Goal: Task Accomplishment & Management: Manage account settings

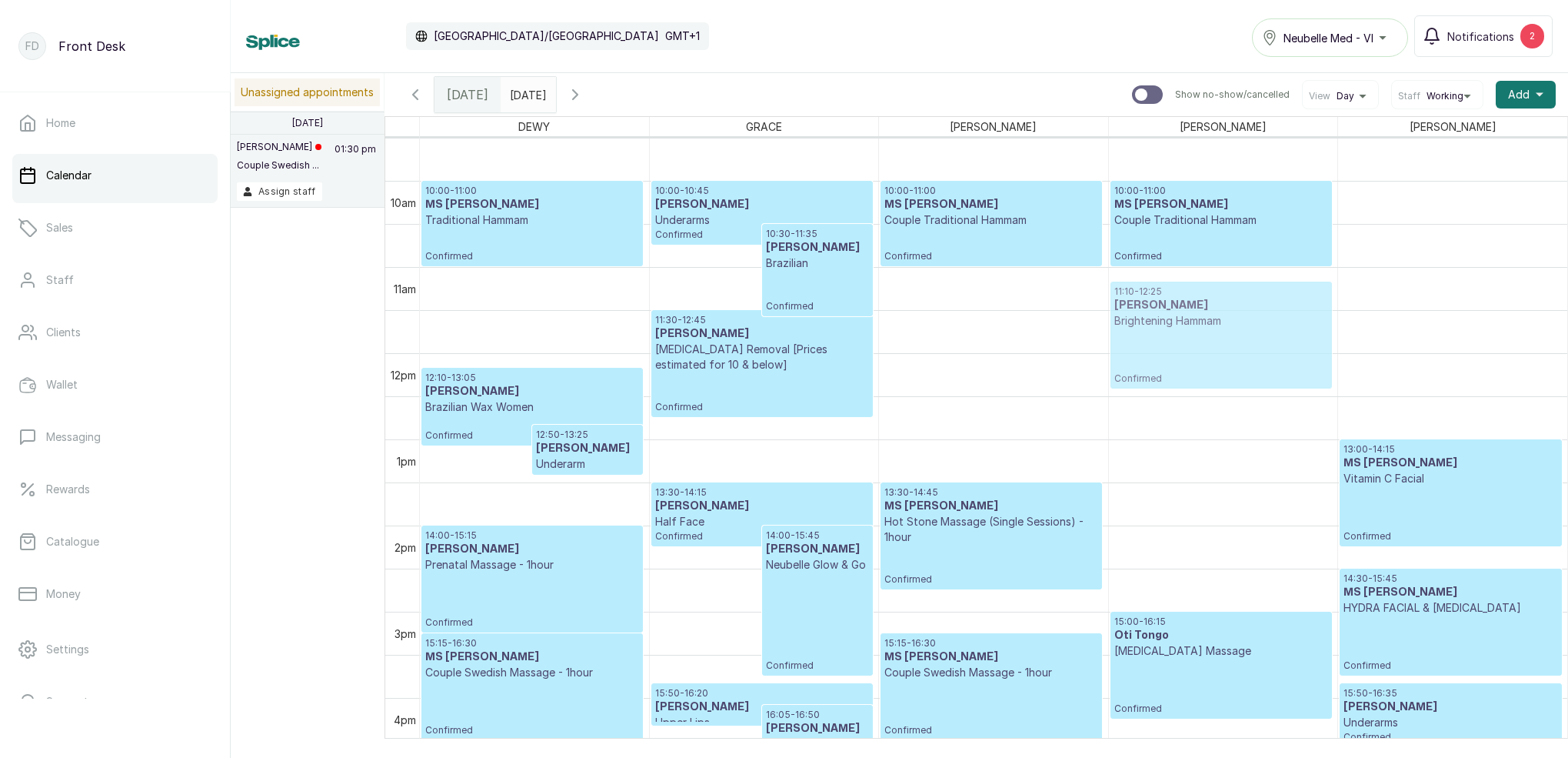
drag, startPoint x: 1022, startPoint y: 311, endPoint x: 1153, endPoint y: 309, distance: 131.0
click at [1153, 309] on tr "12:10 - 13:05 Elizabeth Olanrewaju Brazilian Wax Women Confirmed 12:50 - 13:25 …" at bounding box center [994, 353] width 1147 height 2068
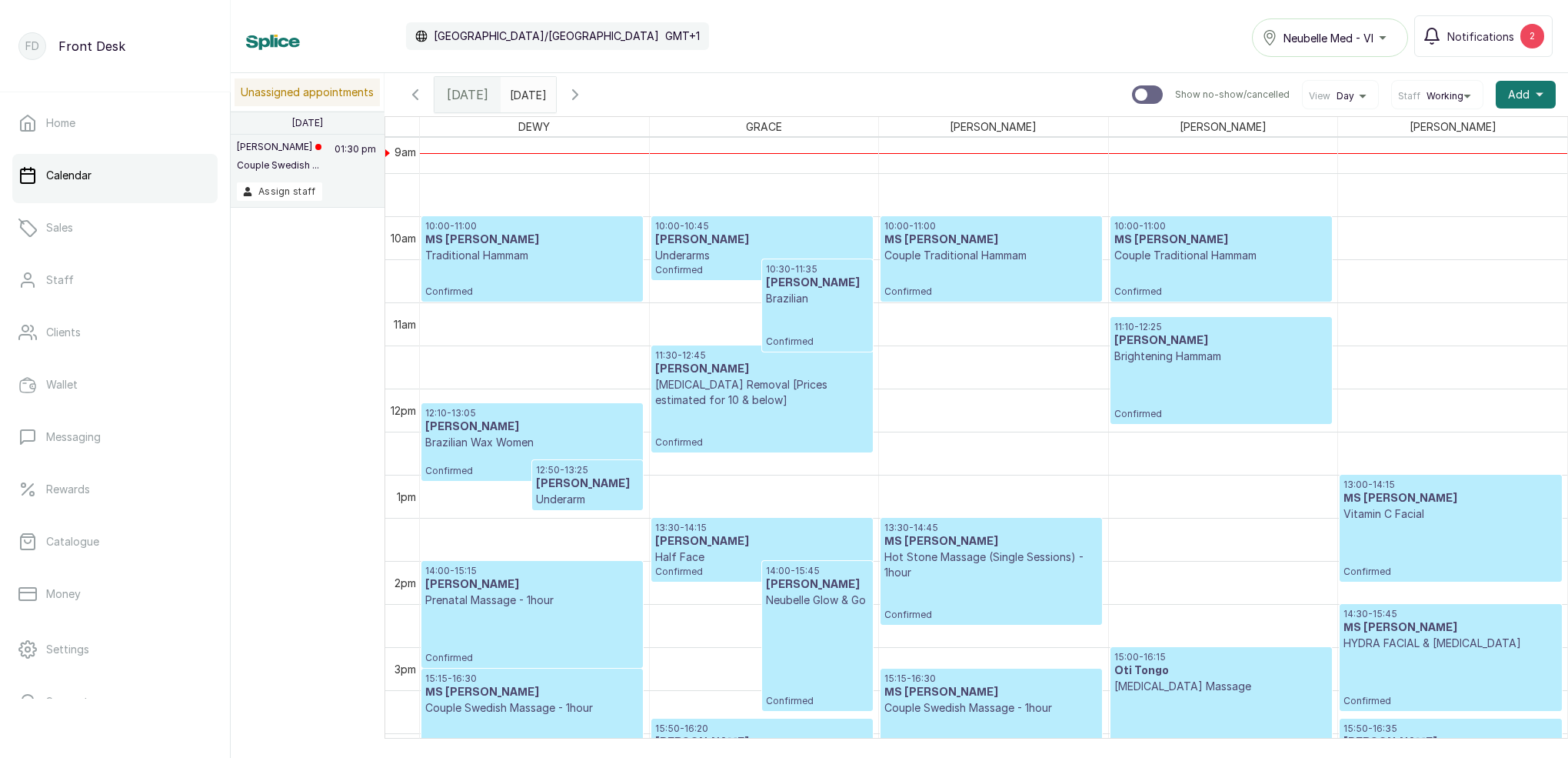
click at [1006, 260] on p "Couple Traditional Hammam" at bounding box center [990, 256] width 213 height 16
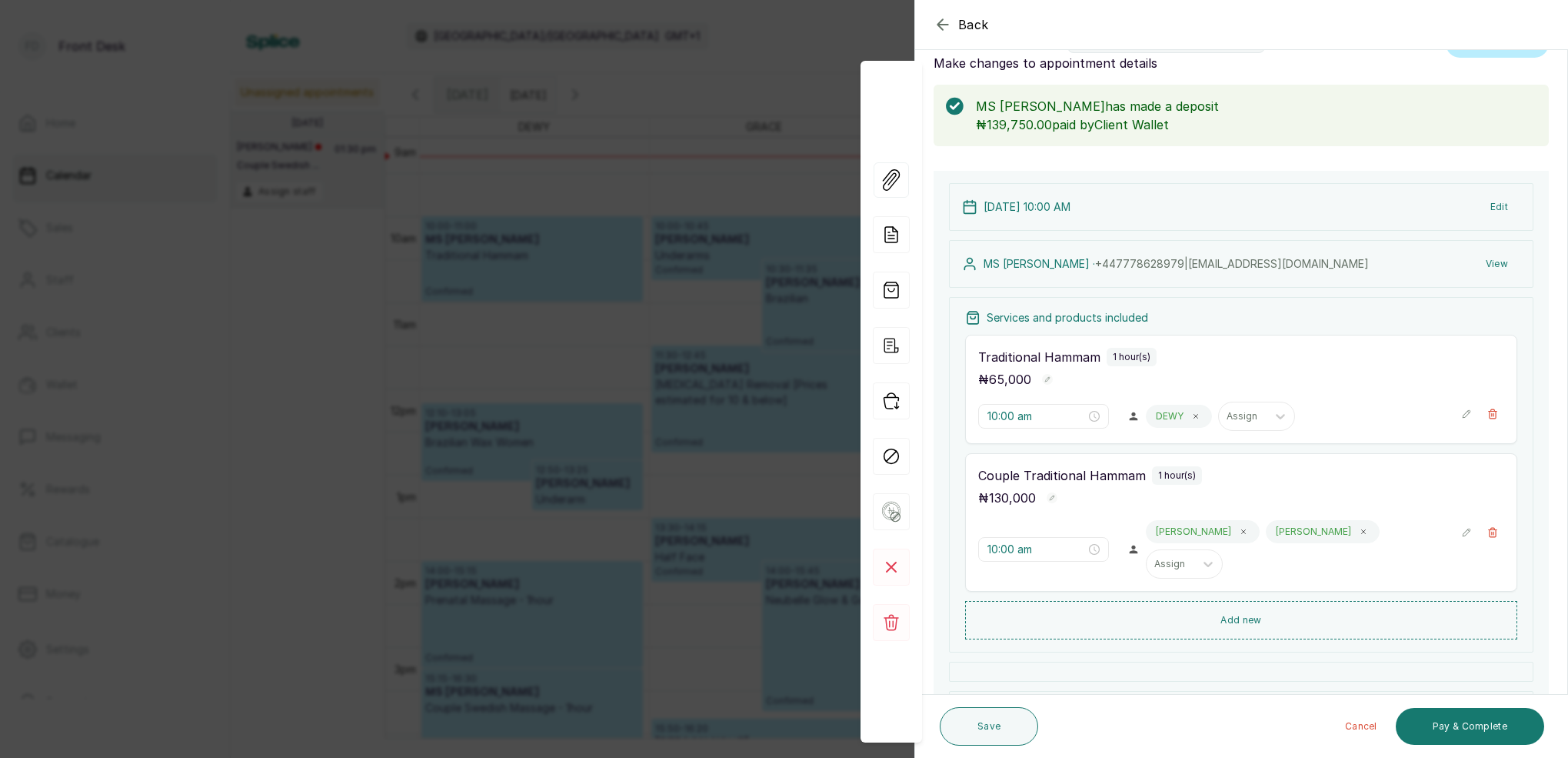
click at [945, 23] on icon "button" at bounding box center [943, 25] width 19 height 19
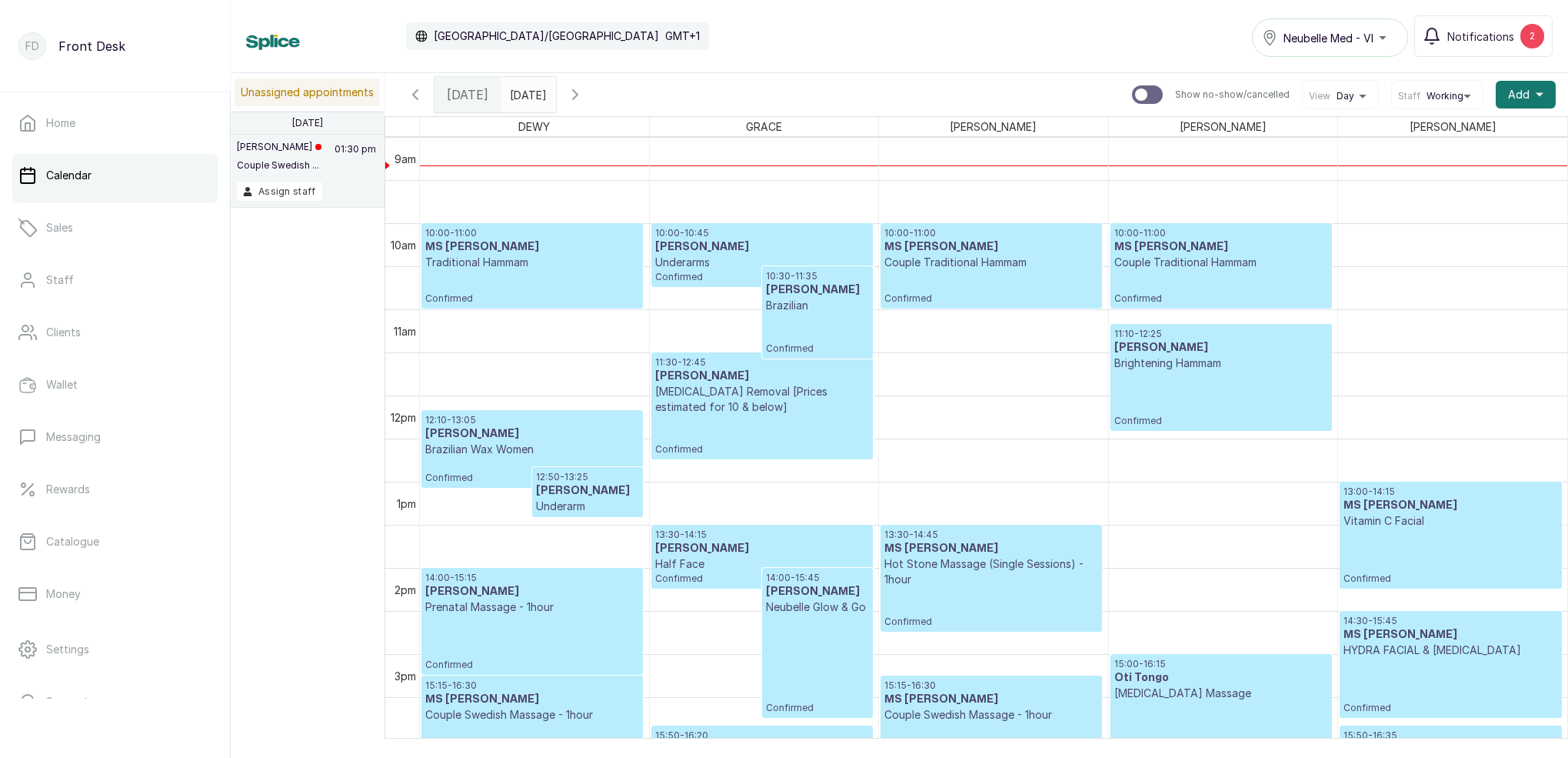
scroll to position [777, 0]
click at [560, 238] on p "10:00 - 11:00" at bounding box center [532, 233] width 213 height 12
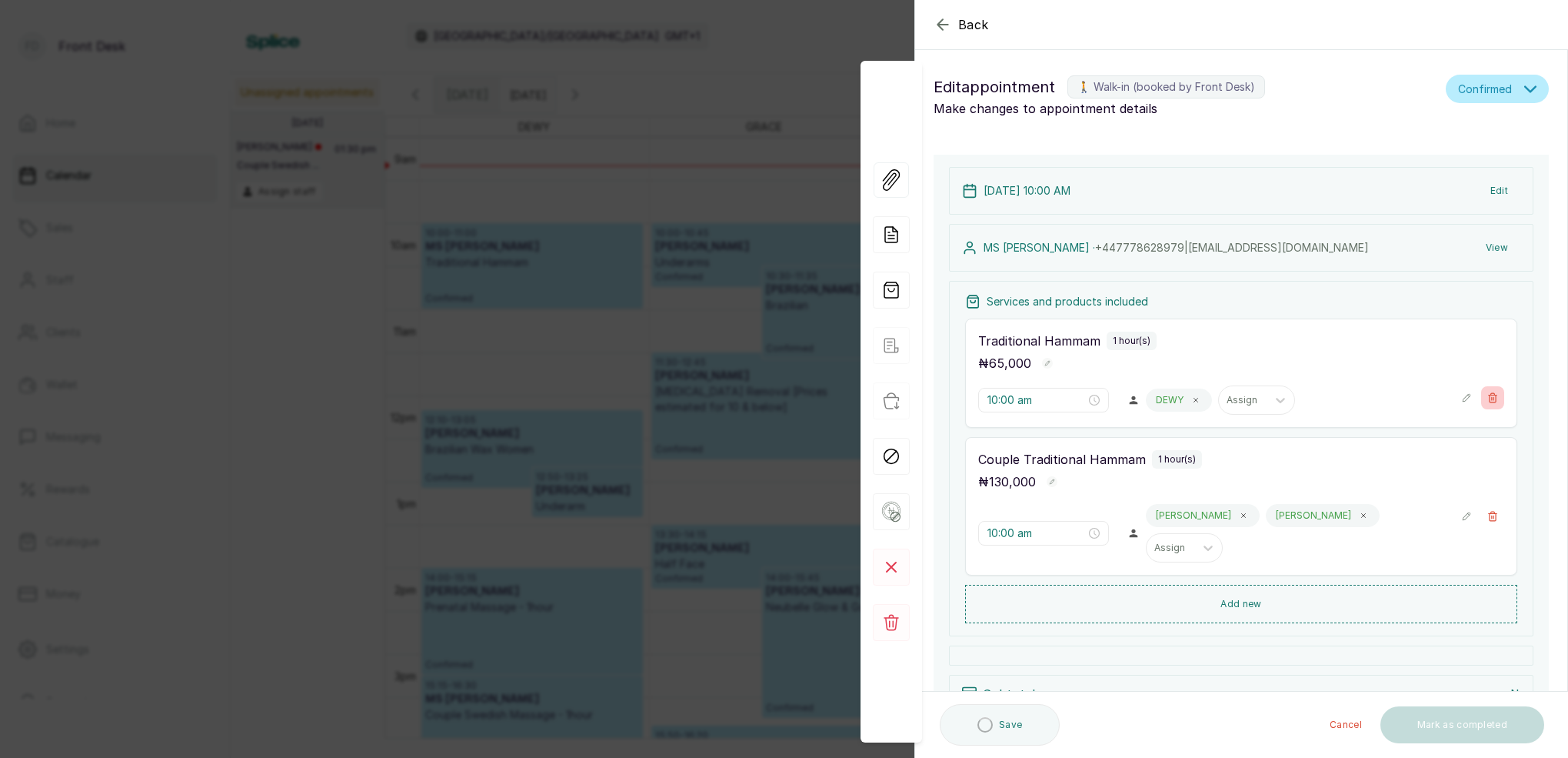
click at [1493, 395] on icon "button" at bounding box center [1493, 398] width 11 height 11
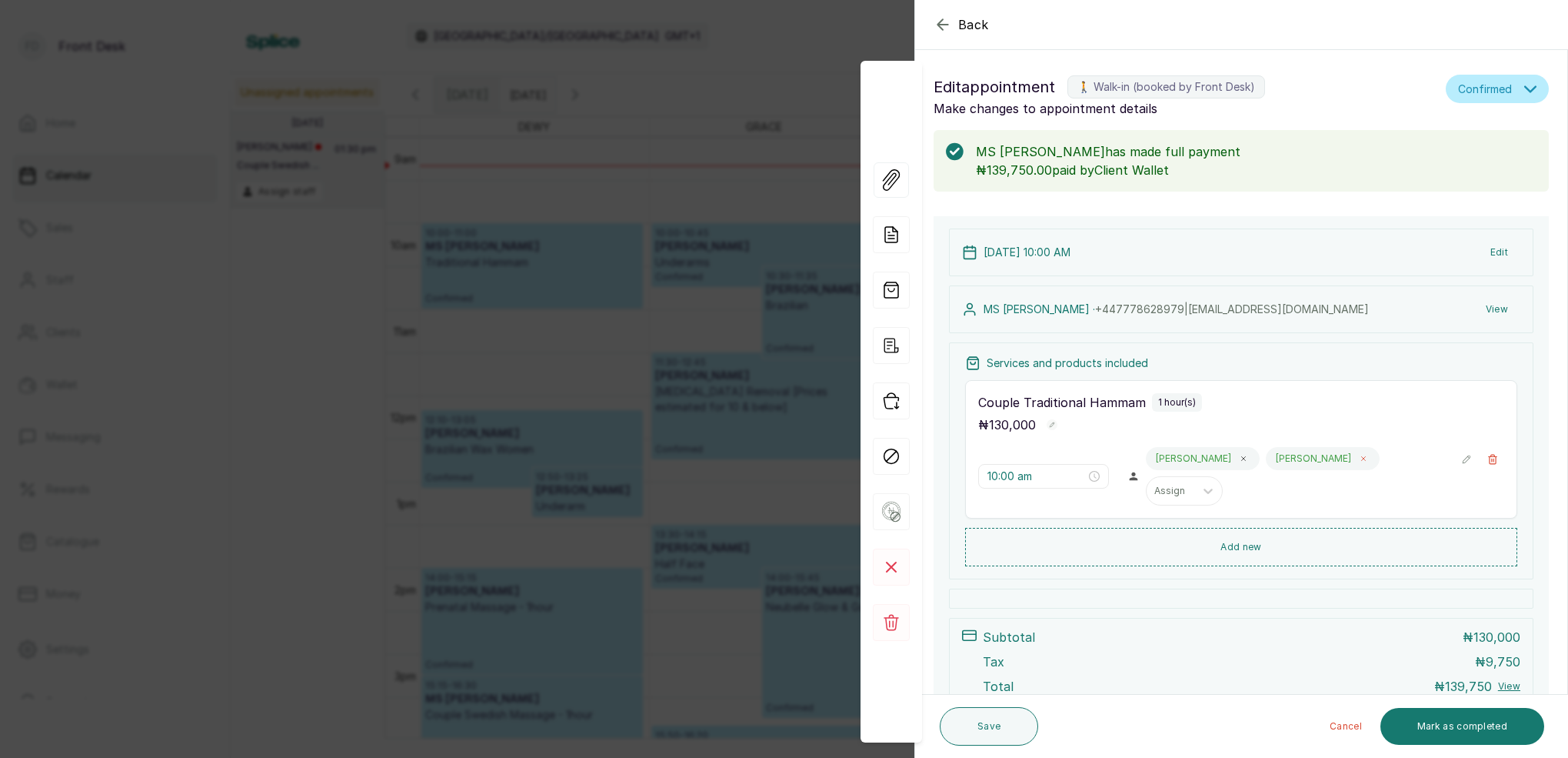
click at [1360, 461] on icon at bounding box center [1364, 459] width 8 height 8
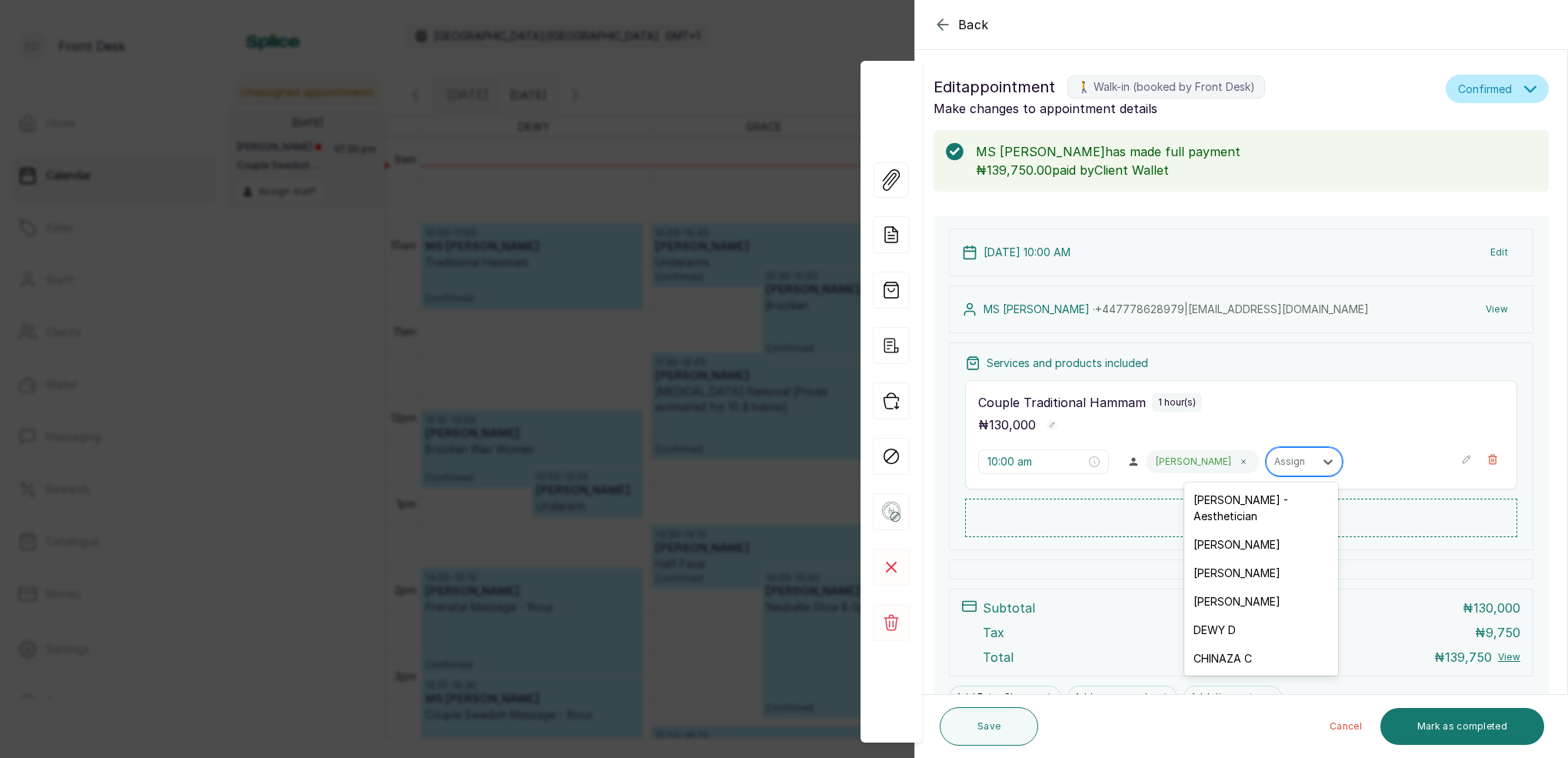
click at [1275, 461] on div "Assign" at bounding box center [1291, 462] width 33 height 11
drag, startPoint x: 1240, startPoint y: 613, endPoint x: 1281, endPoint y: 592, distance: 46.1
click at [1240, 616] on div "DEWY D" at bounding box center [1261, 630] width 154 height 29
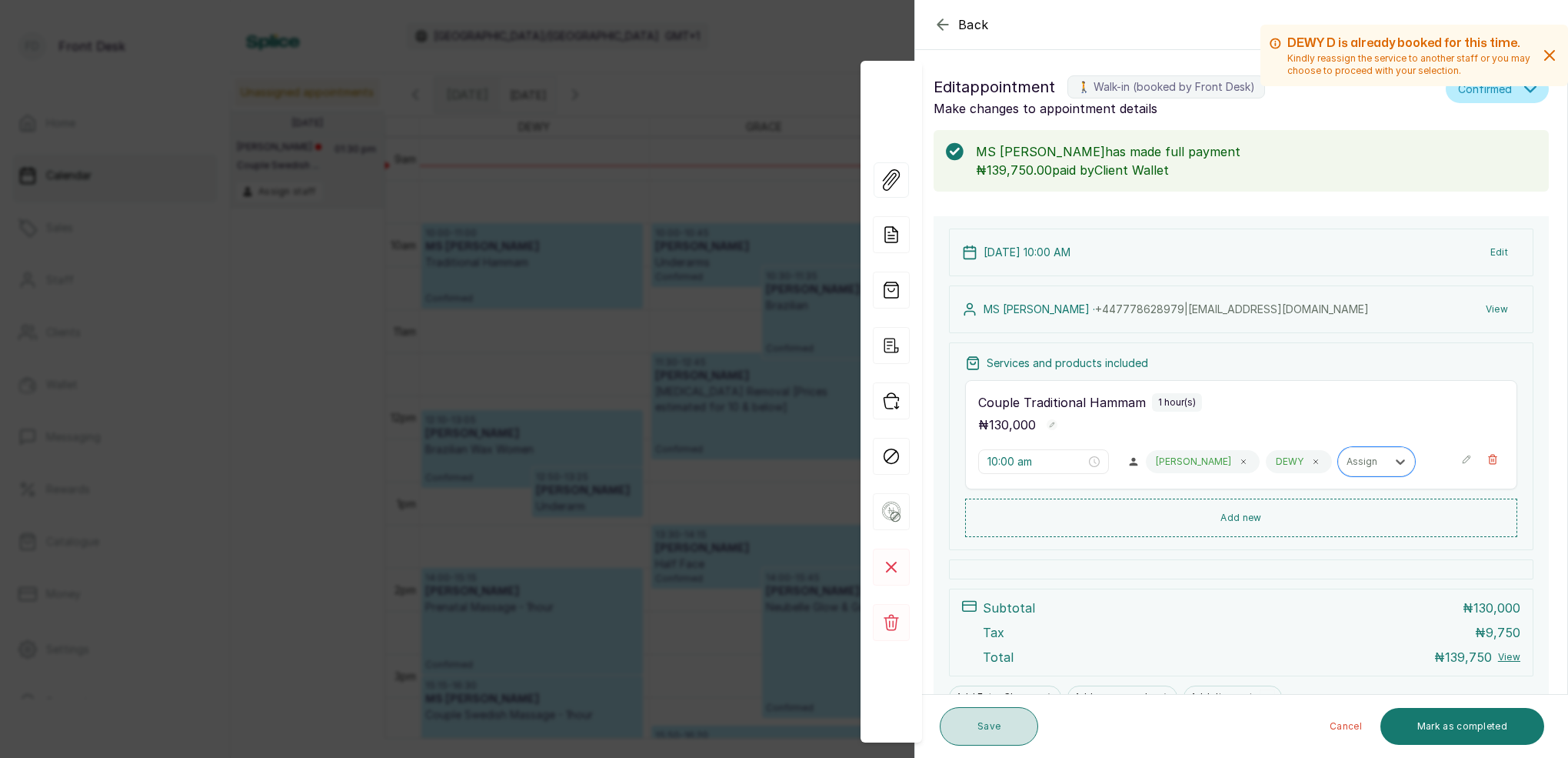
click at [1012, 726] on button "Save" at bounding box center [989, 727] width 99 height 39
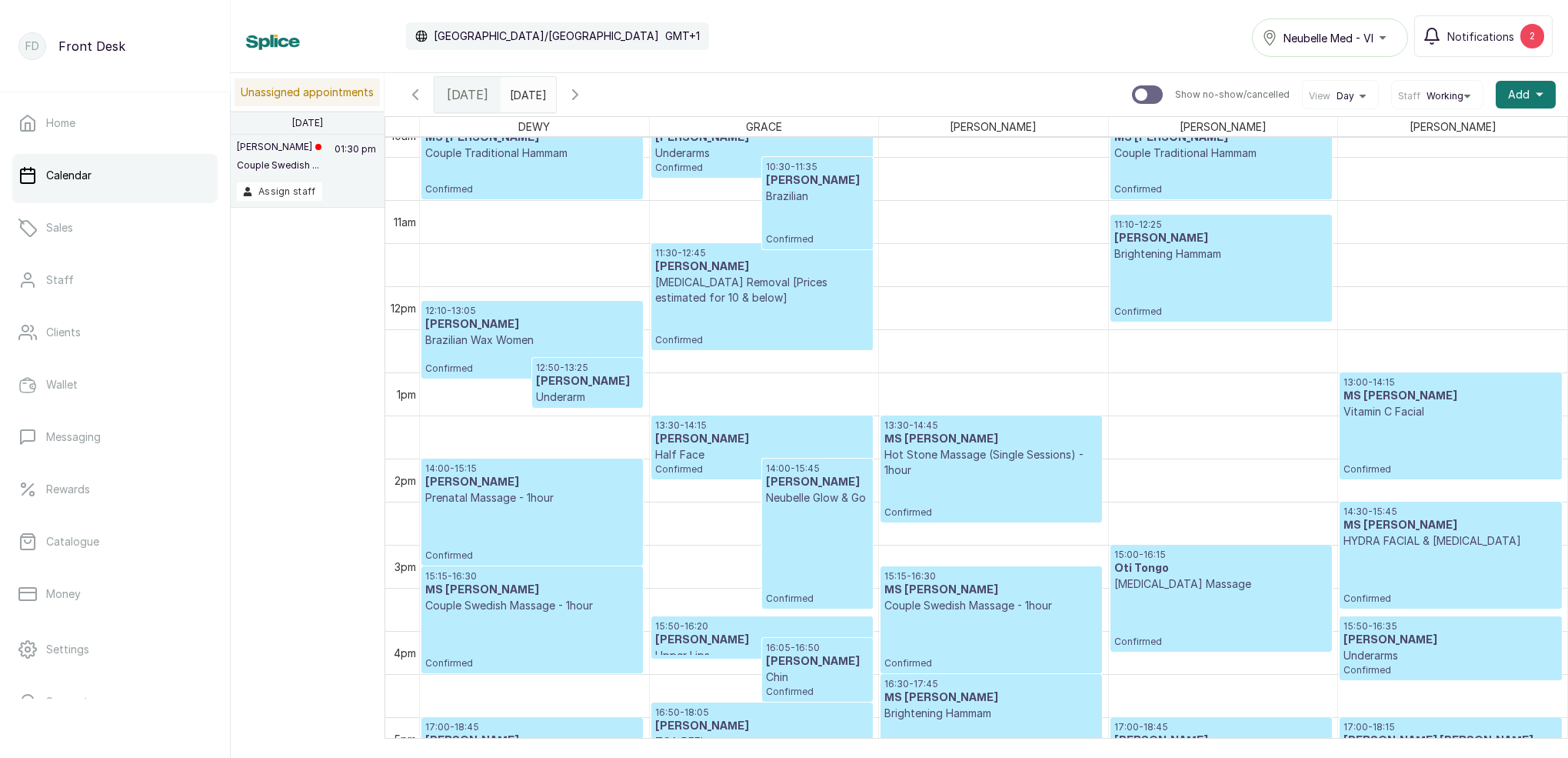
scroll to position [912, 0]
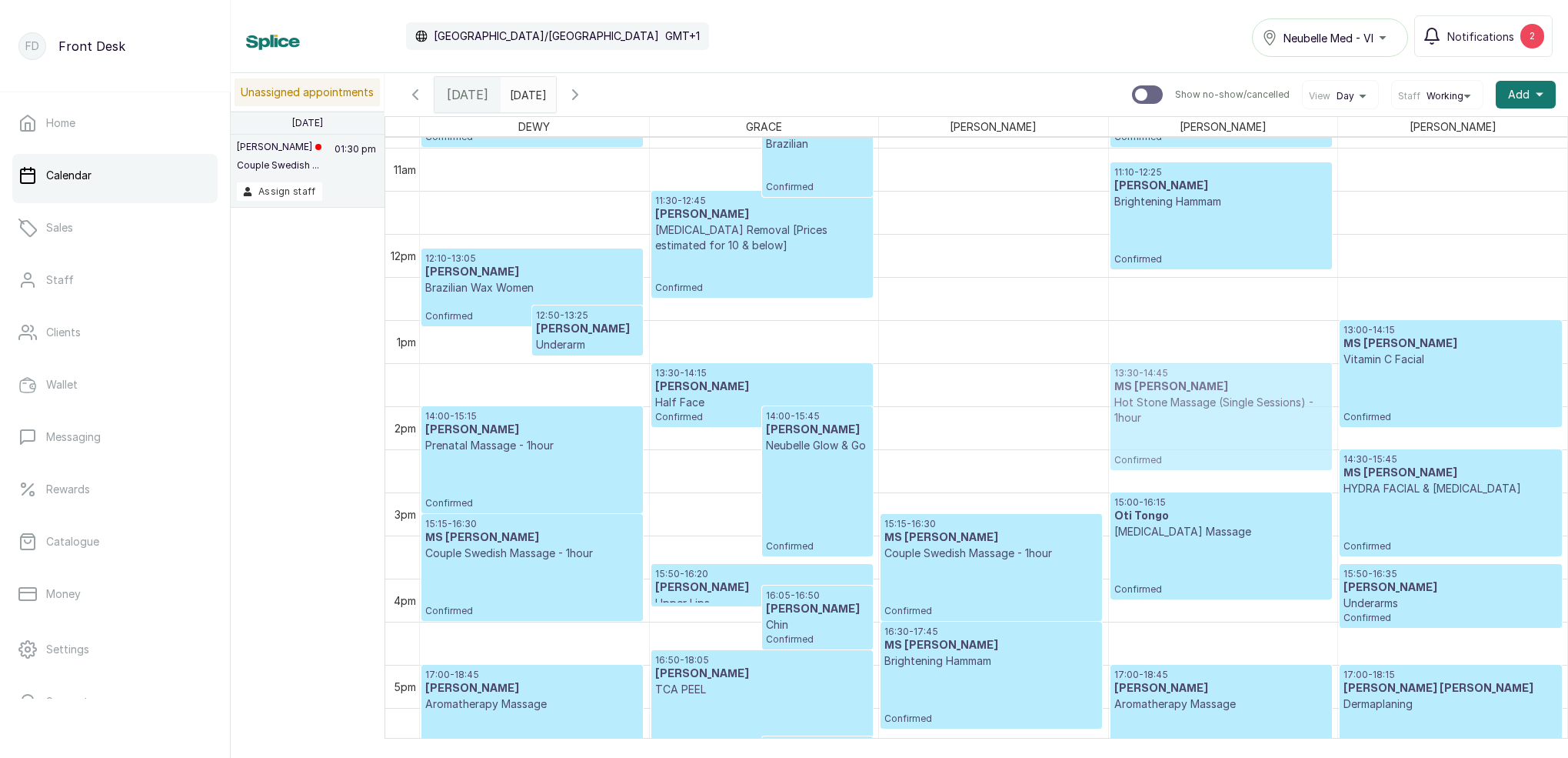
drag, startPoint x: 1052, startPoint y: 392, endPoint x: 1106, endPoint y: 409, distance: 56.6
click at [1180, 389] on tr "12:10 - 13:05 Elizabeth Olanrewaju Brazilian Wax Women Confirmed 12:50 - 13:25 …" at bounding box center [994, 234] width 1147 height 2068
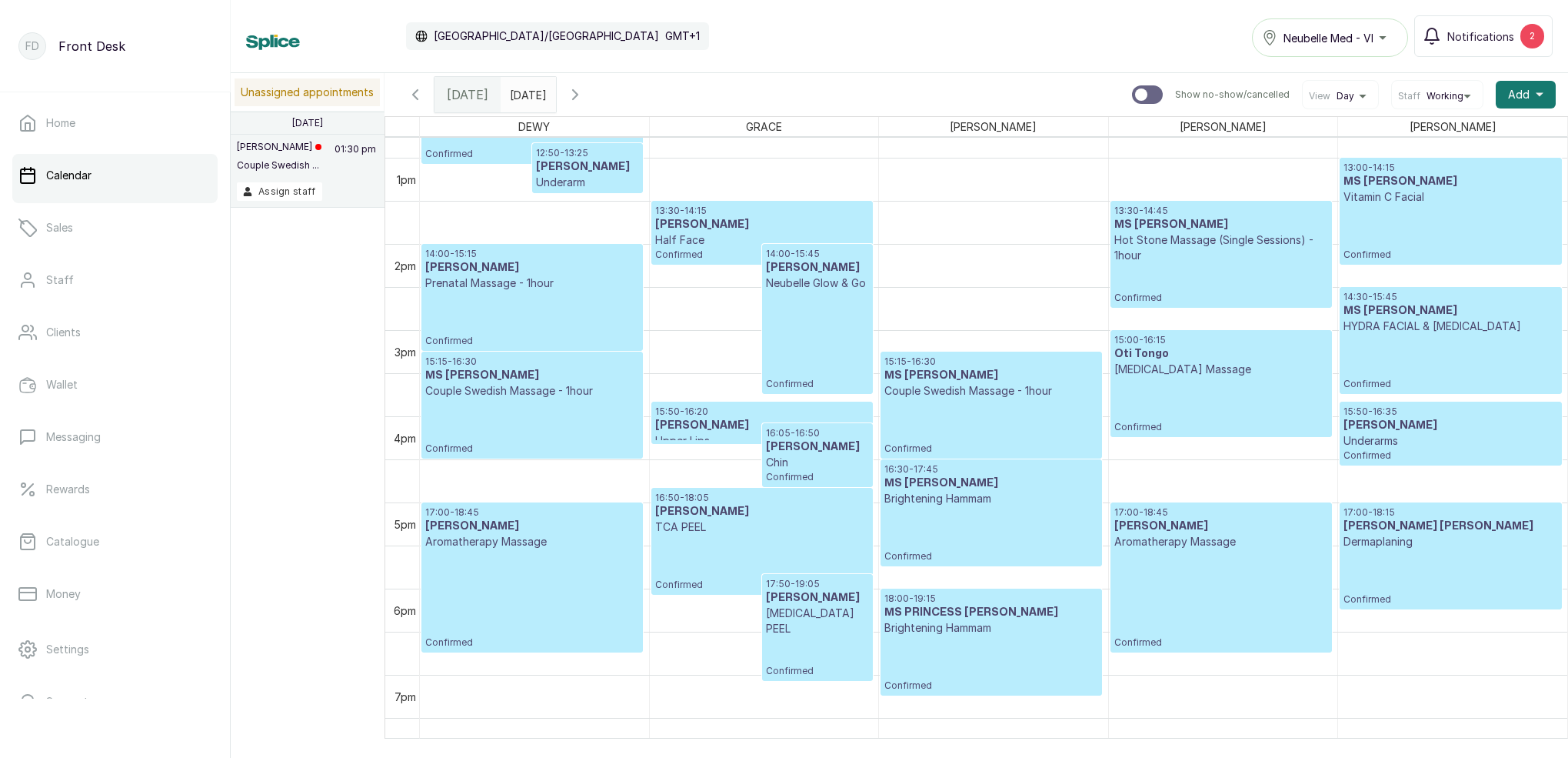
click at [585, 92] on icon "button" at bounding box center [575, 95] width 19 height 19
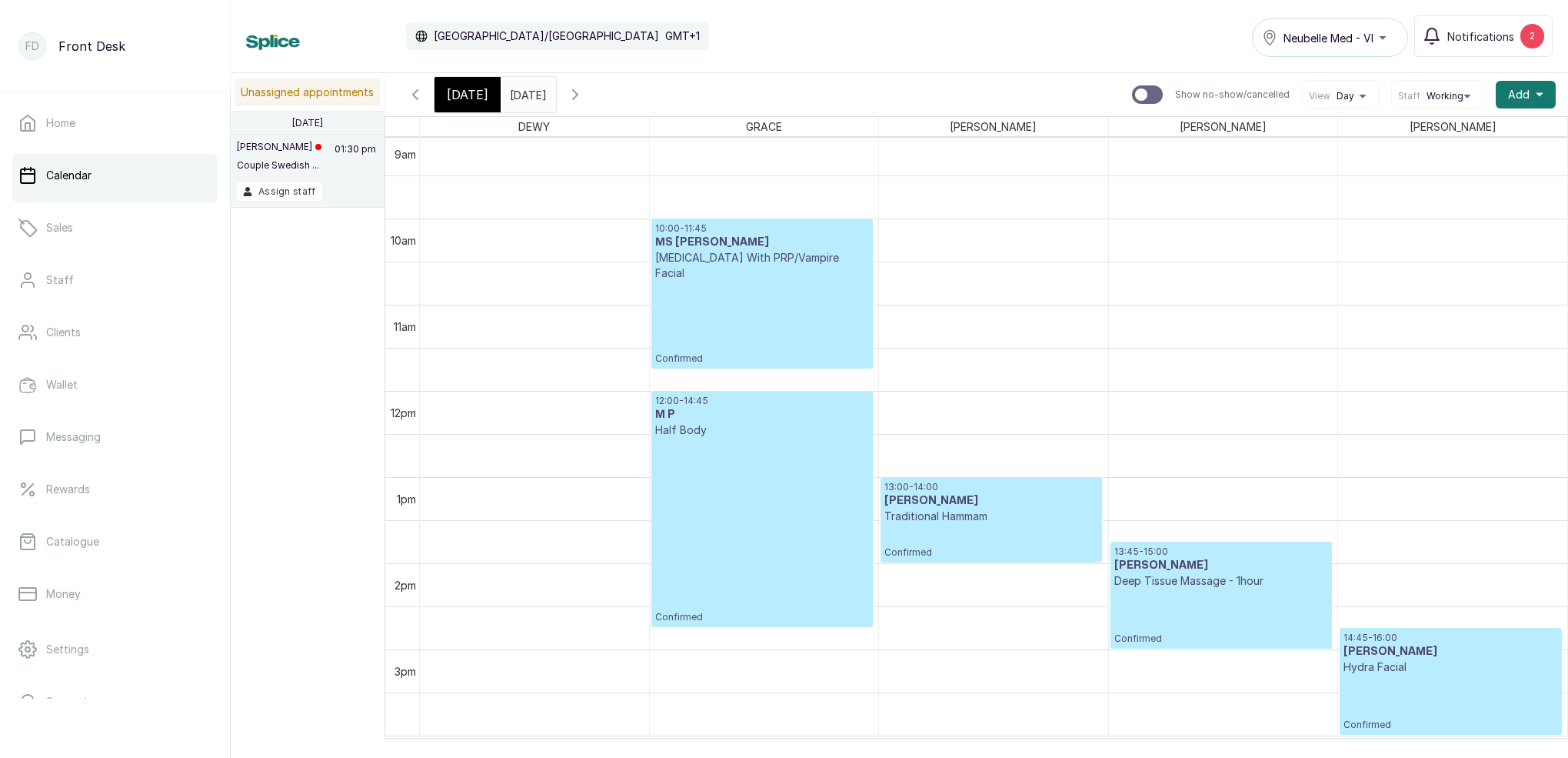
click at [415, 89] on icon "button" at bounding box center [415, 95] width 19 height 19
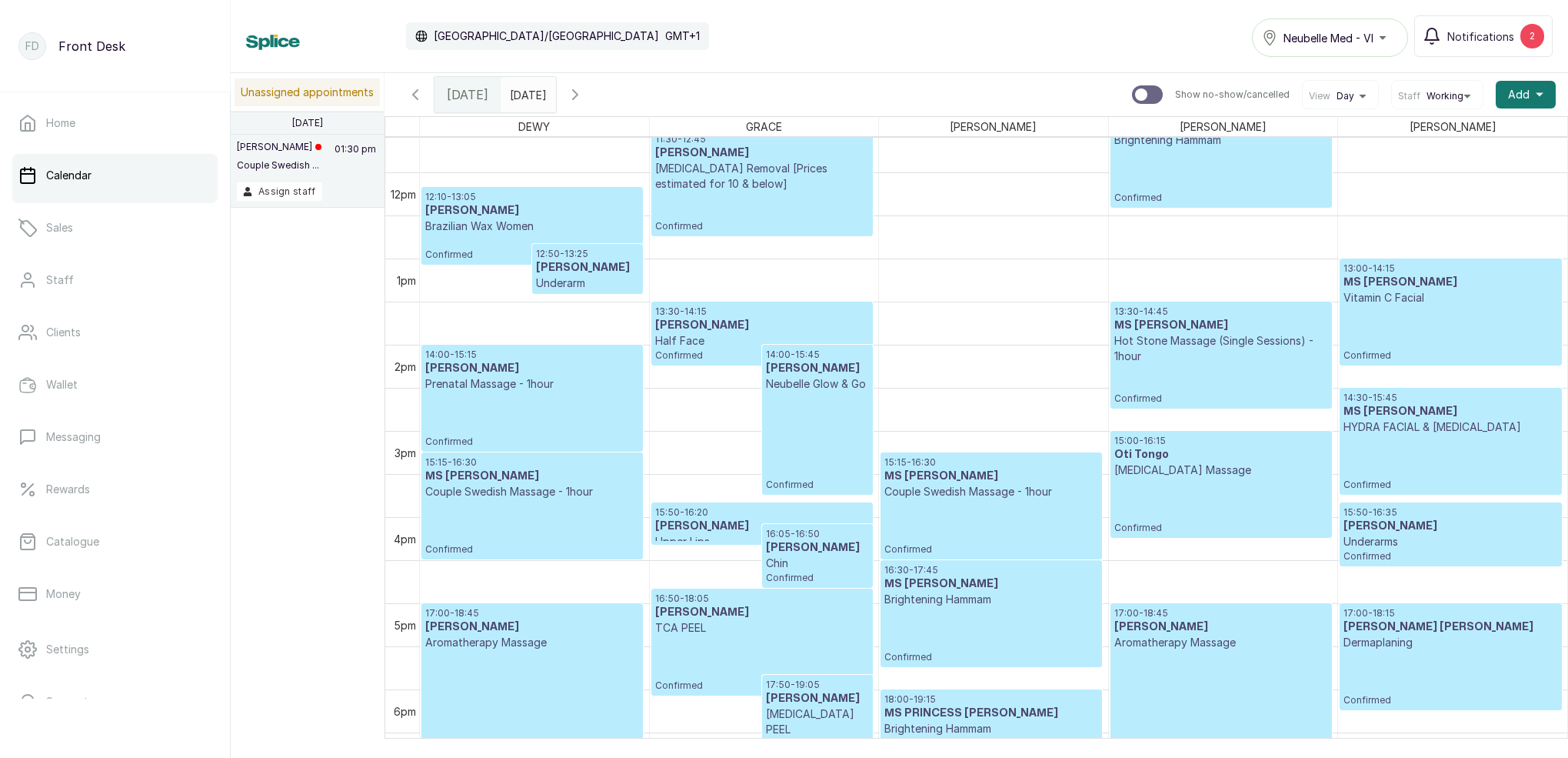
click at [585, 96] on icon "button" at bounding box center [575, 95] width 19 height 19
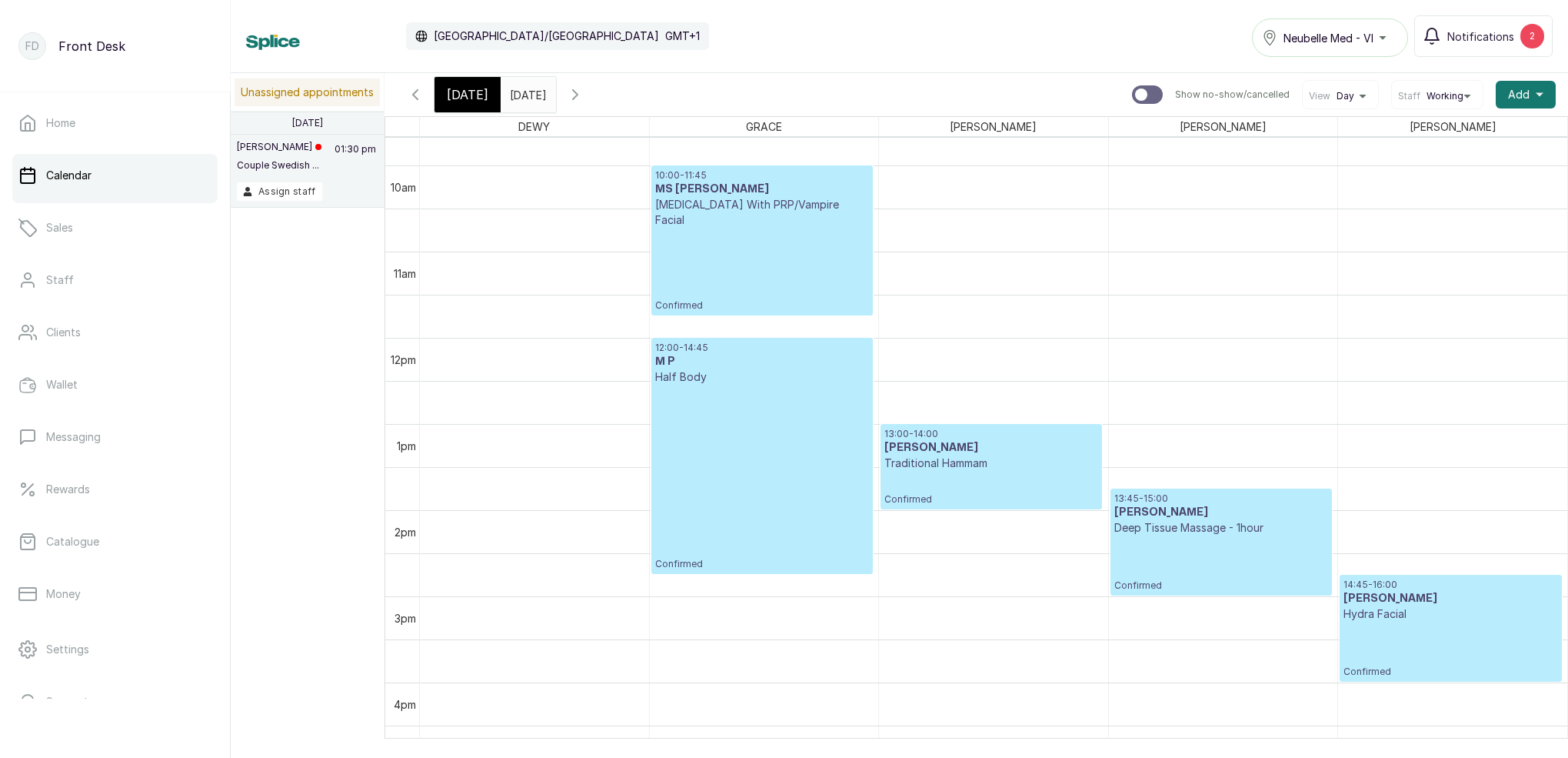
scroll to position [635, 0]
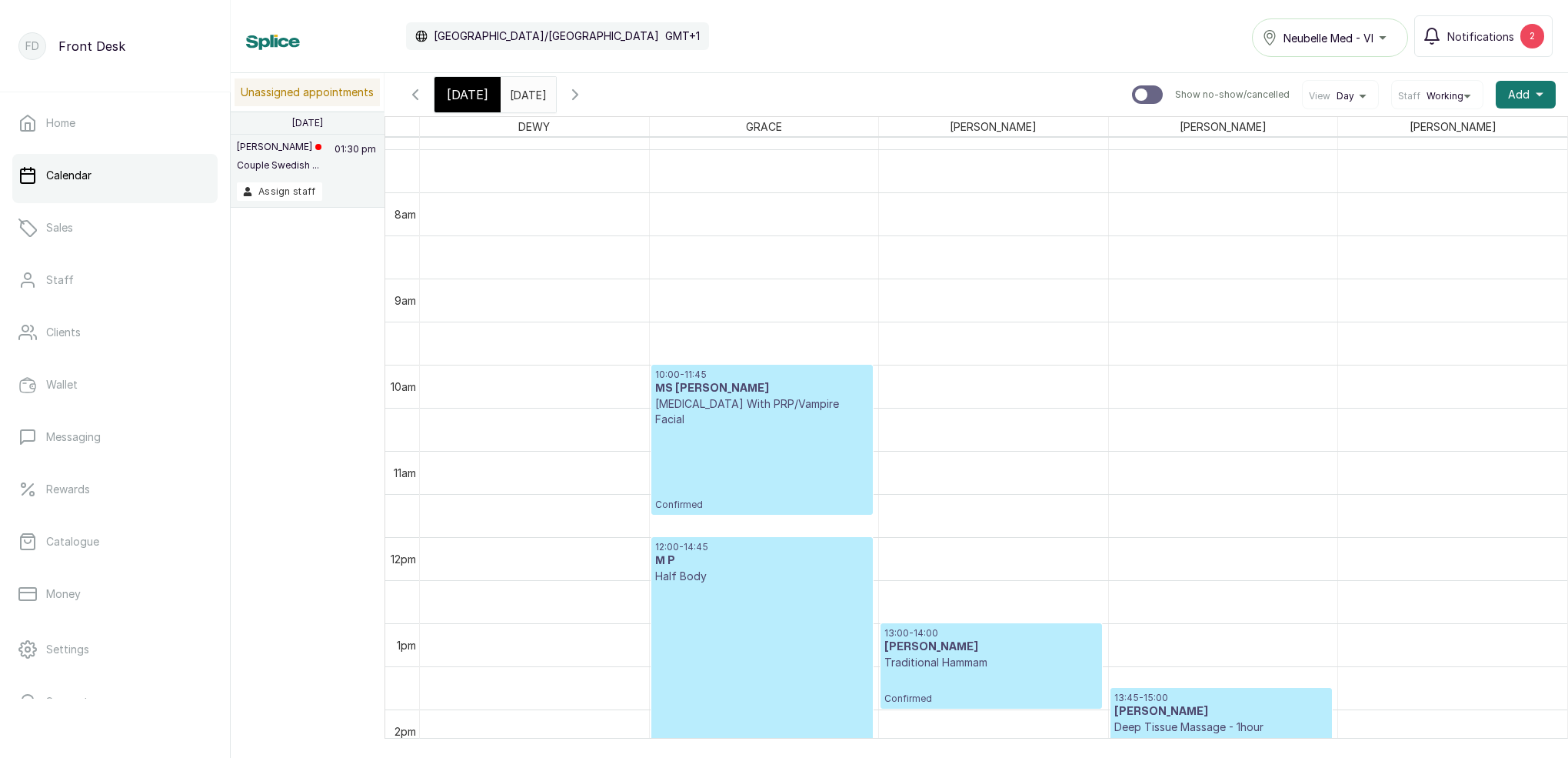
click at [482, 98] on span "Today" at bounding box center [468, 95] width 42 height 19
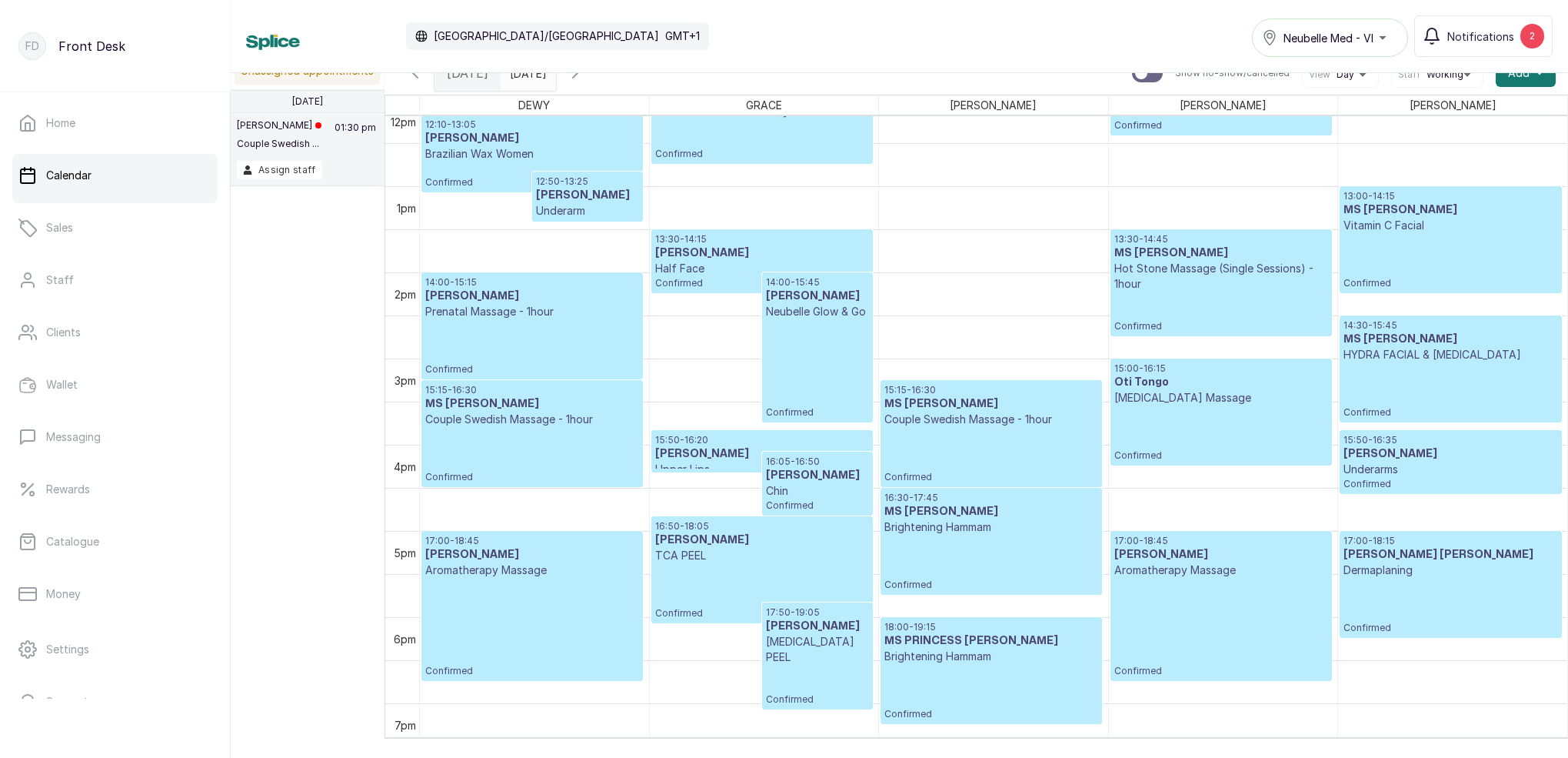
scroll to position [1080, 0]
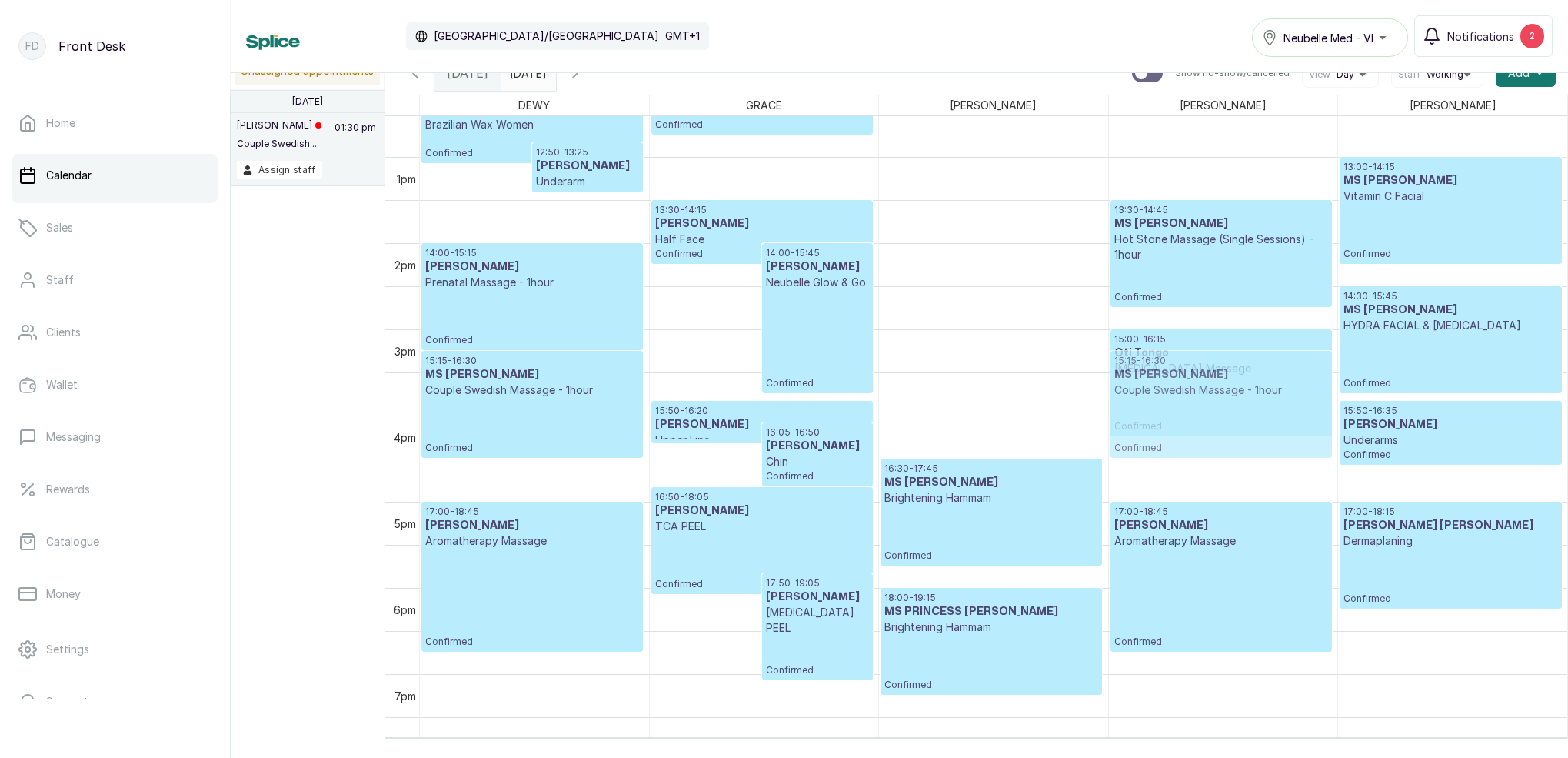
drag, startPoint x: 1019, startPoint y: 409, endPoint x: 1112, endPoint y: 412, distance: 93.0
click at [1147, 397] on tr "12:10 - 13:05 Elizabeth Olanrewaju Brazilian Wax Women Confirmed 12:50 - 13:25 …" at bounding box center [994, 71] width 1147 height 2068
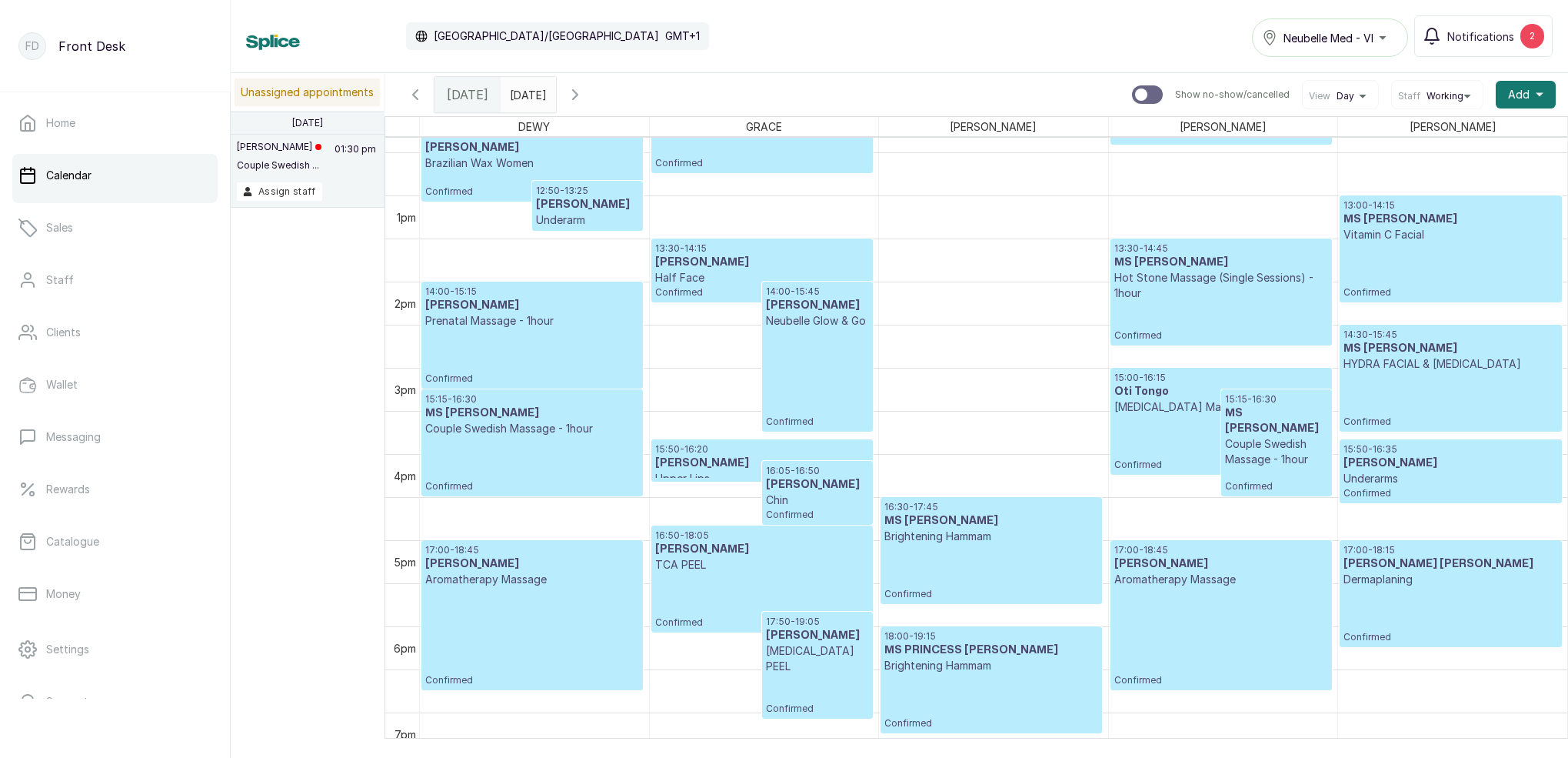
scroll to position [1057, 0]
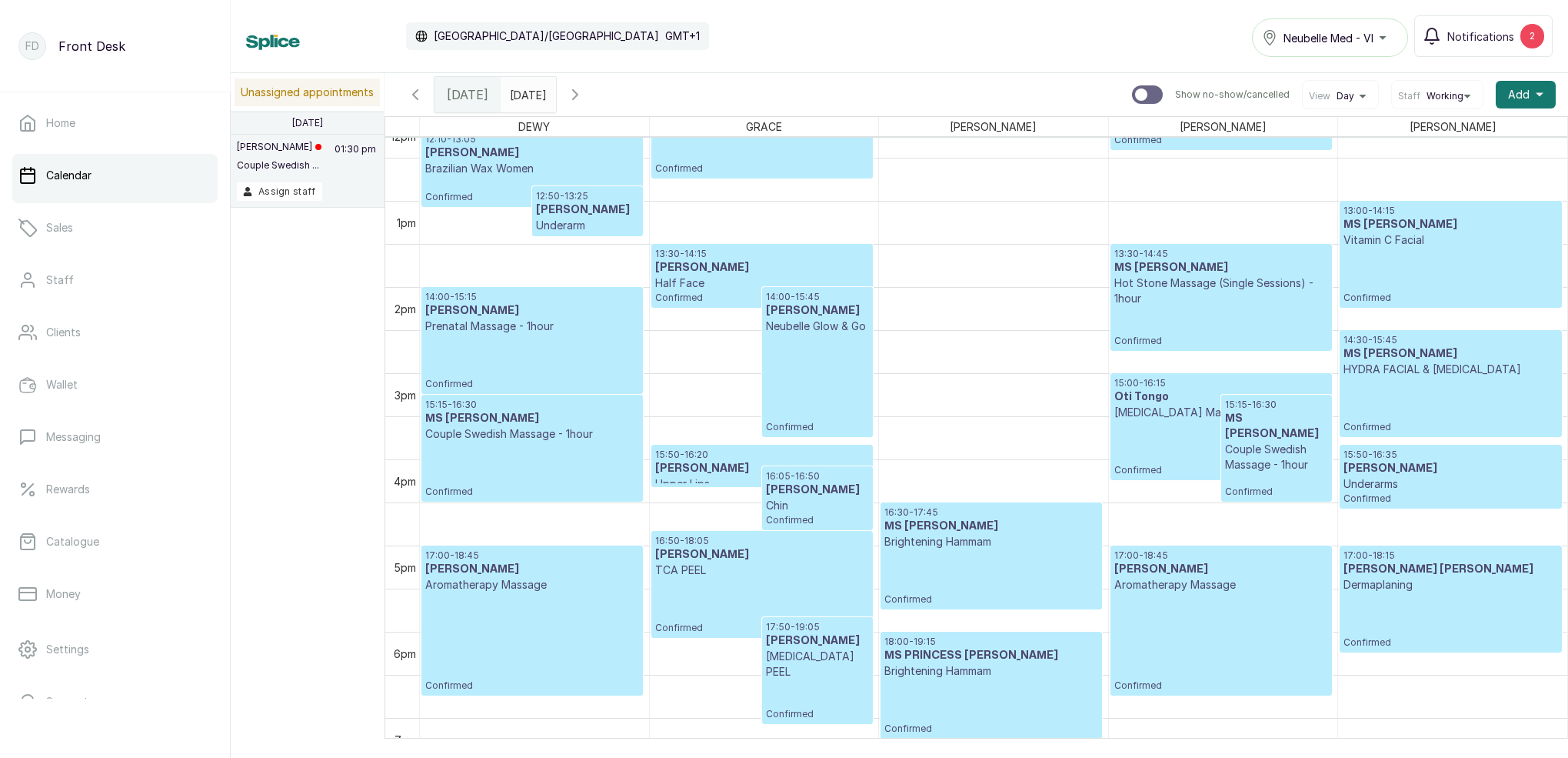
click at [585, 93] on icon "button" at bounding box center [575, 95] width 19 height 19
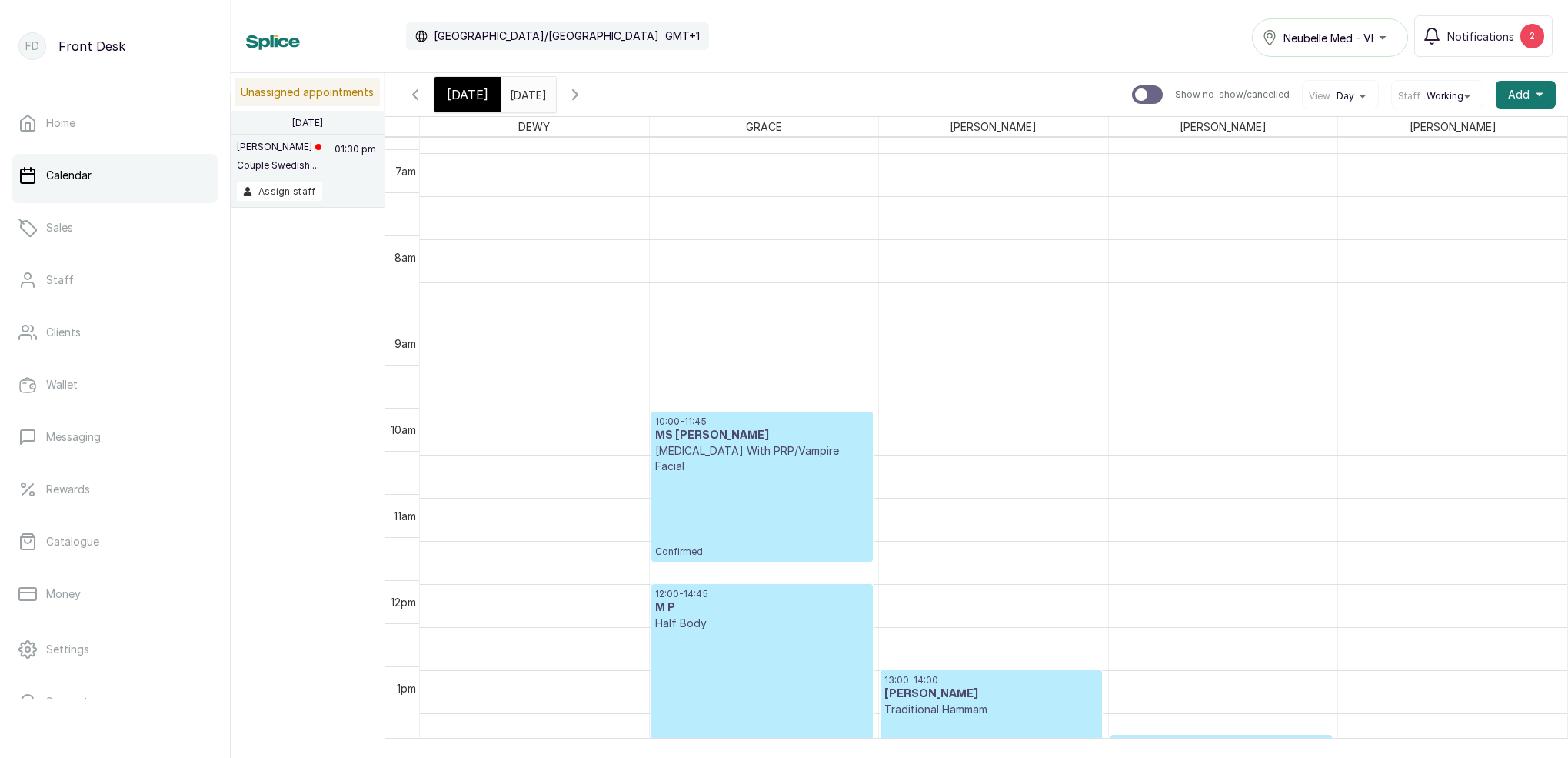
scroll to position [592, 0]
click at [410, 99] on icon "button" at bounding box center [415, 95] width 19 height 19
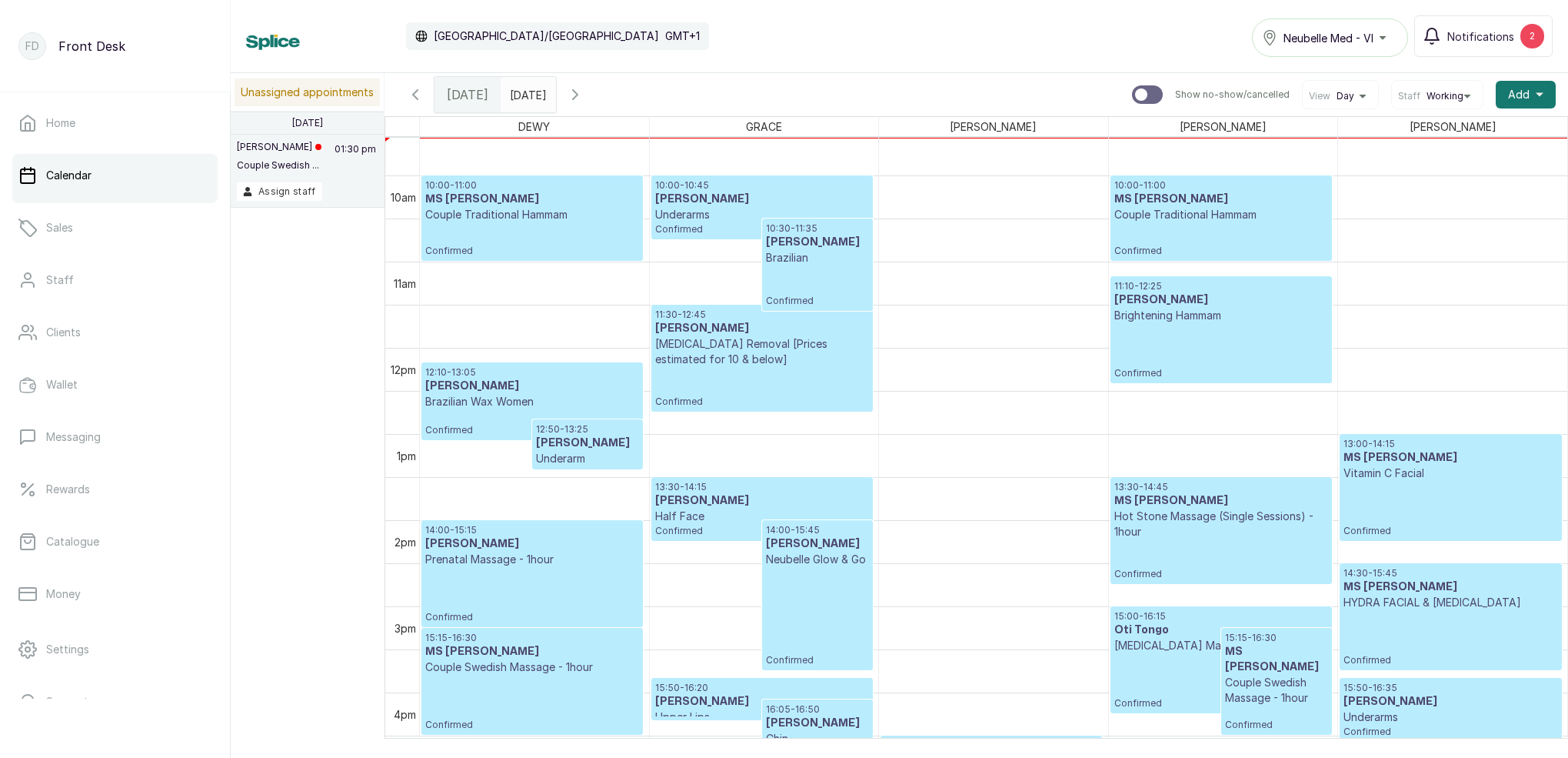
scroll to position [814, 0]
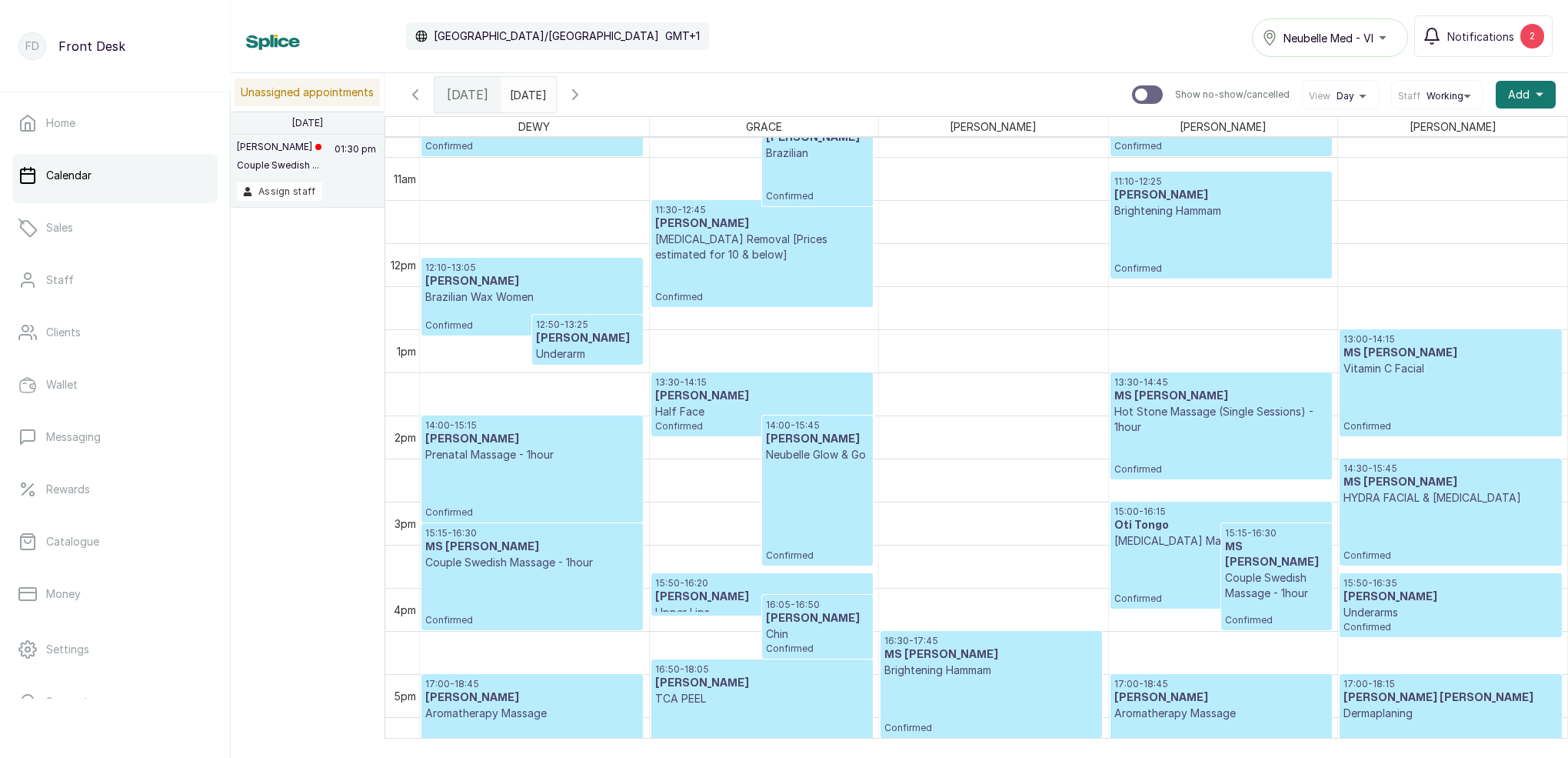
click at [1171, 541] on p "Lymphatic Drainage Massage" at bounding box center [1221, 541] width 213 height 16
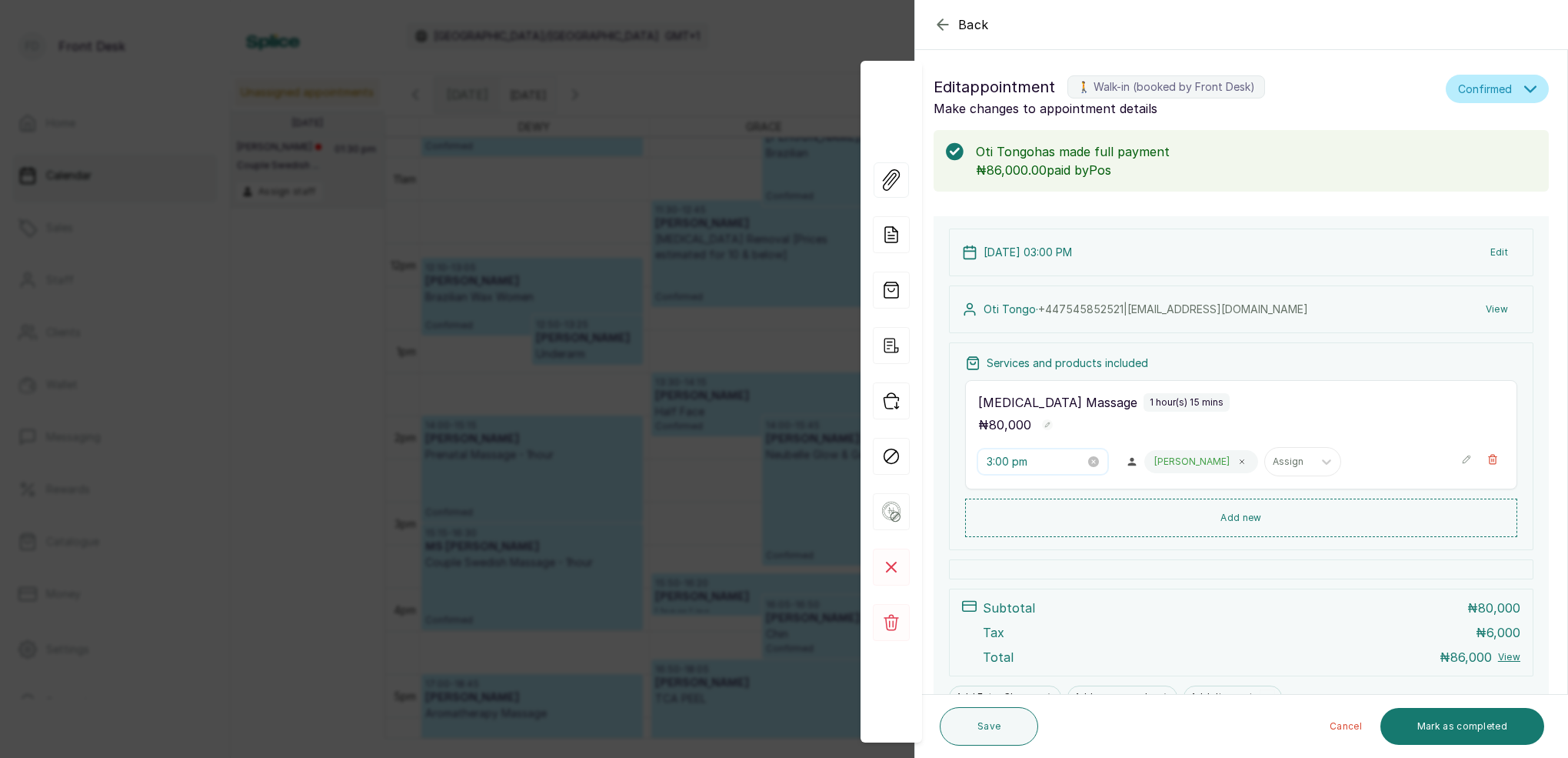
click at [1008, 461] on input "3:00 pm" at bounding box center [1036, 462] width 99 height 17
click at [997, 578] on div "11" at bounding box center [1000, 583] width 37 height 22
click at [1041, 493] on div "00" at bounding box center [1044, 494] width 37 height 22
drag, startPoint x: 1088, startPoint y: 489, endPoint x: 1107, endPoint y: 521, distance: 37.2
click at [1088, 491] on div "AM" at bounding box center [1087, 494] width 37 height 22
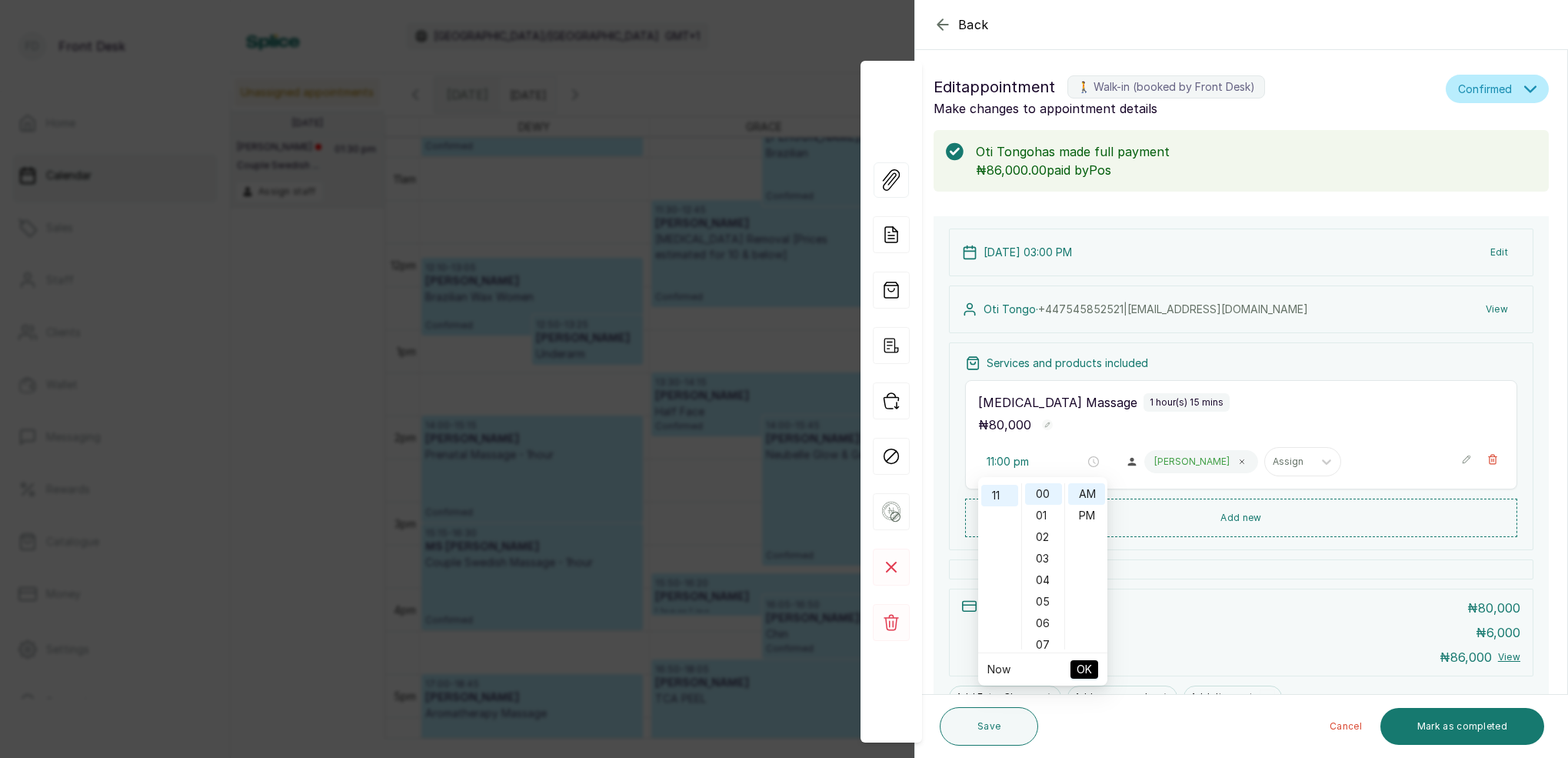
type input "11:00 am"
click at [1084, 663] on span "OK" at bounding box center [1084, 669] width 16 height 30
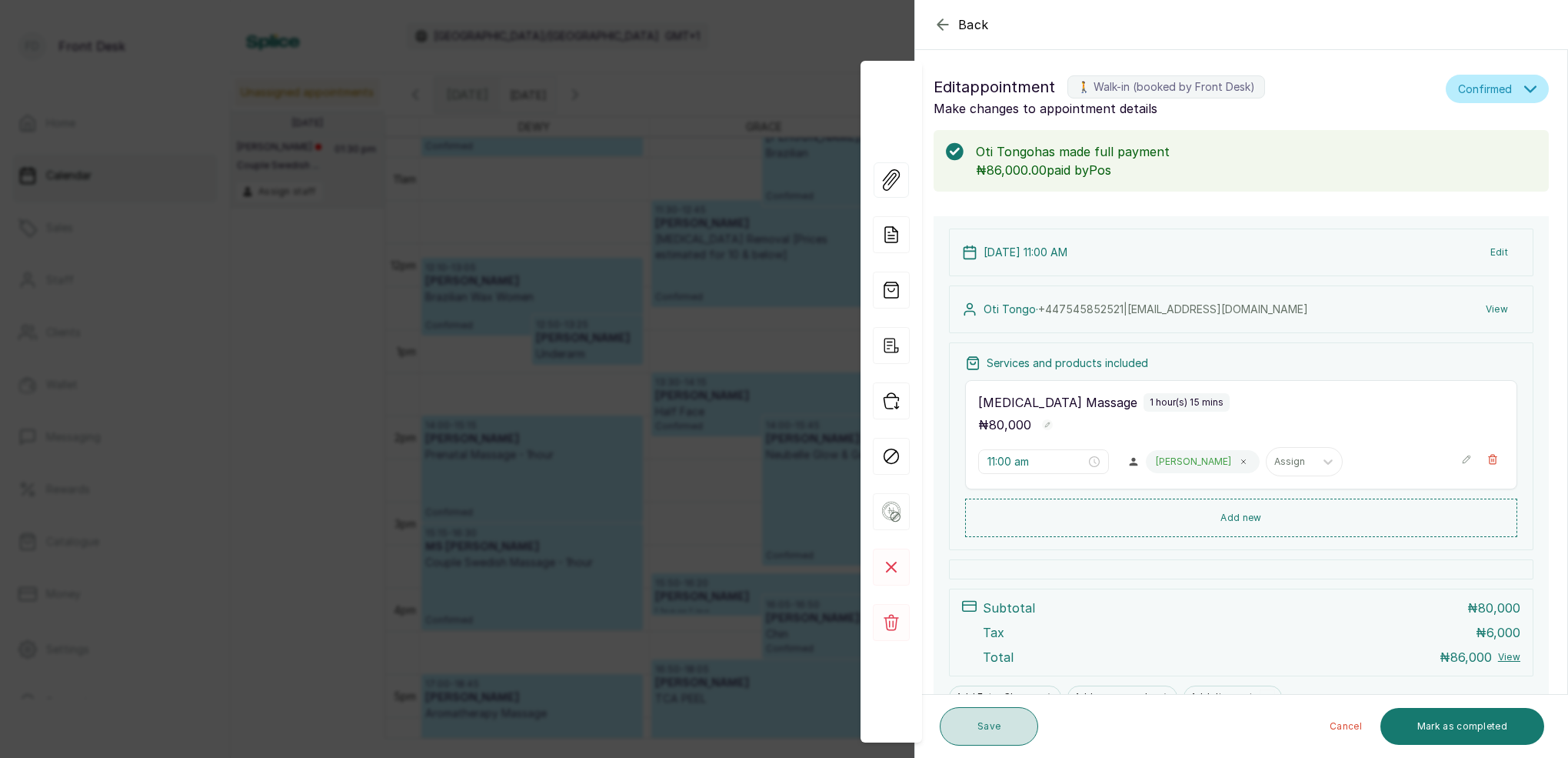
click at [987, 729] on button "Save" at bounding box center [989, 727] width 99 height 39
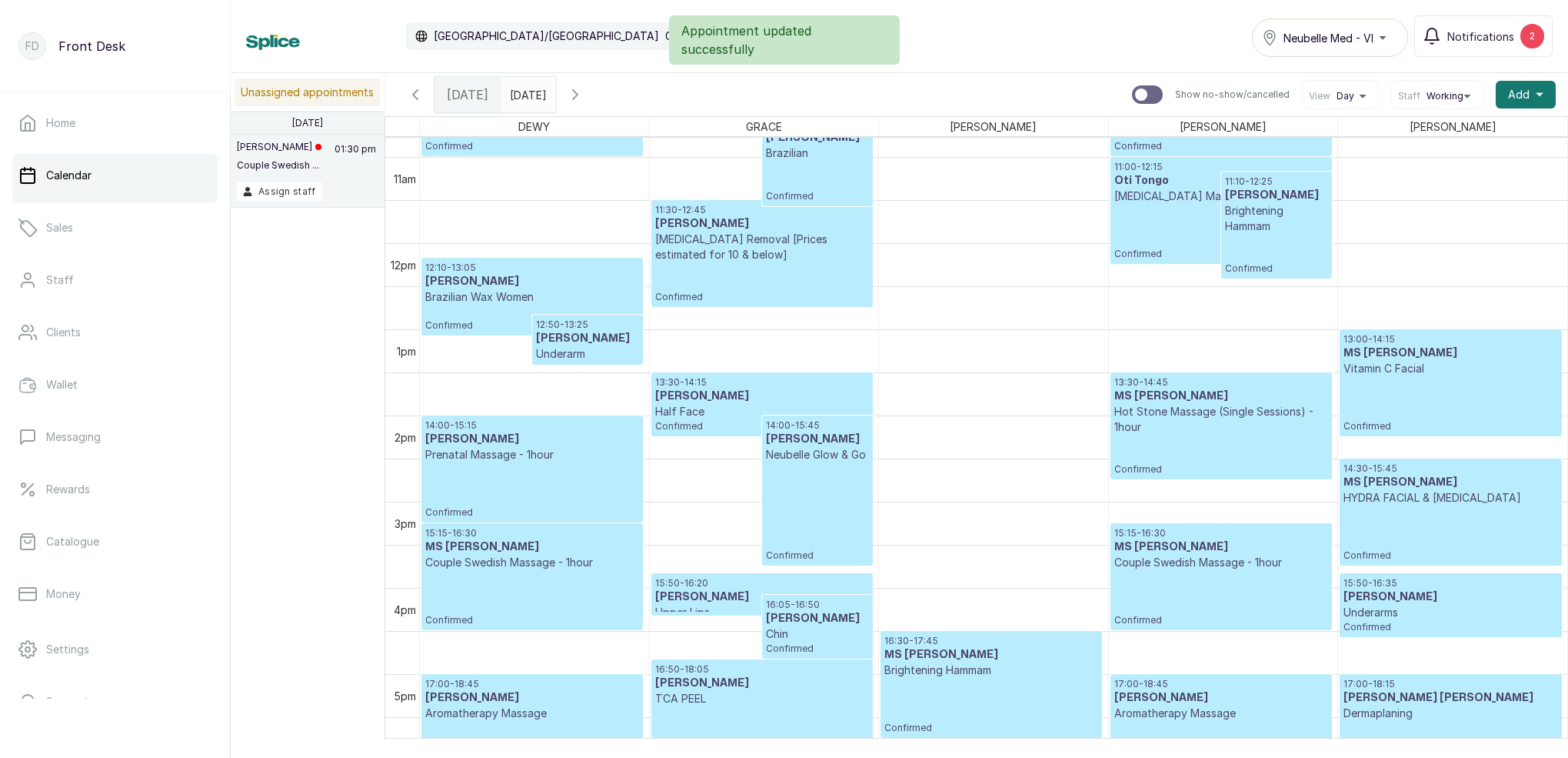
click at [585, 92] on icon "button" at bounding box center [575, 95] width 19 height 19
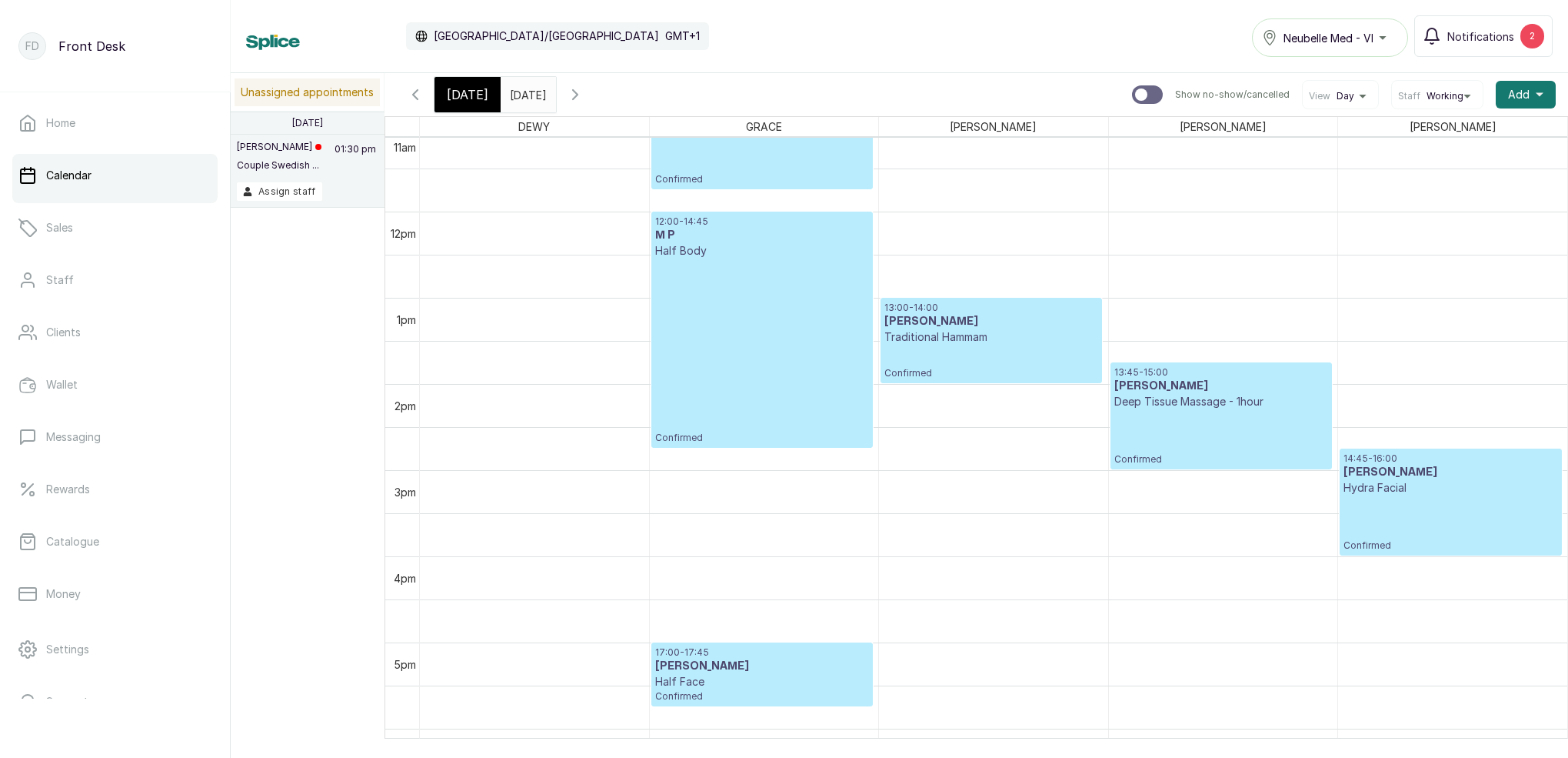
click at [454, 96] on span "Today" at bounding box center [468, 95] width 42 height 19
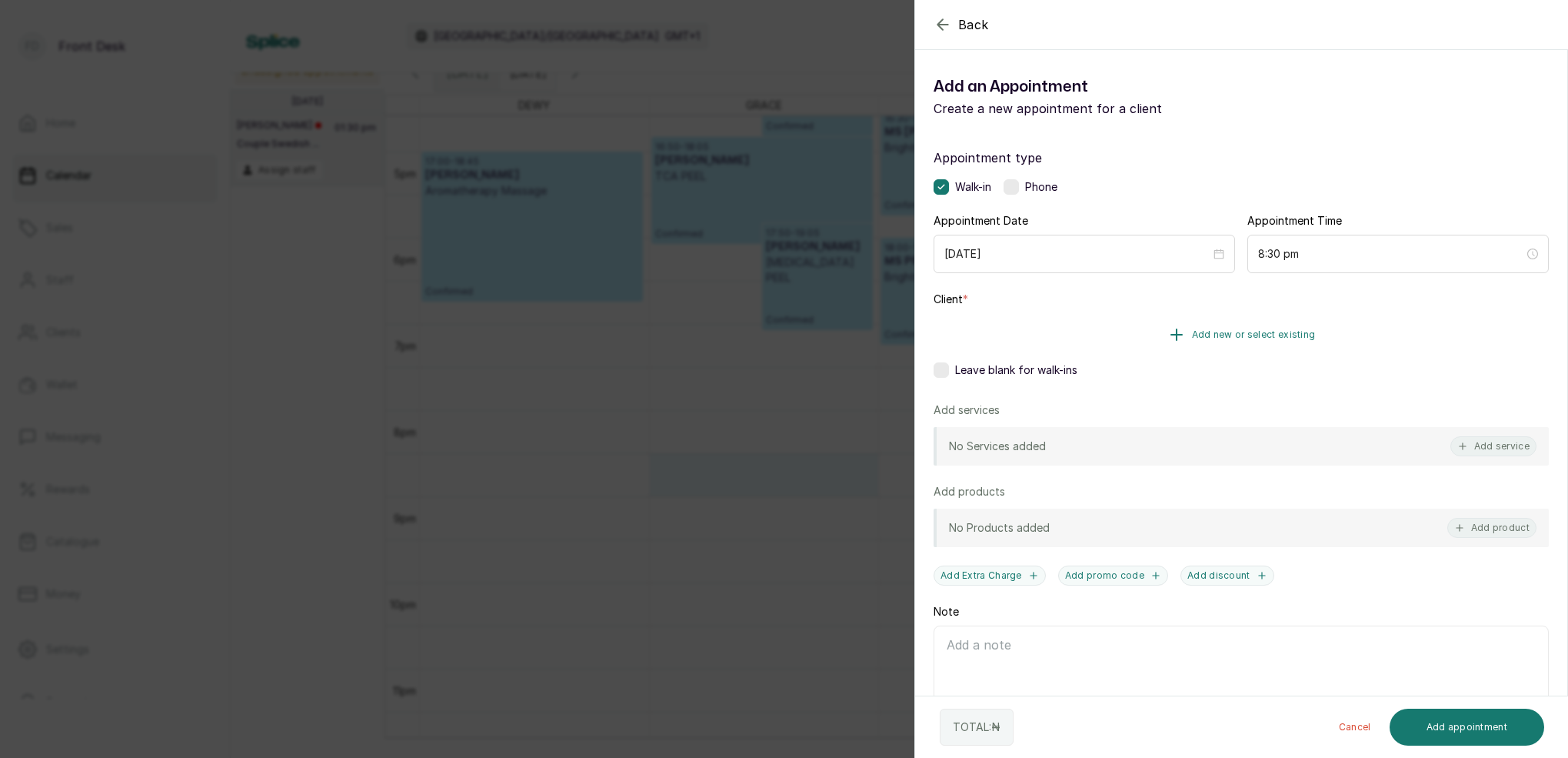
click at [1251, 336] on span "Add new or select existing" at bounding box center [1254, 335] width 124 height 12
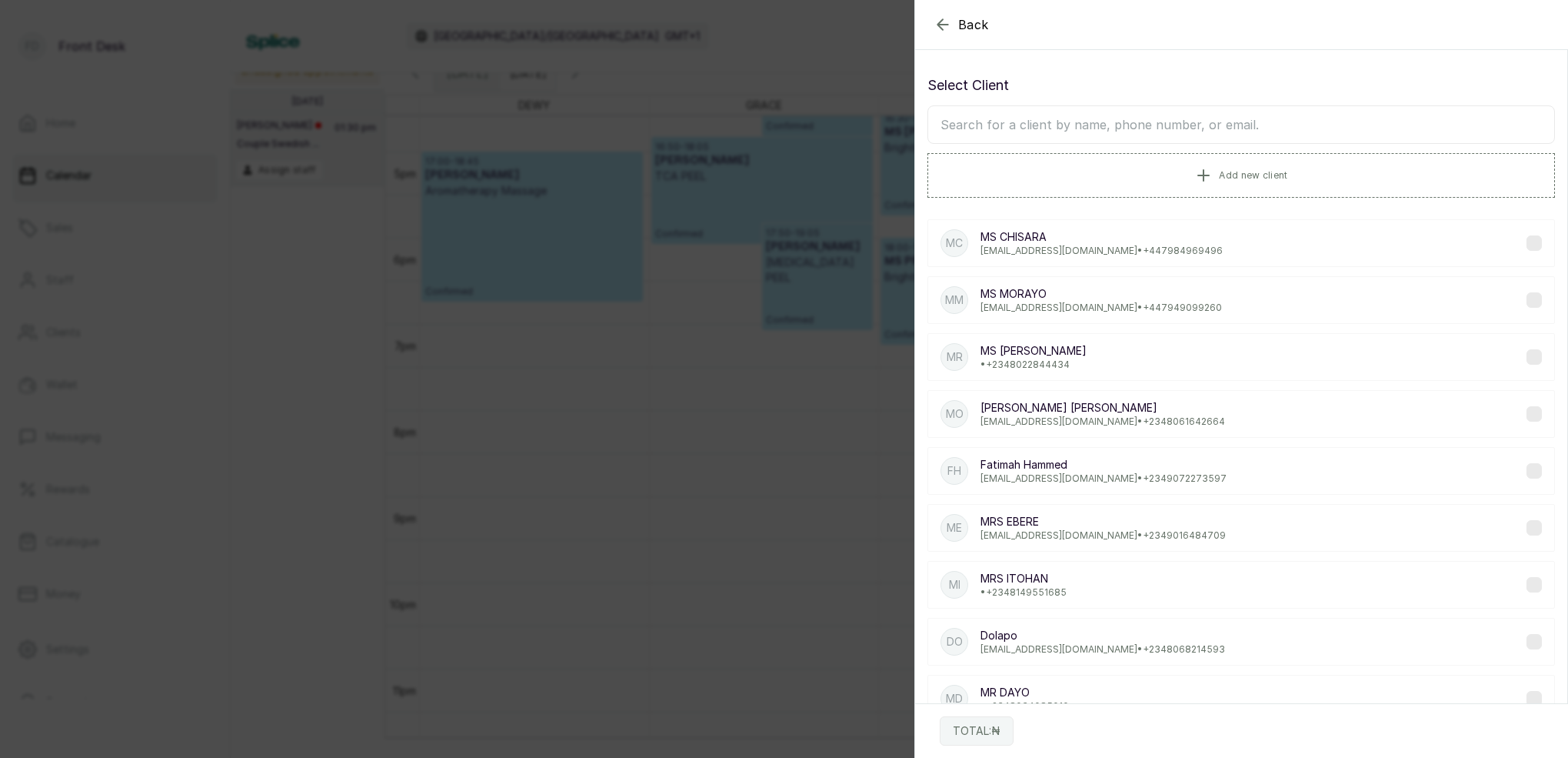
click at [1006, 118] on input "text" at bounding box center [1241, 125] width 628 height 39
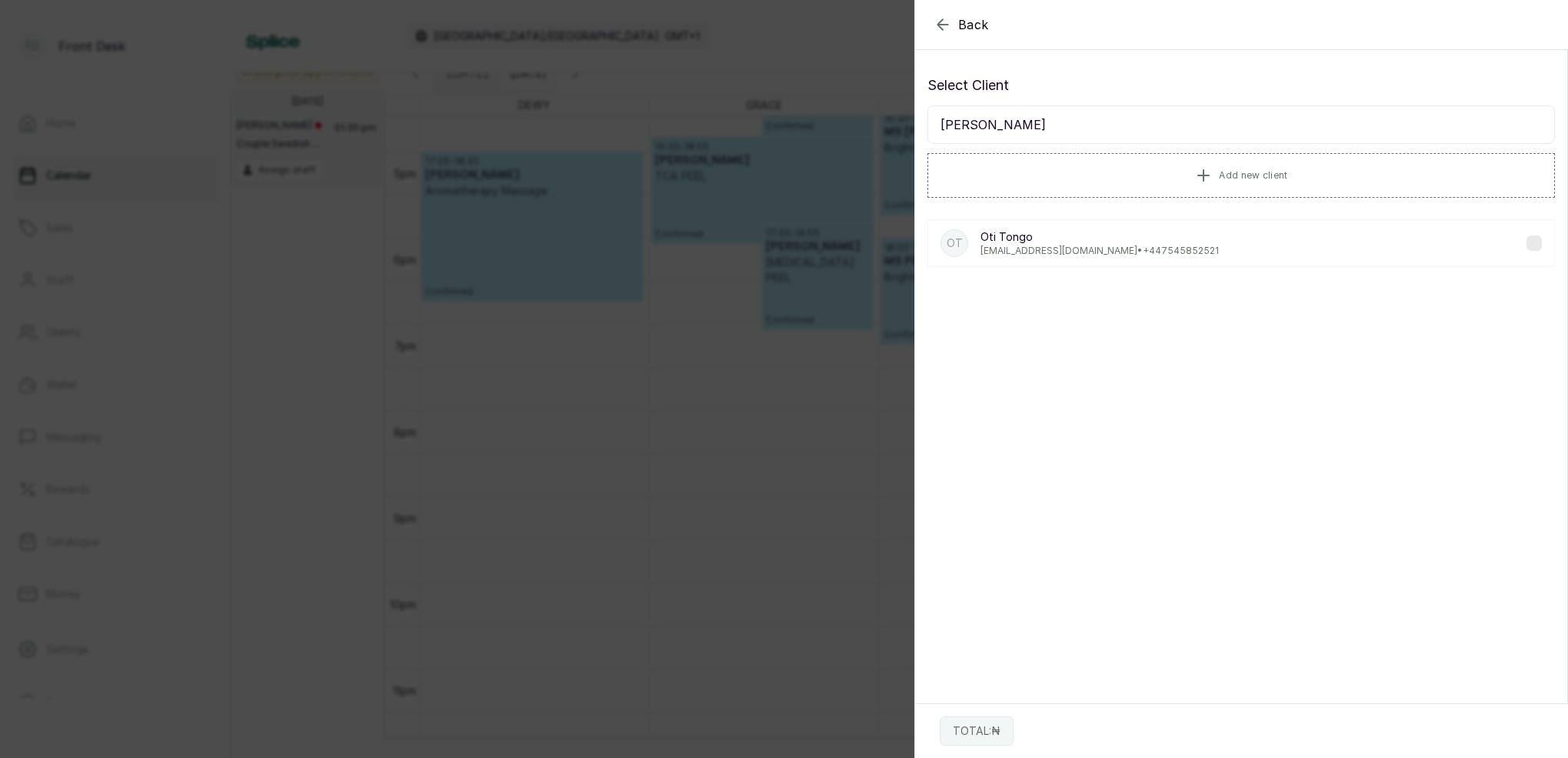
type input "oti tong"
click at [985, 253] on p "tongooti@gmail.com • +44 7545852521" at bounding box center [1099, 251] width 238 height 12
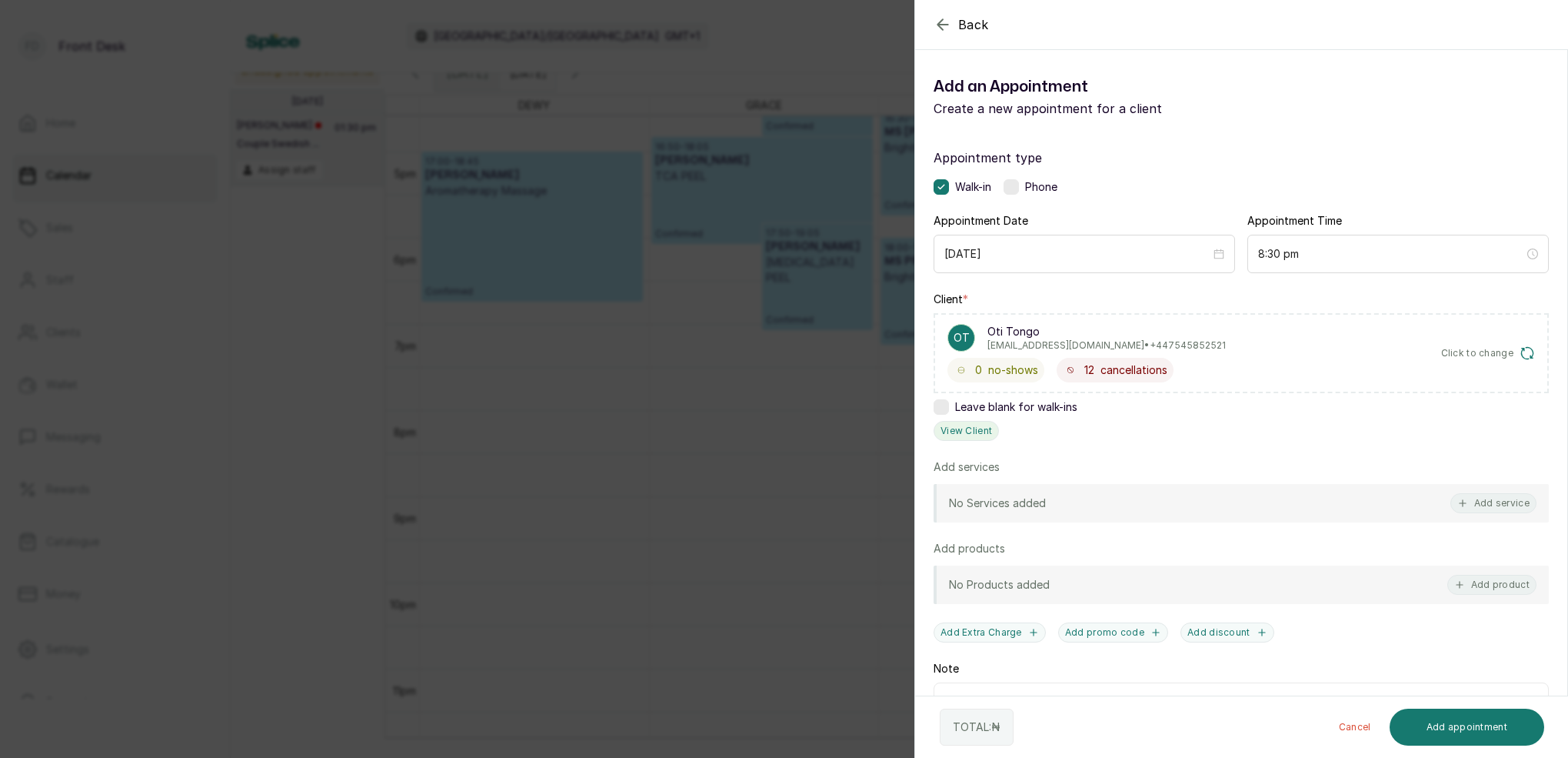
click at [972, 425] on button "View Client" at bounding box center [966, 431] width 65 height 20
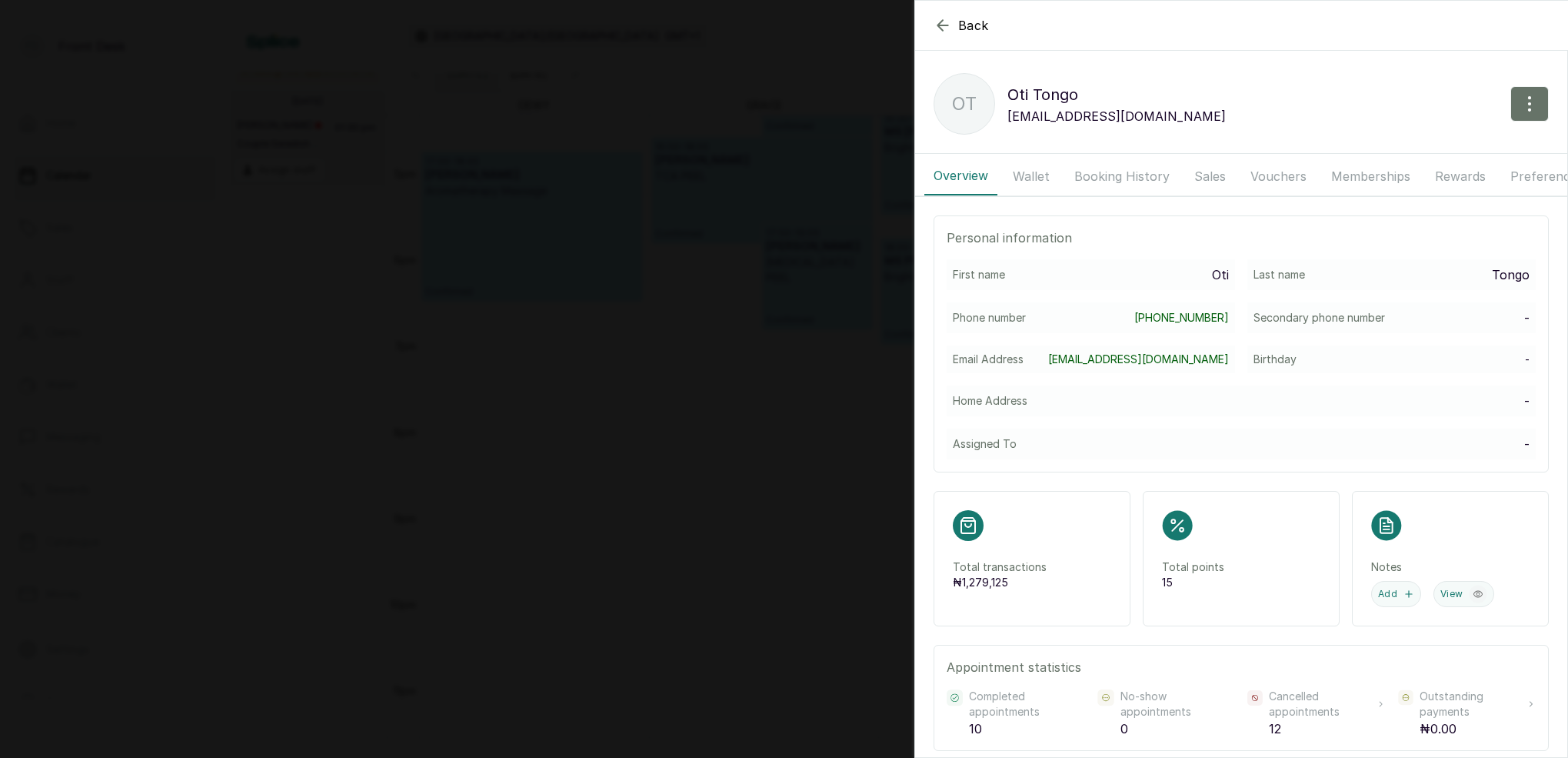
click at [1151, 171] on button "Booking History" at bounding box center [1122, 176] width 114 height 39
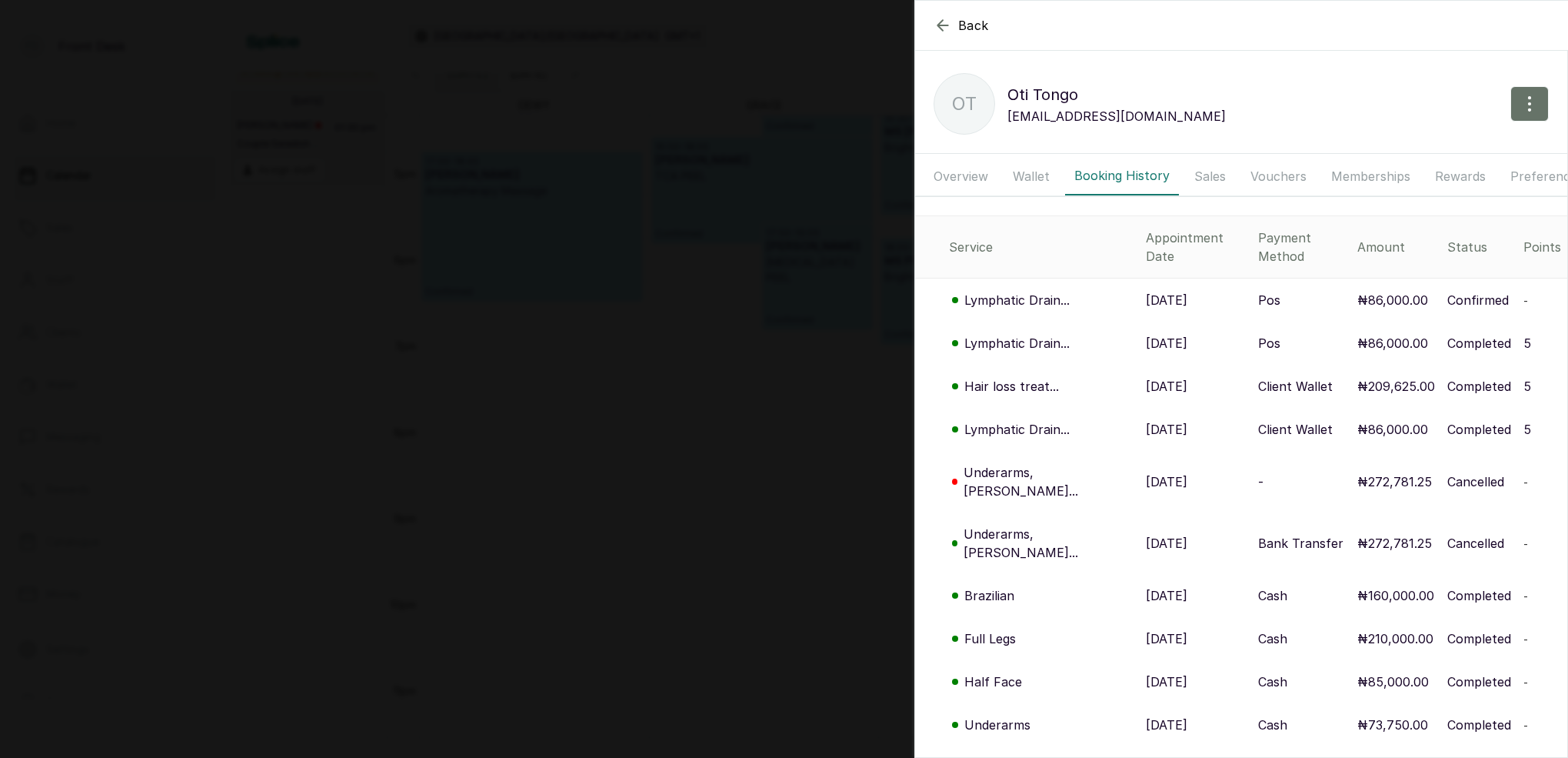
click at [1039, 291] on p "Lymphatic Drain..." at bounding box center [1017, 301] width 106 height 19
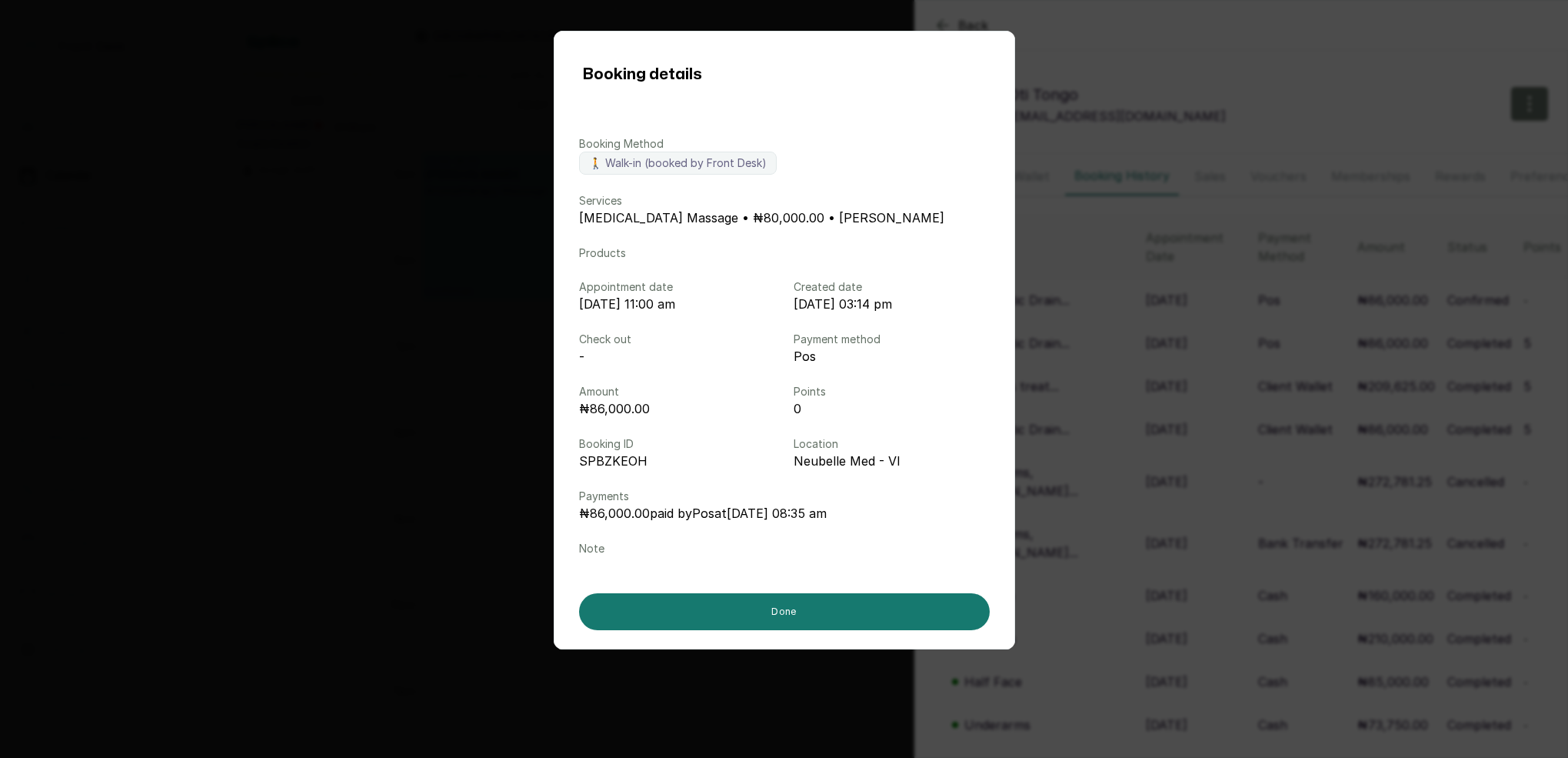
click at [1175, 33] on div "Booking details Booking Method 🚶 Walk-in (booked by Front Desk) Services Lympha…" at bounding box center [784, 379] width 1568 height 758
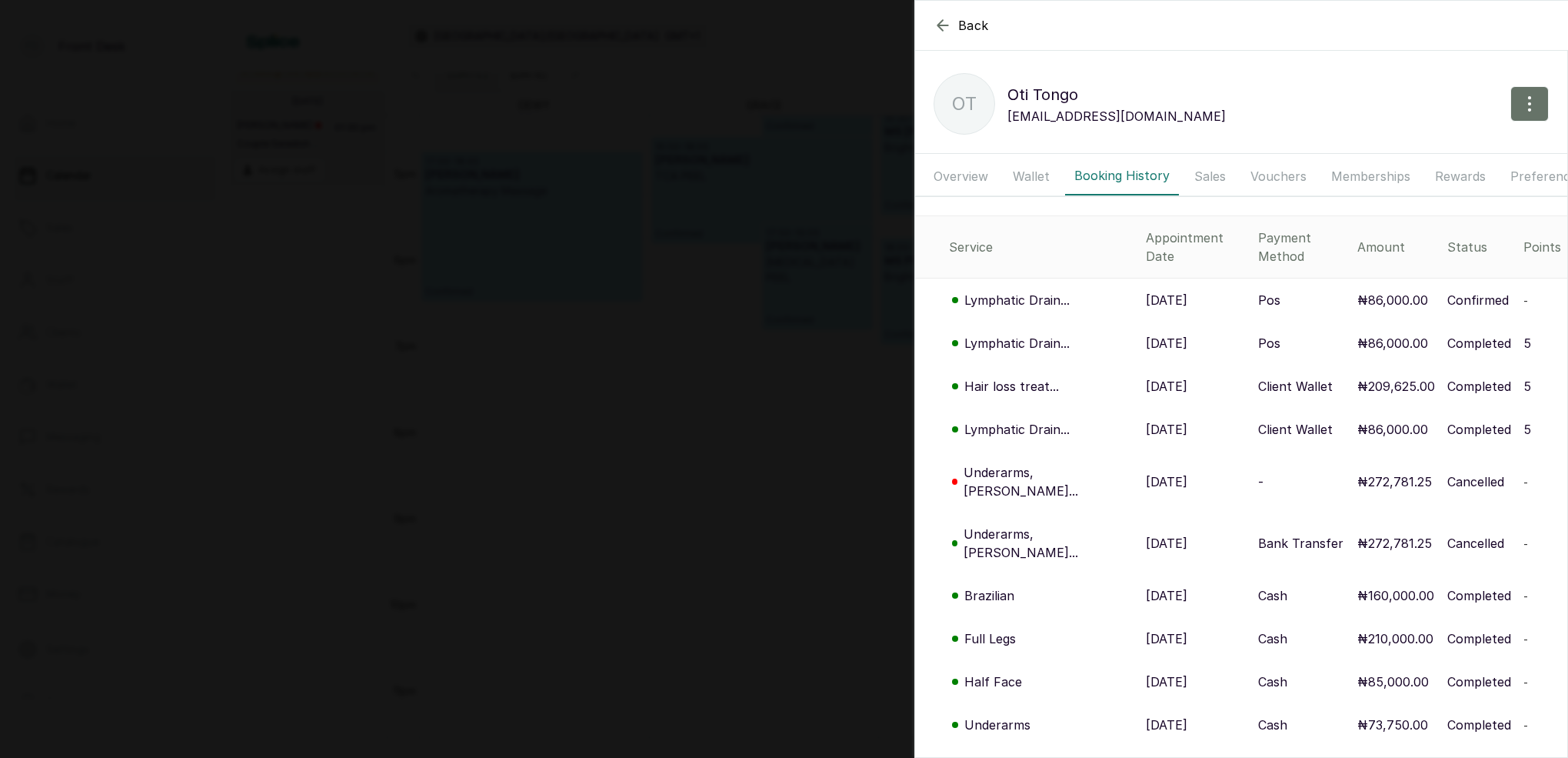
click at [947, 24] on icon "button" at bounding box center [943, 26] width 19 height 19
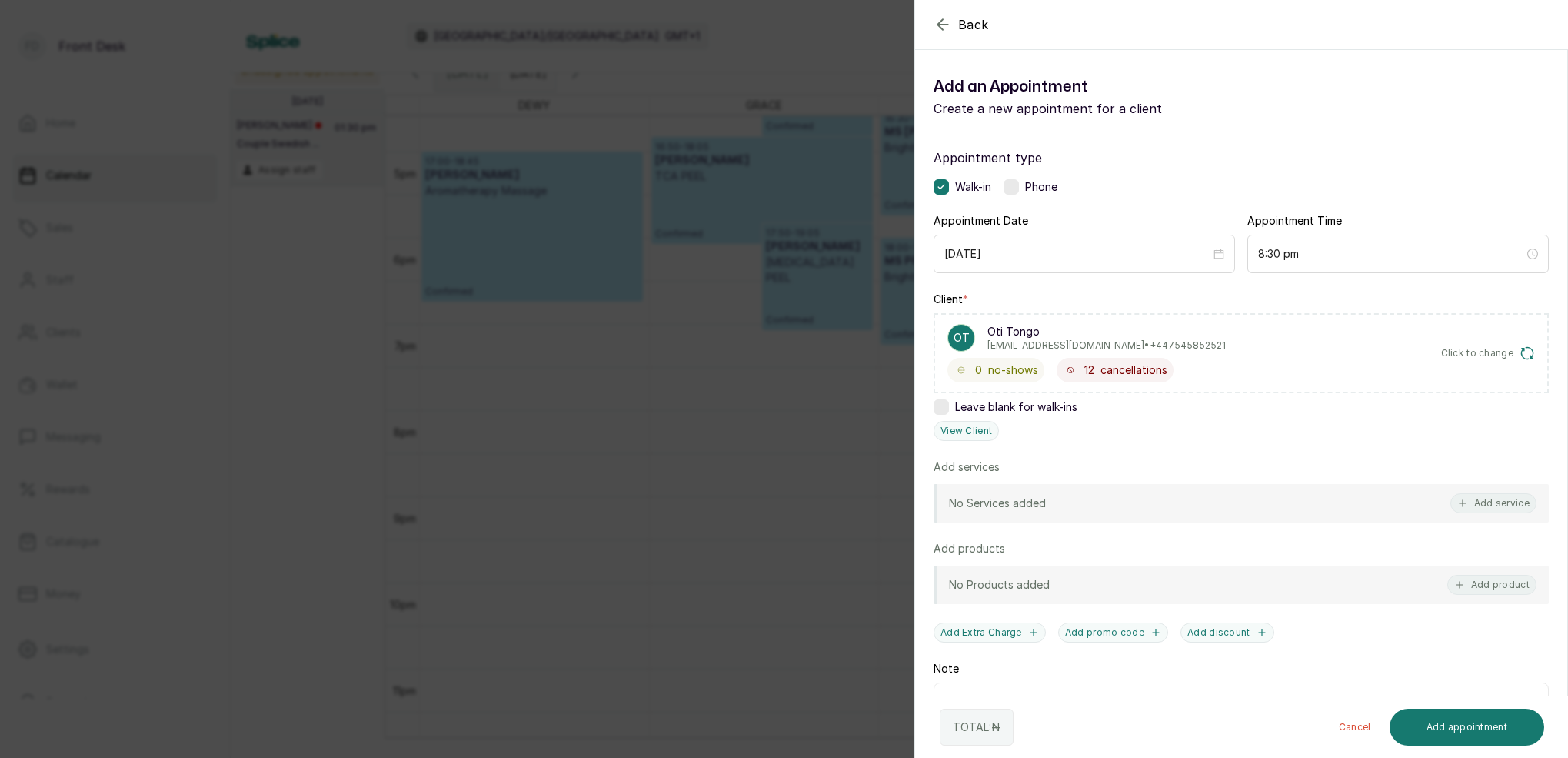
click at [947, 23] on icon "button" at bounding box center [943, 25] width 19 height 19
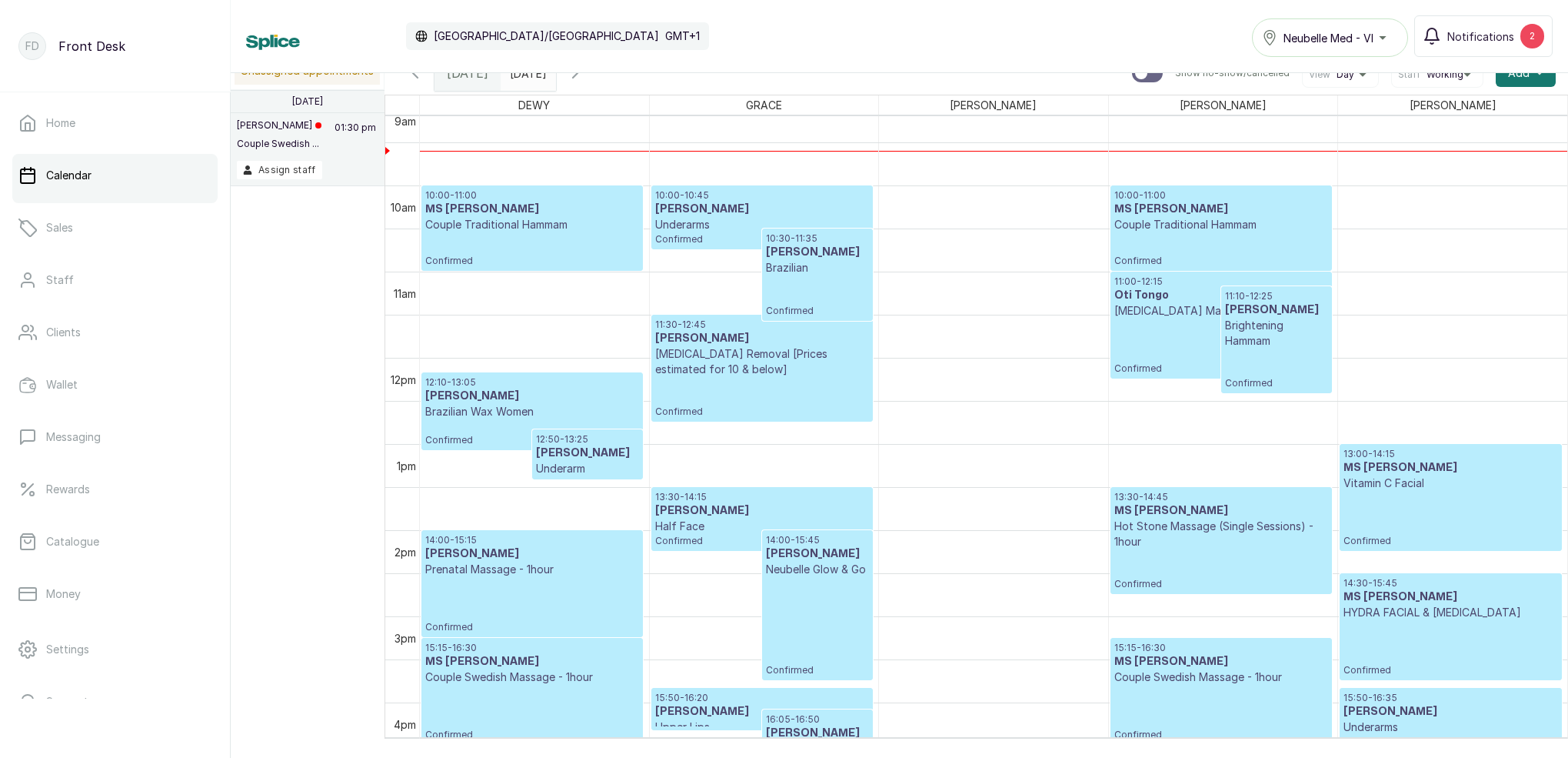
click at [1167, 345] on div "11:00 - 12:15 Oti Tongo Lymphatic Drainage Massage Confirmed" at bounding box center [1221, 325] width 213 height 99
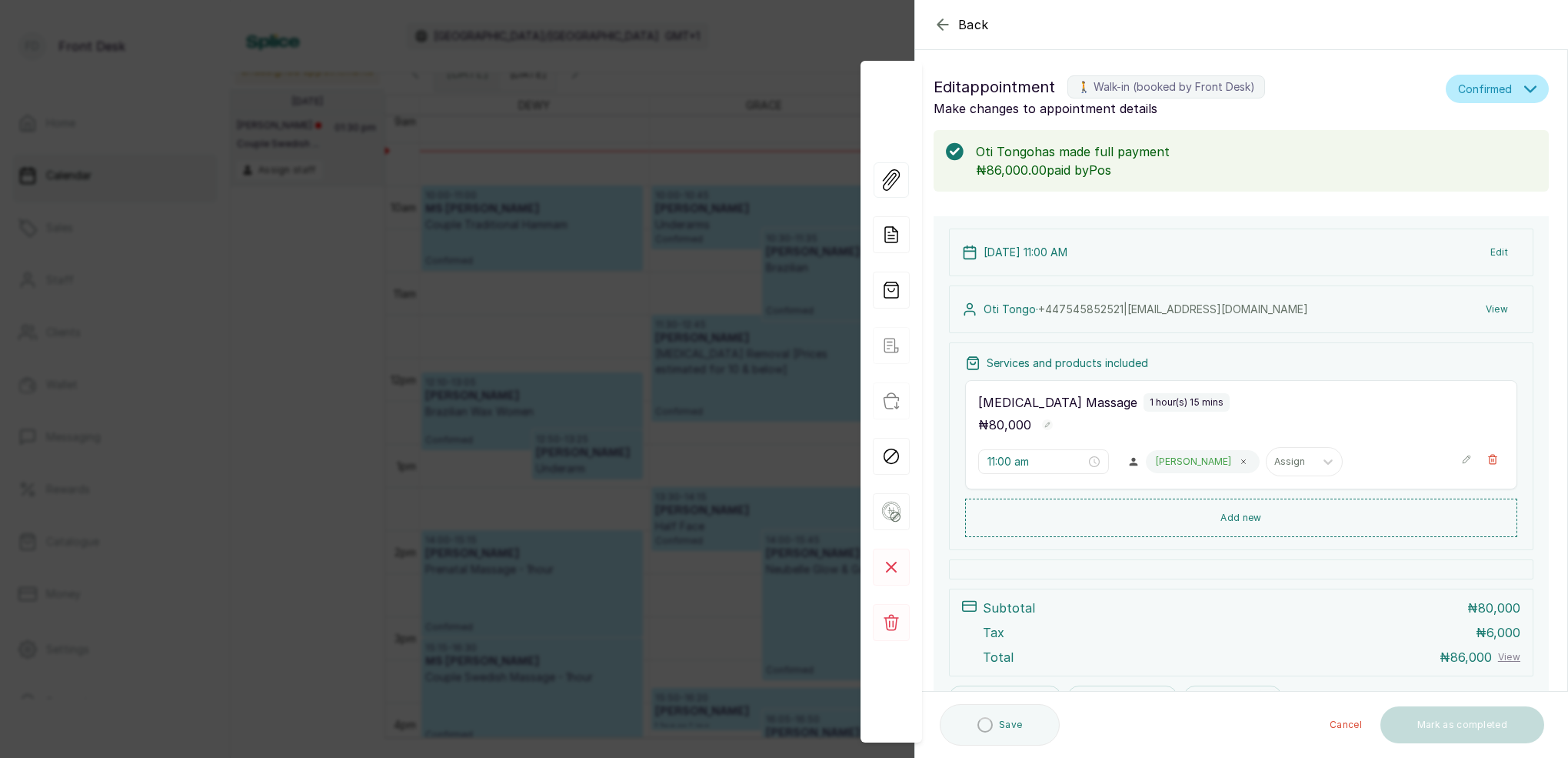
click at [1501, 251] on button "Edit" at bounding box center [1499, 252] width 42 height 28
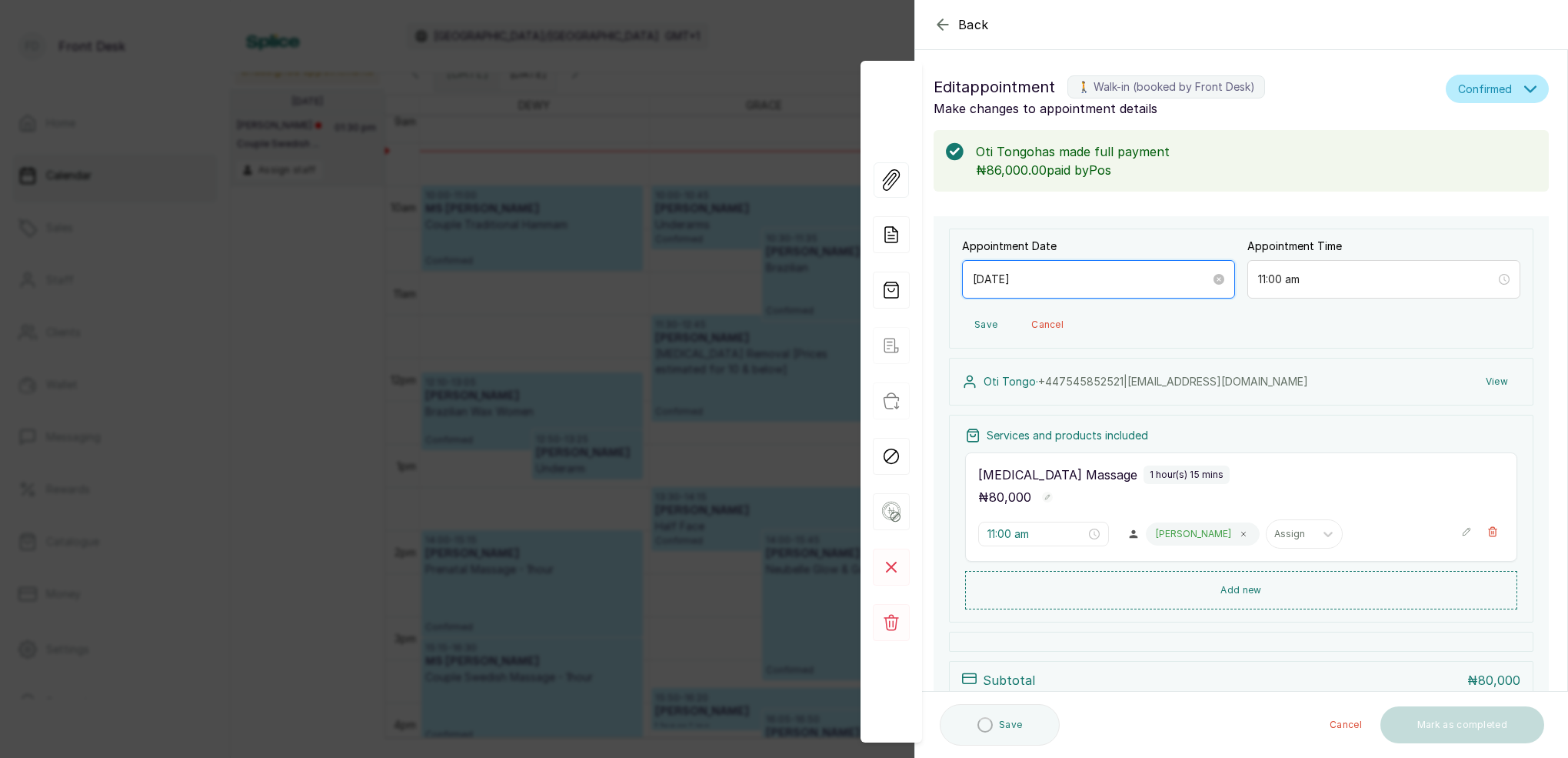
click at [1082, 277] on input "2025/08/27" at bounding box center [1091, 280] width 238 height 17
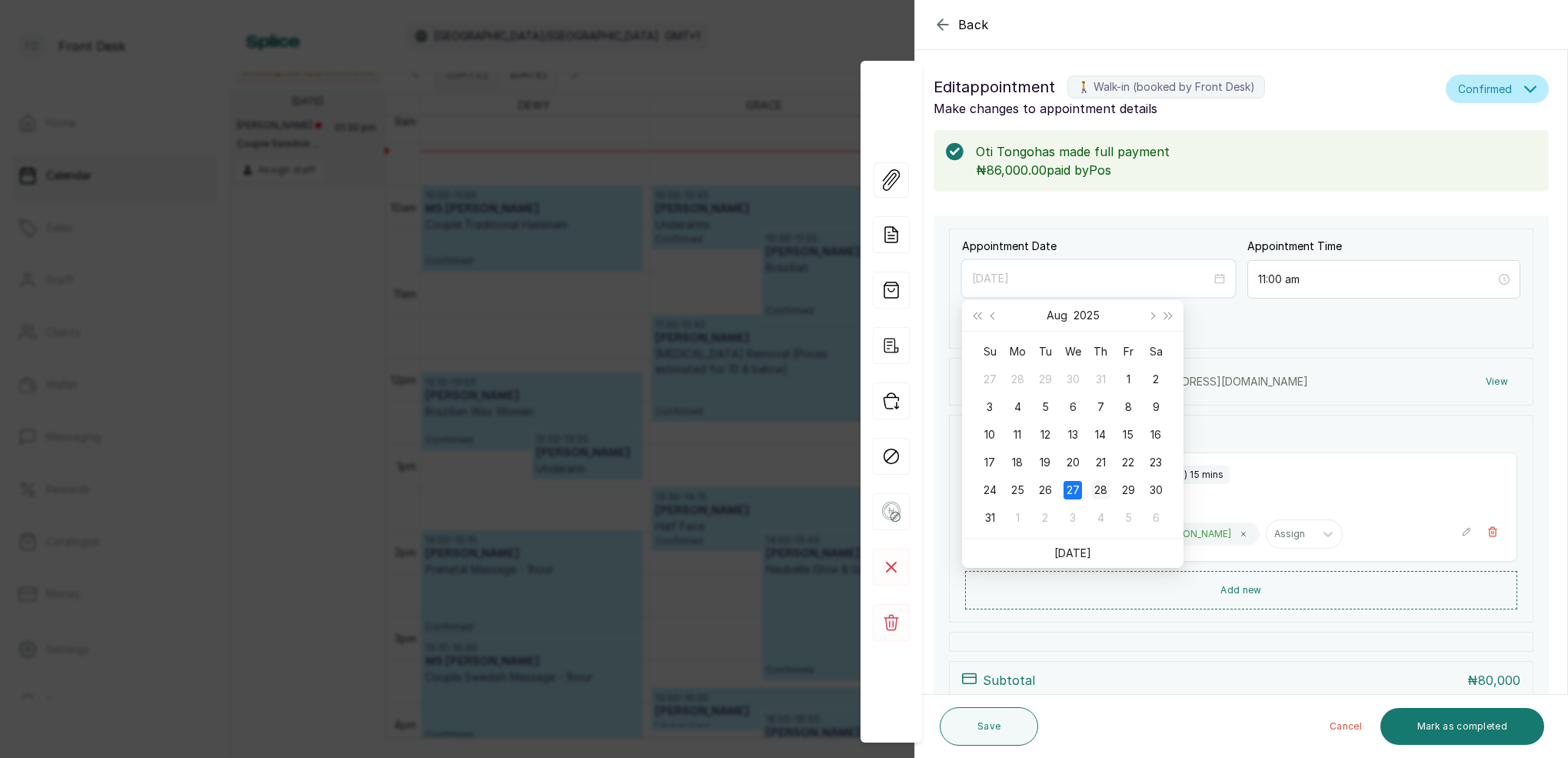
type input "2025/08/28"
click at [1105, 490] on div "28" at bounding box center [1101, 490] width 19 height 19
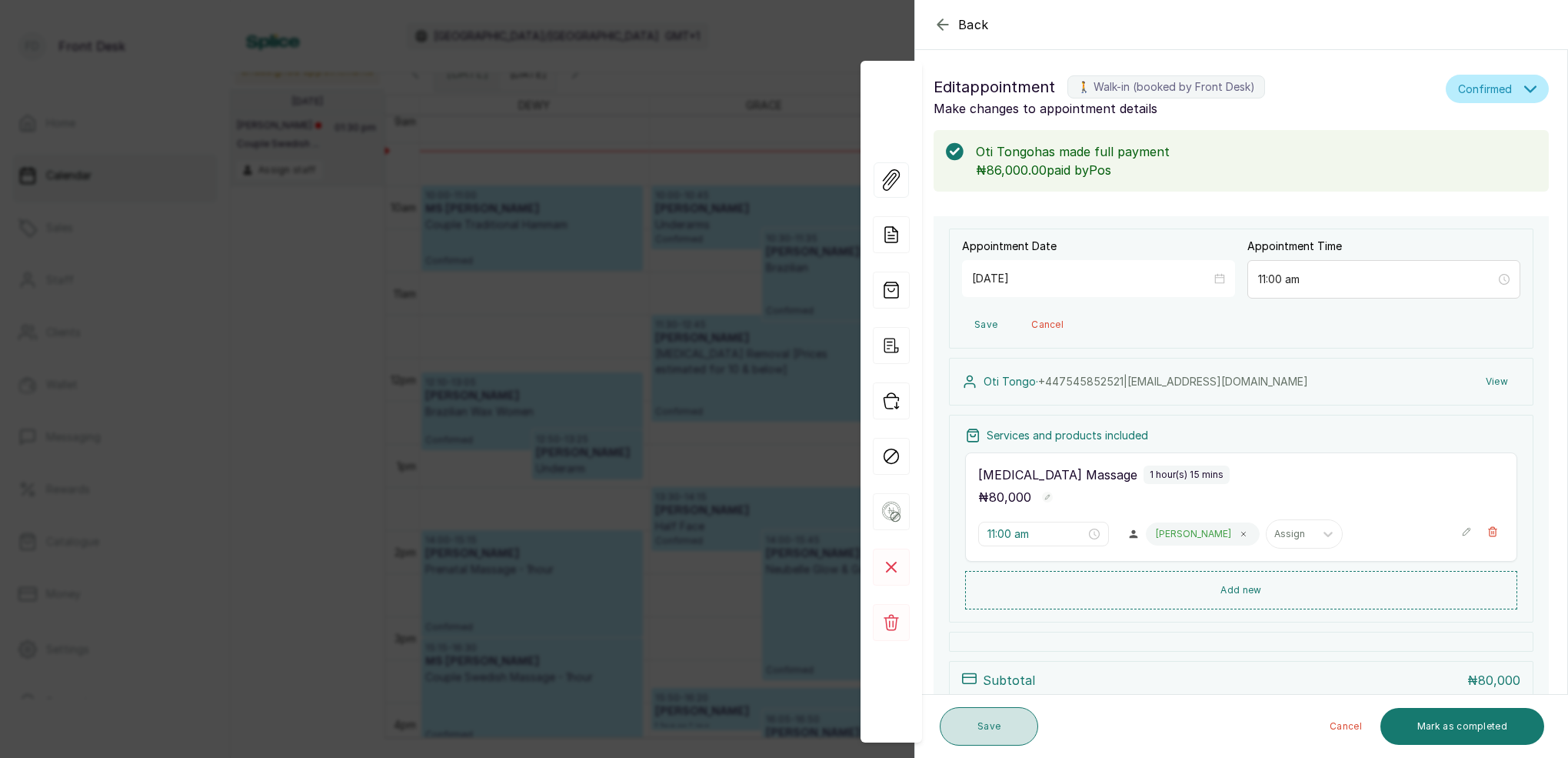
click at [1002, 724] on button "Save" at bounding box center [989, 727] width 99 height 39
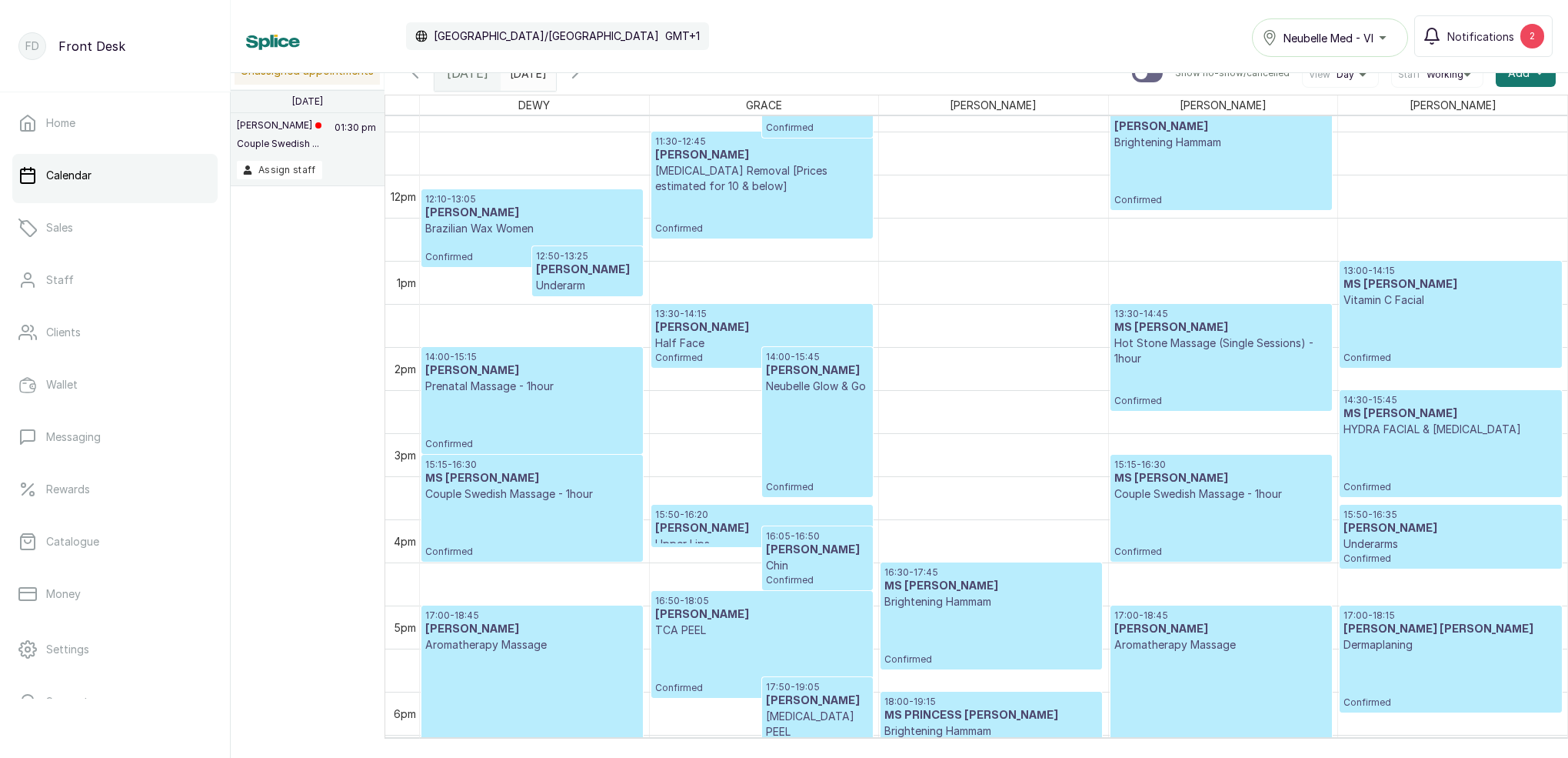
click at [585, 75] on icon "button" at bounding box center [575, 73] width 19 height 19
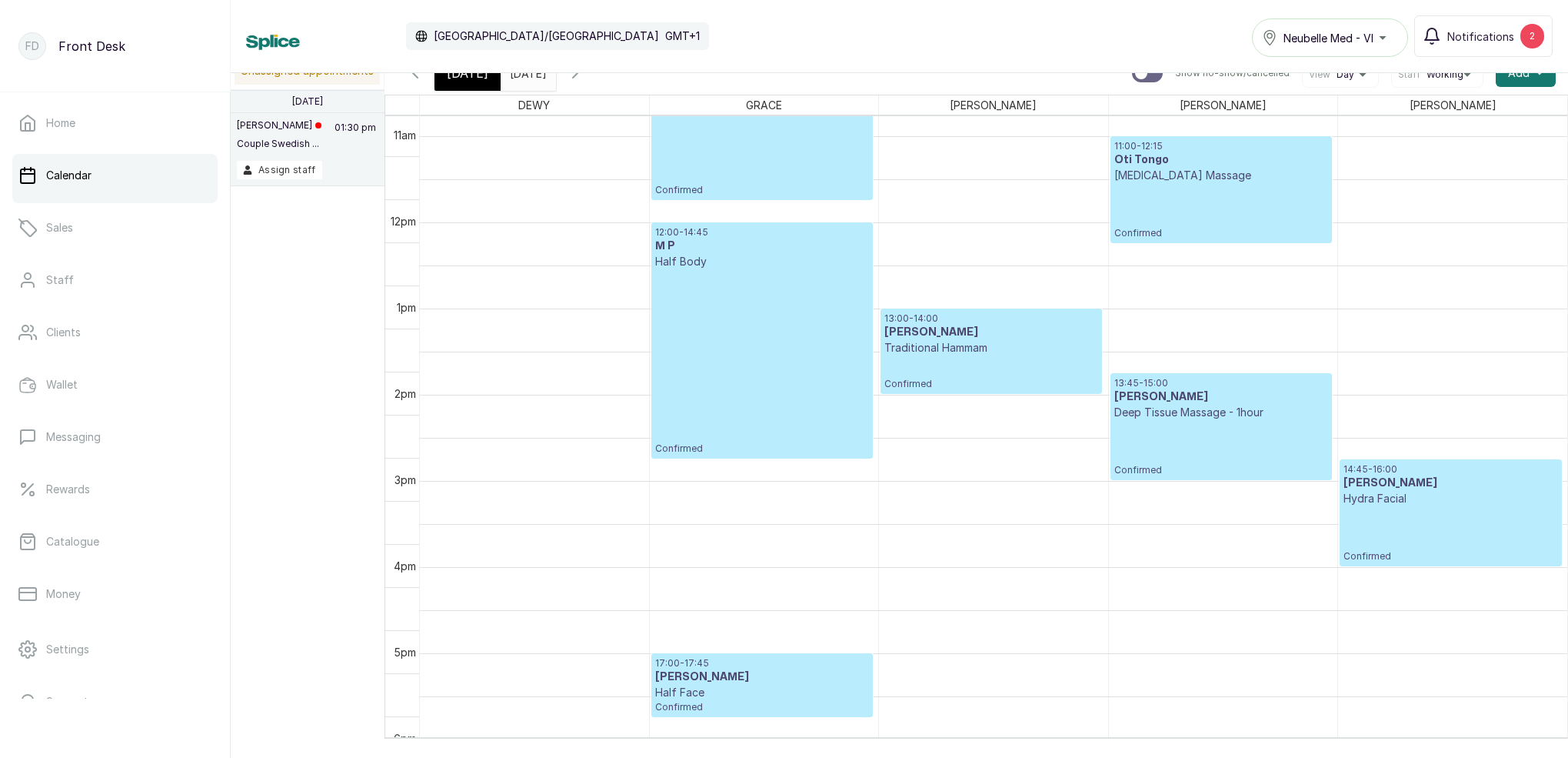
scroll to position [951, 0]
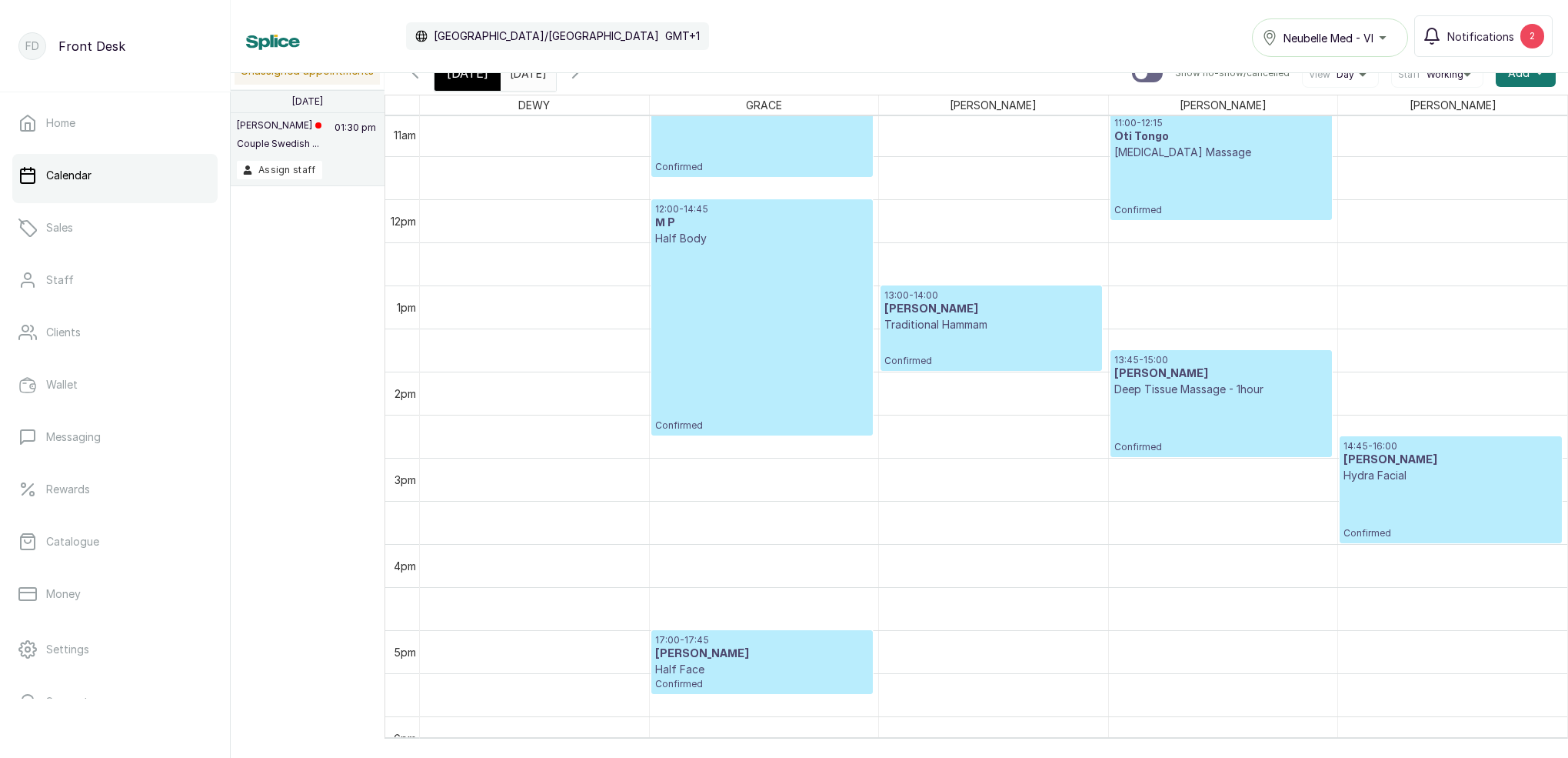
click at [453, 78] on span "Today" at bounding box center [468, 73] width 42 height 19
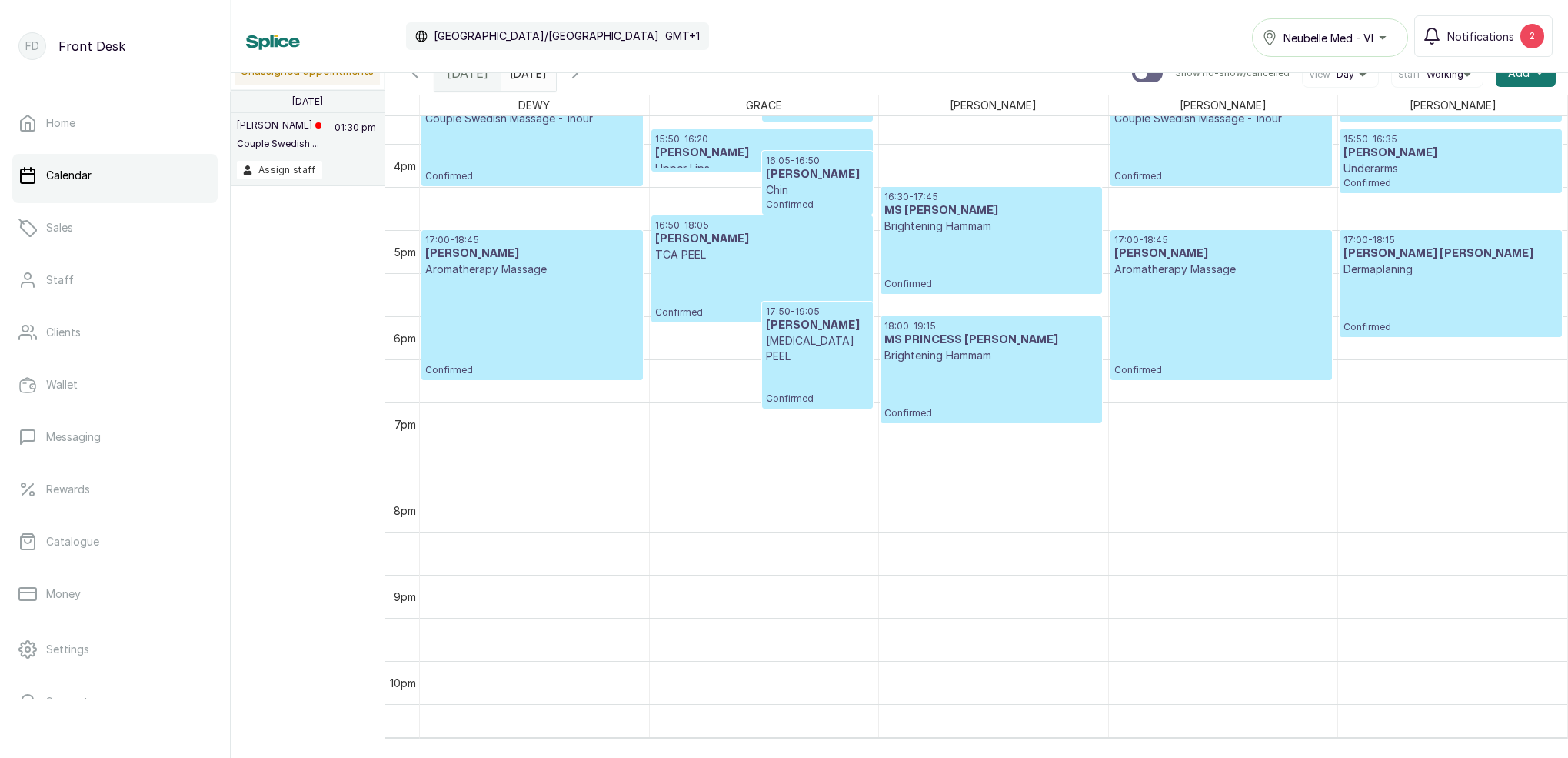
scroll to position [1383, 0]
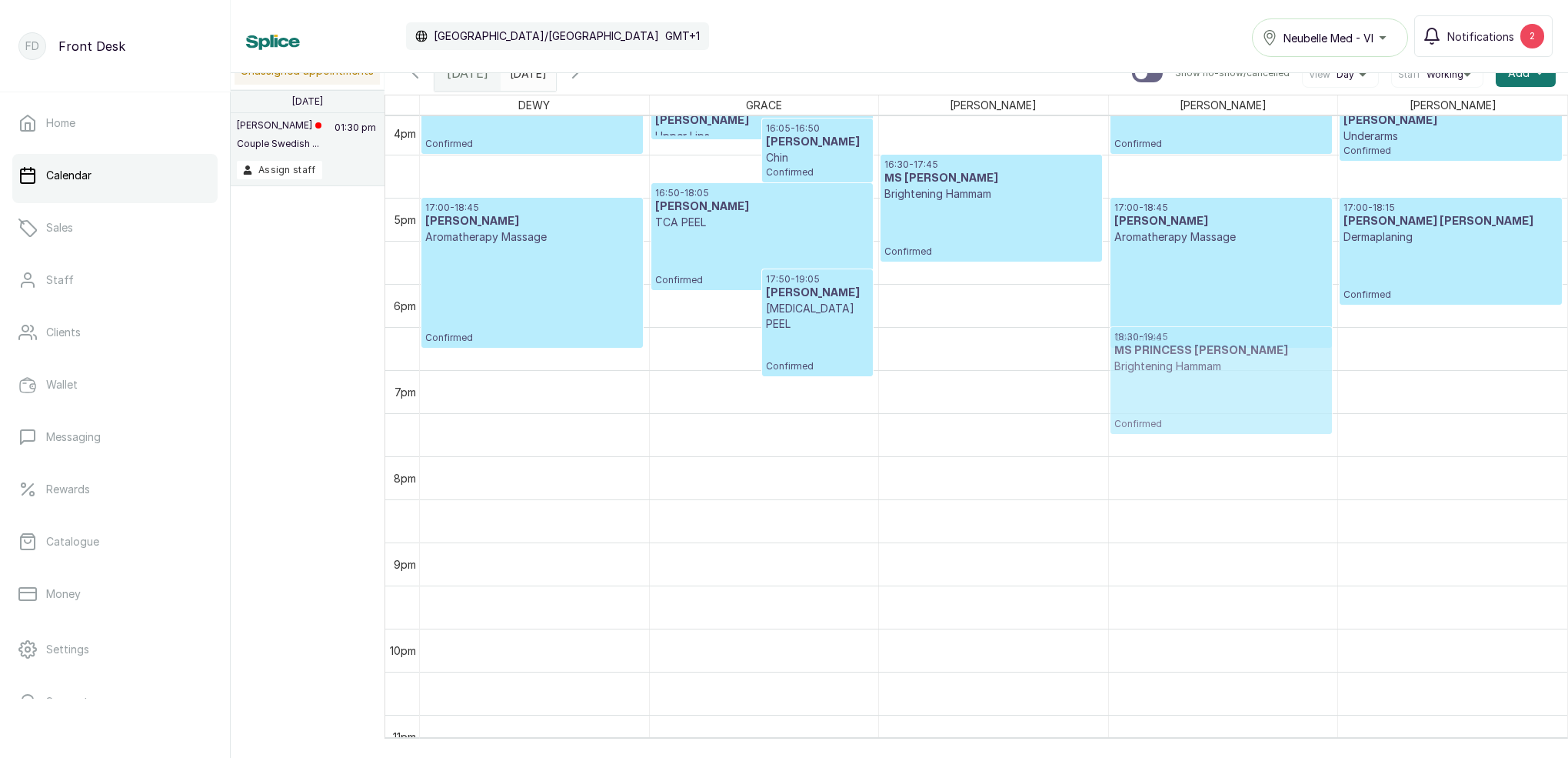
drag, startPoint x: 965, startPoint y: 335, endPoint x: 1122, endPoint y: 384, distance: 164.5
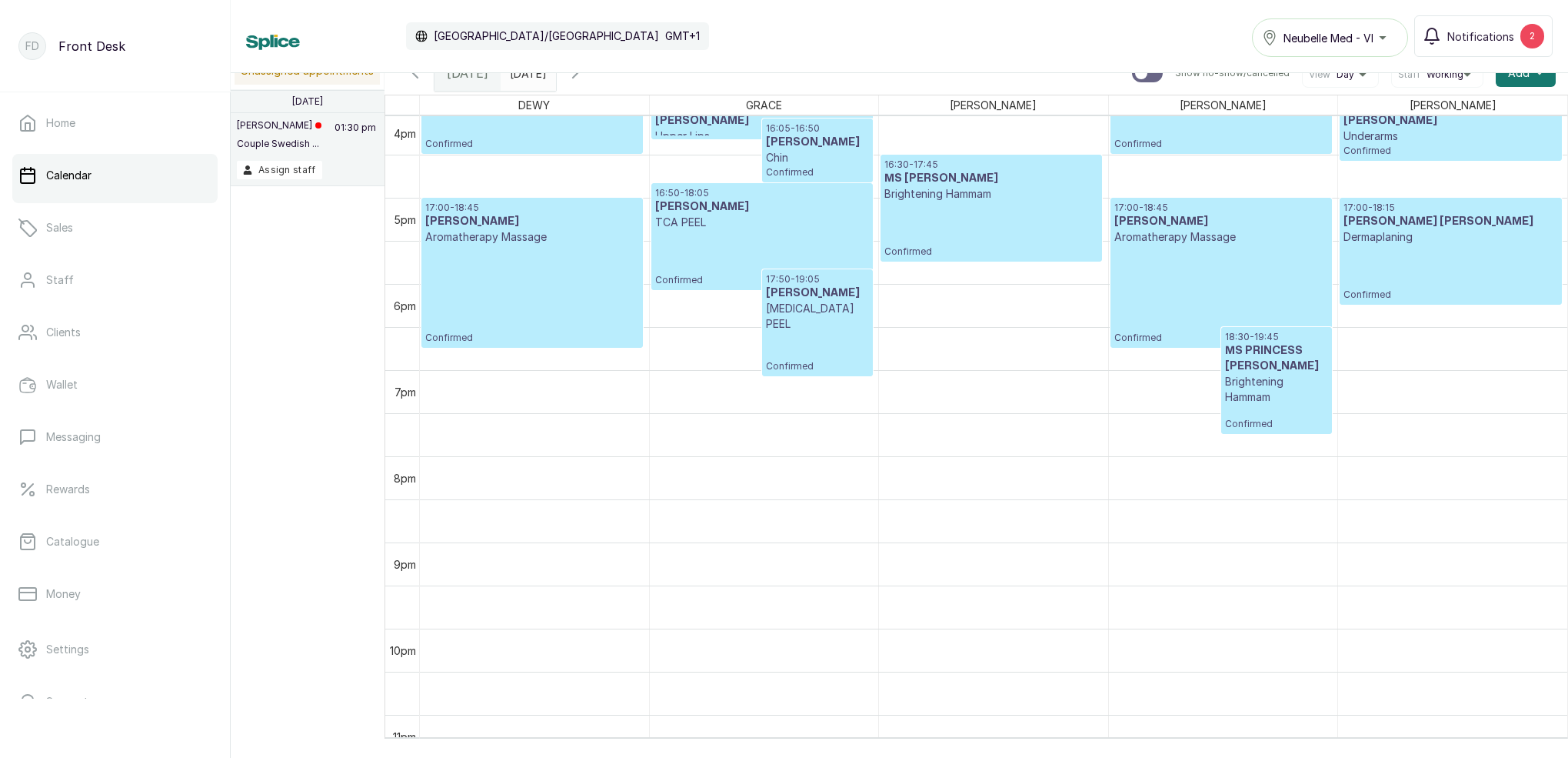
click at [1282, 386] on p "Brightening Hammam" at bounding box center [1276, 390] width 103 height 31
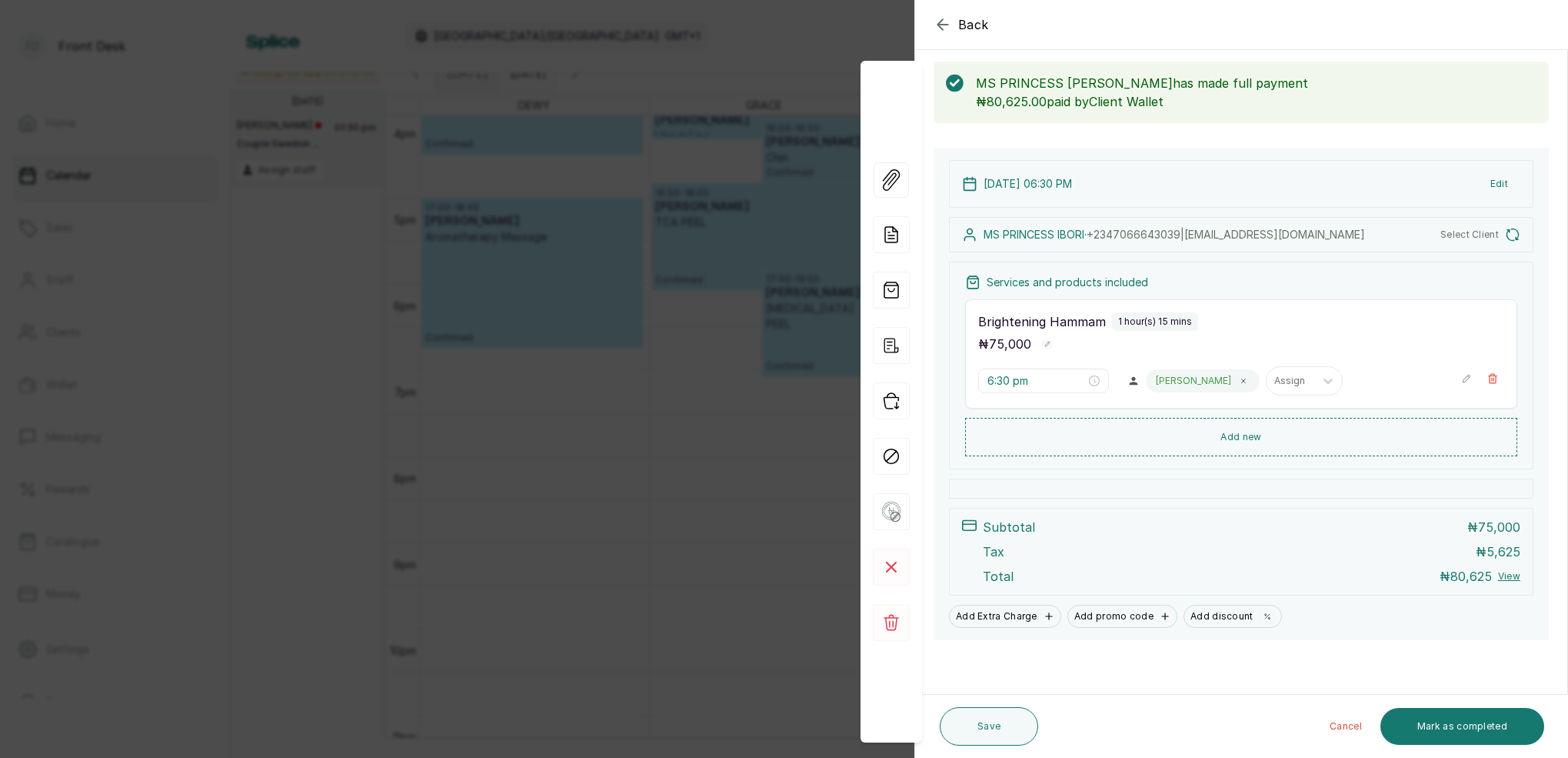
scroll to position [68, 0]
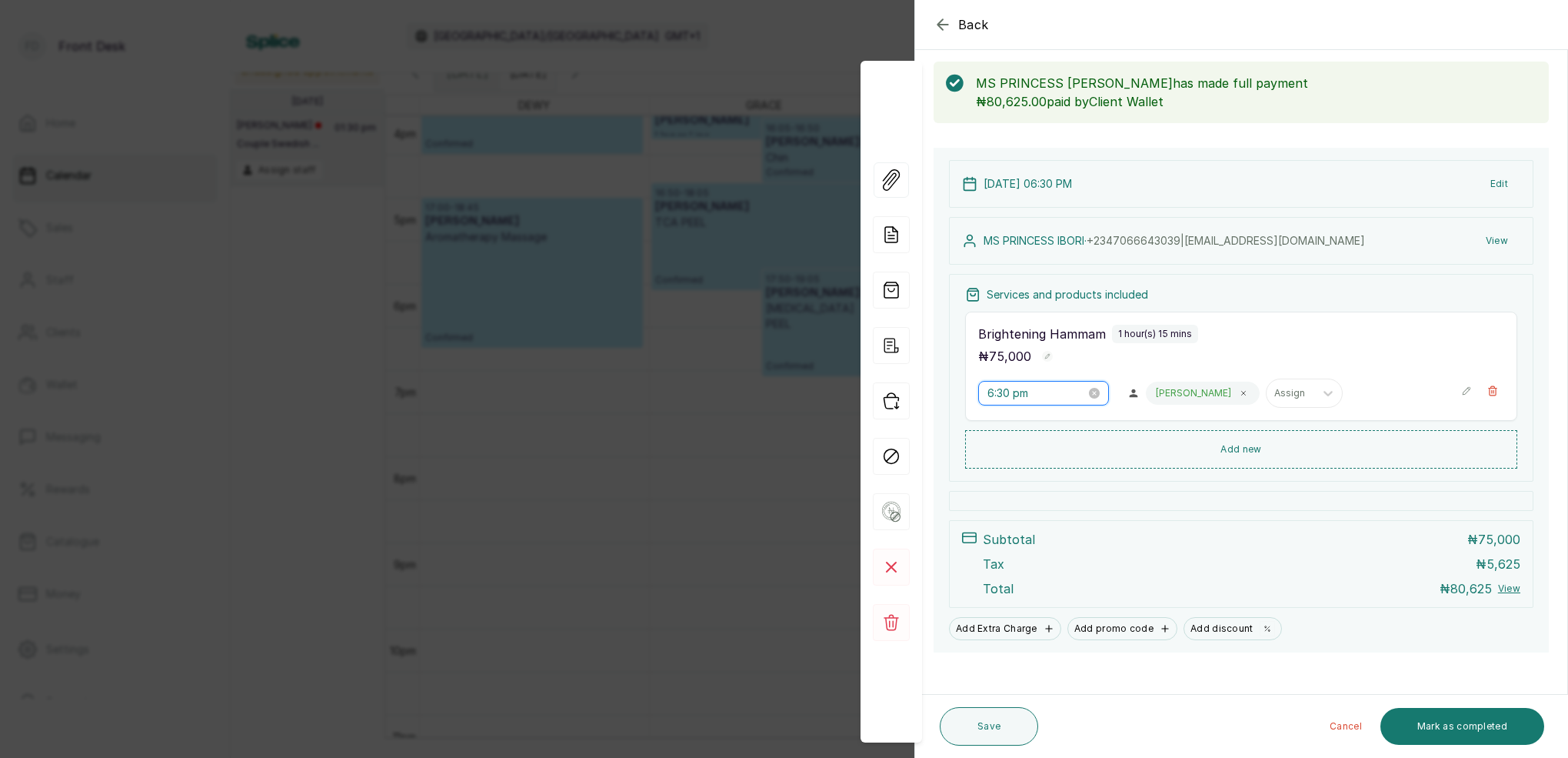
click at [1008, 396] on input "6:30 pm" at bounding box center [1036, 393] width 99 height 17
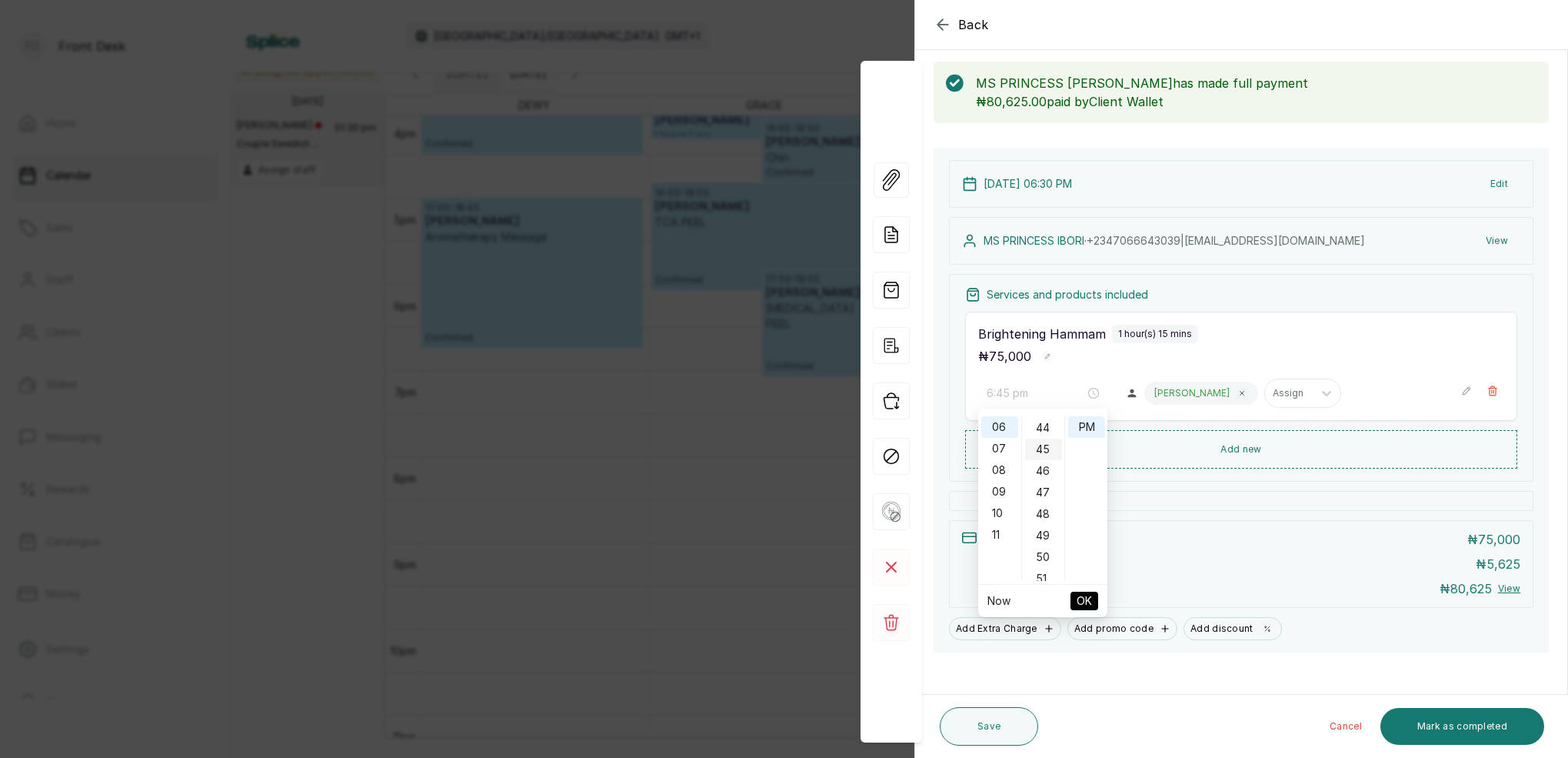
click at [1039, 447] on div "45" at bounding box center [1044, 450] width 37 height 22
type input "6:45 pm"
drag, startPoint x: 1098, startPoint y: 436, endPoint x: 1106, endPoint y: 476, distance: 40.8
click at [1098, 436] on div "PM" at bounding box center [1087, 427] width 37 height 22
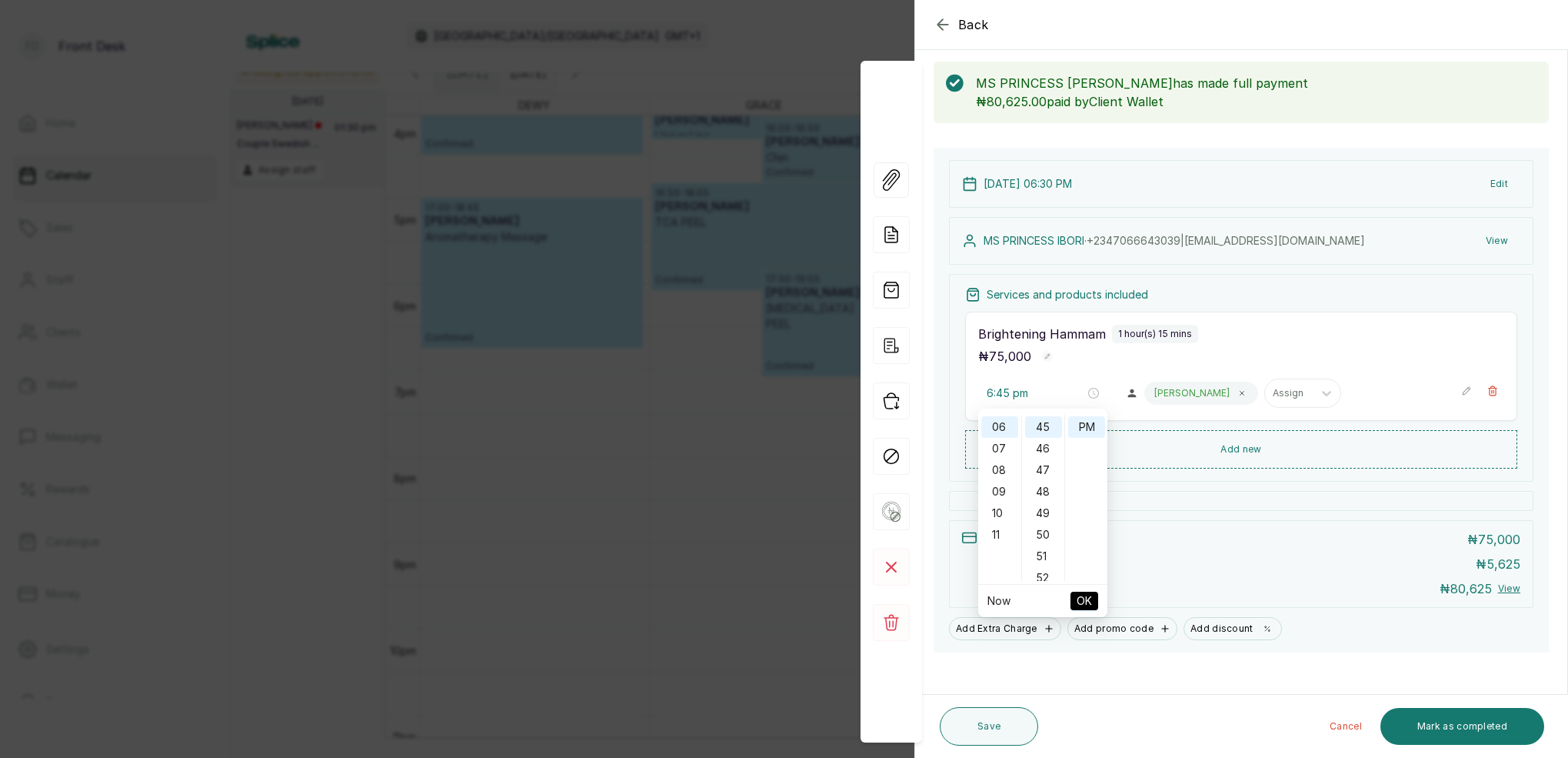
click at [1086, 605] on span "OK" at bounding box center [1084, 601] width 16 height 30
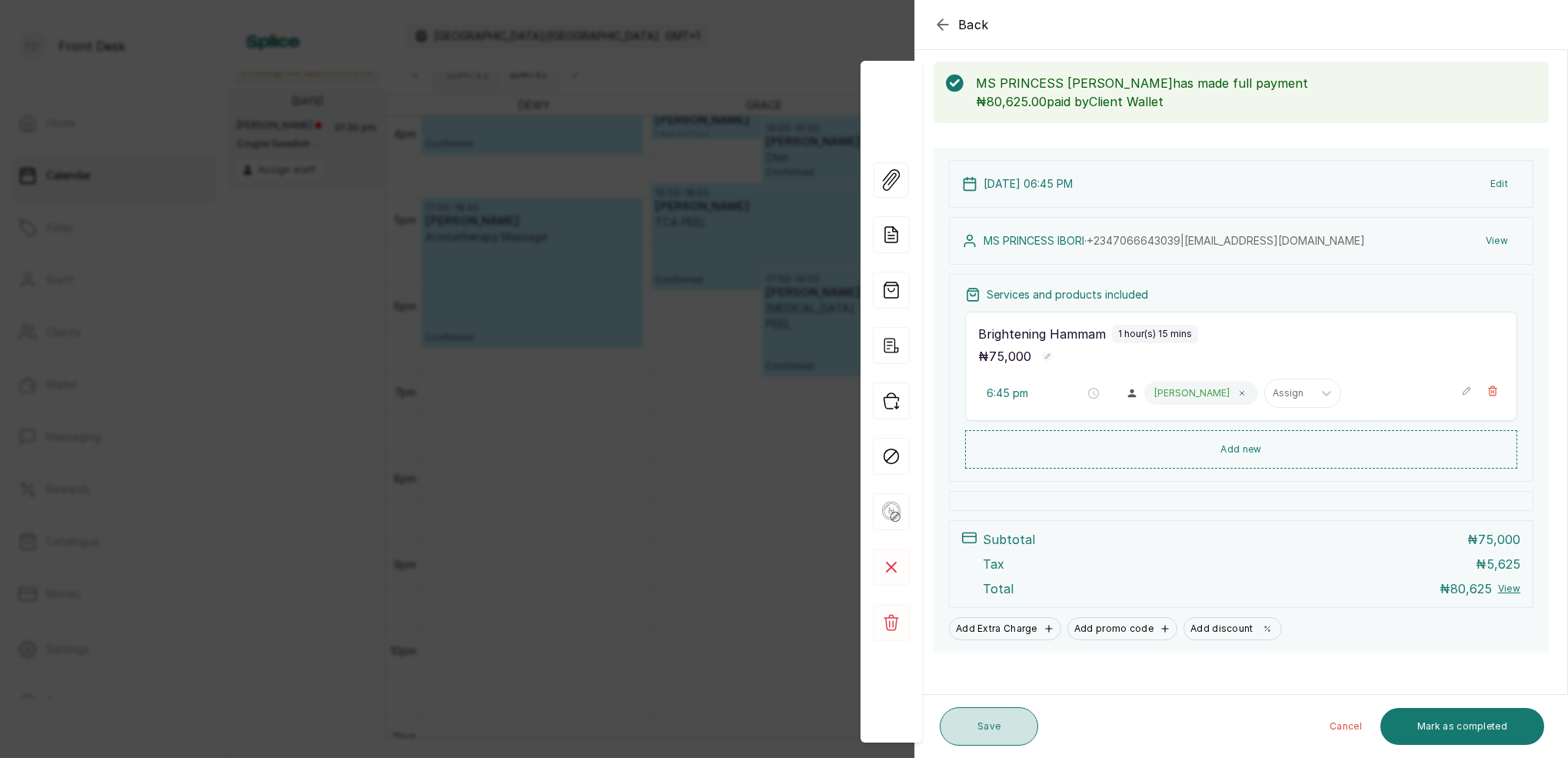
click at [995, 734] on button "Save" at bounding box center [989, 727] width 99 height 39
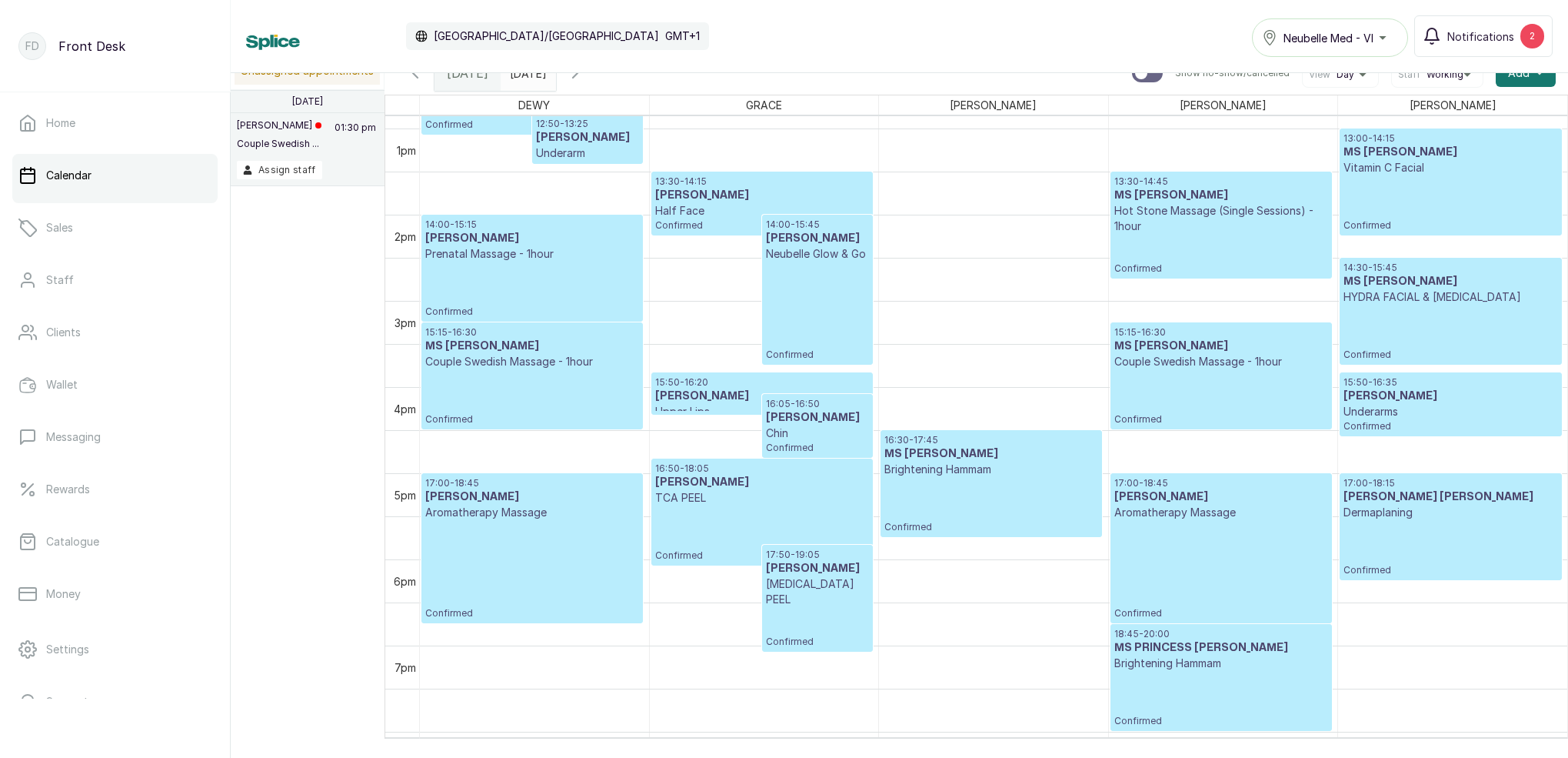
scroll to position [1238, 0]
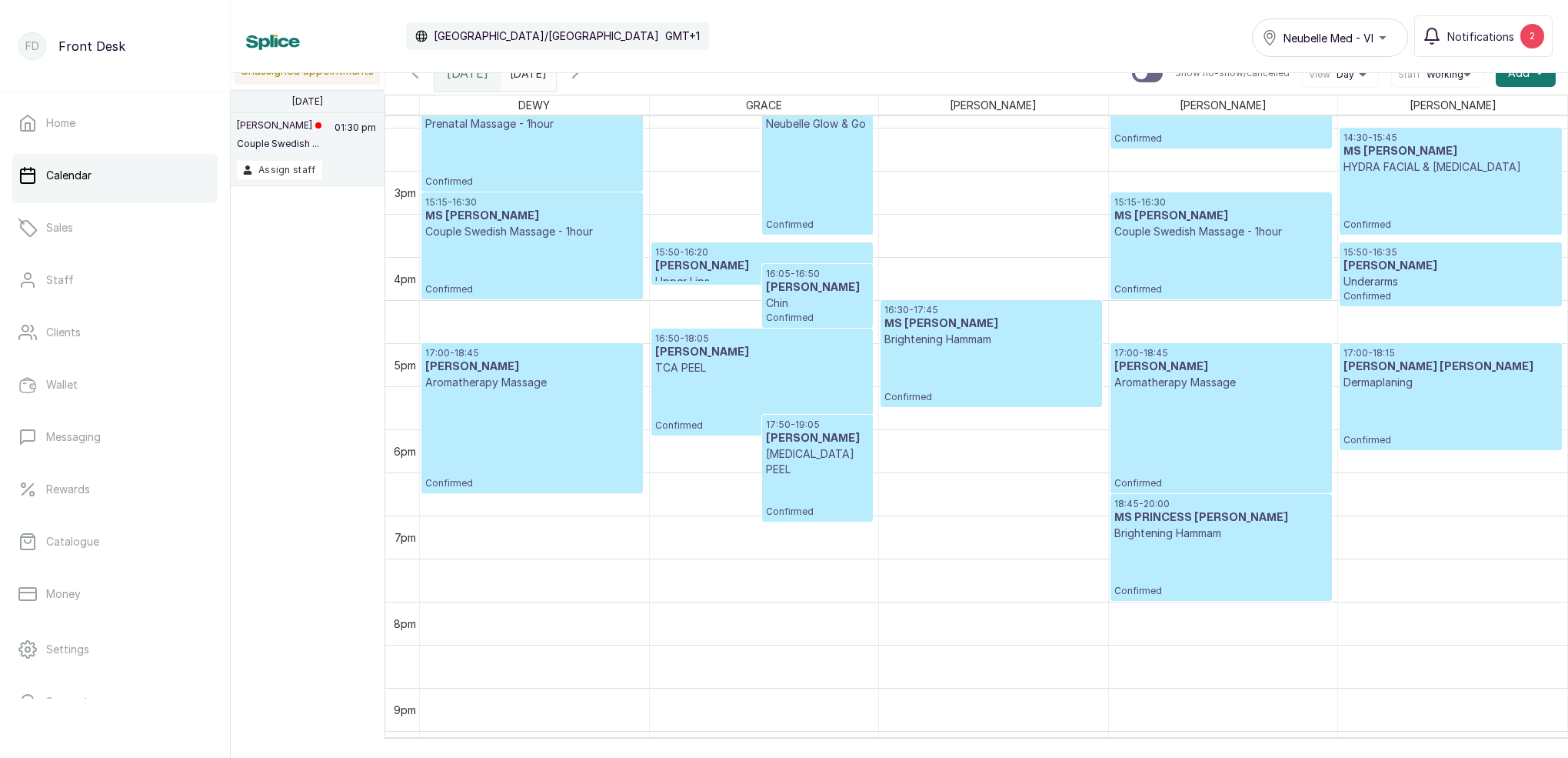
click at [585, 75] on icon "button" at bounding box center [575, 73] width 19 height 19
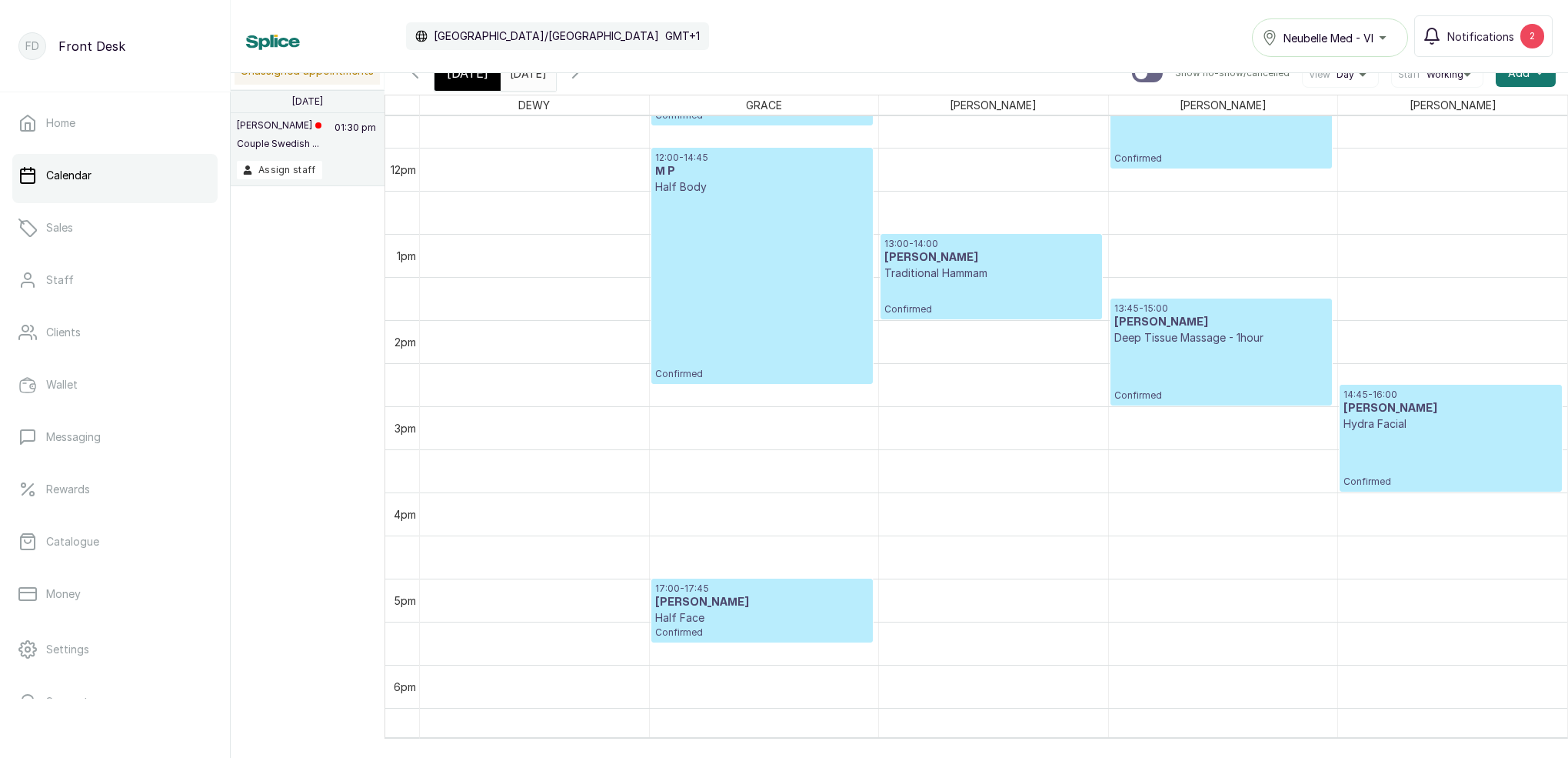
scroll to position [1003, 0]
click at [471, 79] on span "Today" at bounding box center [468, 73] width 42 height 19
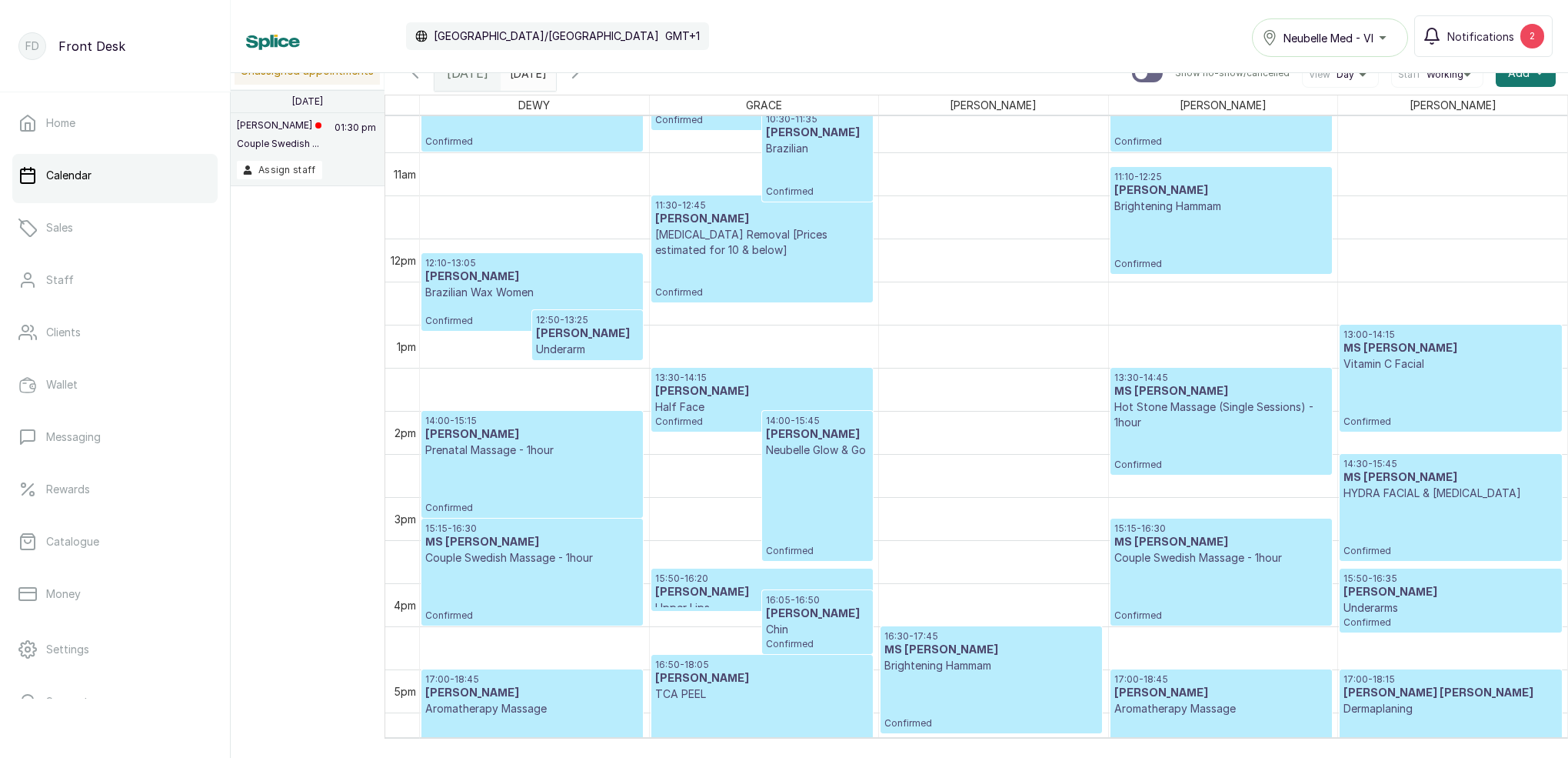
scroll to position [937, 0]
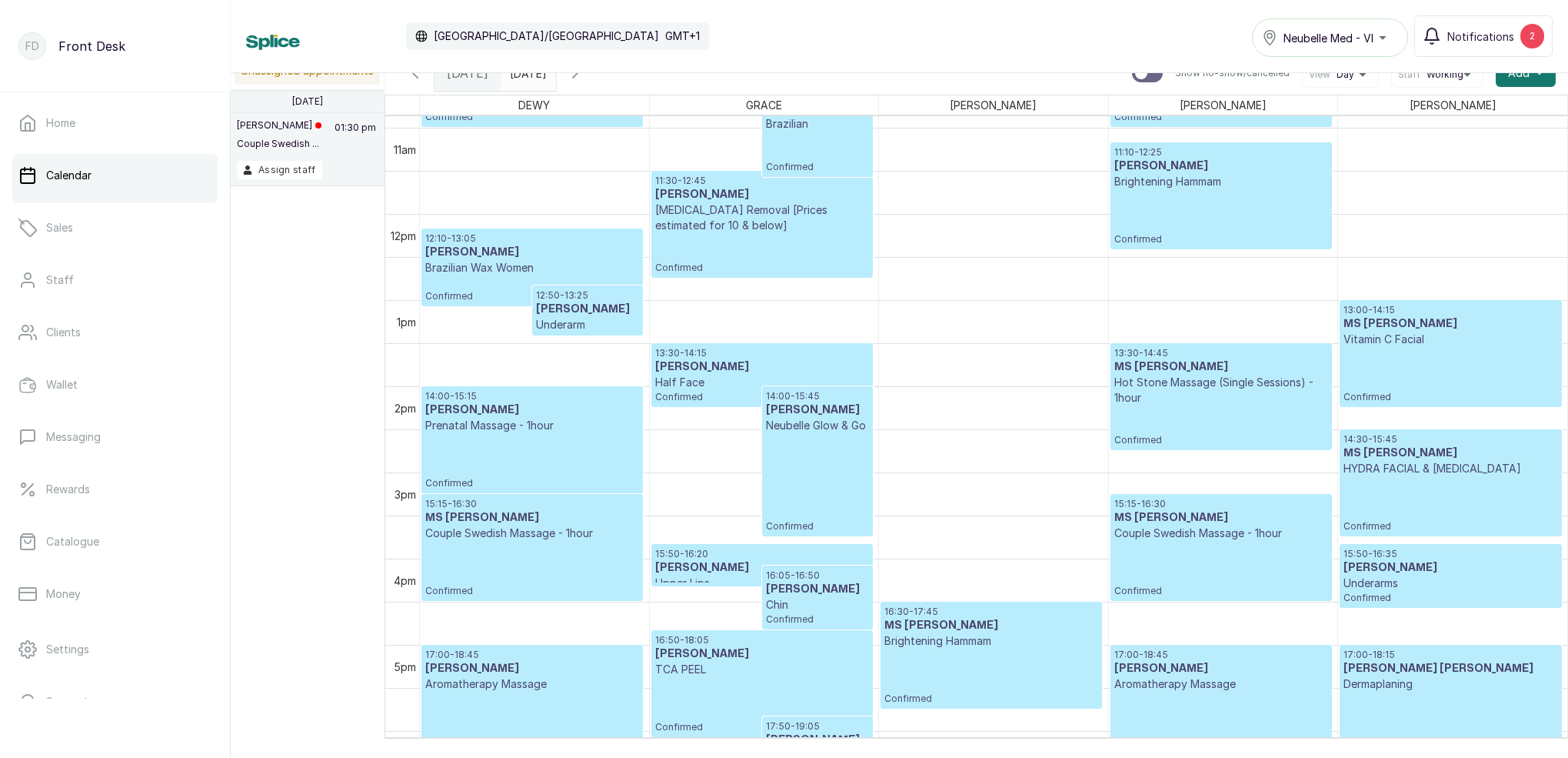
click at [945, 621] on h3 "MS KAREN" at bounding box center [990, 626] width 213 height 16
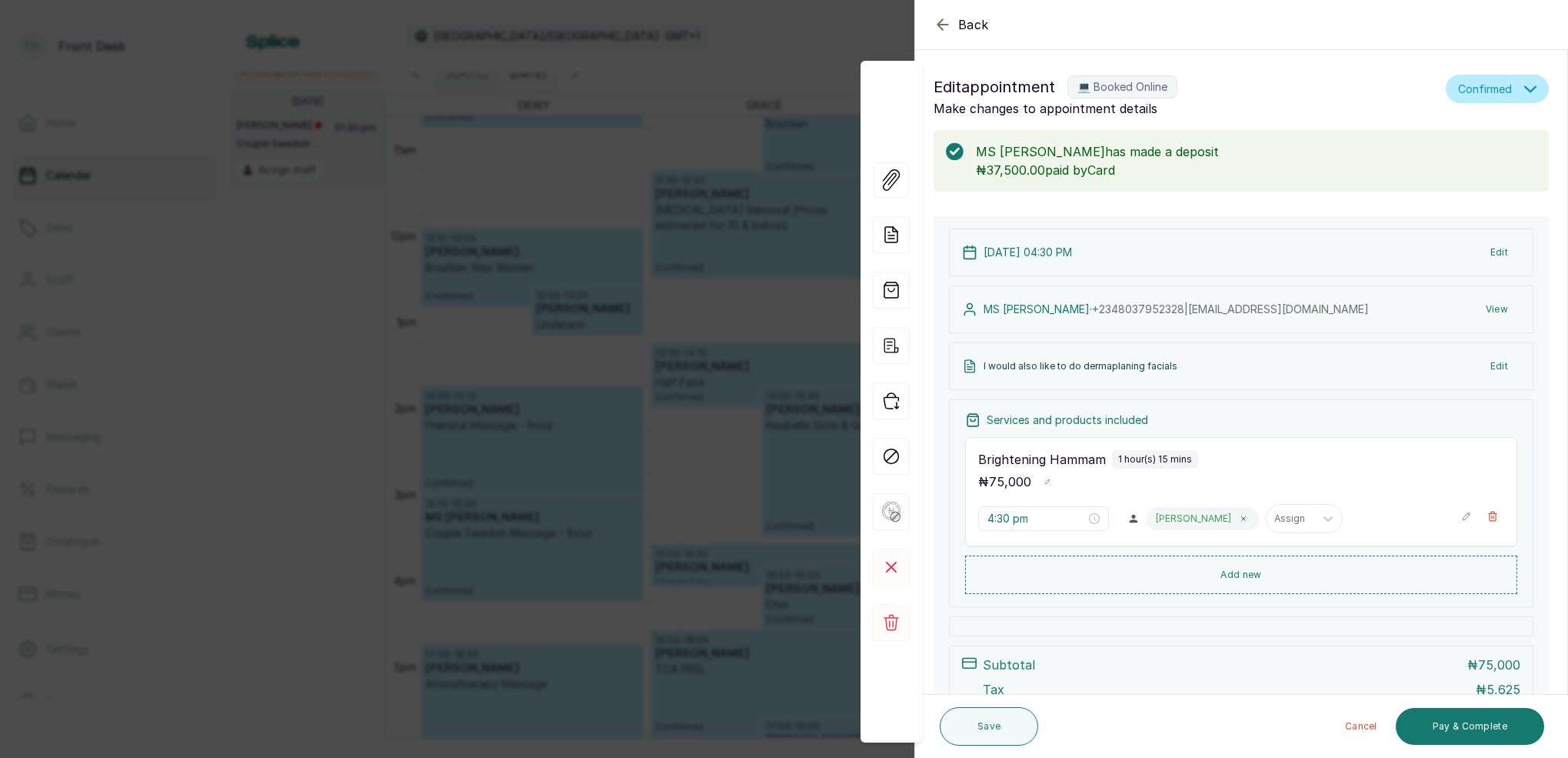
click at [937, 23] on icon "button" at bounding box center [943, 25] width 19 height 19
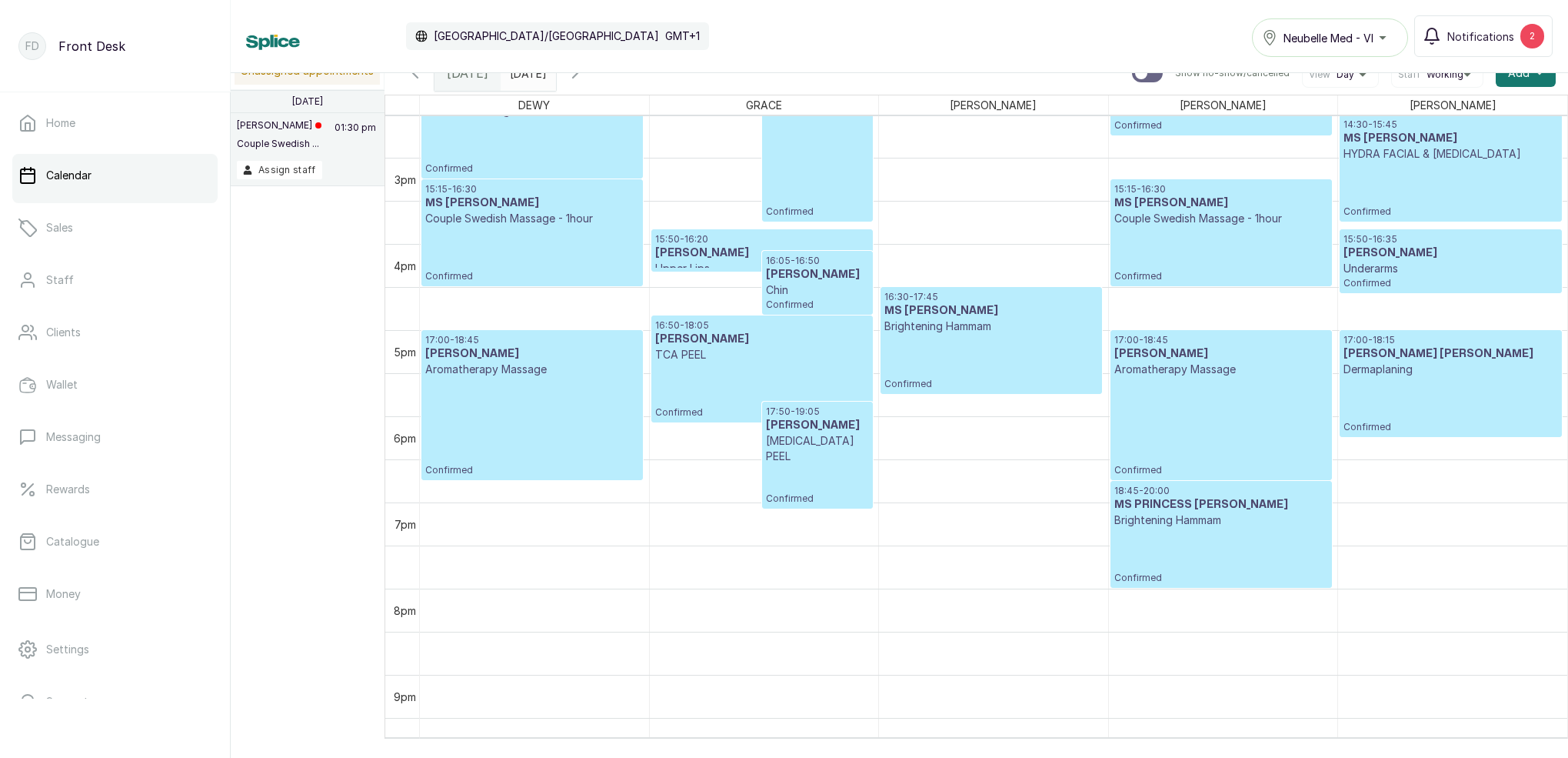
scroll to position [1256, 0]
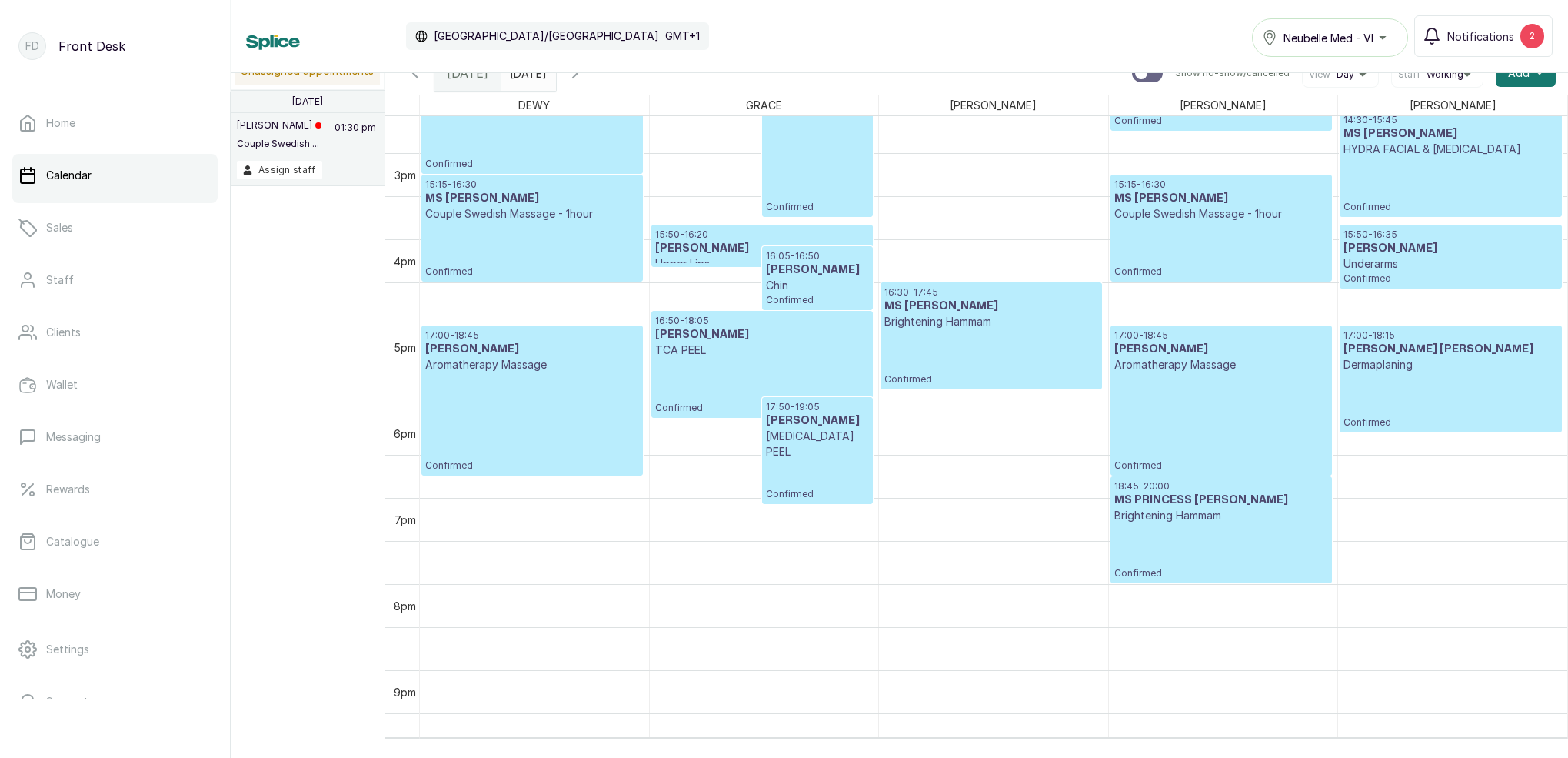
click at [959, 356] on div "16:30 - 17:45 MS KAREN Brightening Hammam Confirmed" at bounding box center [990, 336] width 213 height 99
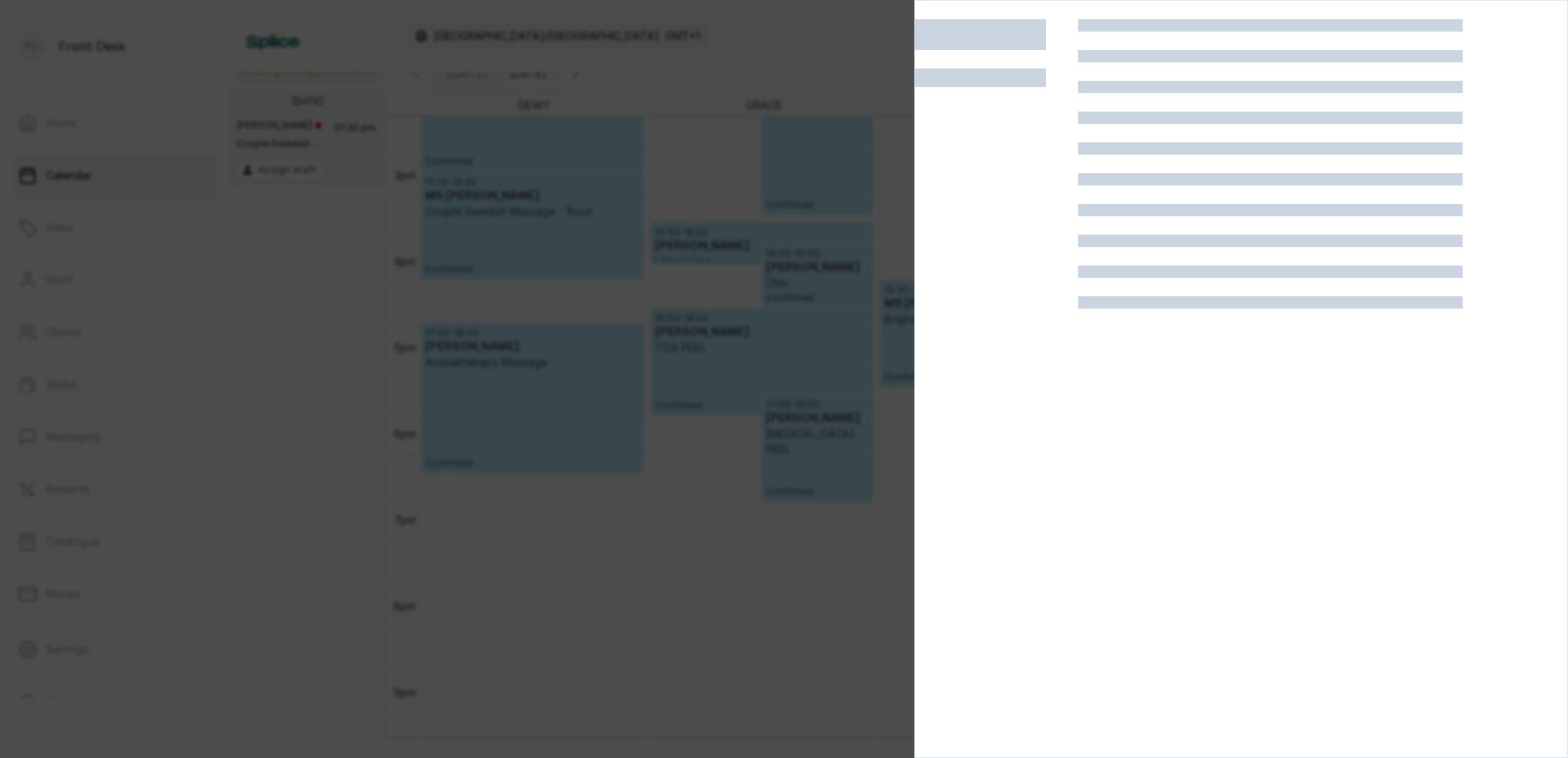
scroll to position [1258, 0]
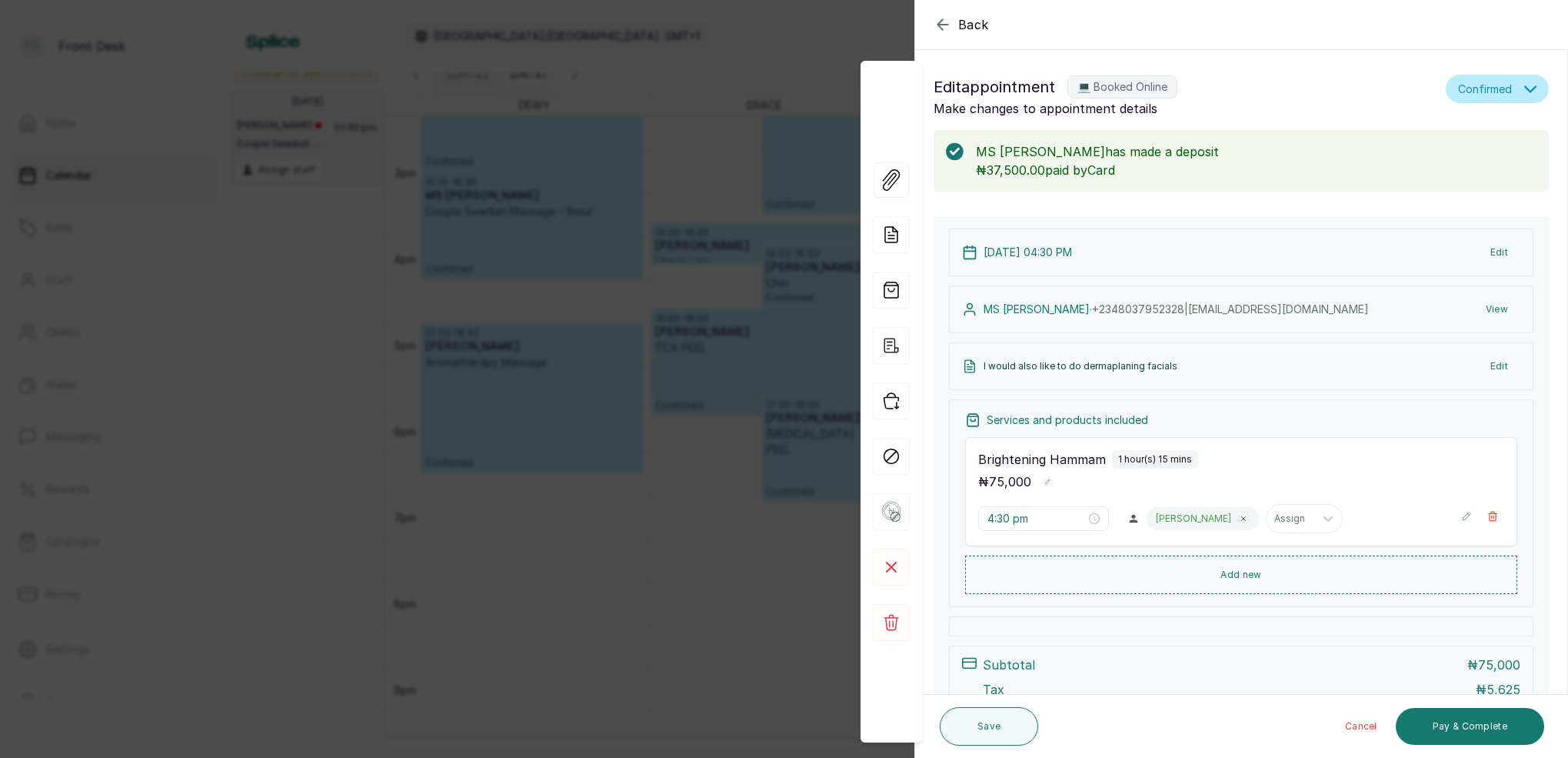
click at [941, 26] on icon "button" at bounding box center [943, 25] width 19 height 19
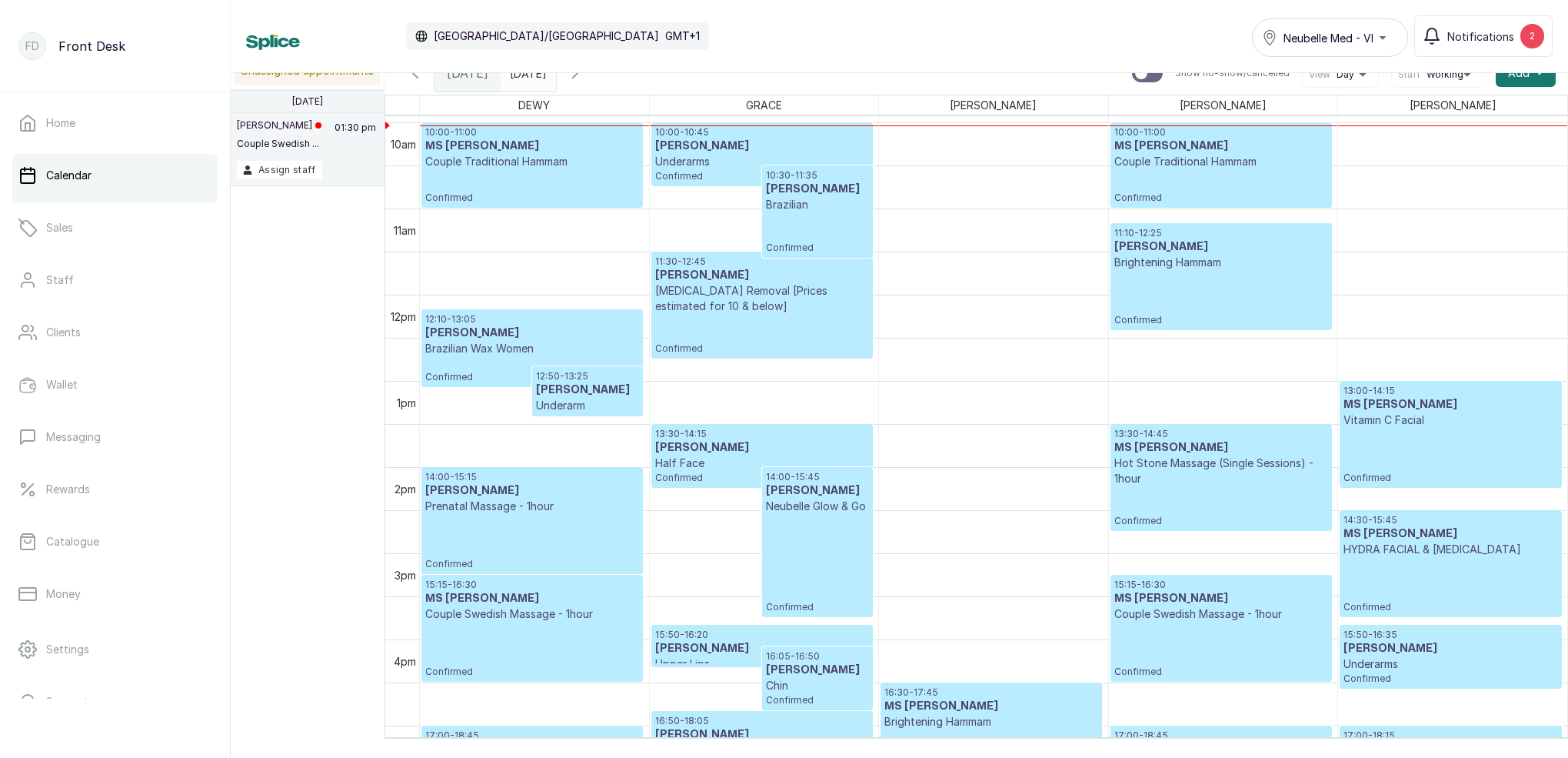
scroll to position [861, 0]
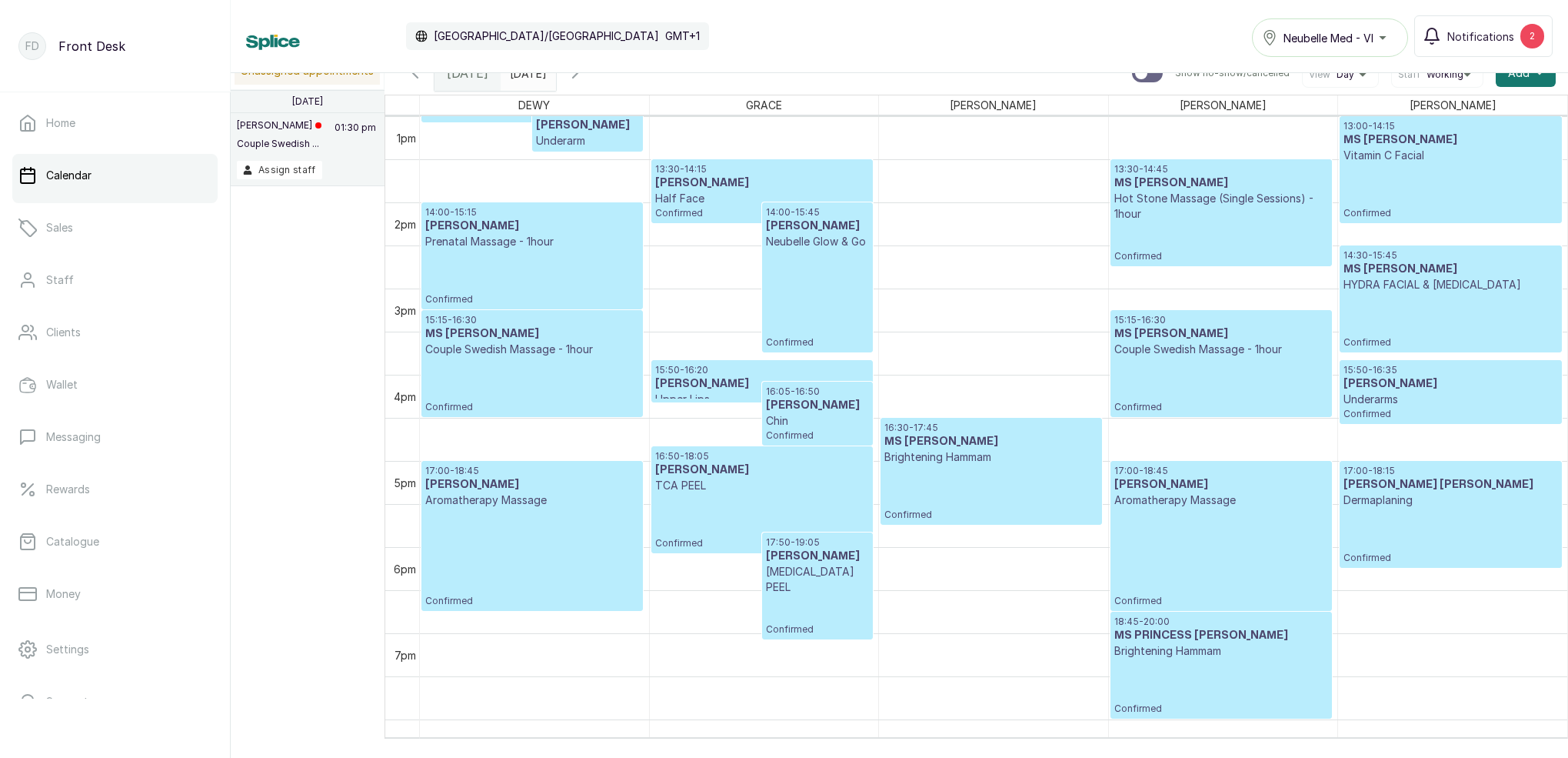
click at [926, 495] on div "16:30 - 17:45 MS KAREN Brightening Hammam Confirmed" at bounding box center [990, 471] width 213 height 99
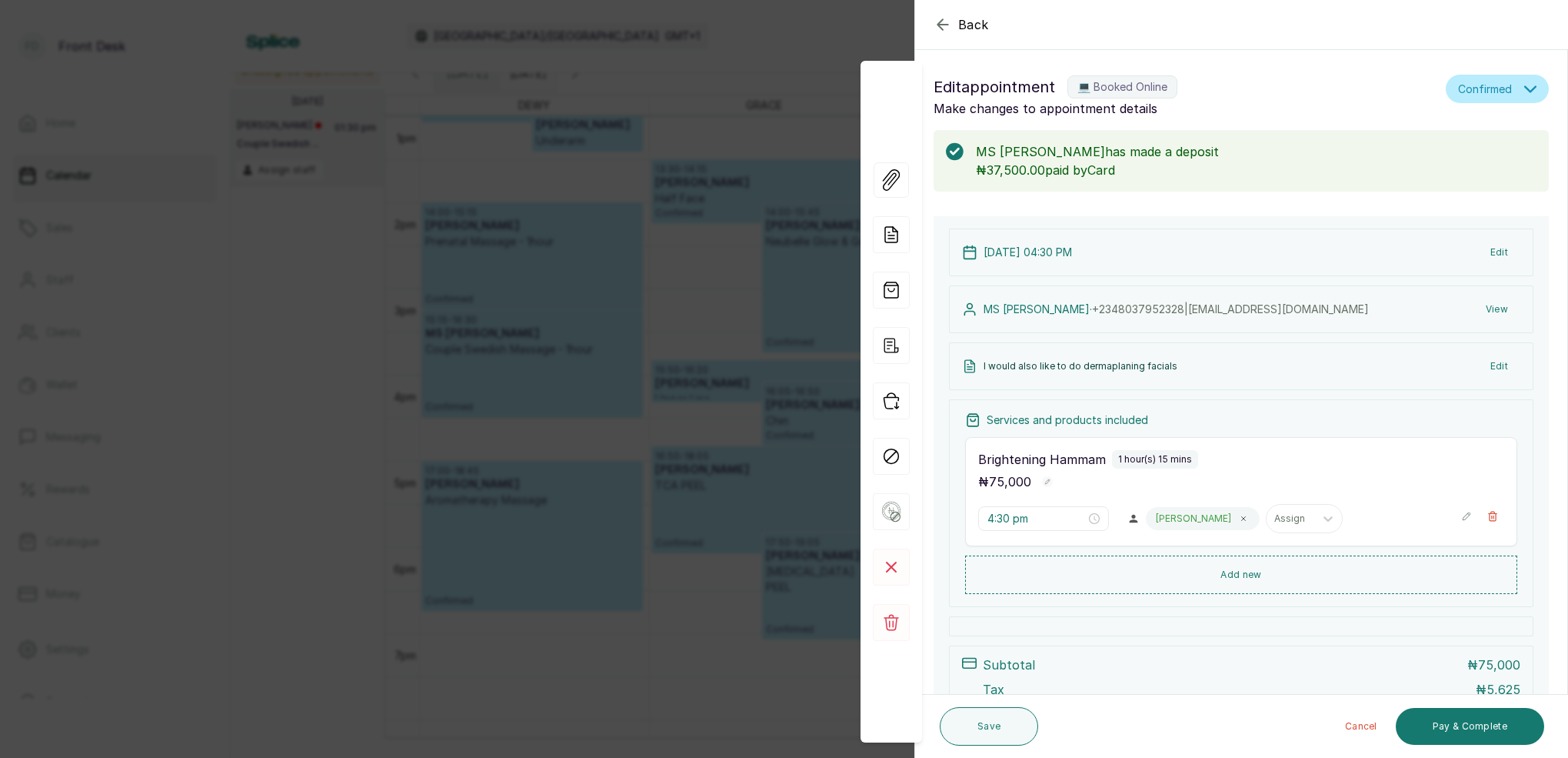
click at [591, 120] on div "Back Appointment Details Edit appointment 💻 Booked Online Make changes to appoi…" at bounding box center [784, 379] width 1568 height 758
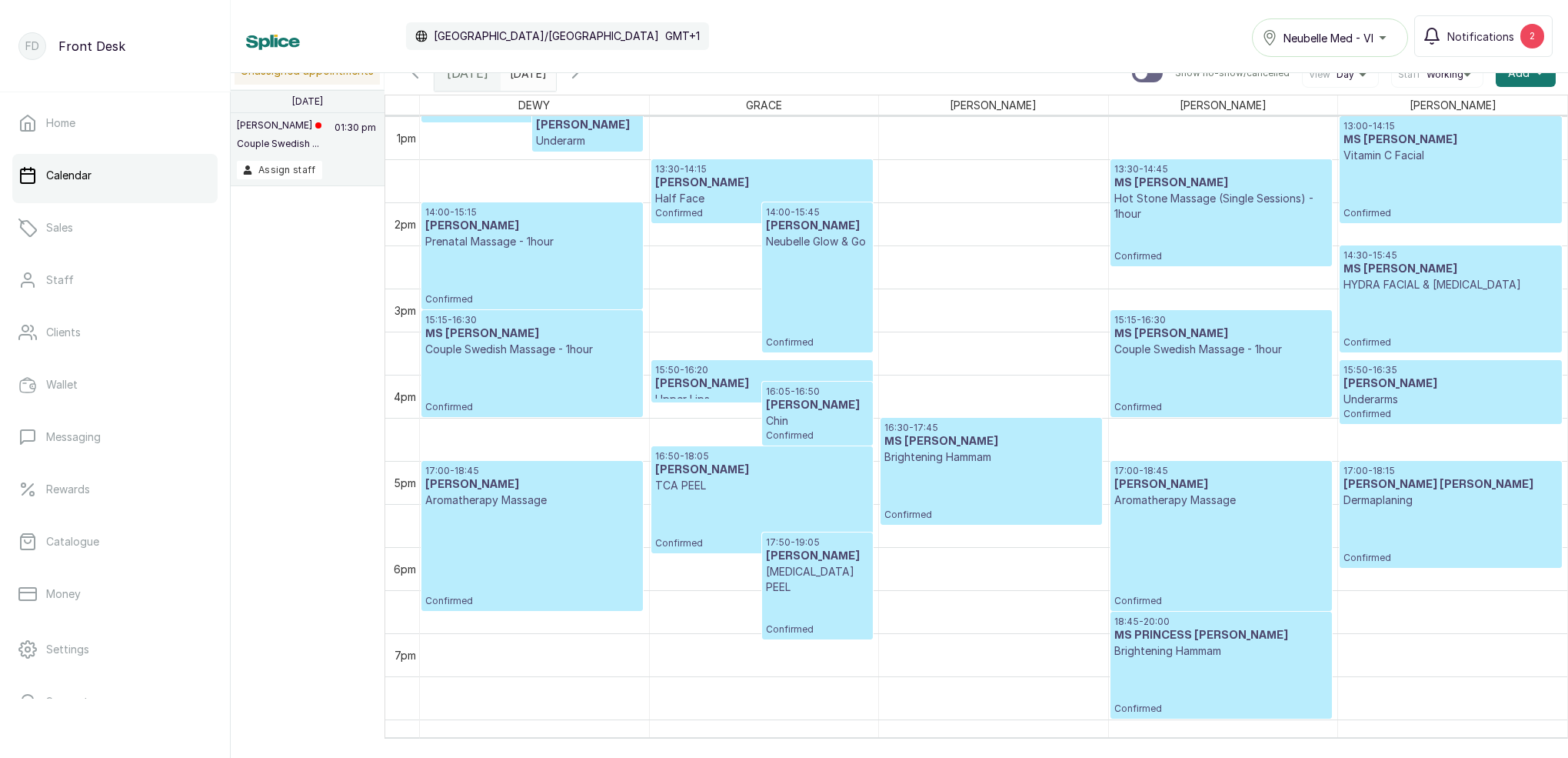
click at [416, 80] on icon "button" at bounding box center [415, 73] width 19 height 19
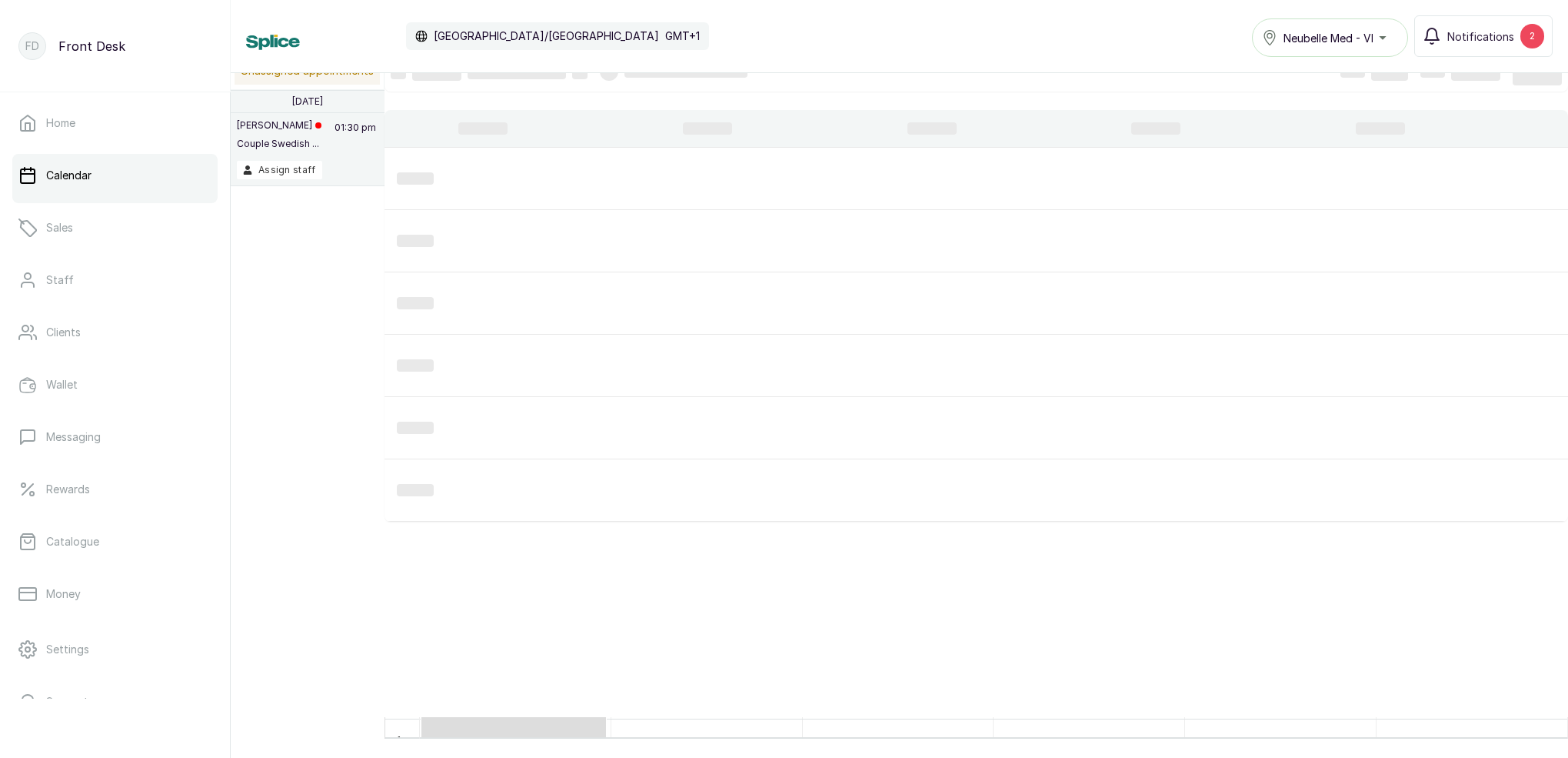
scroll to position [0, 0]
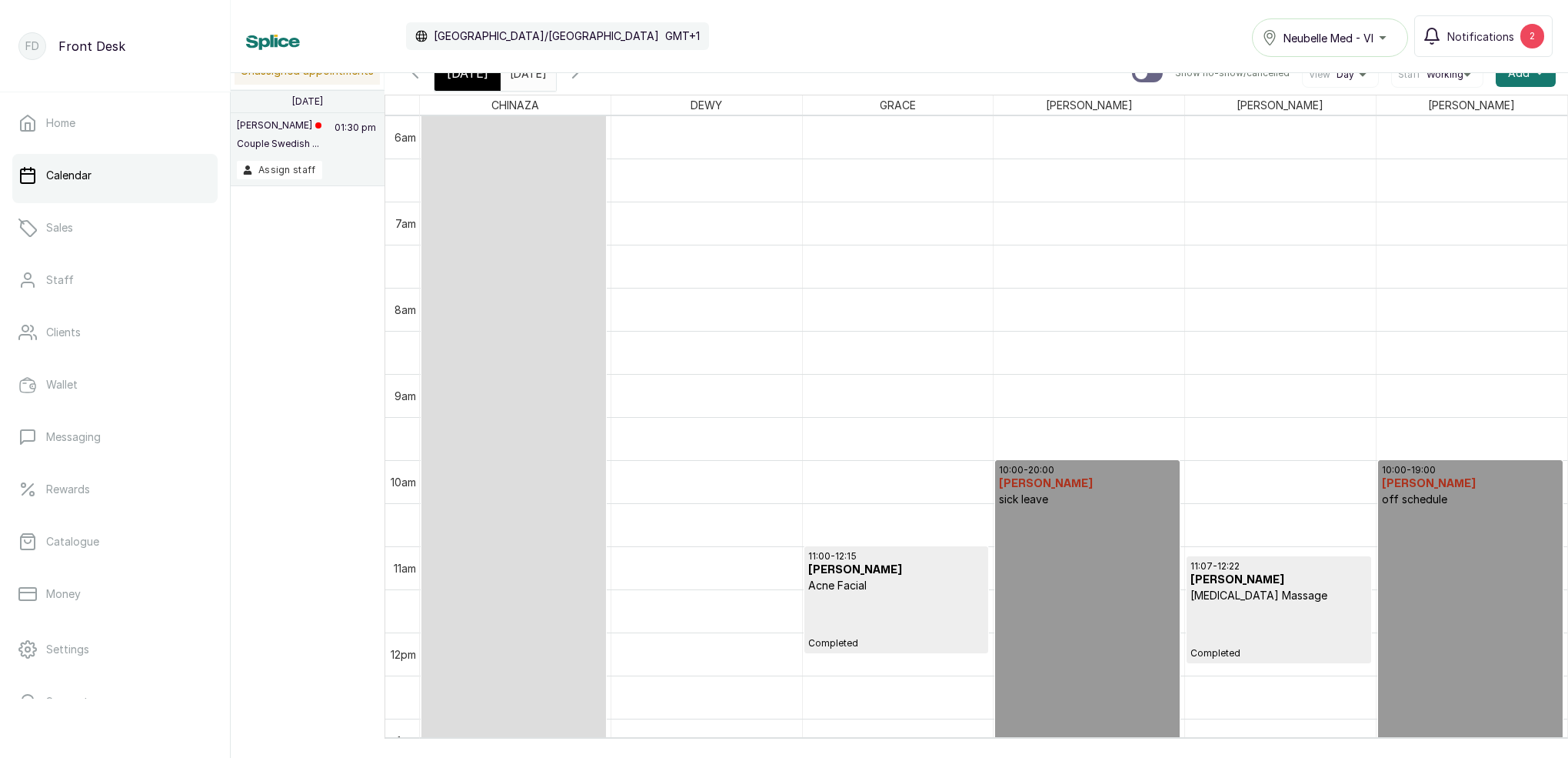
type input "dd/MM/yyyy"
click at [526, 76] on input "dd/MM/yyyy" at bounding box center [514, 69] width 25 height 26
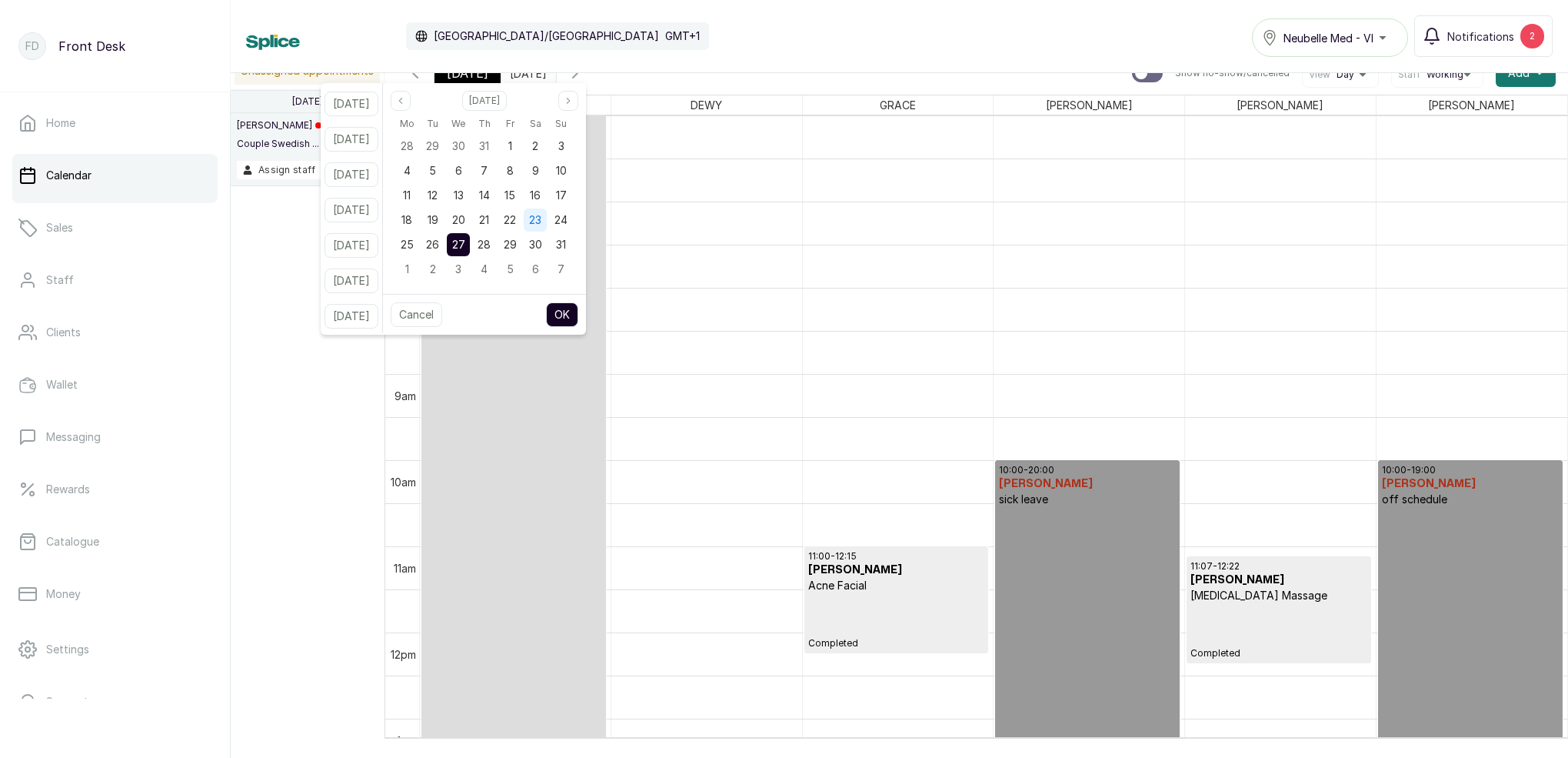
drag, startPoint x: 567, startPoint y: 216, endPoint x: 560, endPoint y: 221, distance: 8.6
click at [562, 221] on div "18 19 20 21 22 23 24" at bounding box center [484, 221] width 180 height 25
click at [546, 221] on div "23" at bounding box center [536, 221] width 23 height 23
click at [578, 309] on button "OK" at bounding box center [562, 315] width 33 height 25
type input "23/08/2025"
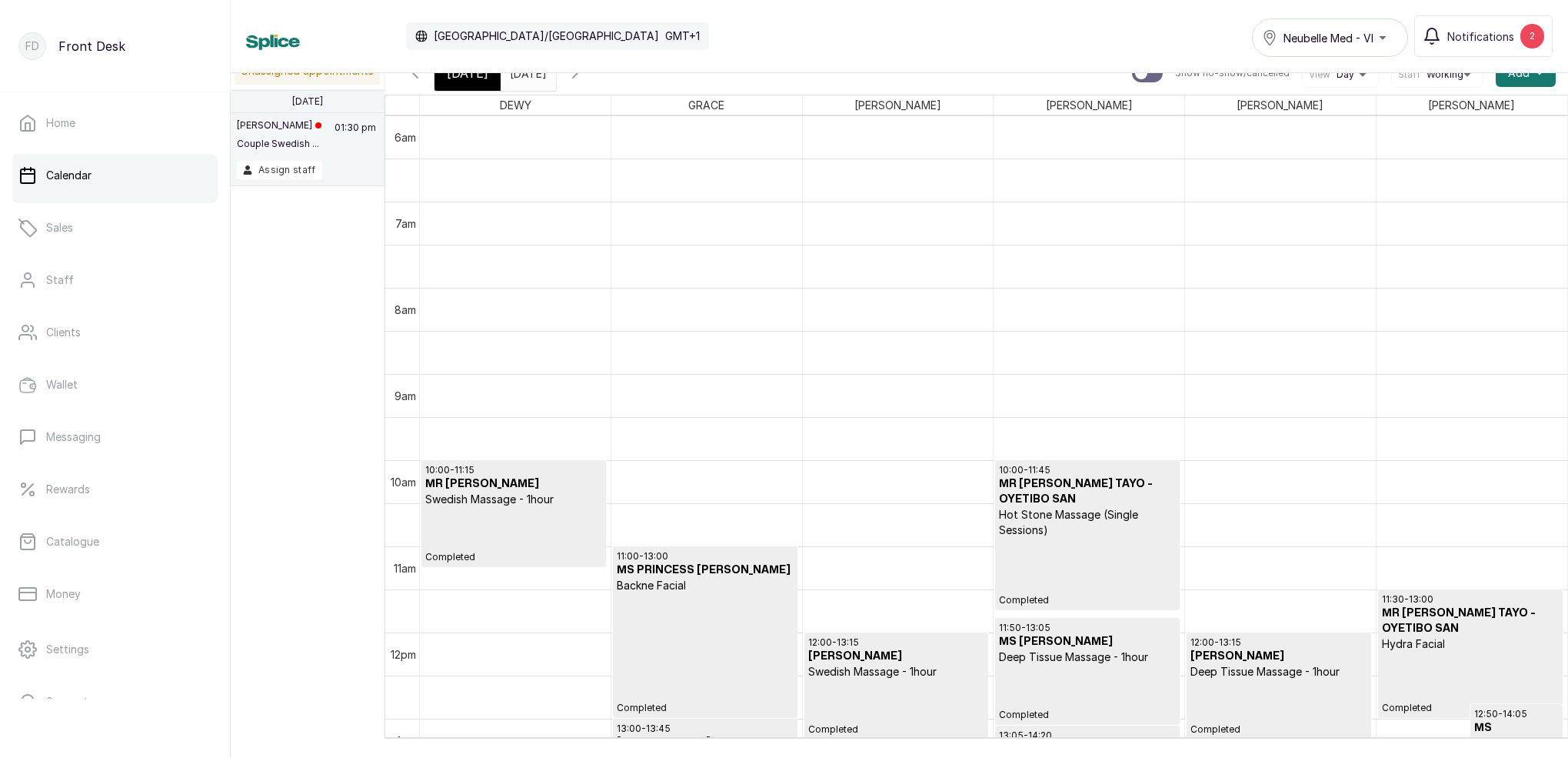
scroll to position [621, 0]
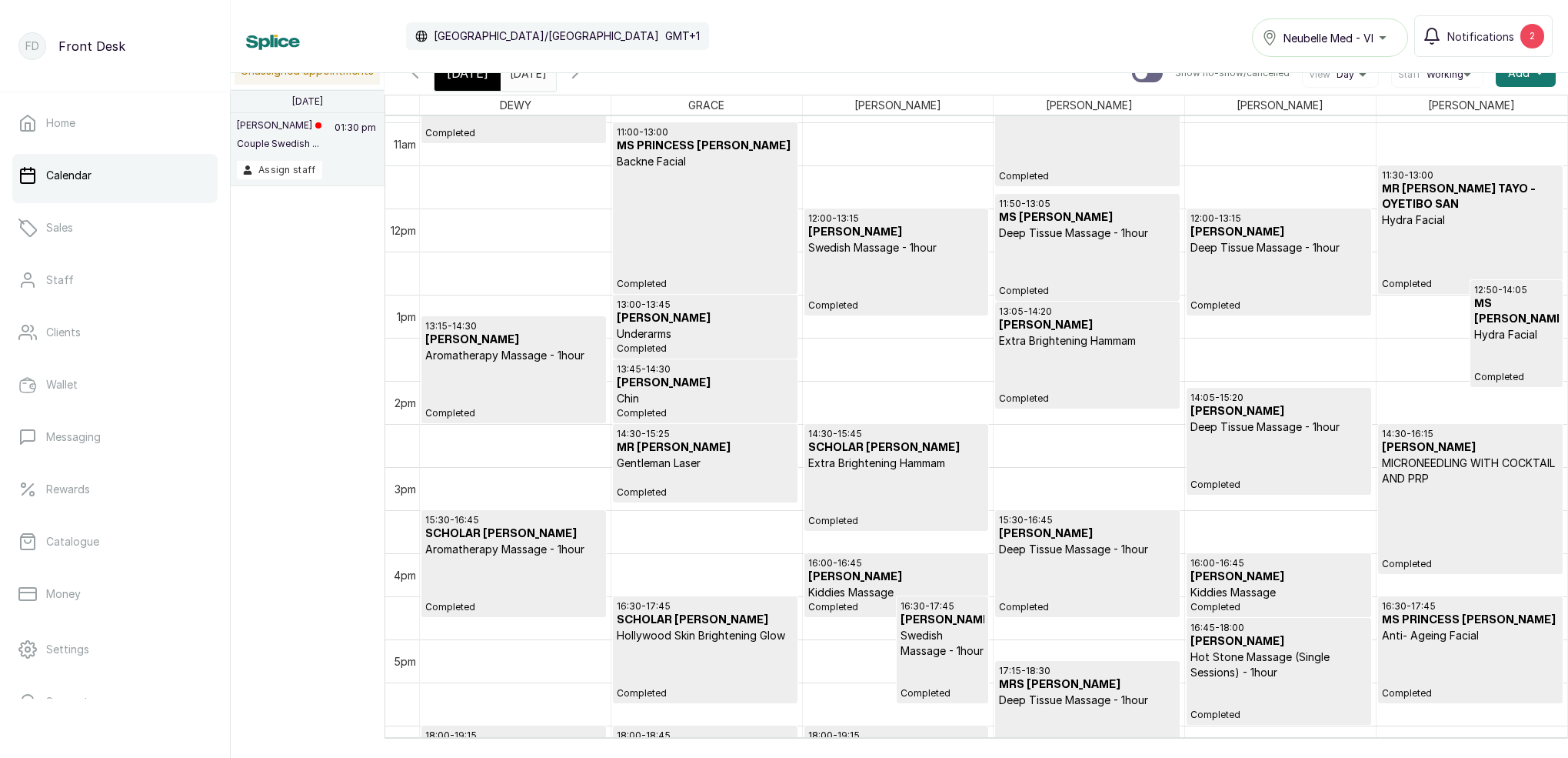
click at [465, 75] on span "Today" at bounding box center [468, 73] width 42 height 19
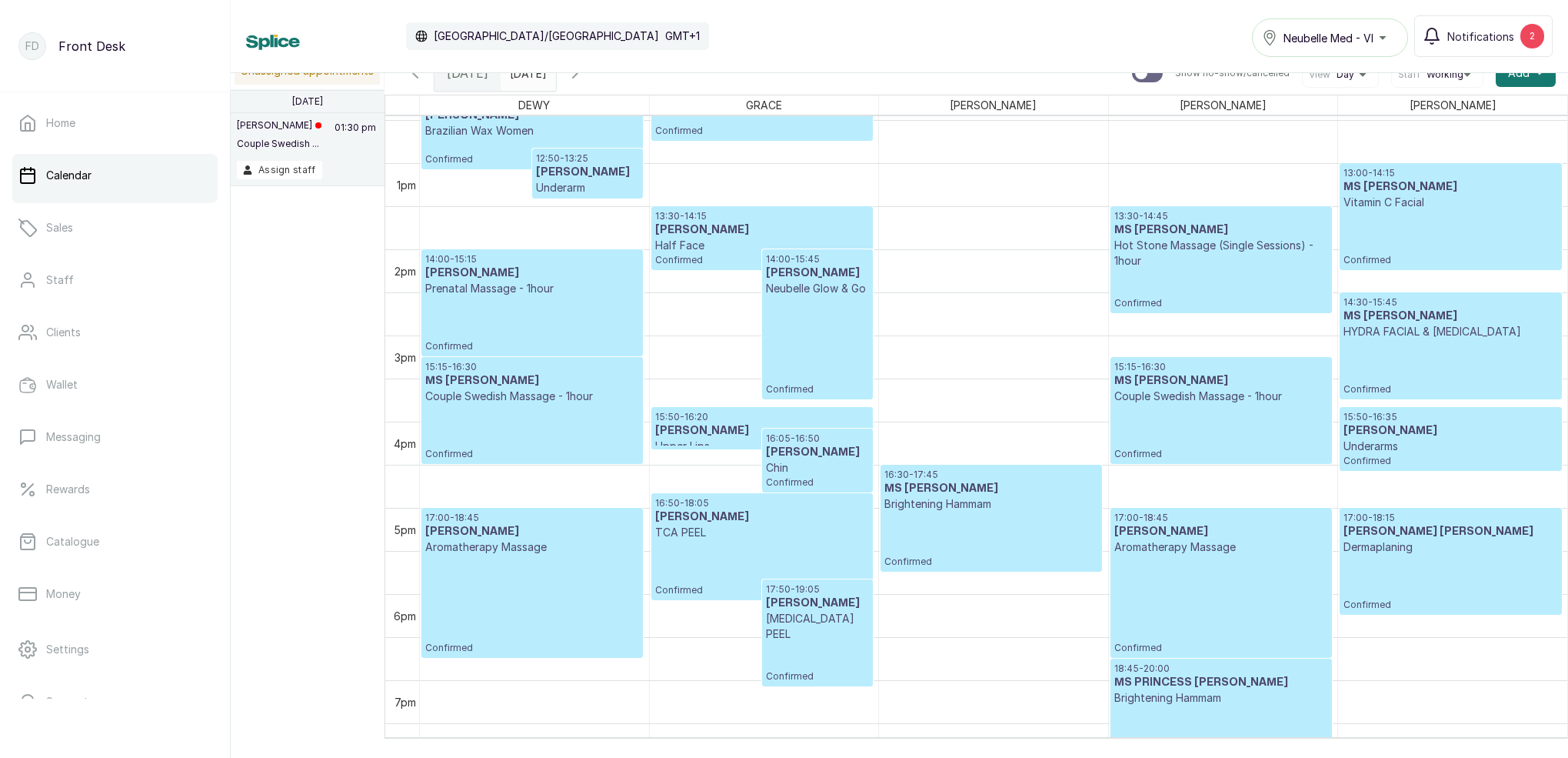
click at [761, 541] on div "16:50 - 18:05 Emoseh Khamofu TCA PEEL Confirmed" at bounding box center [761, 547] width 213 height 99
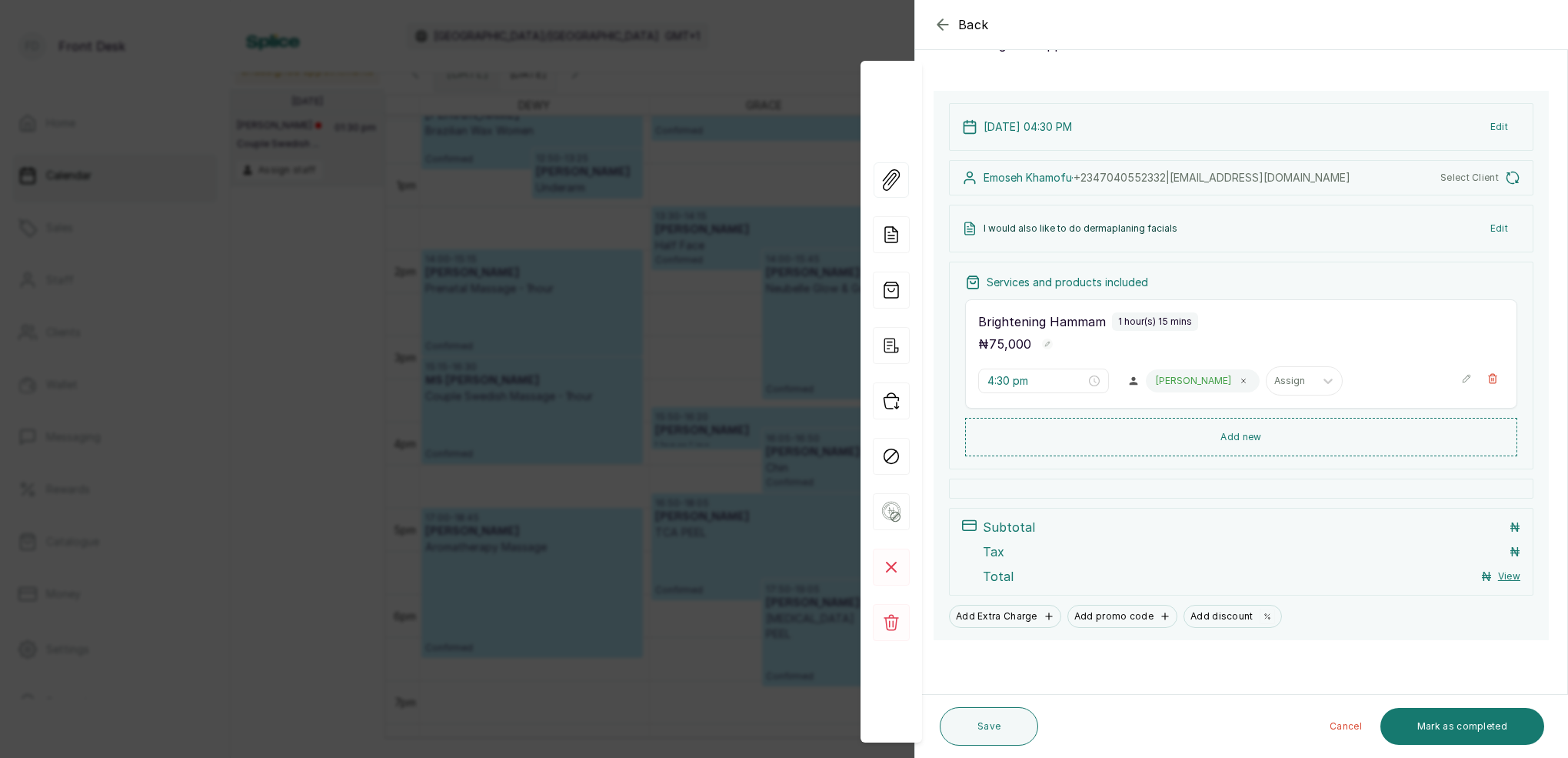
type input "4:50 pm"
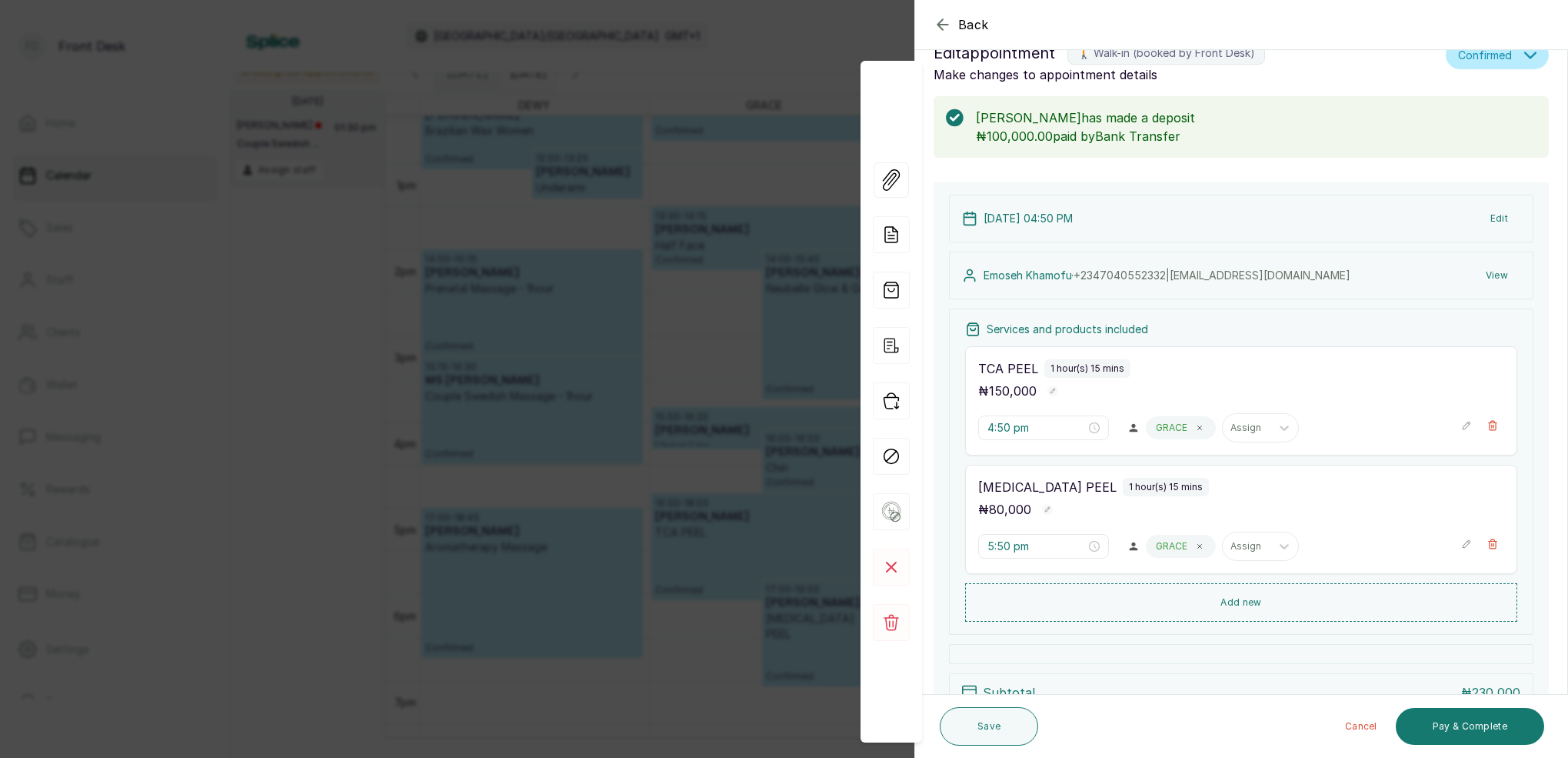
click at [935, 22] on icon "button" at bounding box center [943, 25] width 19 height 19
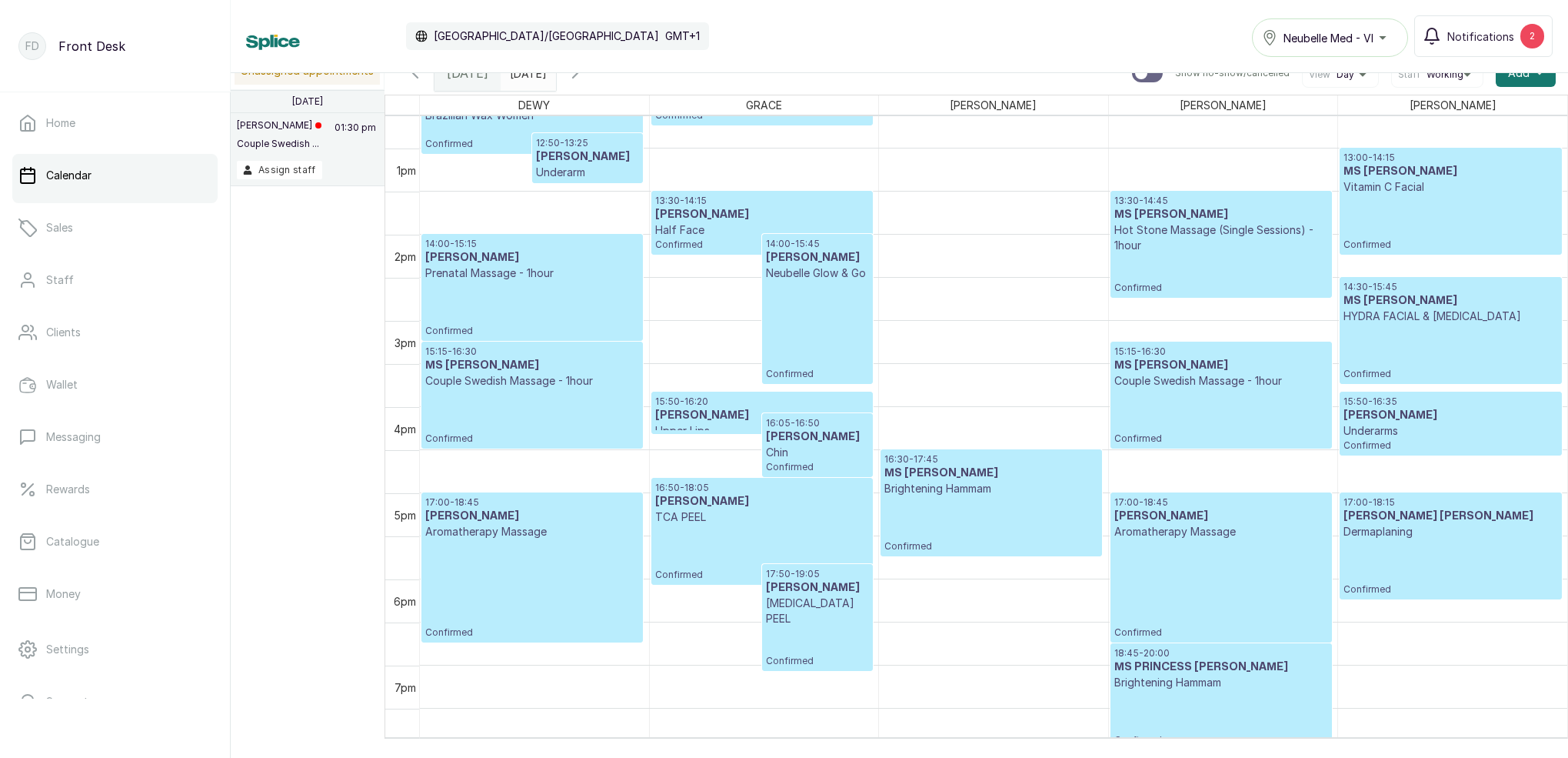
scroll to position [1088, 0]
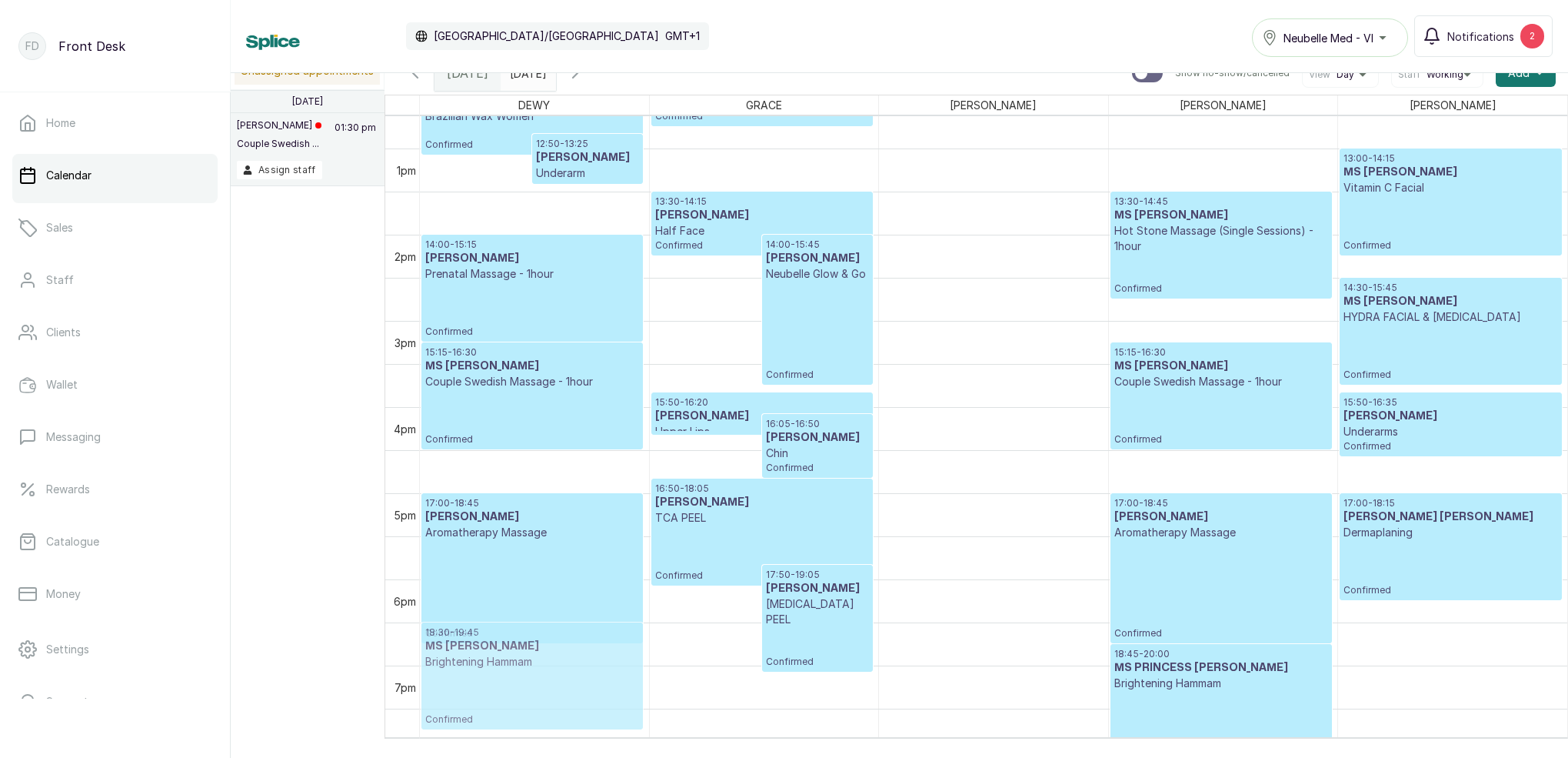
drag, startPoint x: 934, startPoint y: 495, endPoint x: 549, endPoint y: 684, distance: 428.9
click at [549, 684] on tr "12:10 - 13:05 Elizabeth Olanrewaju Brazilian Wax Women Confirmed 12:50 - 13:25 …" at bounding box center [994, 62] width 1147 height 2068
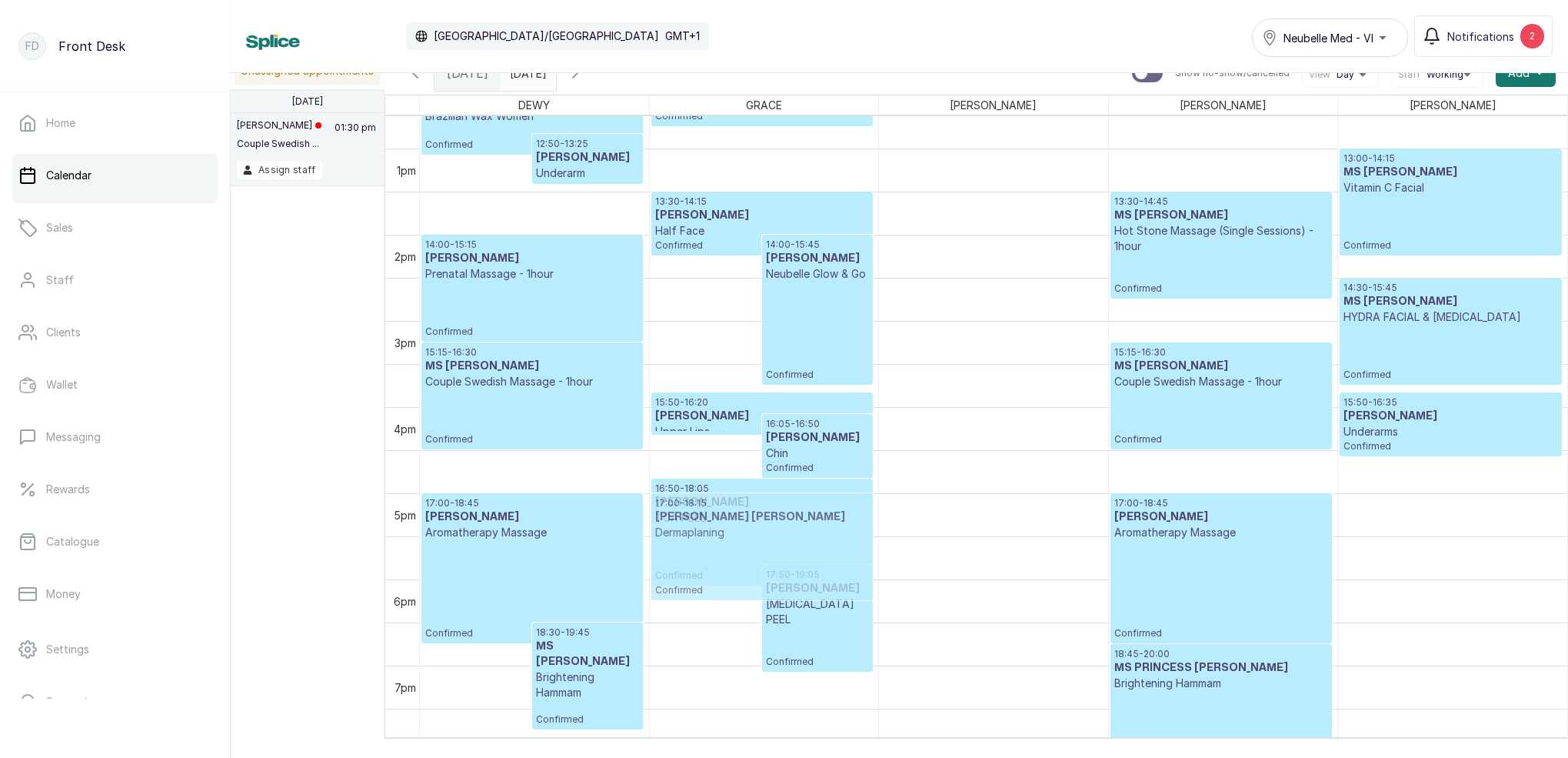
drag, startPoint x: 1457, startPoint y: 528, endPoint x: 758, endPoint y: 520, distance: 699.0
click at [750, 523] on tr "12:10 - 13:05 Elizabeth Olanrewaju Brazilian Wax Women Confirmed 12:50 - 13:25 …" at bounding box center [994, 62] width 1147 height 2068
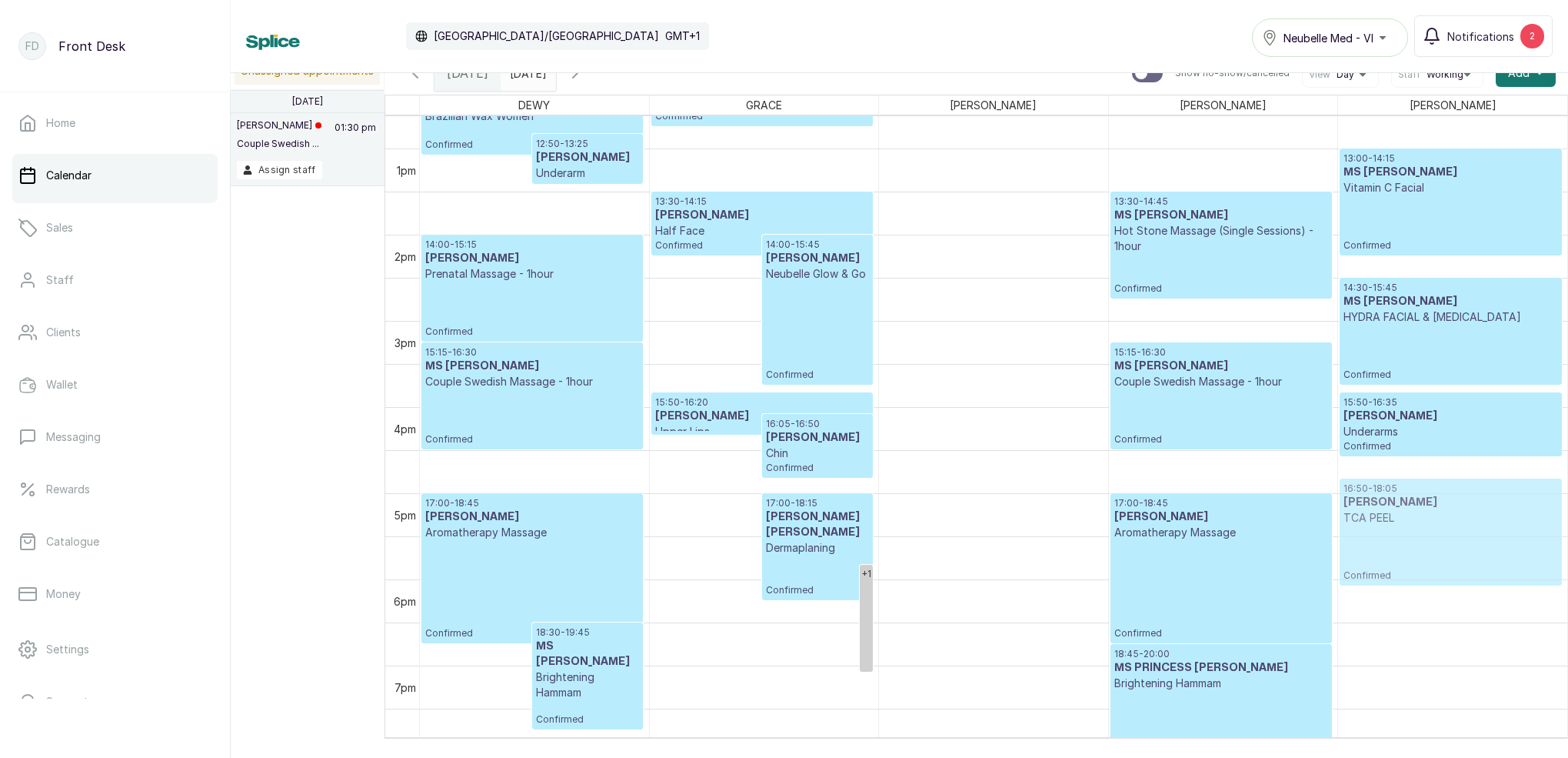
drag, startPoint x: 686, startPoint y: 491, endPoint x: 684, endPoint y: 548, distance: 57.0
click at [1319, 500] on tr "12:10 - 13:05 Elizabeth Olanrewaju Brazilian Wax Women Confirmed 12:50 - 13:25 …" at bounding box center [994, 62] width 1147 height 2068
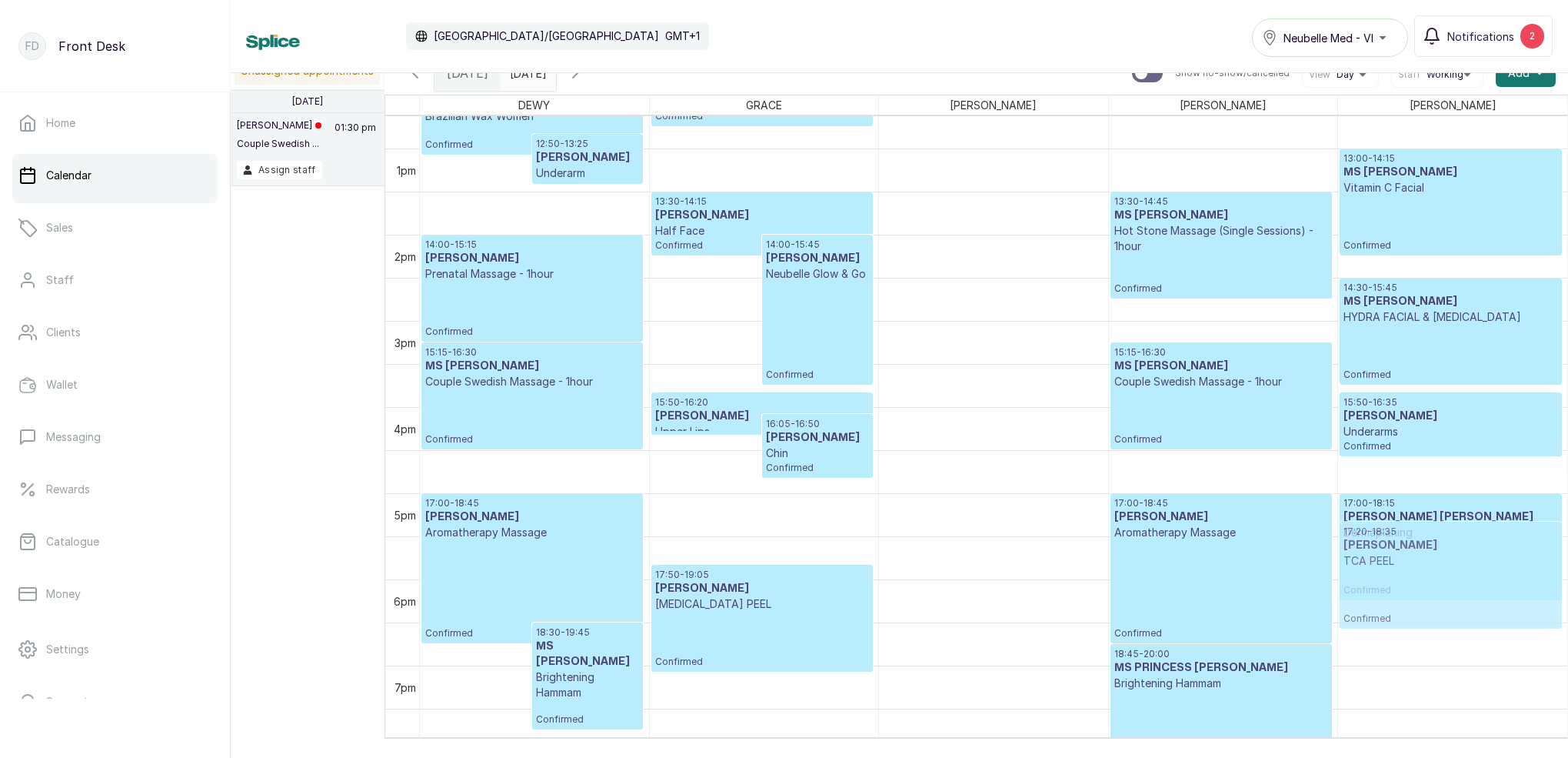
click at [1459, 540] on div "17:00 - 18:15 MR OJI KELECHI Dermaplaning Confirmed 17:20 - 18:35 Emoseh Khamof…" at bounding box center [1452, 62] width 229 height 2068
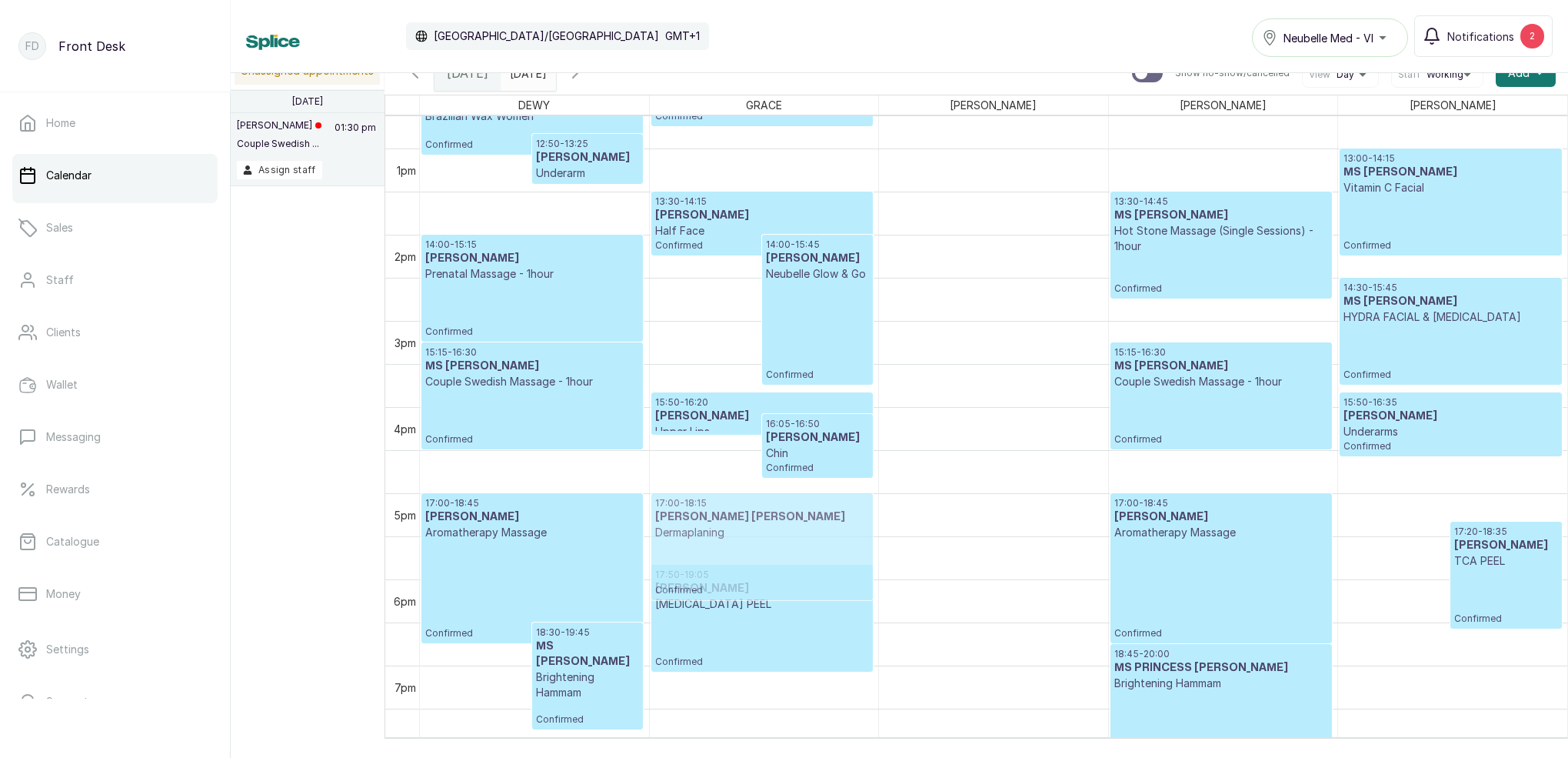
drag, startPoint x: 1374, startPoint y: 532, endPoint x: 878, endPoint y: 576, distance: 497.9
click at [723, 519] on tr "12:10 - 13:05 Elizabeth Olanrewaju Brazilian Wax Women Confirmed 12:50 - 13:25 …" at bounding box center [994, 62] width 1147 height 2068
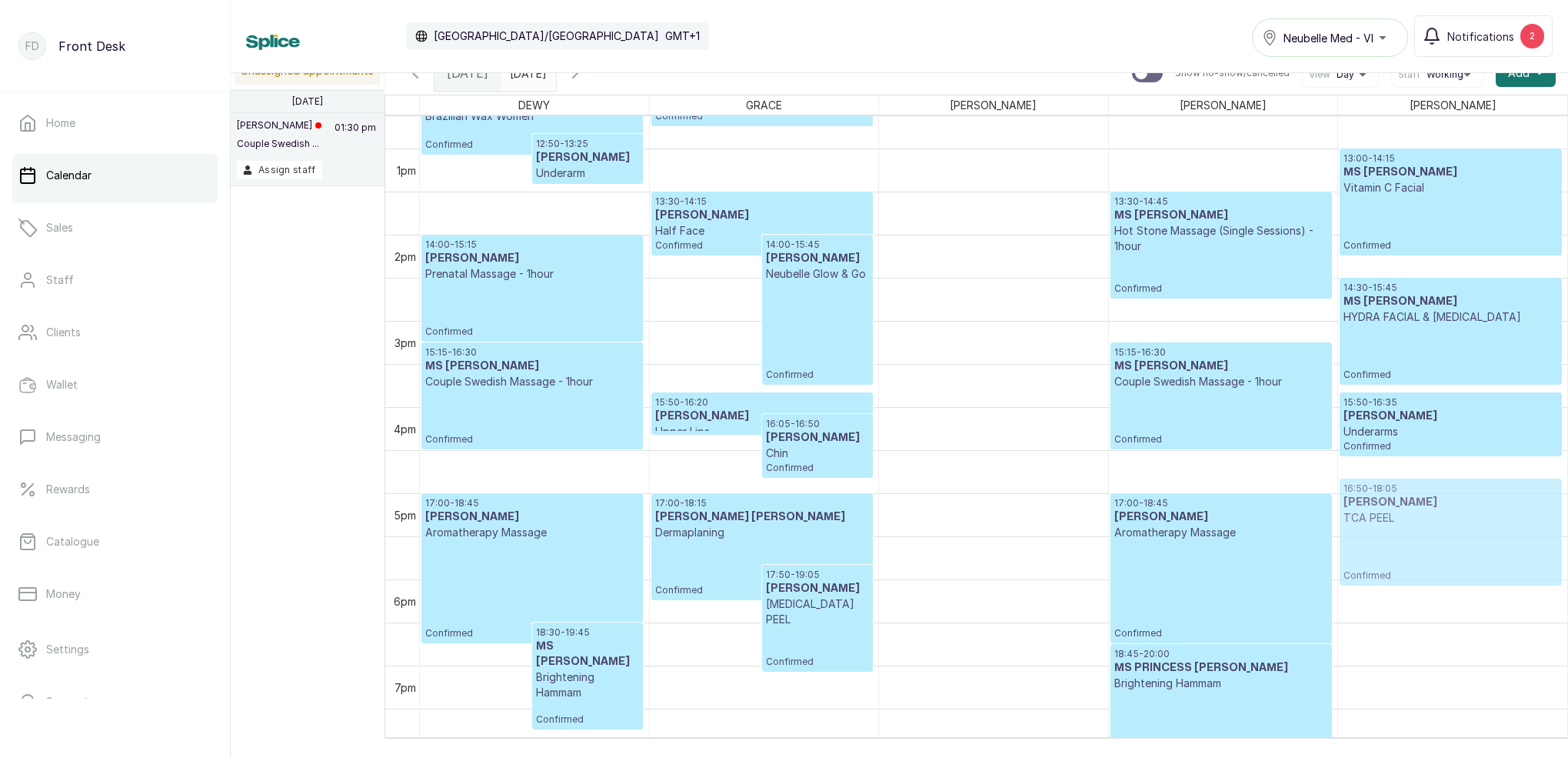
drag, startPoint x: 1423, startPoint y: 569, endPoint x: 1438, endPoint y: 588, distance: 24.2
click at [1420, 538] on div "13:00 - 14:15 MS BOLUWATIFE Vitamin C Facial Confirmed 14:30 - 15:45 MS RACHAEL…" at bounding box center [1452, 62] width 229 height 2068
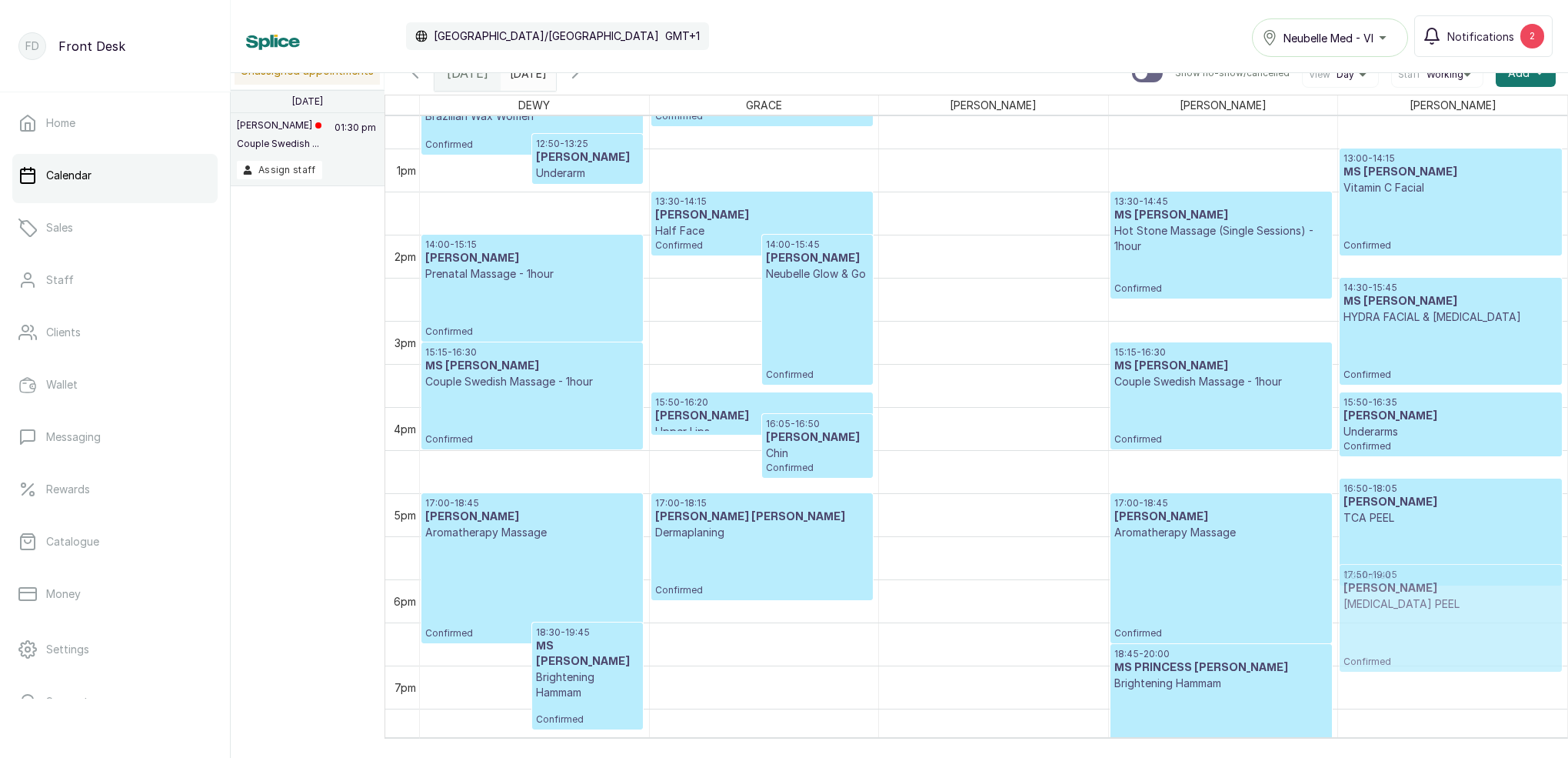
drag, startPoint x: 805, startPoint y: 603, endPoint x: 791, endPoint y: 610, distance: 15.7
click at [1355, 597] on tr "12:10 - 13:05 Elizabeth Olanrewaju Brazilian Wax Women Confirmed 12:50 - 13:25 …" at bounding box center [994, 62] width 1147 height 2068
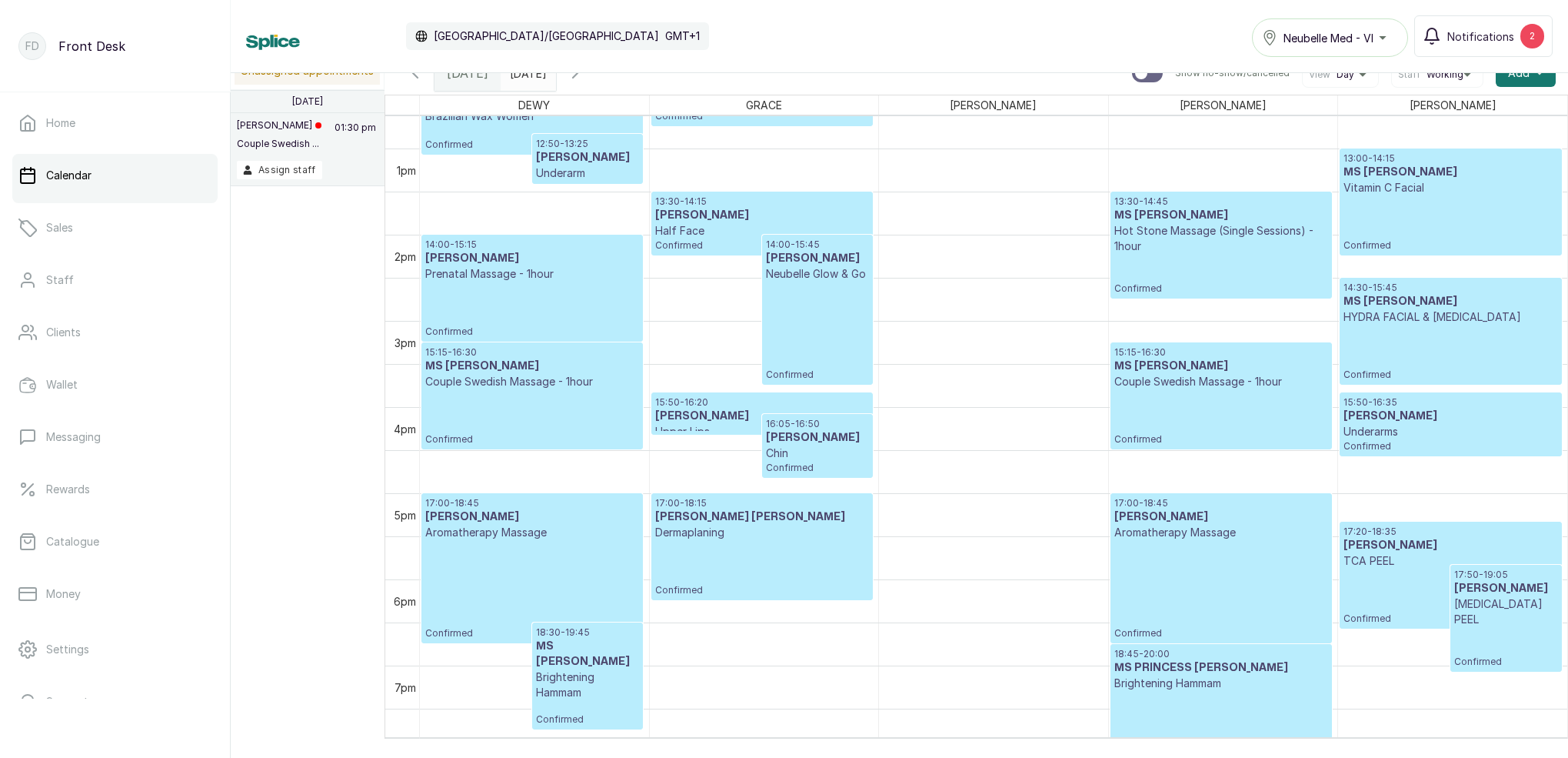
scroll to position [0, 1]
click at [1400, 589] on div "17:20 - 18:35 Emoseh Khamofu TCA PEEL Confirmed" at bounding box center [1451, 575] width 214 height 99
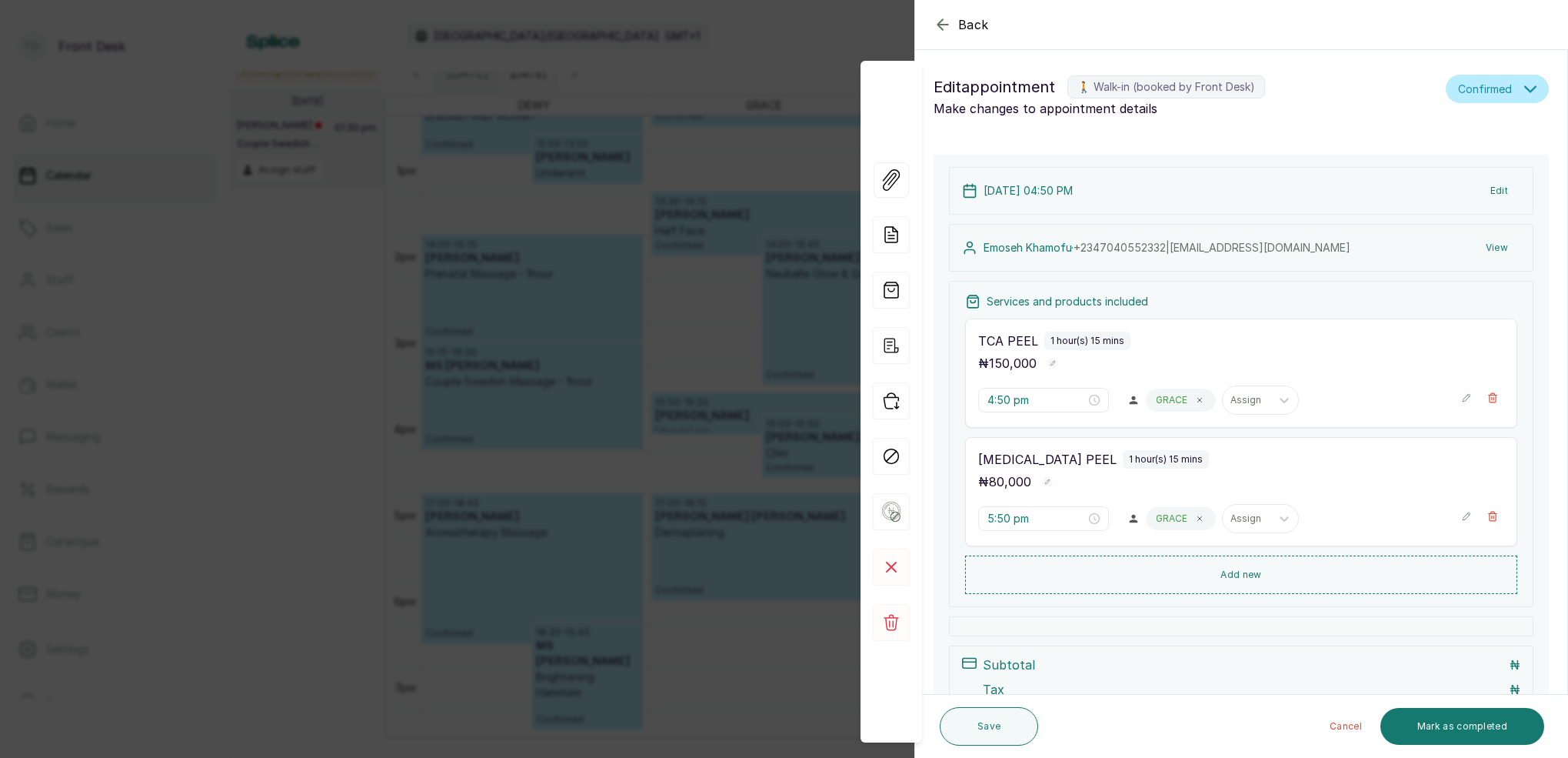
scroll to position [0, 0]
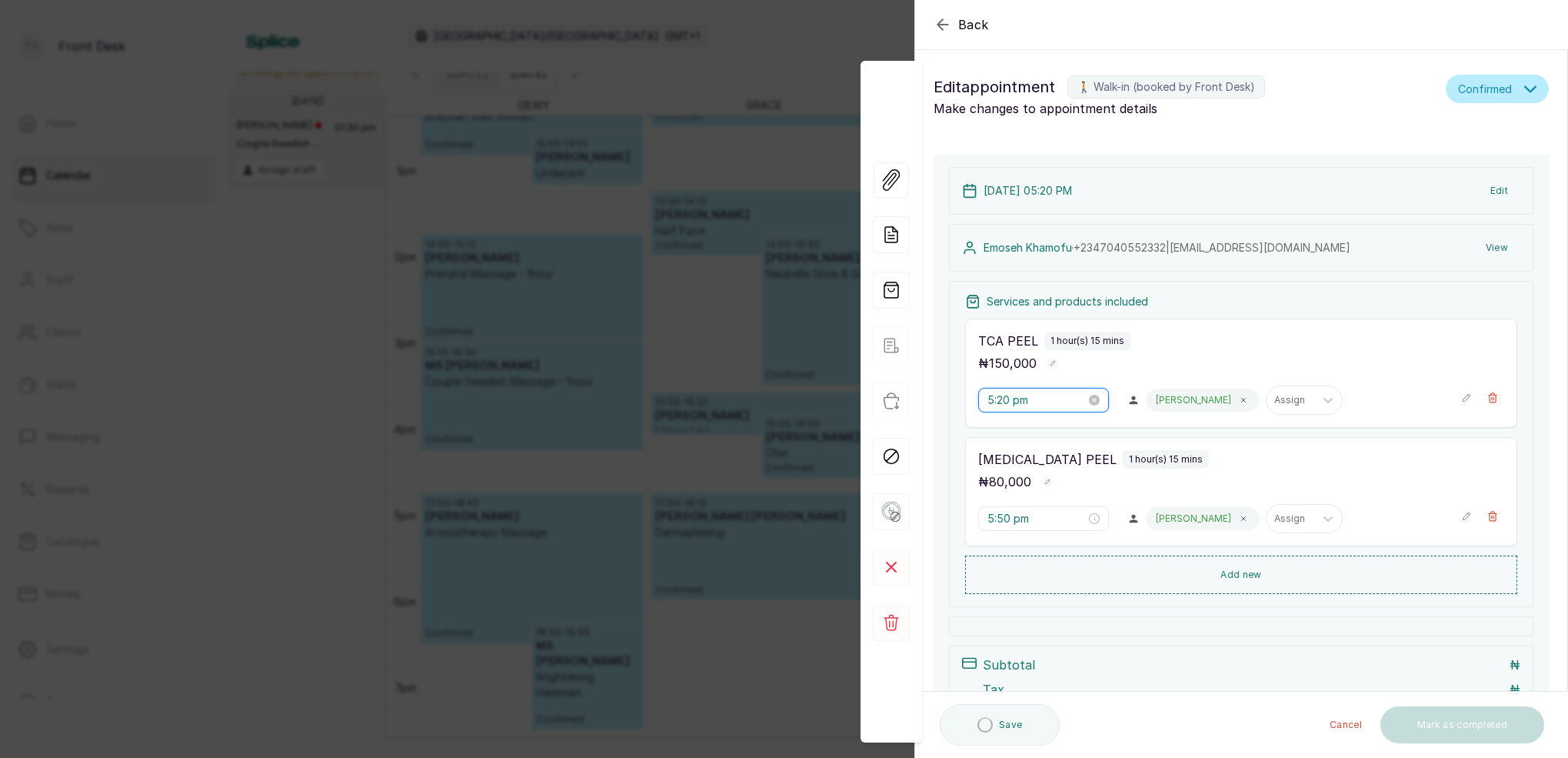
click at [990, 401] on input "5:20 pm" at bounding box center [1036, 400] width 99 height 17
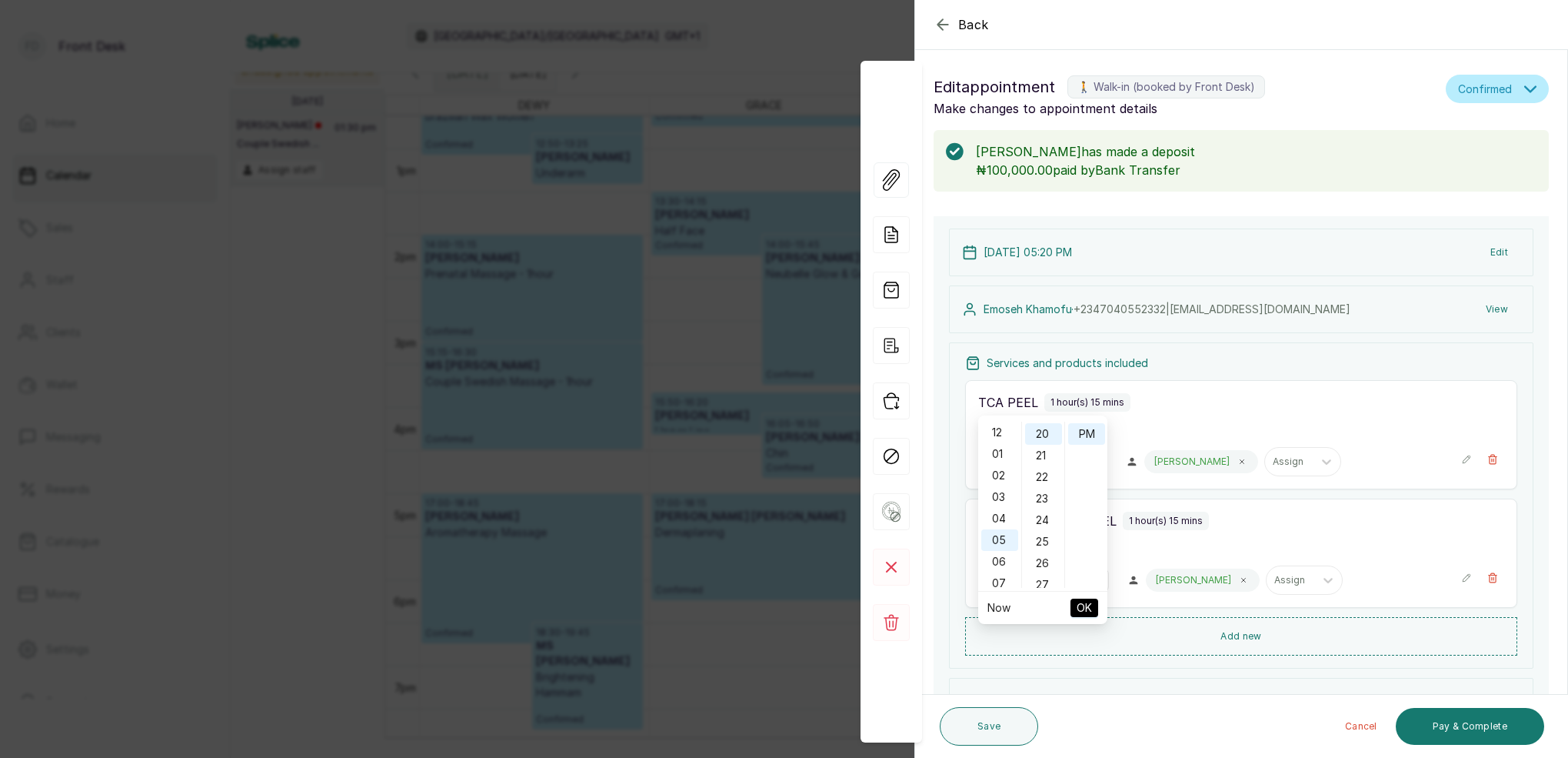
drag, startPoint x: 1001, startPoint y: 520, endPoint x: 1016, endPoint y: 515, distance: 15.8
click at [1001, 519] on div "04" at bounding box center [1000, 519] width 37 height 22
type input "4:50 pm"
click at [1044, 438] on div "50" at bounding box center [1044, 437] width 37 height 22
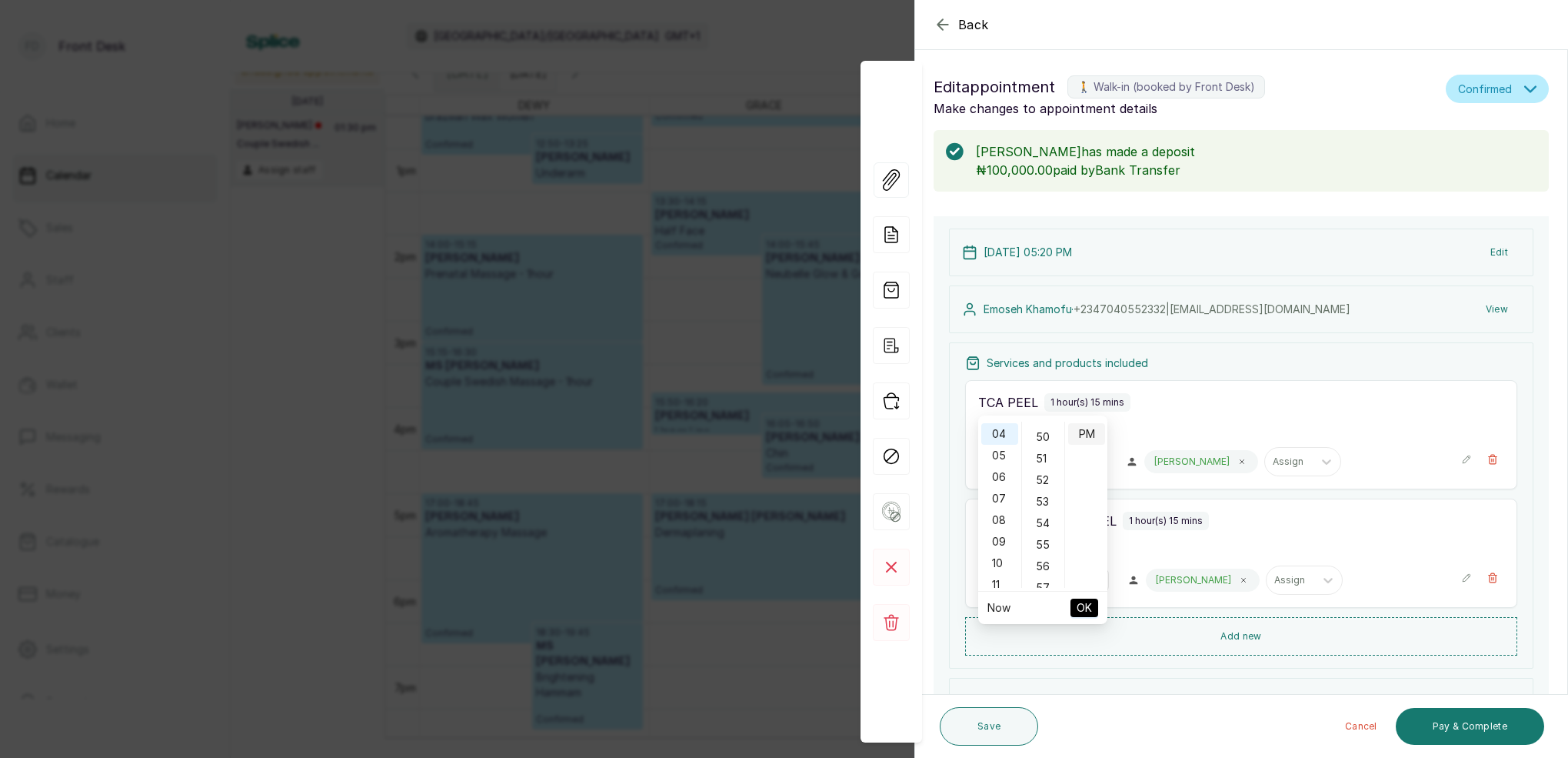
scroll to position [1076, 0]
click at [1090, 433] on div "PM" at bounding box center [1087, 434] width 37 height 22
click at [1081, 603] on span "OK" at bounding box center [1084, 608] width 16 height 30
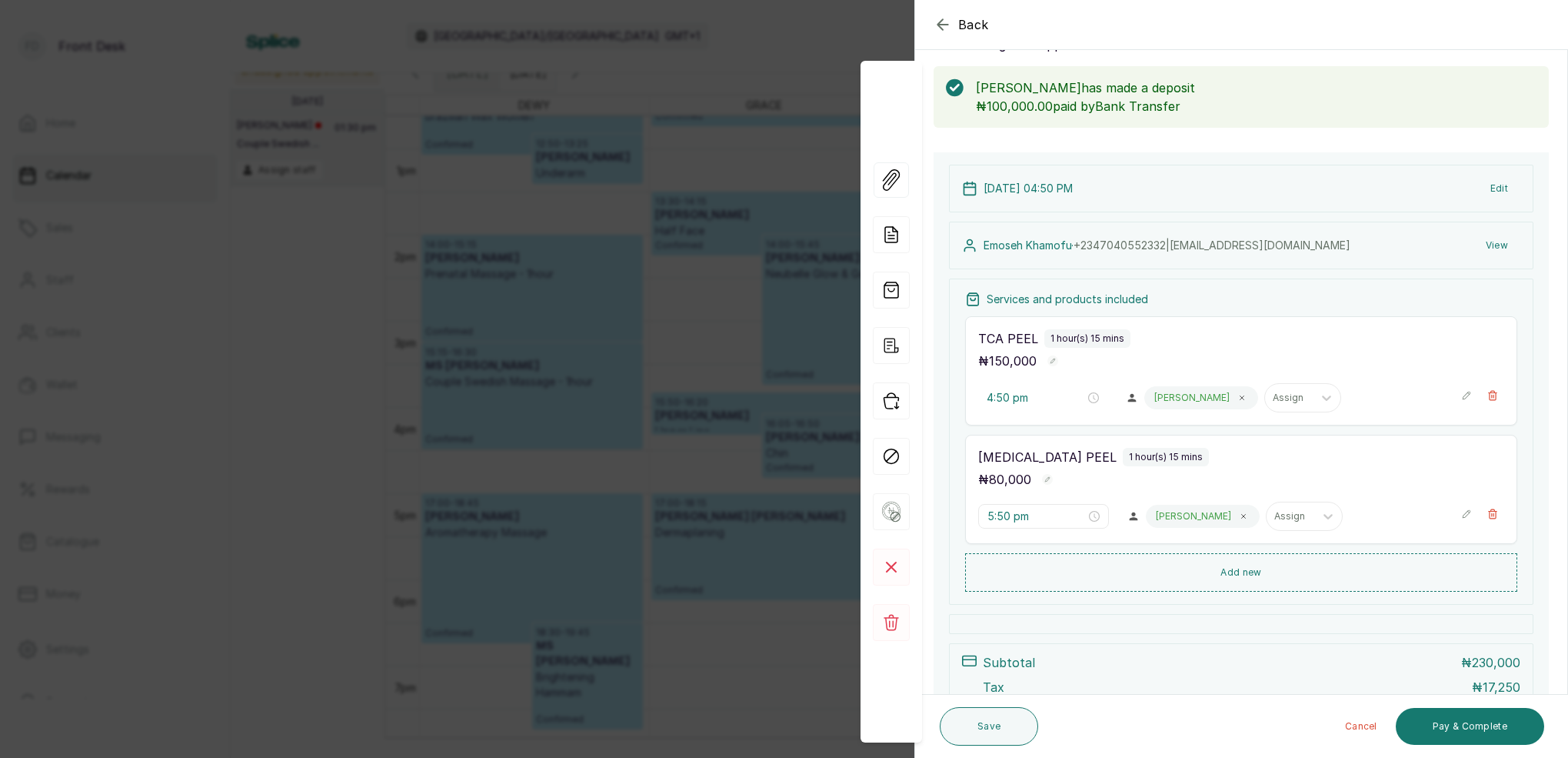
scroll to position [65, 0]
click at [992, 726] on button "Save" at bounding box center [989, 727] width 99 height 39
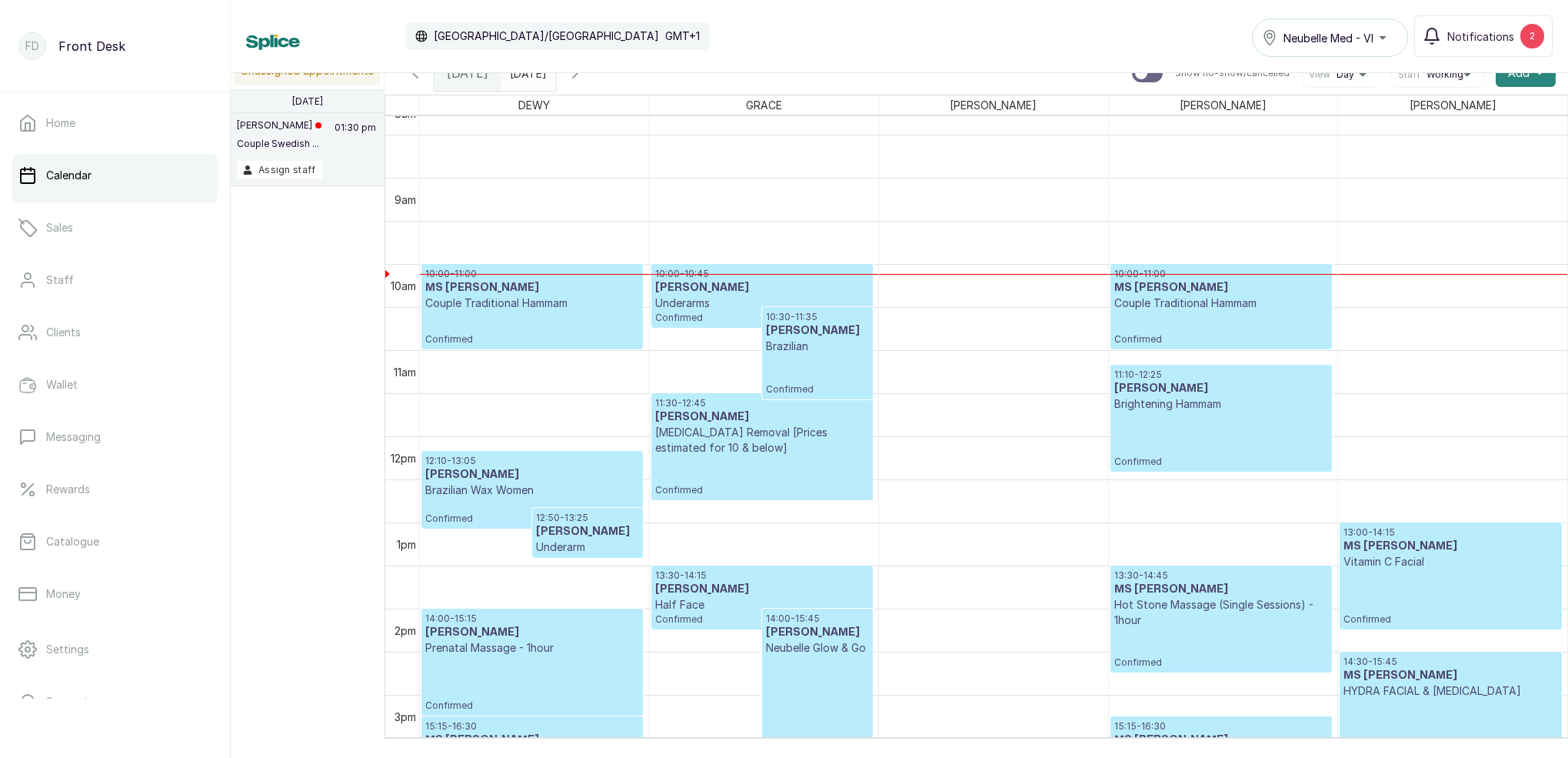
scroll to position [1, 0]
click at [1532, 78] on button "Add +" at bounding box center [1525, 73] width 60 height 28
click at [1414, 175] on span "Add Block Time" at bounding box center [1469, 176] width 147 height 19
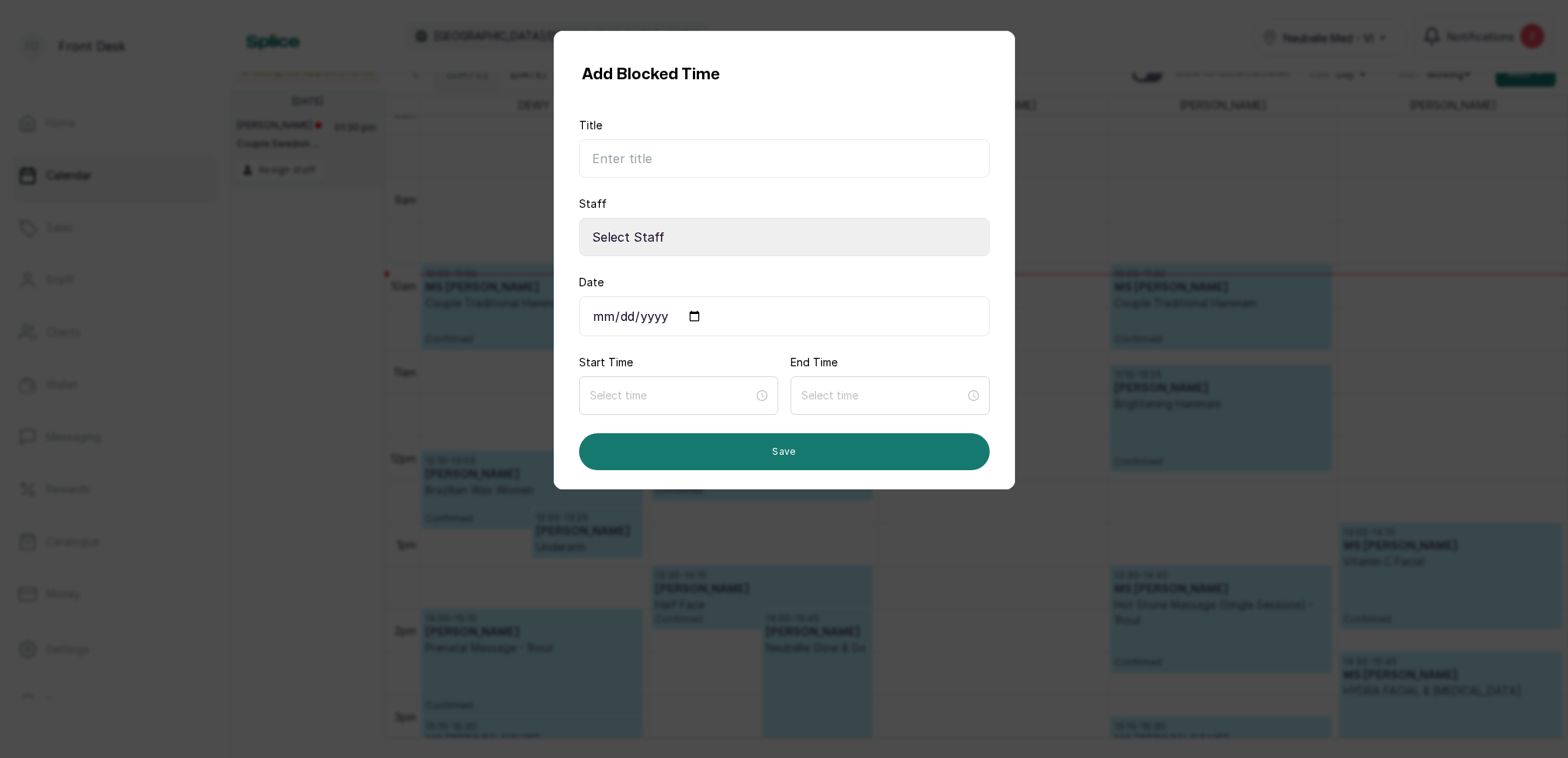
click at [687, 163] on input "Title" at bounding box center [784, 158] width 411 height 39
type input "sick leave"
select select "3439cc87-c445-418d-9ecf-d109f3ed77bc"
click at [670, 315] on input "Date" at bounding box center [784, 316] width 411 height 40
type input "2025-08-27"
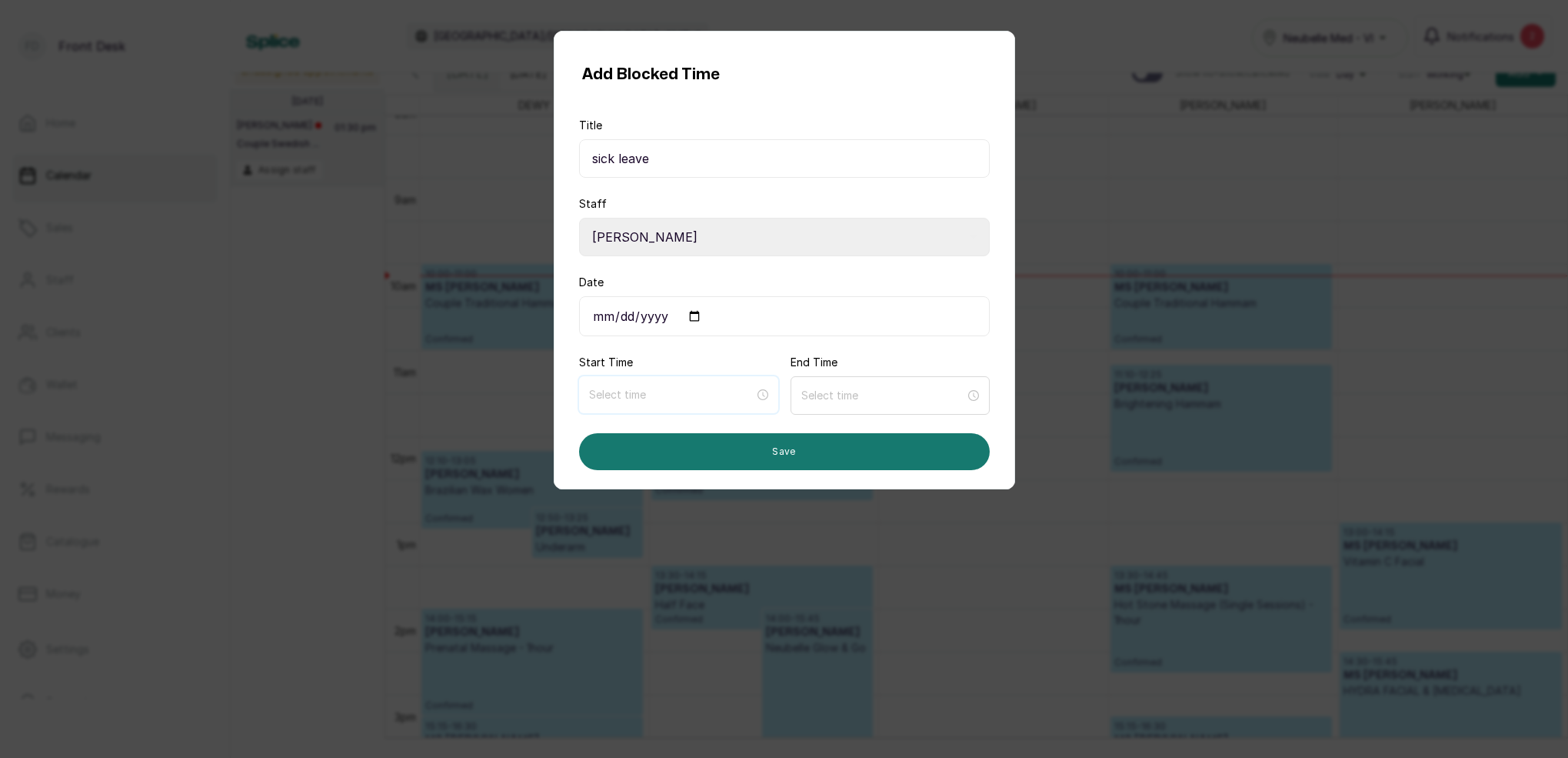
click at [713, 401] on input at bounding box center [671, 395] width 165 height 17
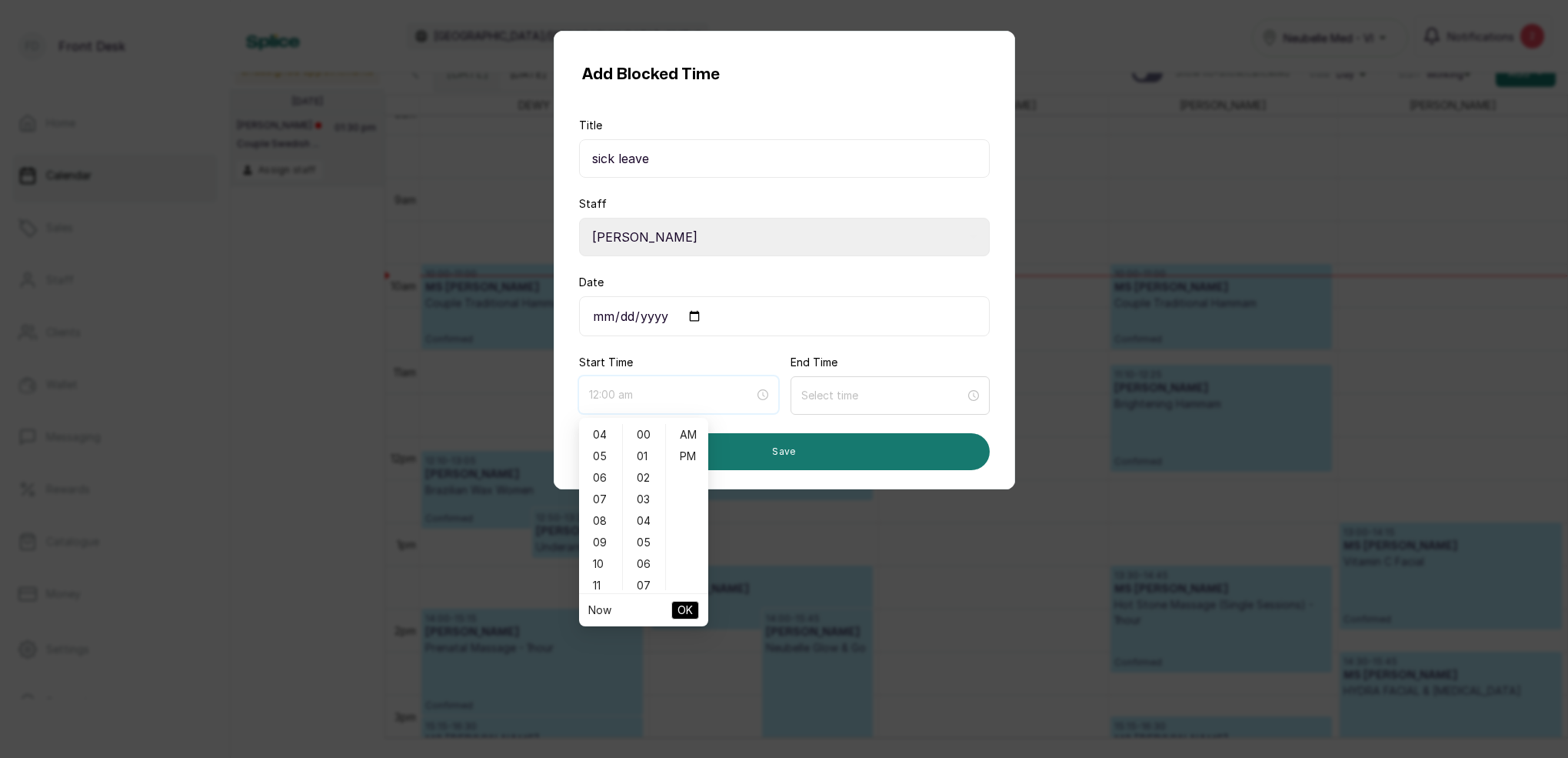
scroll to position [142, 0]
type input "7:00 am"
click at [598, 446] on div "10" at bounding box center [601, 448] width 37 height 22
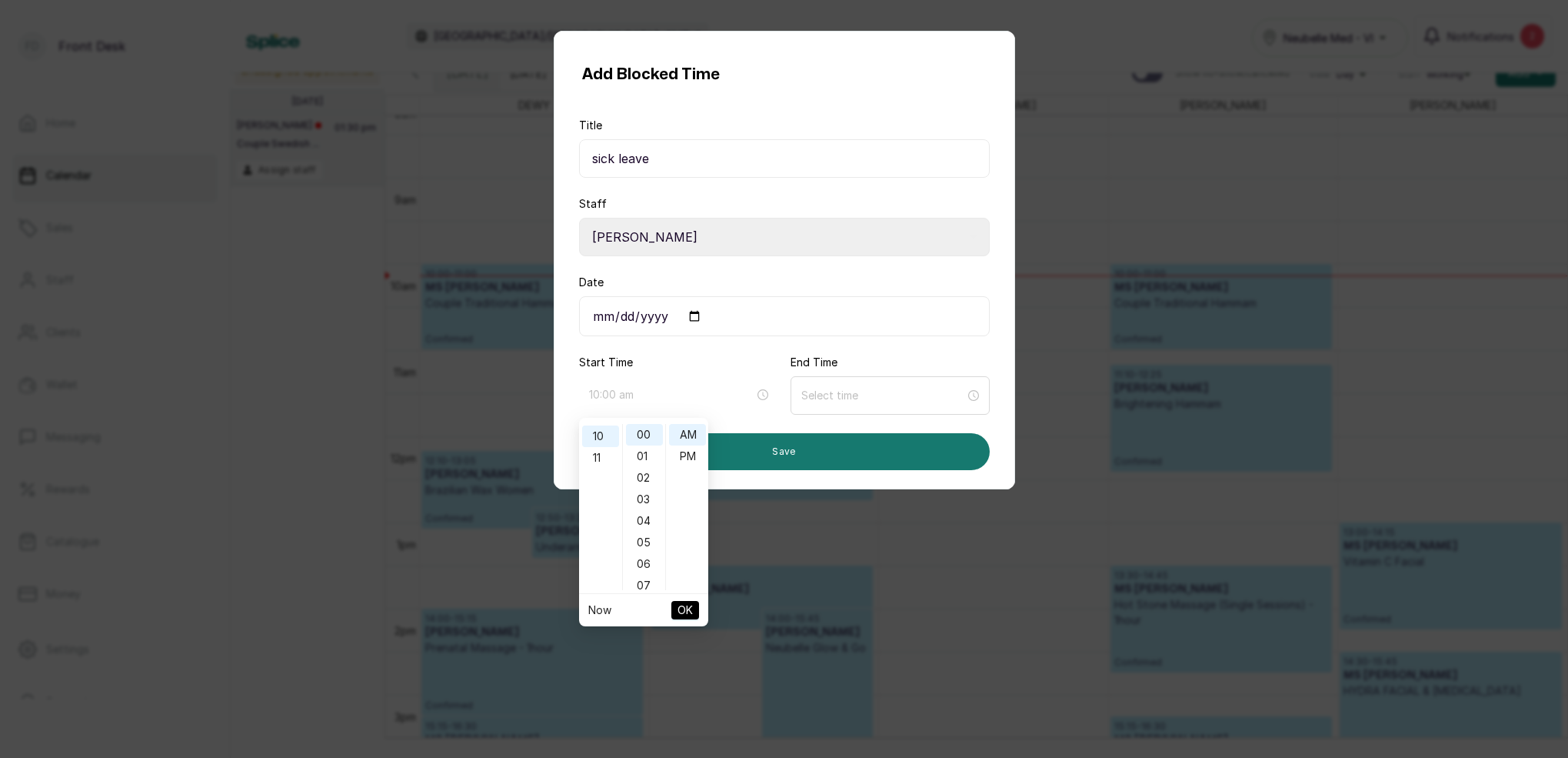
drag, startPoint x: 682, startPoint y: 429, endPoint x: 713, endPoint y: 513, distance: 89.5
click at [684, 430] on div "AM" at bounding box center [688, 435] width 37 height 22
type input "10:00 am"
drag, startPoint x: 685, startPoint y: 609, endPoint x: 692, endPoint y: 605, distance: 8.1
click at [685, 608] on span "OK" at bounding box center [685, 610] width 16 height 30
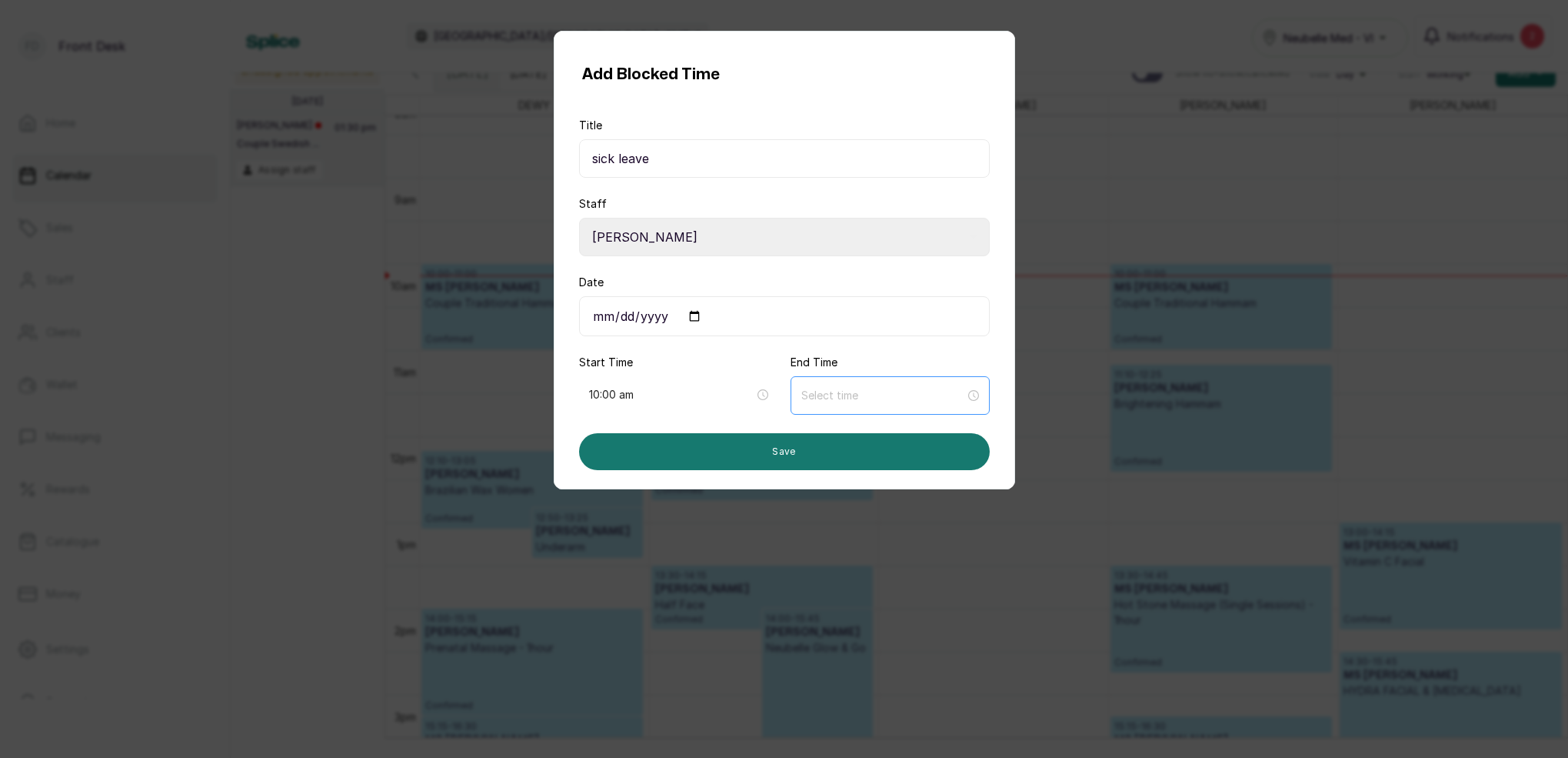
click at [869, 385] on div at bounding box center [890, 396] width 199 height 39
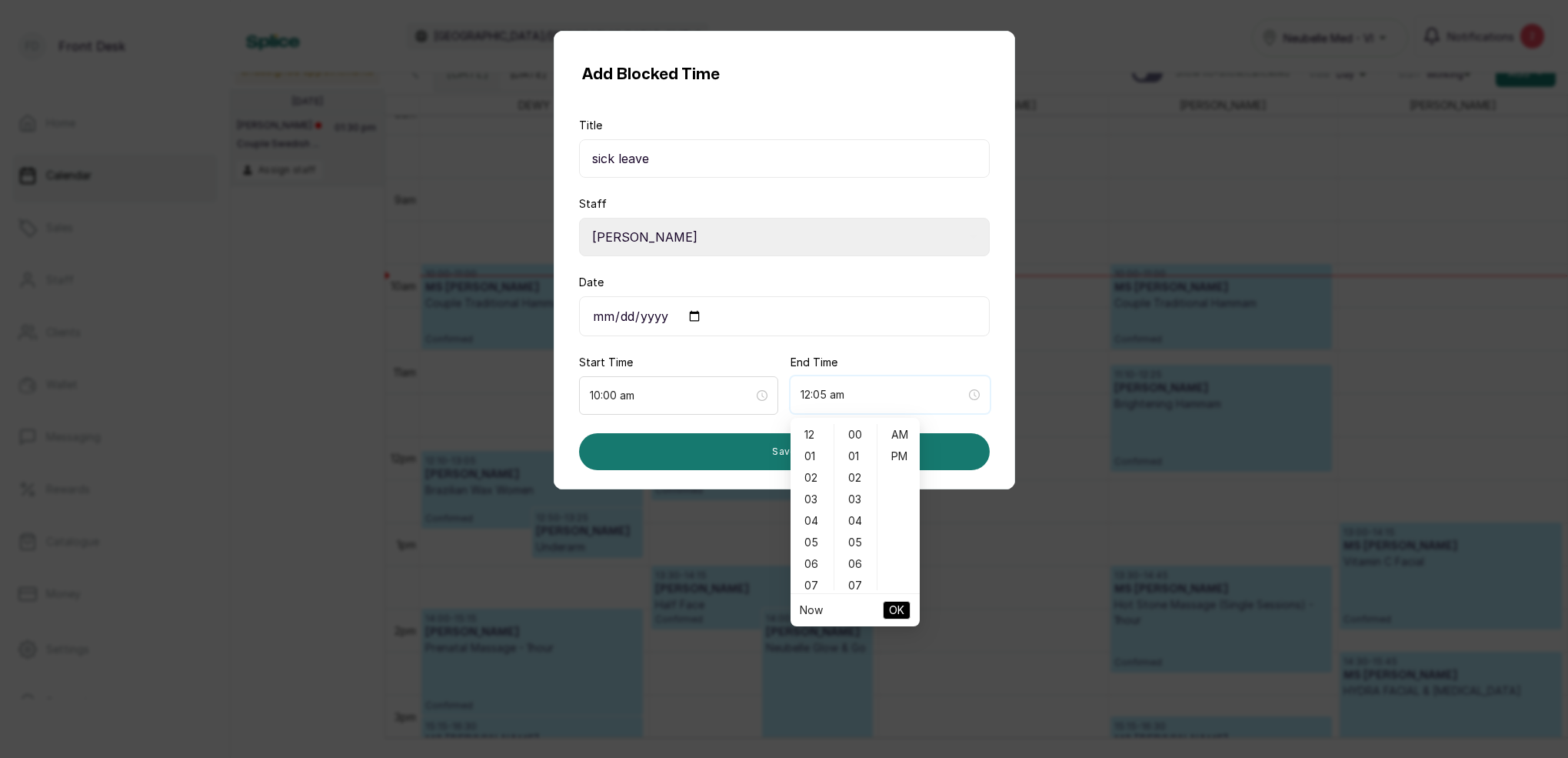
type input "12:06 am"
drag, startPoint x: 808, startPoint y: 586, endPoint x: 818, endPoint y: 582, distance: 10.8
click at [808, 586] on div "07" at bounding box center [813, 586] width 37 height 22
type input "7:00 pm"
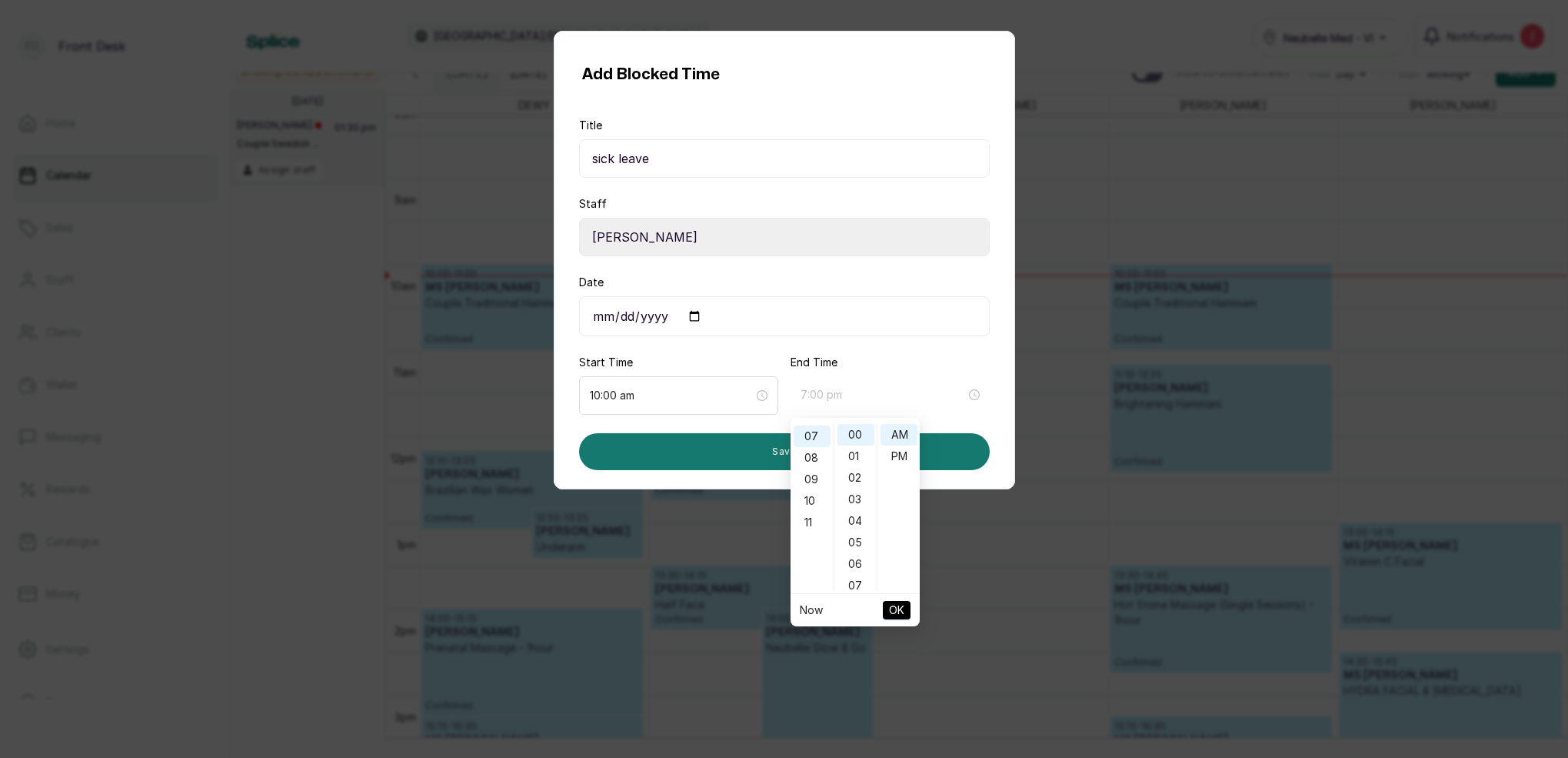
drag, startPoint x: 899, startPoint y: 454, endPoint x: 918, endPoint y: 503, distance: 52.6
click at [898, 456] on div "PM" at bounding box center [899, 457] width 37 height 22
click at [887, 608] on button "OK" at bounding box center [897, 610] width 28 height 19
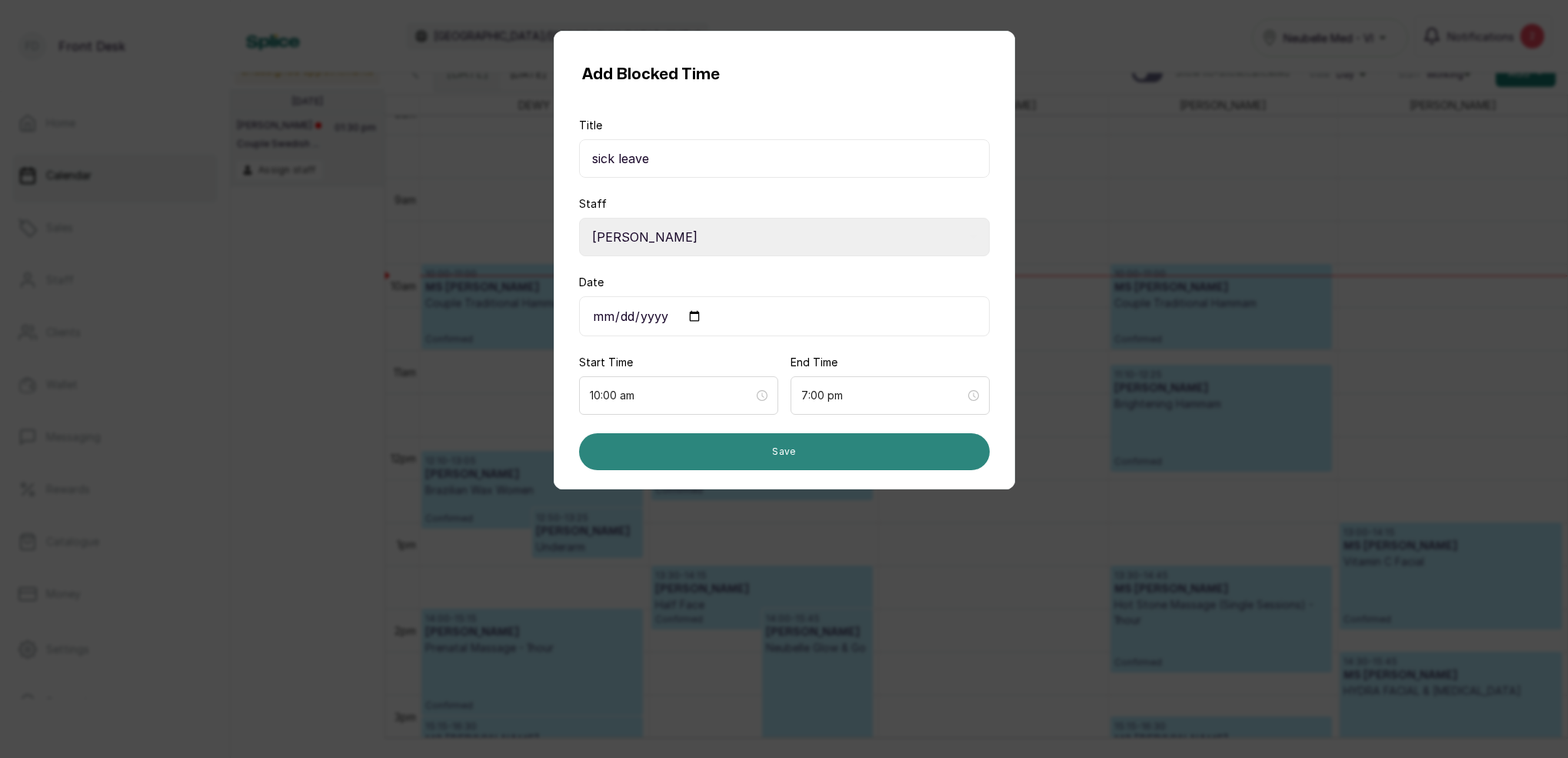
click at [786, 457] on button "Save" at bounding box center [784, 452] width 411 height 37
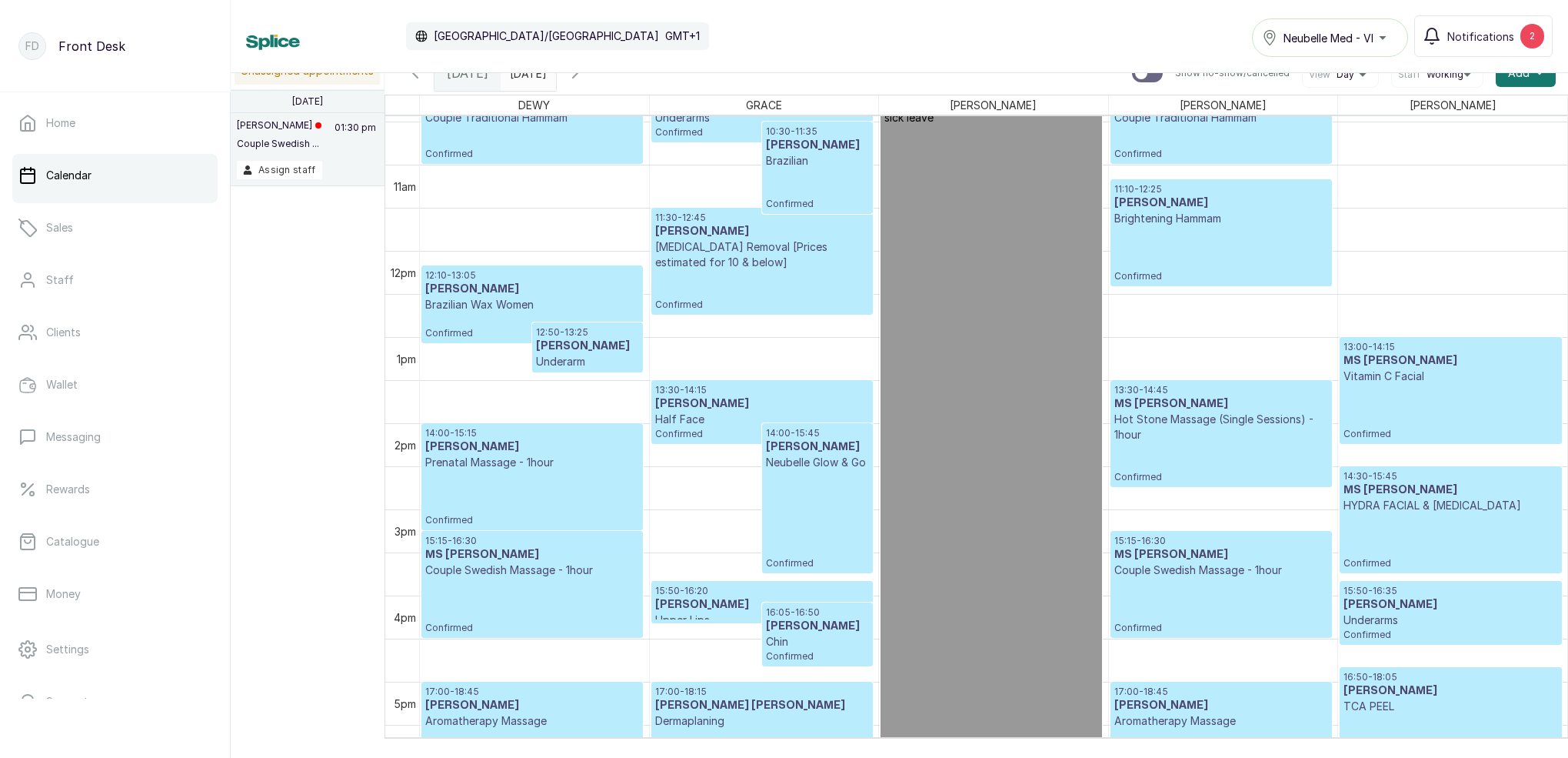
scroll to position [897, 0]
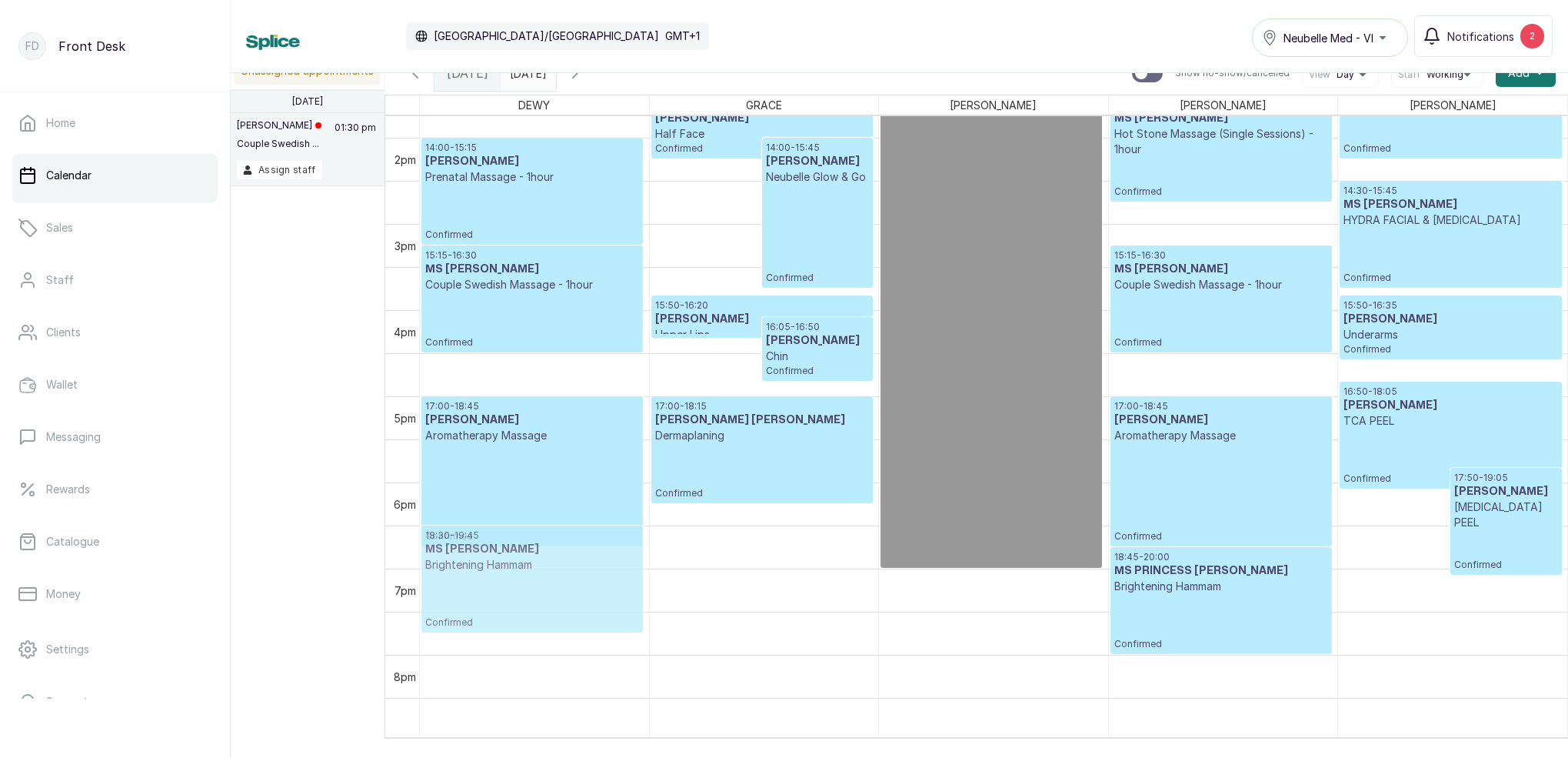
drag, startPoint x: 580, startPoint y: 546, endPoint x: 576, endPoint y: 562, distance: 16.5
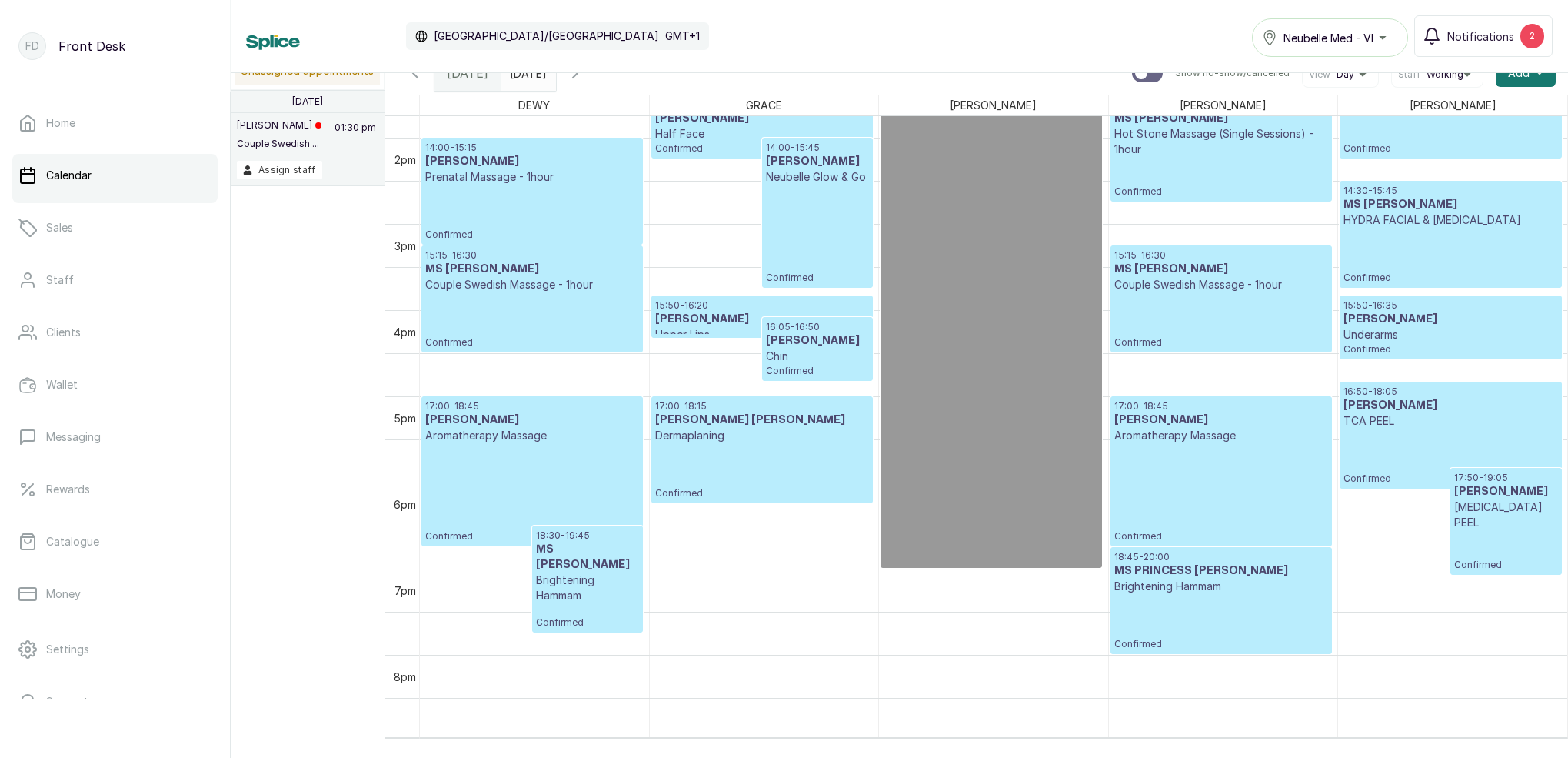
click at [576, 572] on p "Brightening Hammam" at bounding box center [588, 588] width 103 height 31
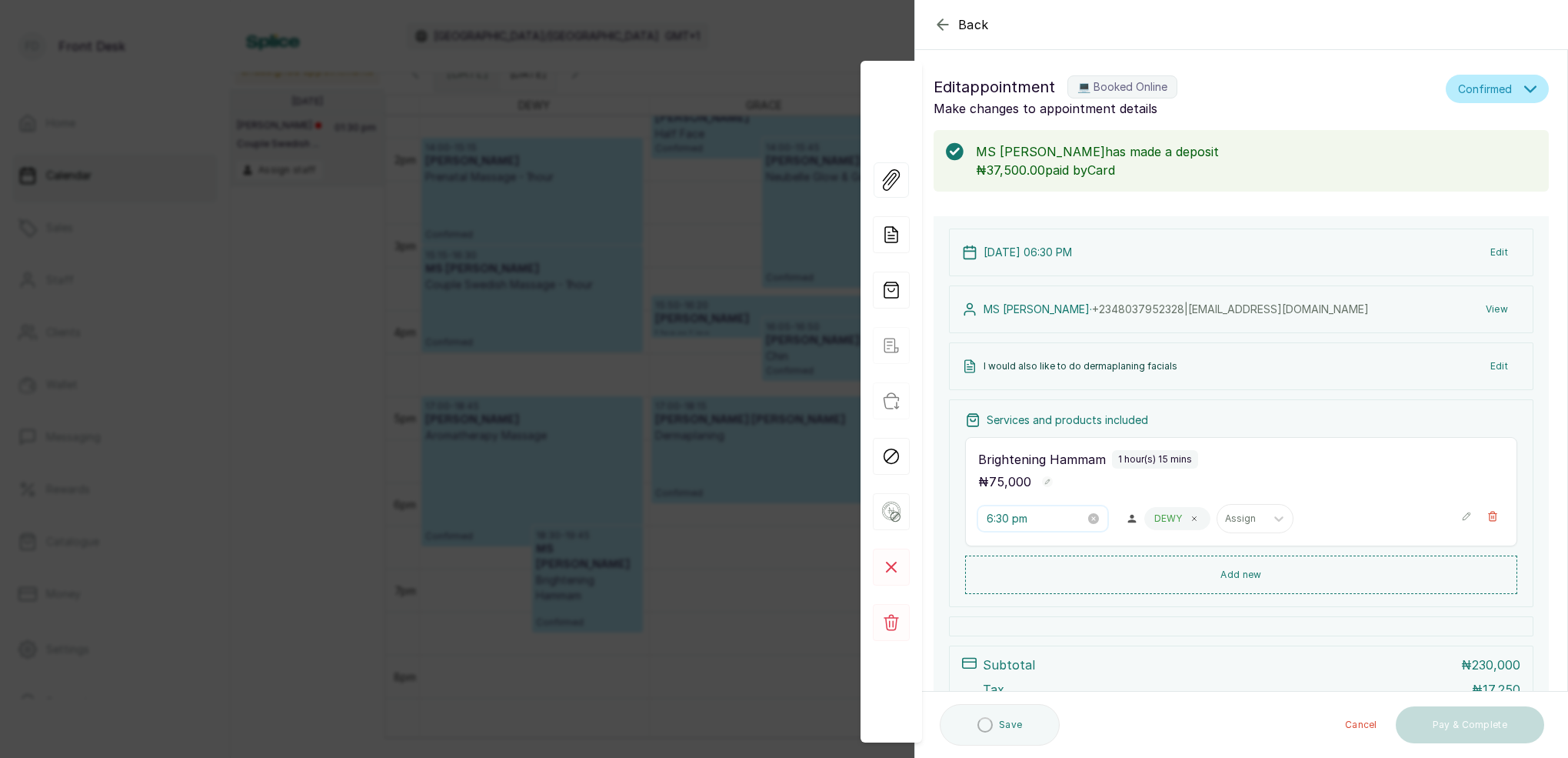
drag, startPoint x: 1005, startPoint y: 519, endPoint x: 1022, endPoint y: 520, distance: 17.0
click at [1004, 519] on input "6:30 pm" at bounding box center [1036, 519] width 99 height 17
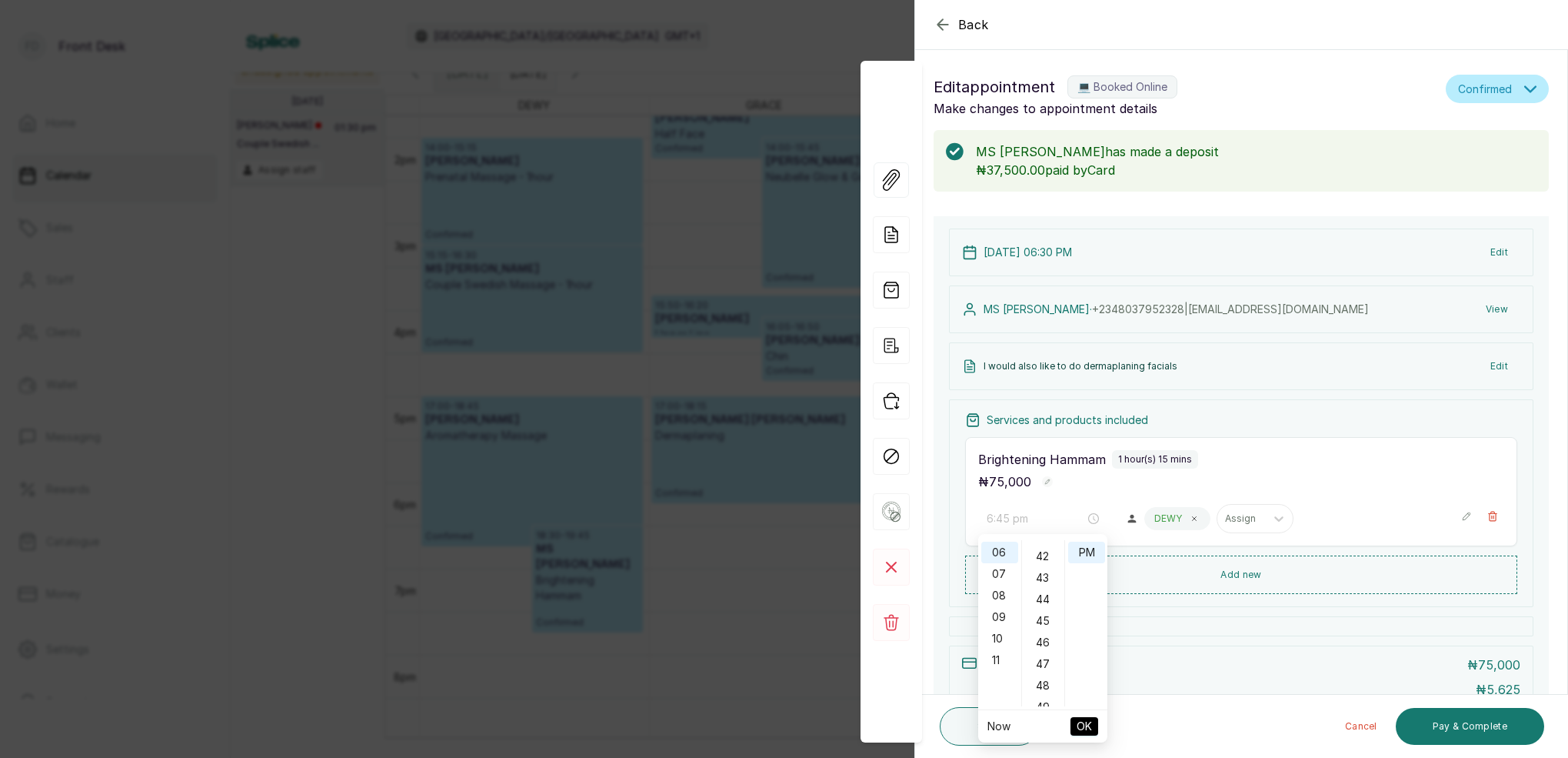
drag, startPoint x: 1044, startPoint y: 619, endPoint x: 1108, endPoint y: 610, distance: 64.6
click at [1044, 619] on div "45" at bounding box center [1044, 621] width 37 height 22
type input "6:45 pm"
click at [1086, 726] on span "OK" at bounding box center [1084, 726] width 16 height 30
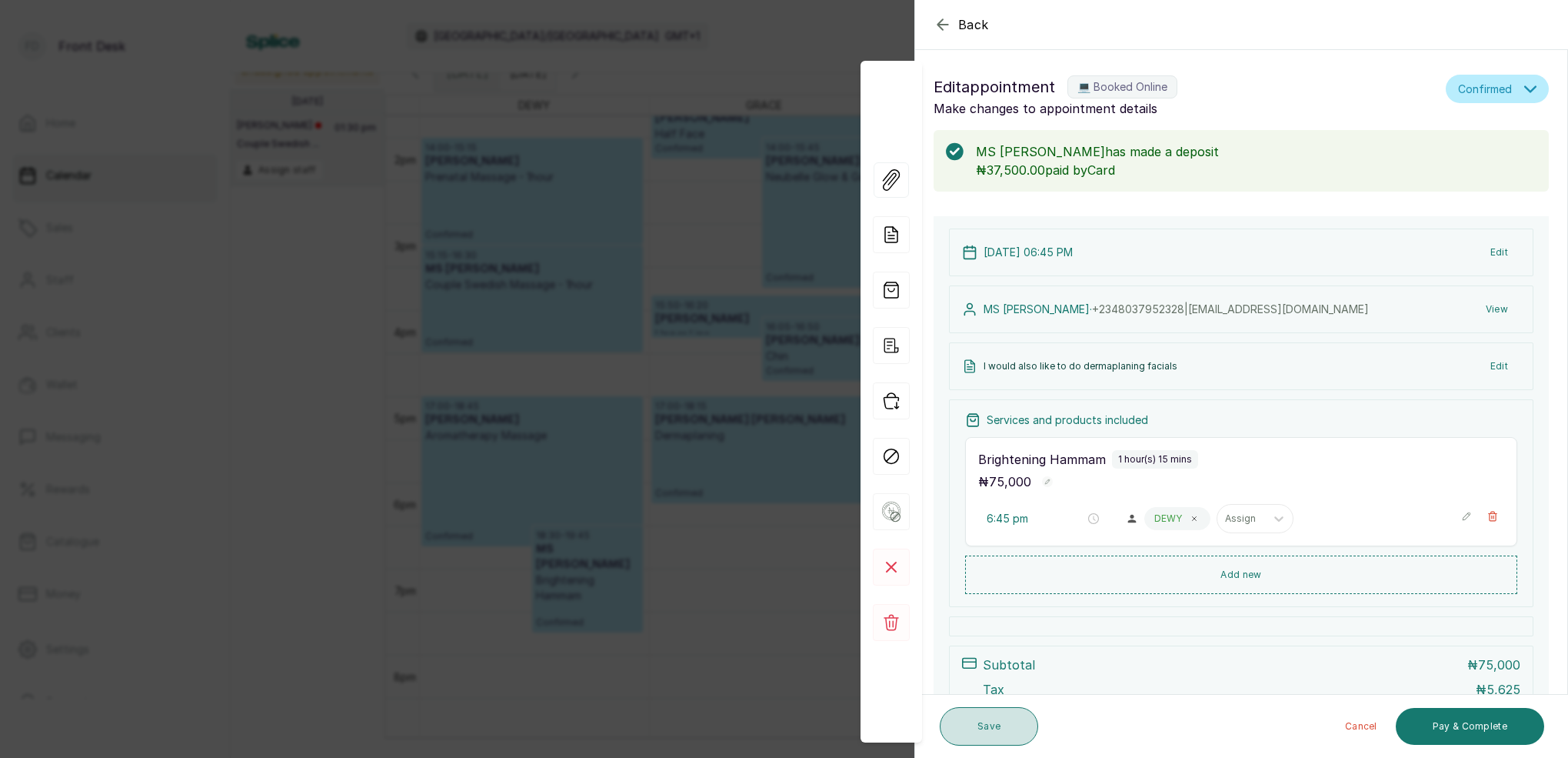
click at [997, 721] on button "Save" at bounding box center [989, 727] width 99 height 39
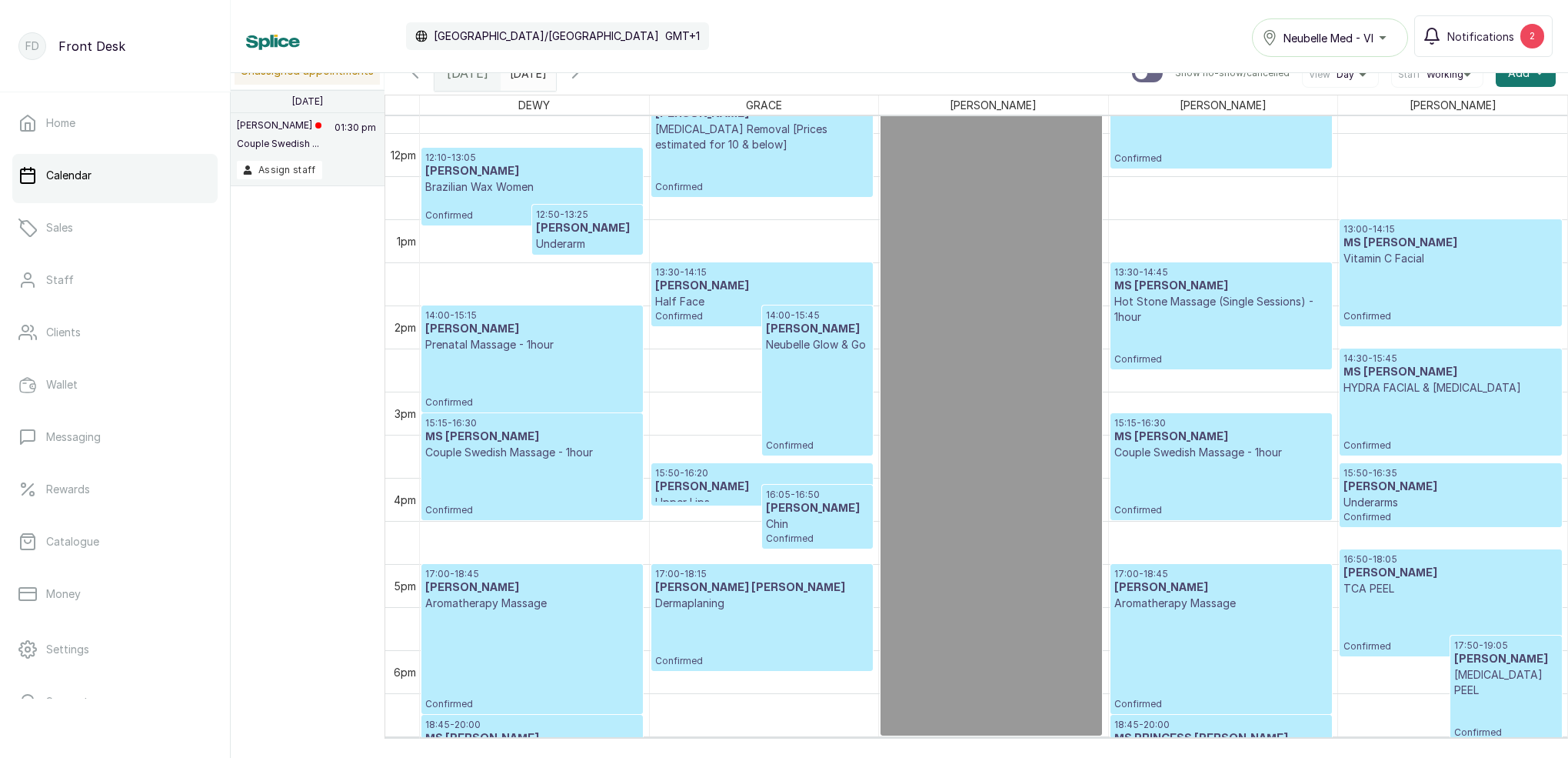
scroll to position [989, 0]
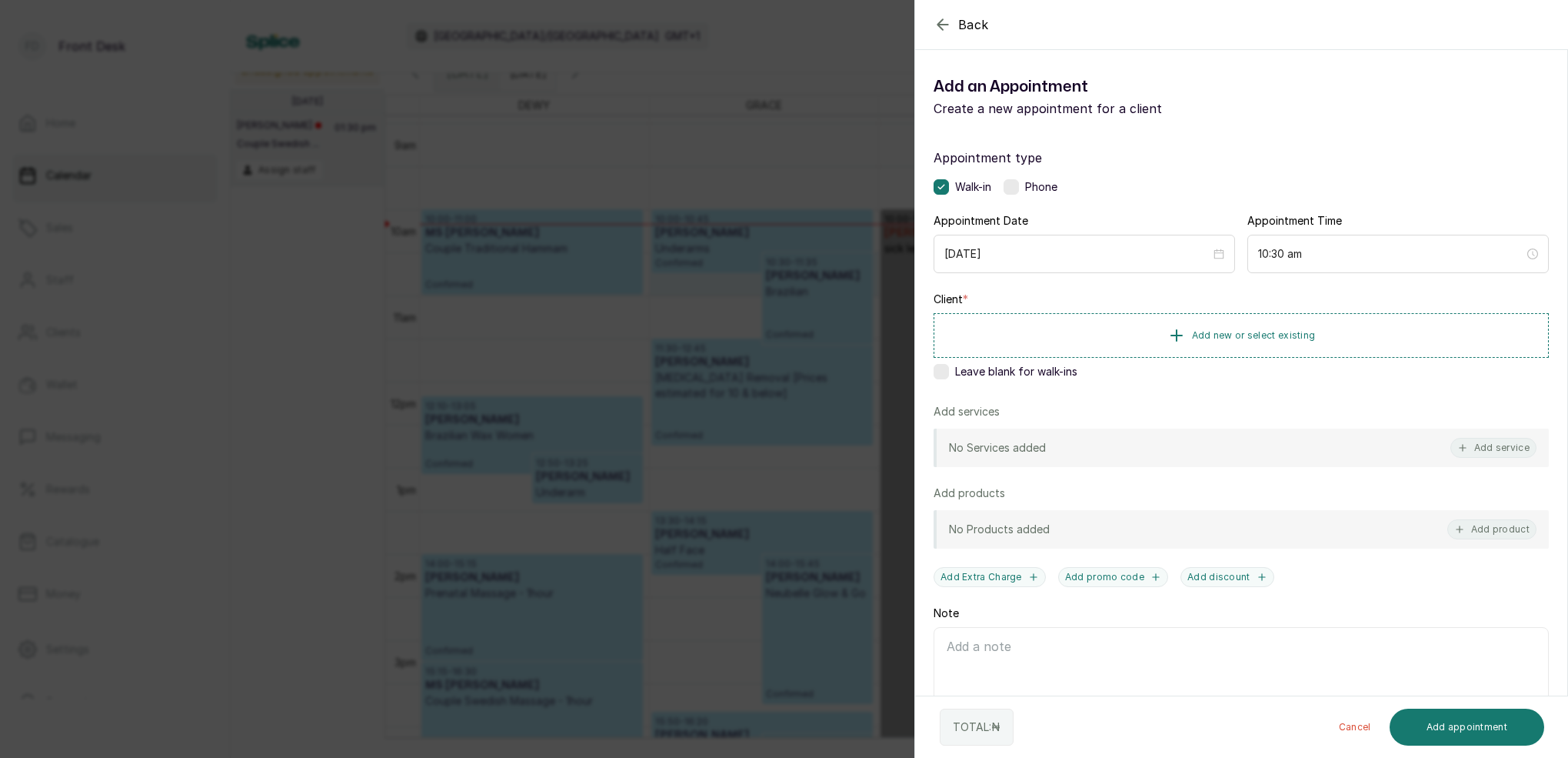
drag, startPoint x: 773, startPoint y: 238, endPoint x: 765, endPoint y: 242, distance: 8.9
click at [765, 242] on div "Back Add Appointment Add an Appointment Create a new appointment for a client A…" at bounding box center [784, 379] width 1568 height 758
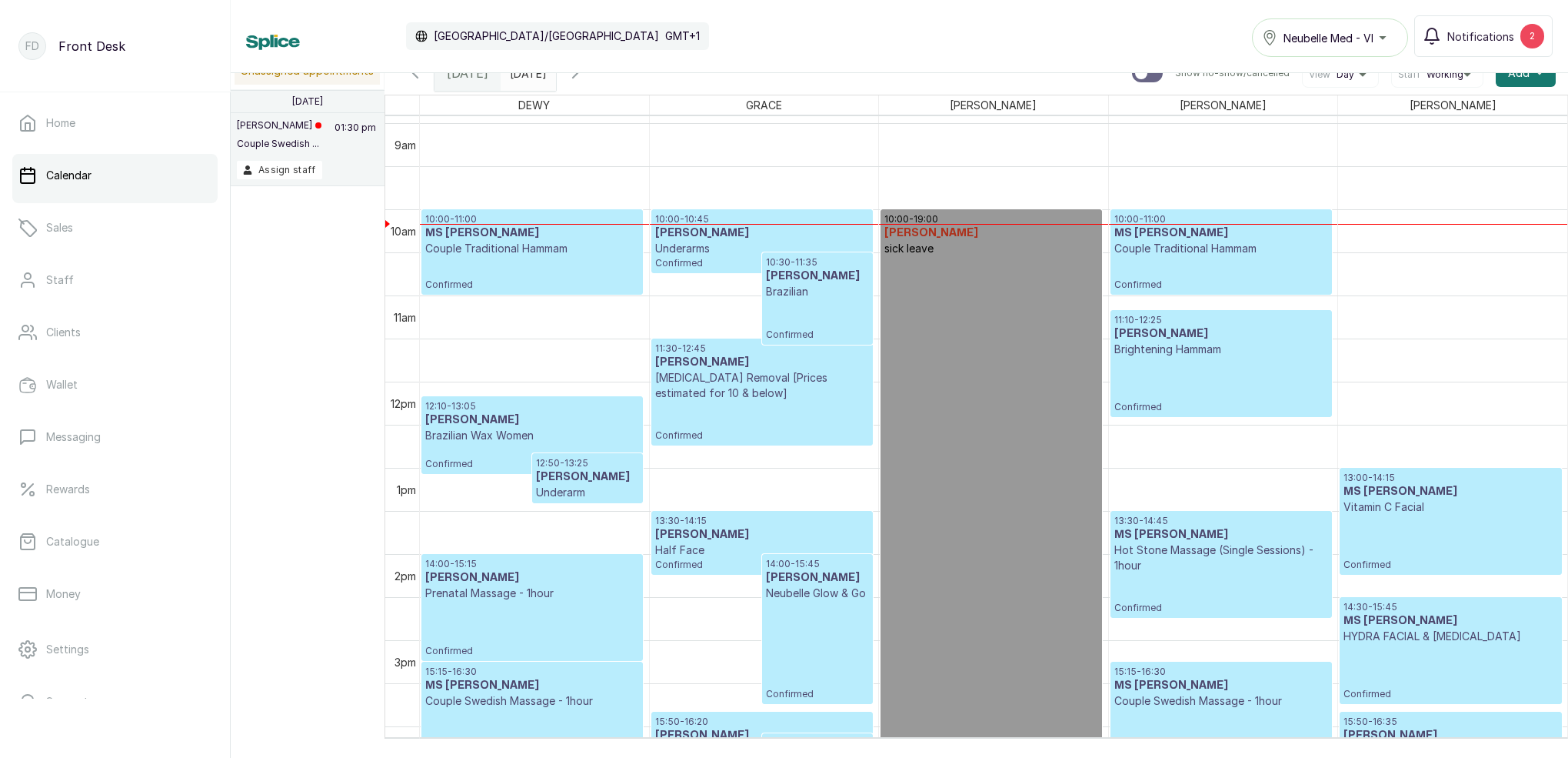
click at [758, 254] on p "Underarms" at bounding box center [761, 249] width 213 height 16
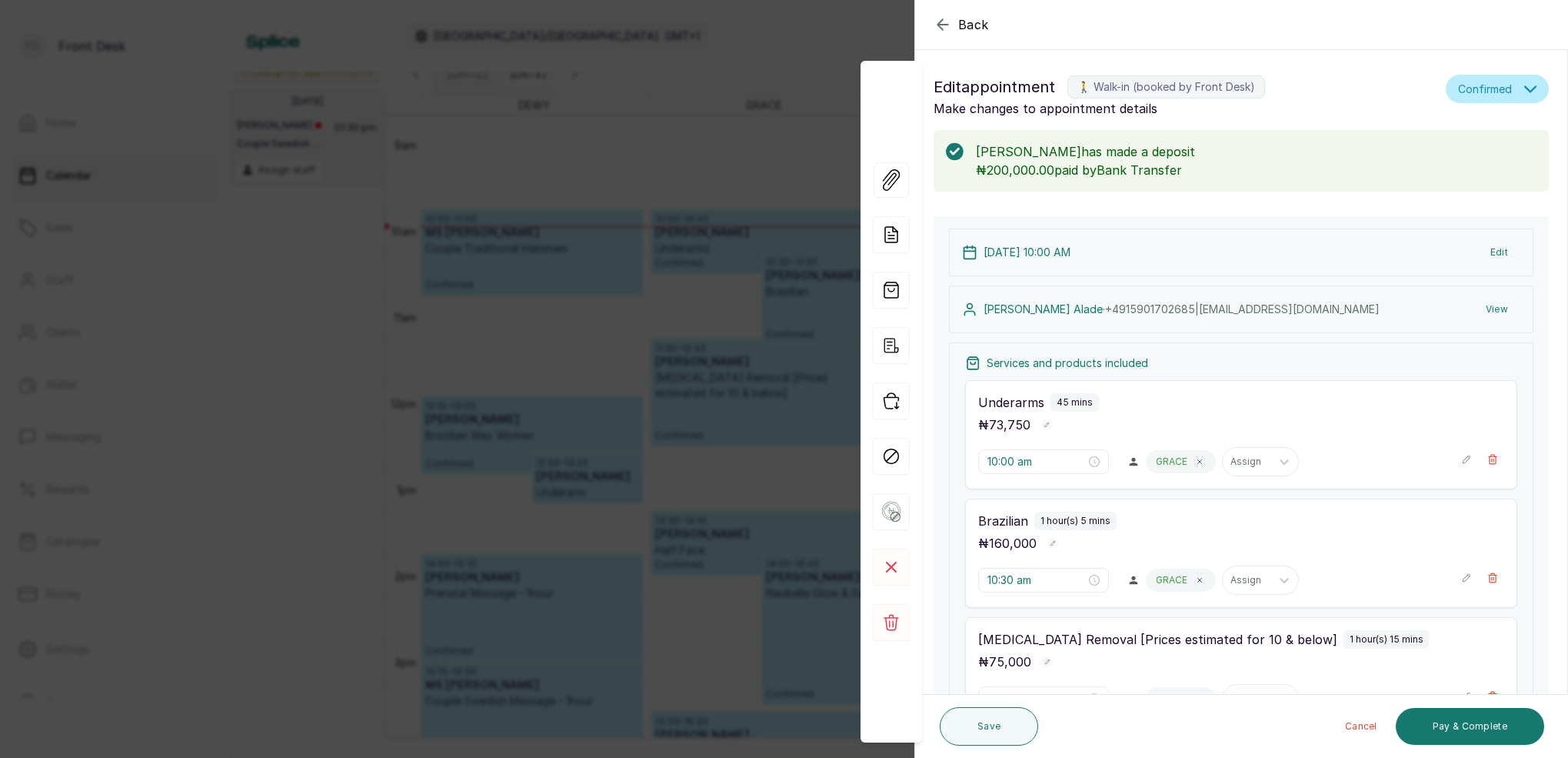
click at [945, 22] on icon "button" at bounding box center [943, 25] width 19 height 19
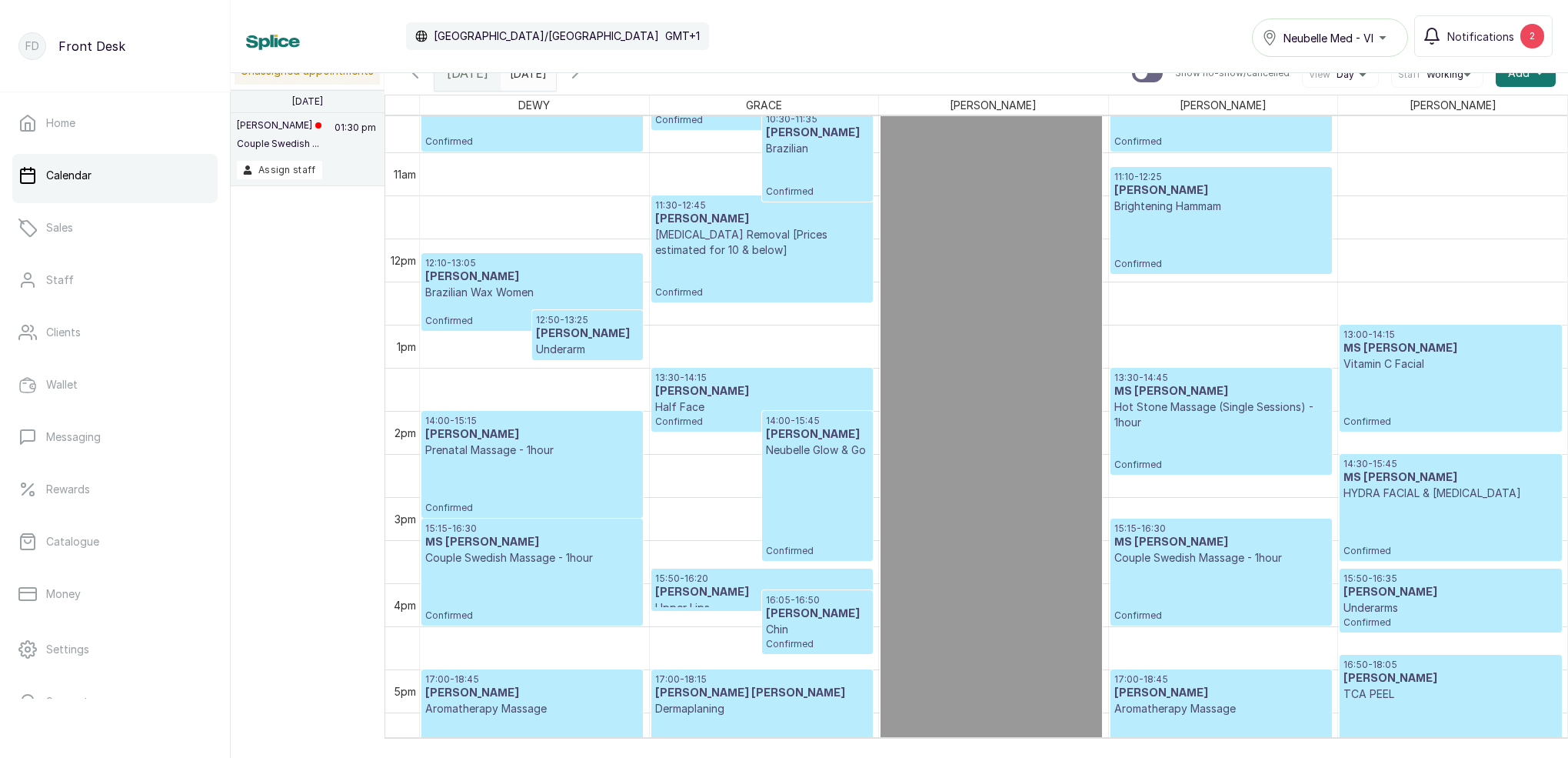
scroll to position [913, 0]
click at [543, 551] on p "Couple Swedish Massage - 1hour" at bounding box center [532, 556] width 213 height 16
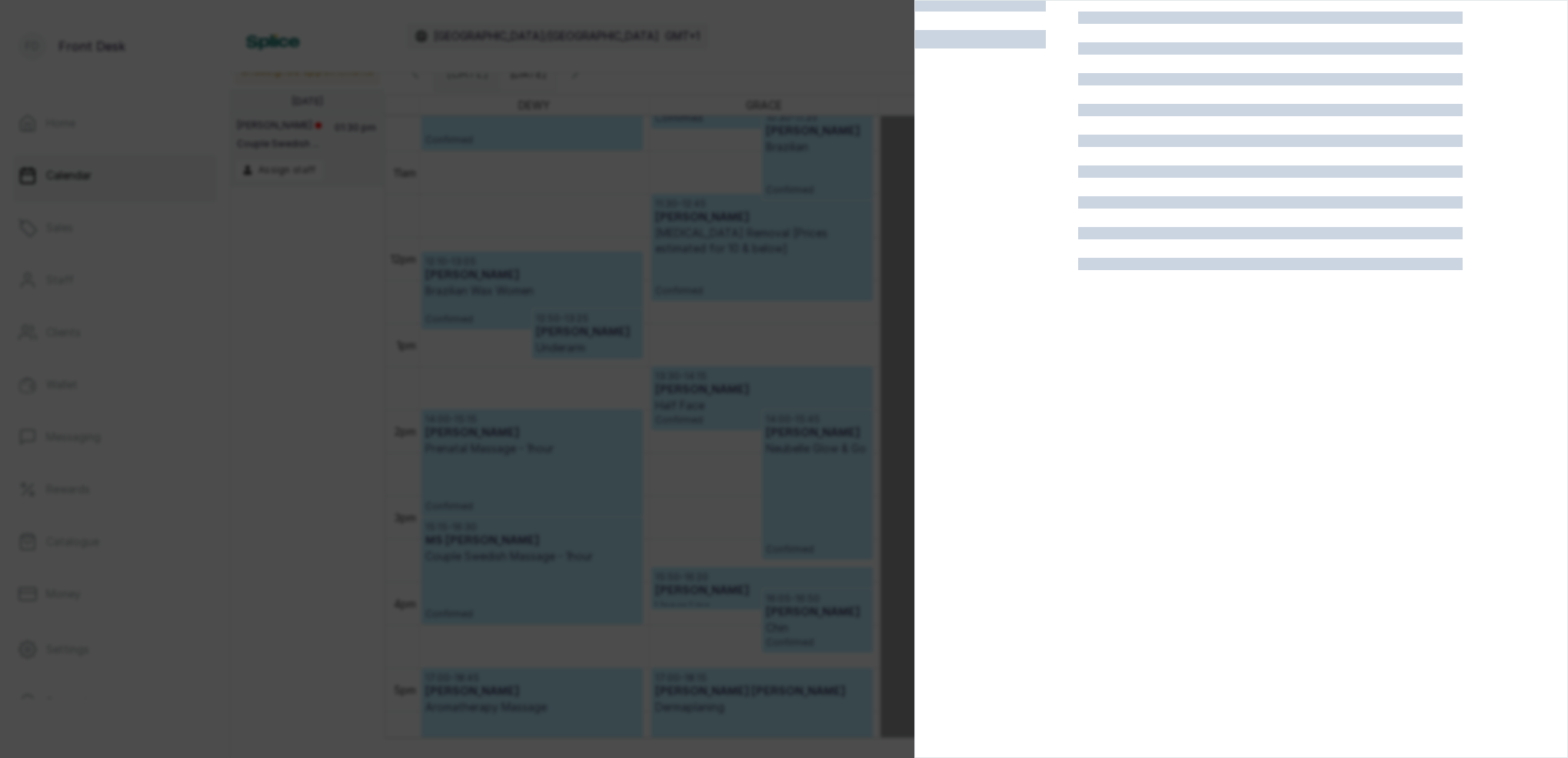
scroll to position [39, 0]
click at [699, 184] on div at bounding box center [784, 379] width 1568 height 758
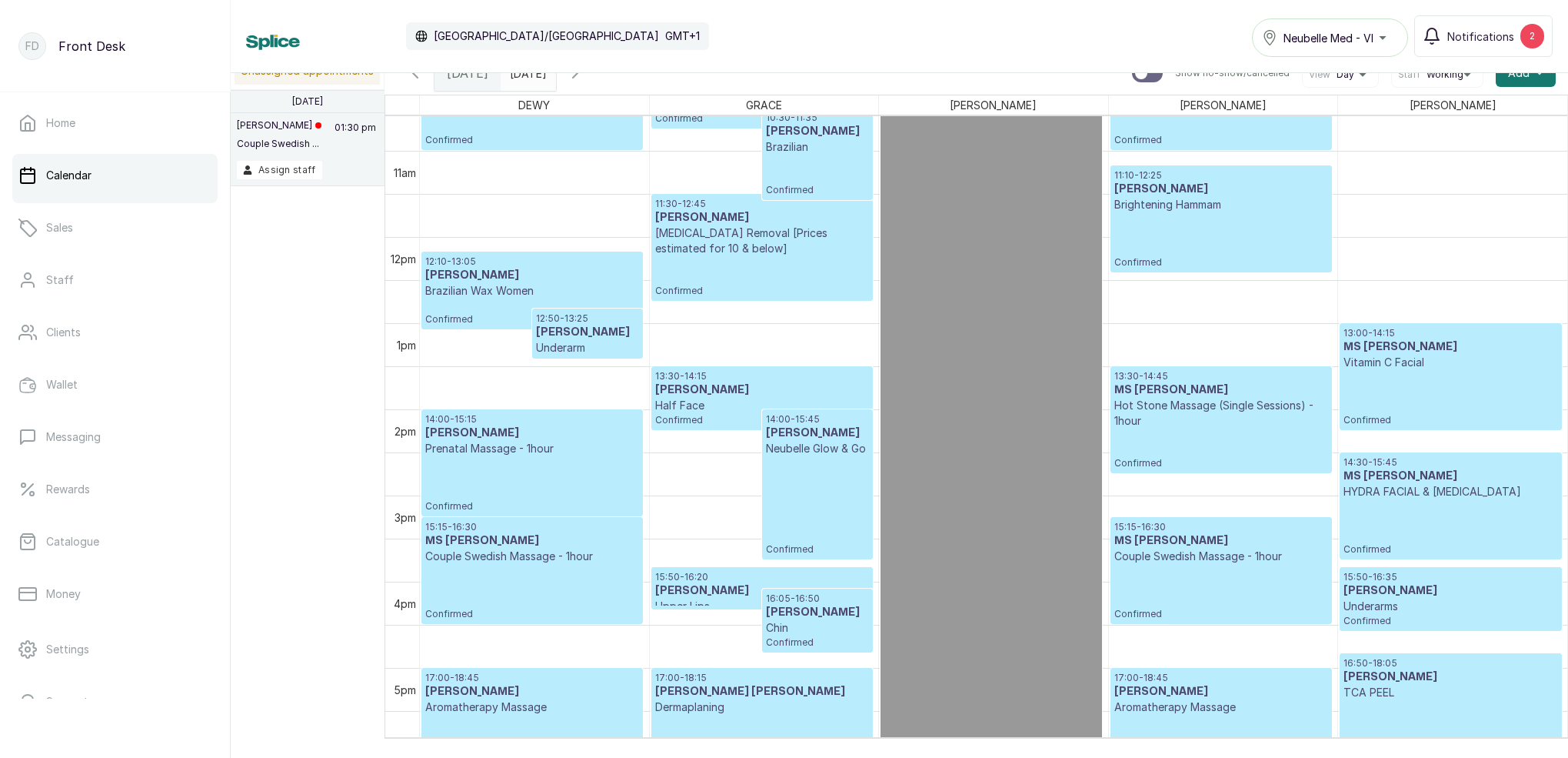
click at [505, 565] on div "15:15 - 16:30 MS MORAYO Couple Swedish Massage - 1hour Confirmed" at bounding box center [532, 571] width 213 height 99
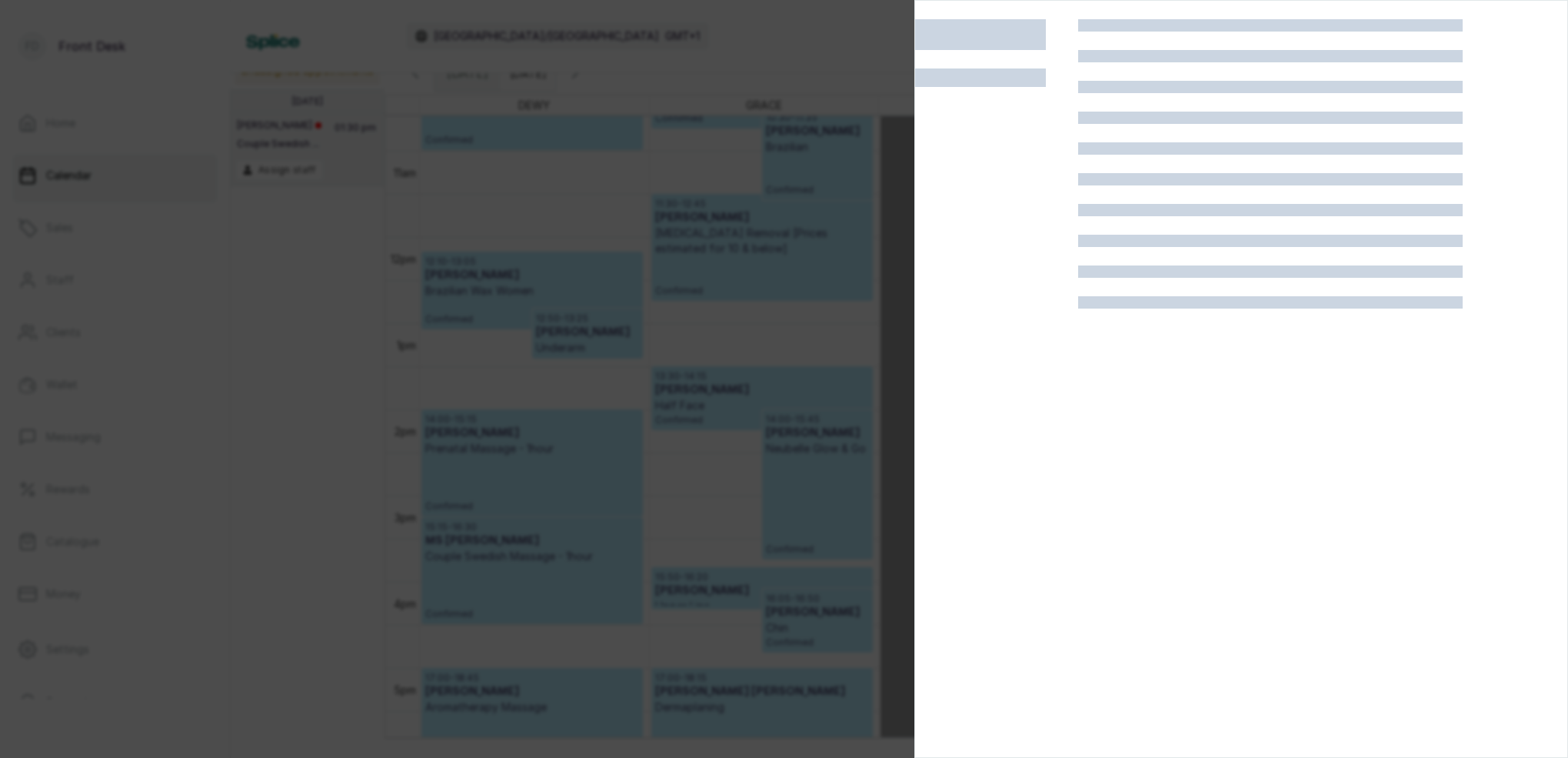
scroll to position [0, 0]
click at [866, 64] on div at bounding box center [784, 379] width 1568 height 758
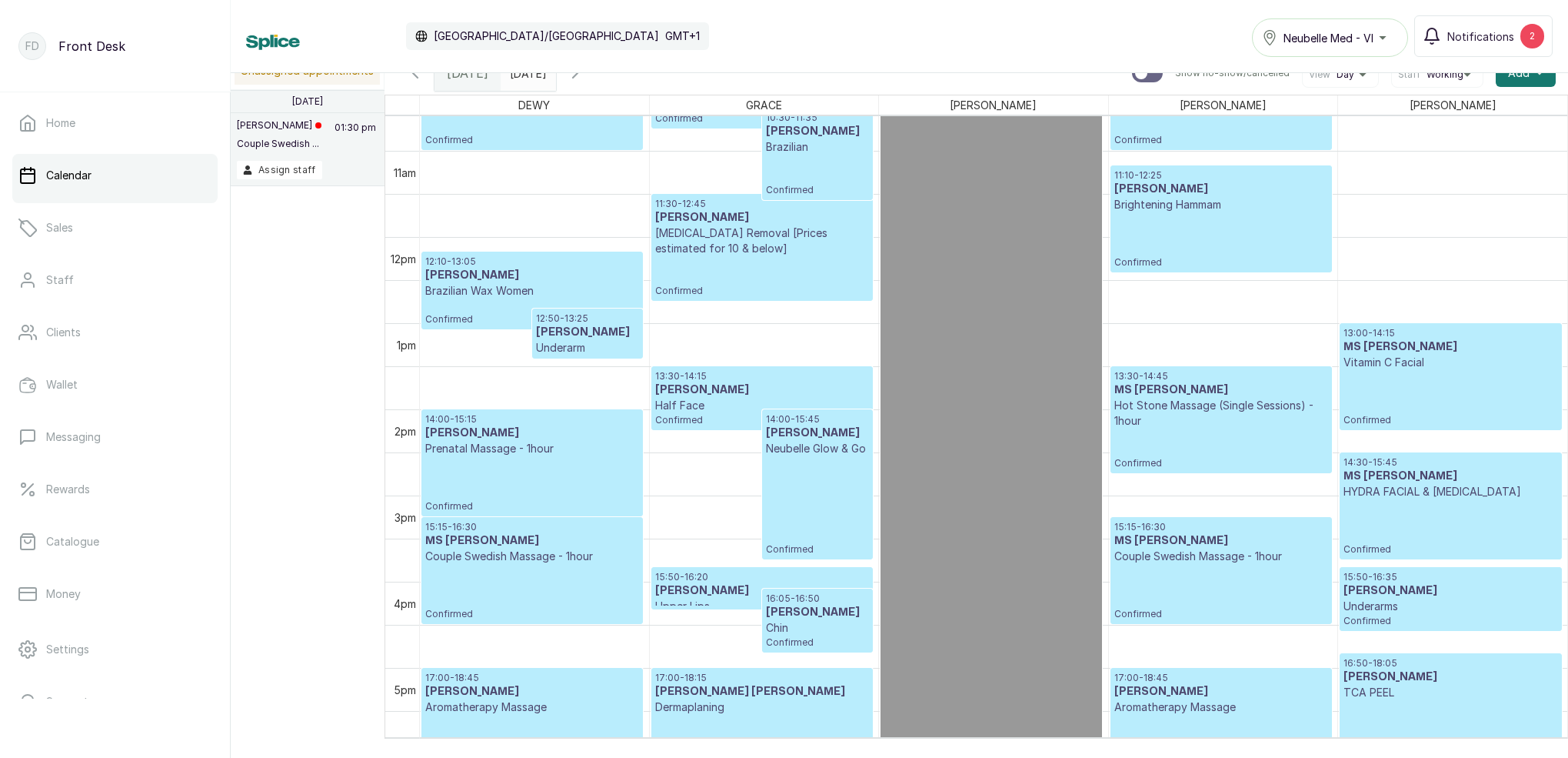
click at [525, 561] on p "Couple Swedish Massage - 1hour" at bounding box center [532, 556] width 213 height 16
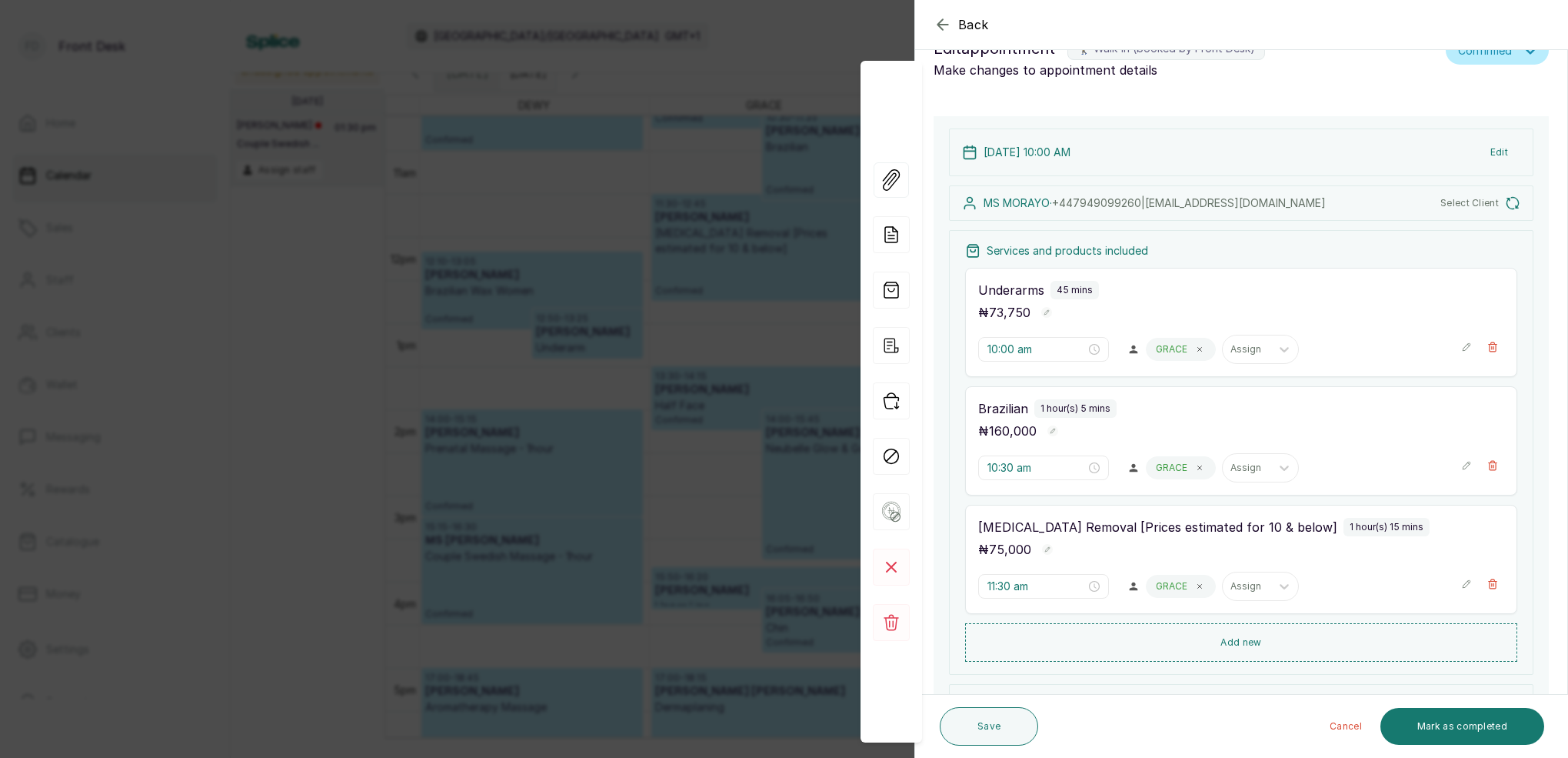
type input "3:15 pm"
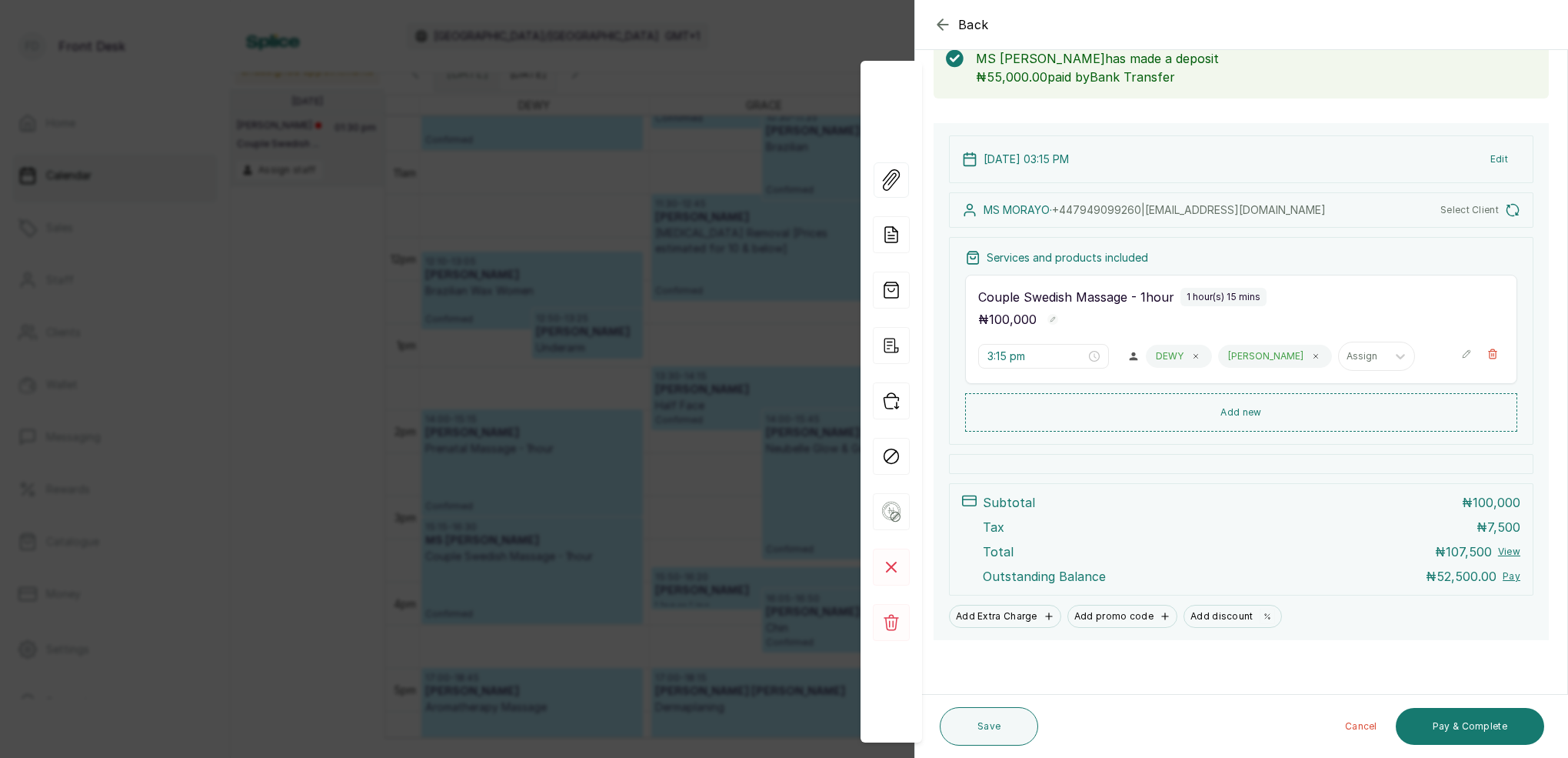
scroll to position [93, 0]
click at [1438, 729] on button "Pay & Complete" at bounding box center [1469, 727] width 148 height 37
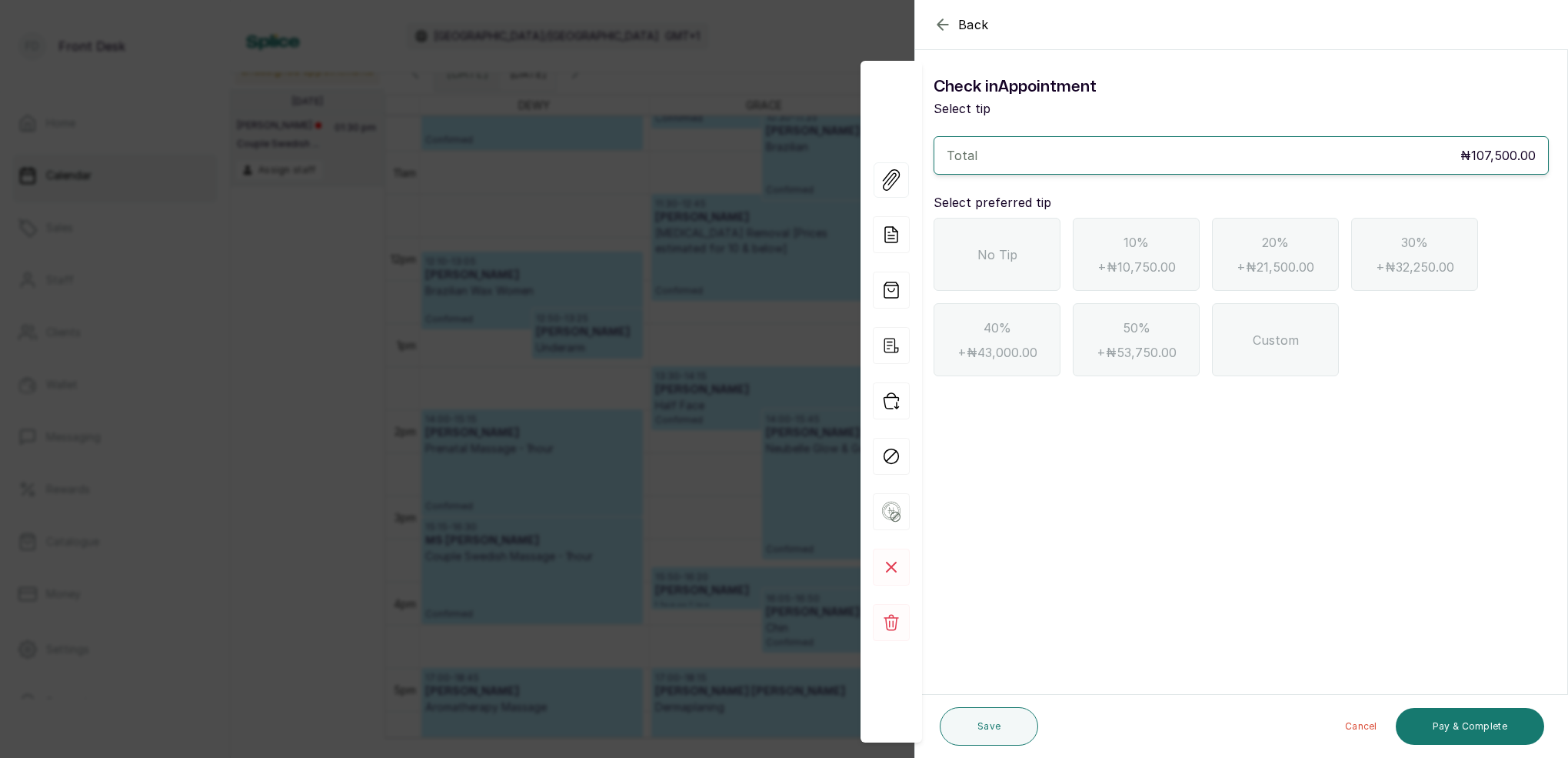
scroll to position [0, 0]
click at [950, 22] on icon "button" at bounding box center [943, 25] width 19 height 19
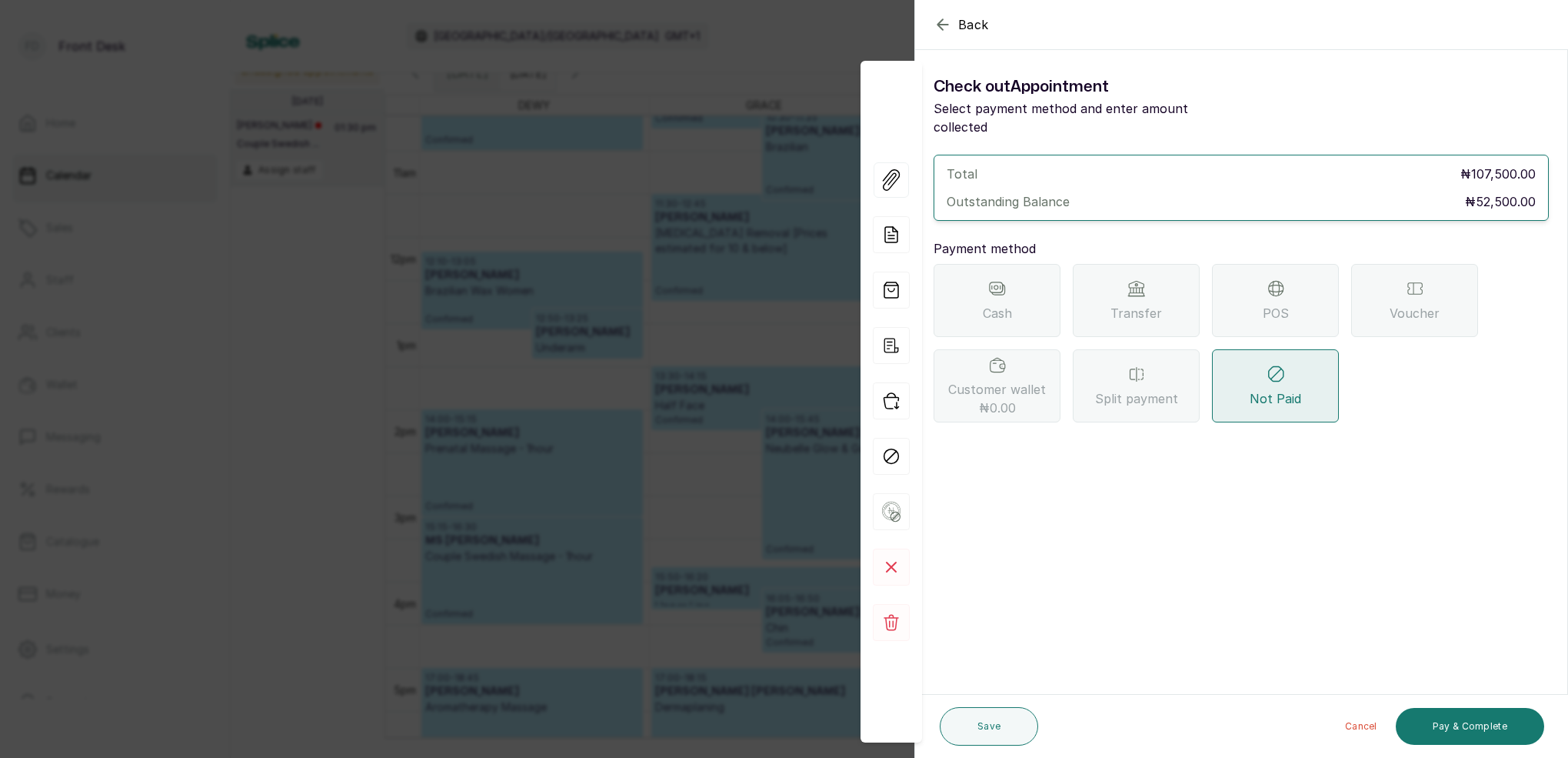
drag, startPoint x: 1163, startPoint y: 296, endPoint x: 1153, endPoint y: 312, distance: 18.9
click at [1163, 296] on div "Transfer" at bounding box center [1136, 301] width 127 height 73
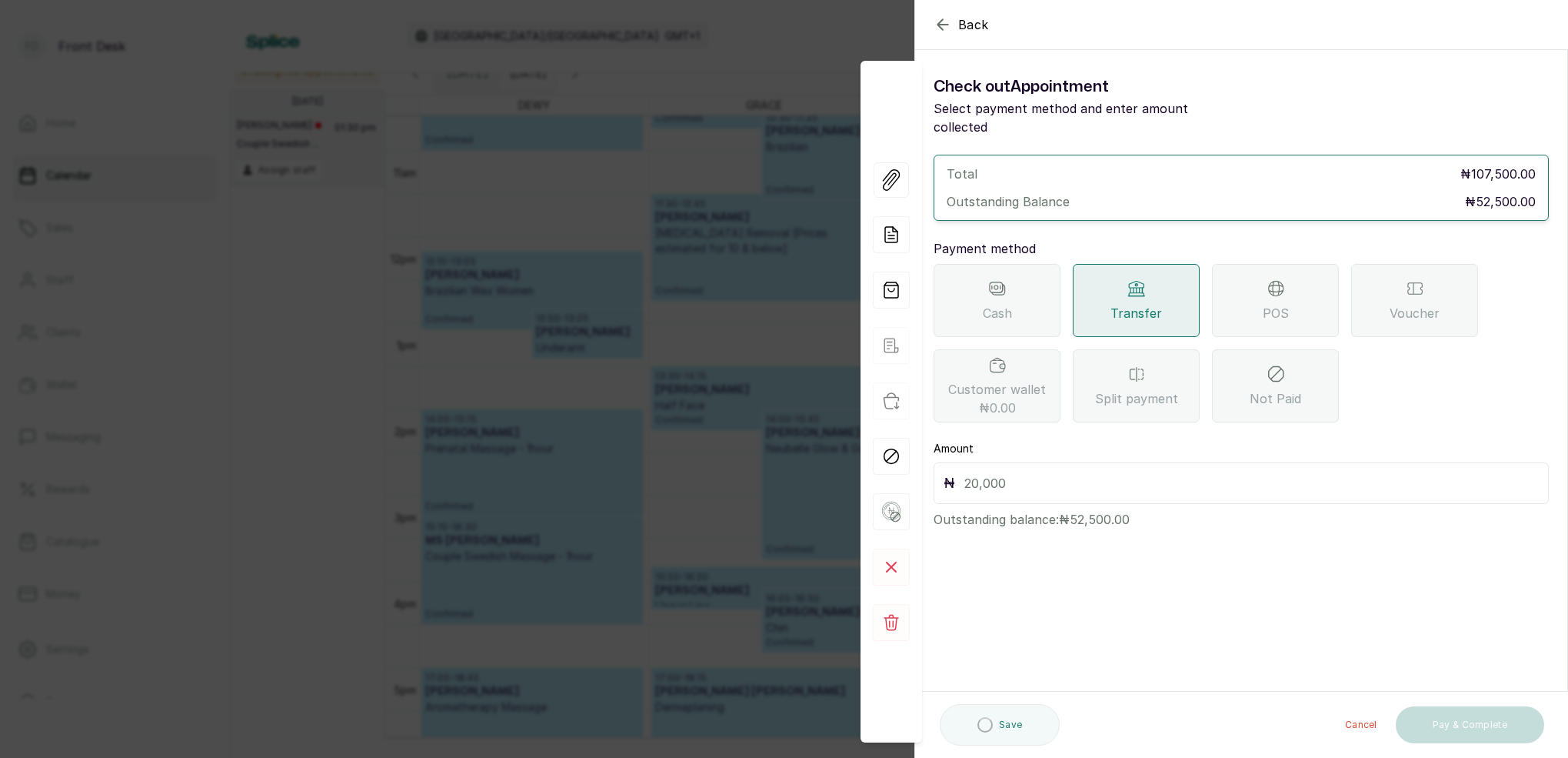
click at [1050, 472] on input "text" at bounding box center [1251, 483] width 574 height 22
type input "7,000"
click at [981, 720] on button "Save" at bounding box center [989, 727] width 99 height 39
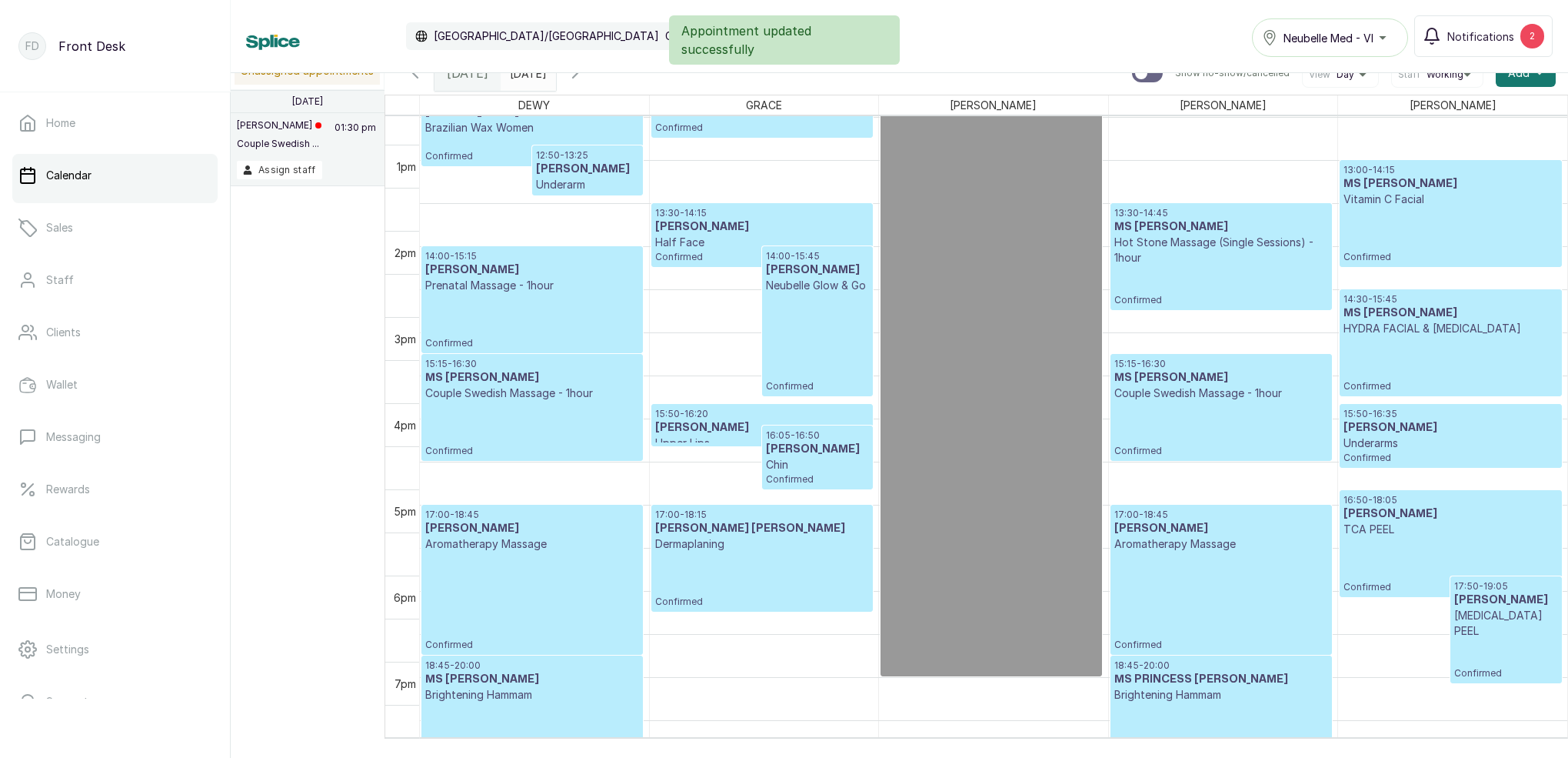
scroll to position [1094, 0]
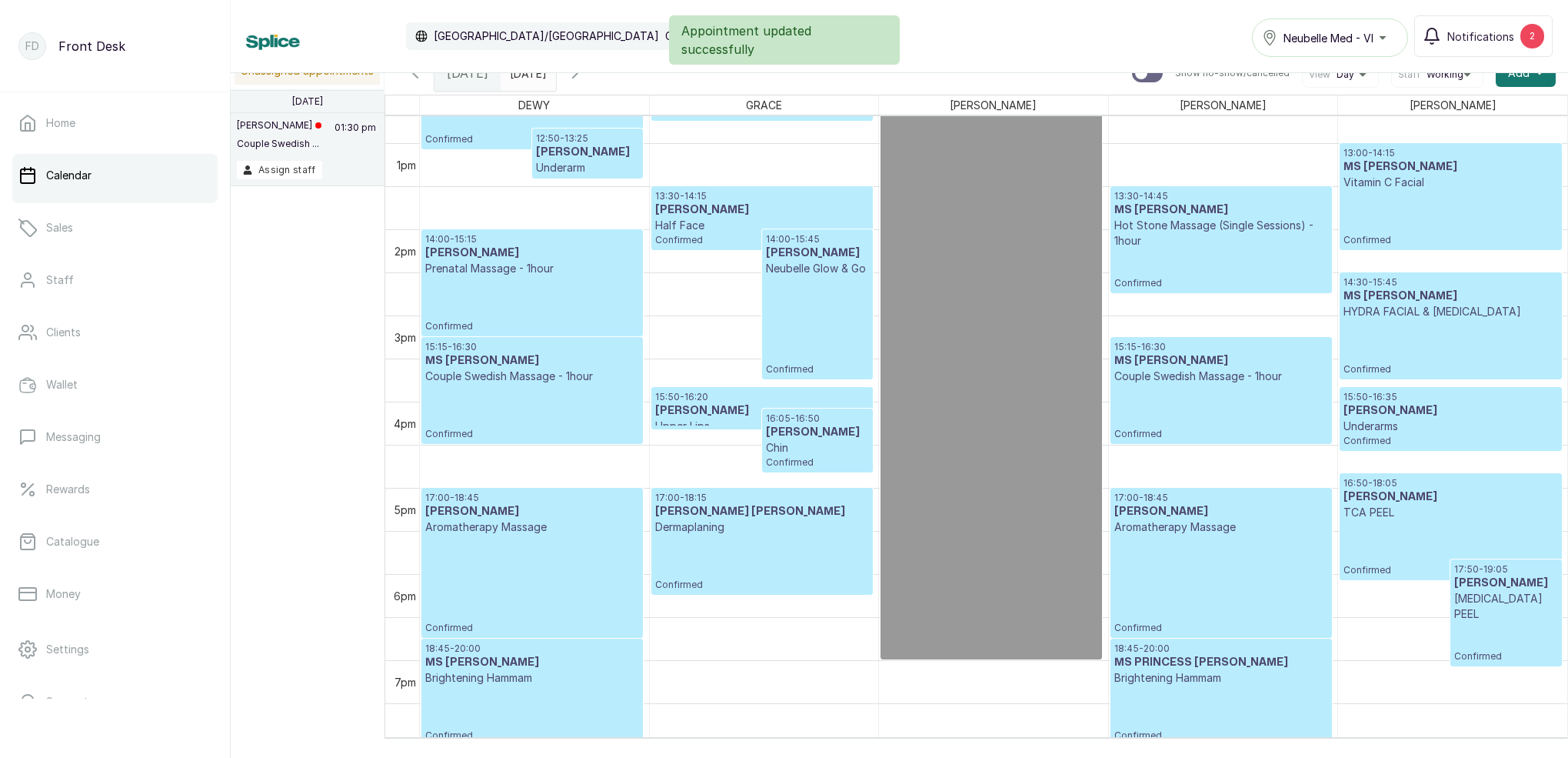
click at [526, 74] on input "23/08/2025" at bounding box center [514, 69] width 25 height 26
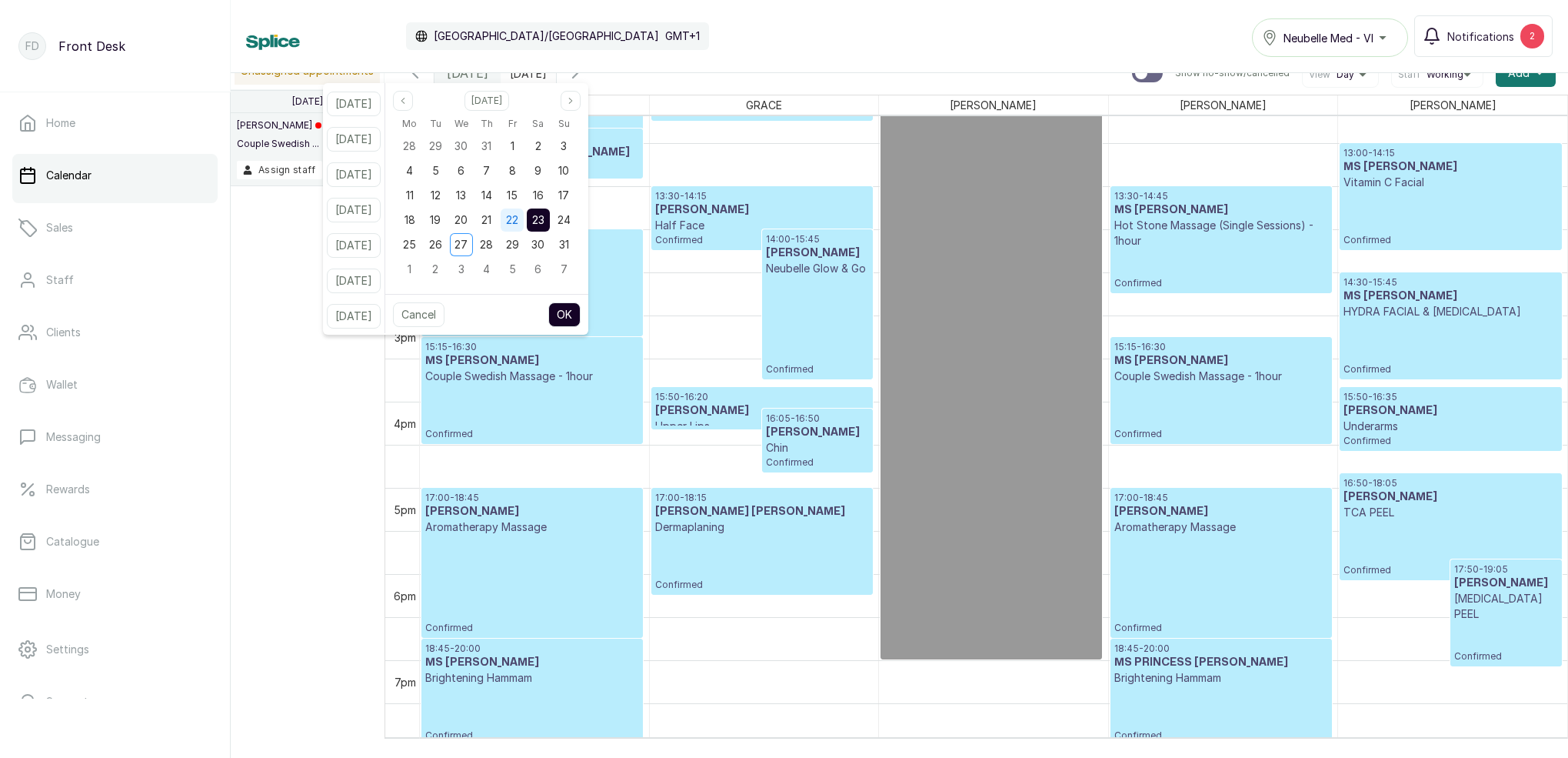
click at [519, 221] on span "22" at bounding box center [512, 219] width 12 height 13
click at [544, 216] on span "23" at bounding box center [539, 219] width 12 height 13
click at [581, 315] on button "OK" at bounding box center [564, 315] width 33 height 25
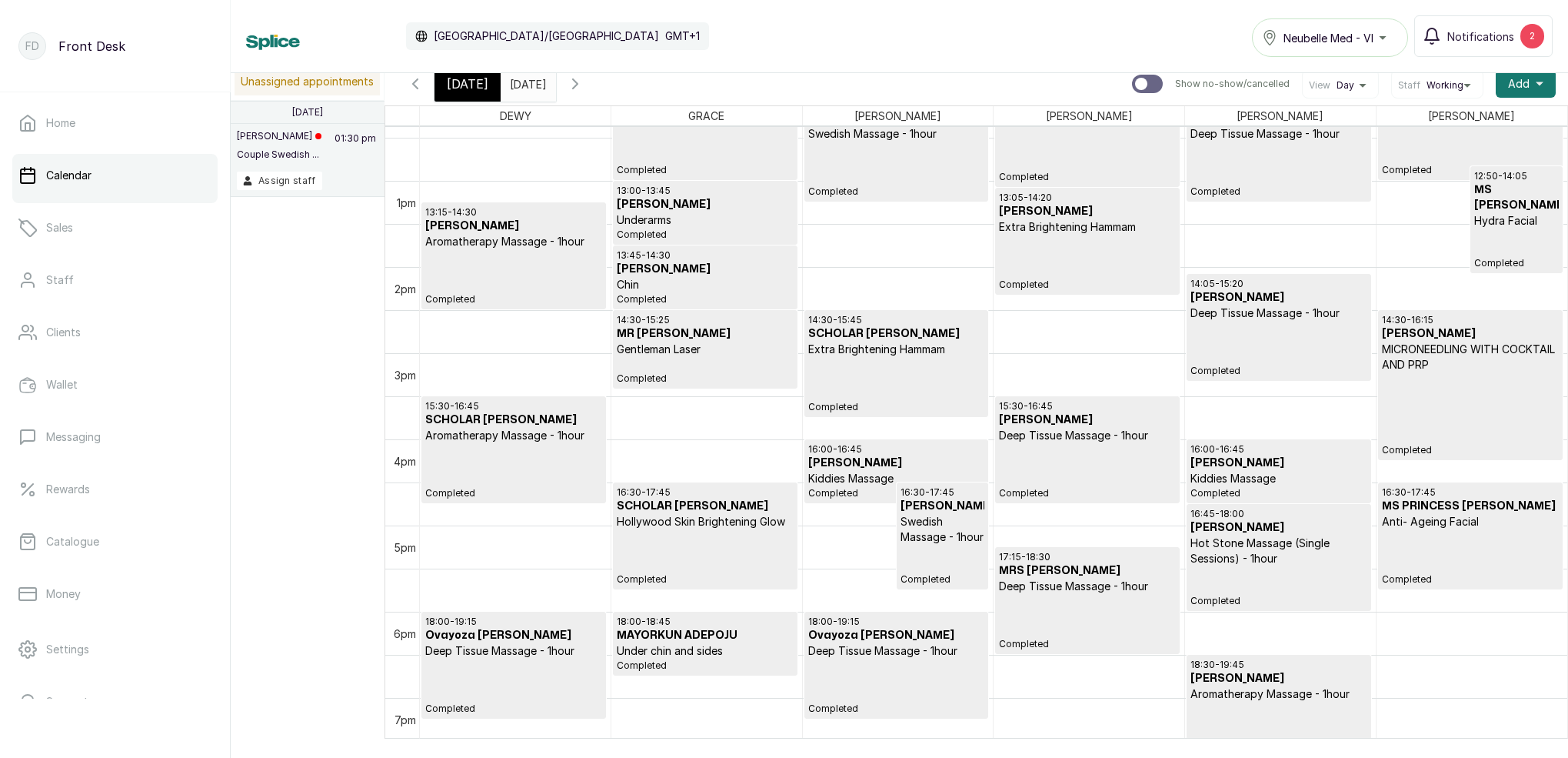
scroll to position [937, 0]
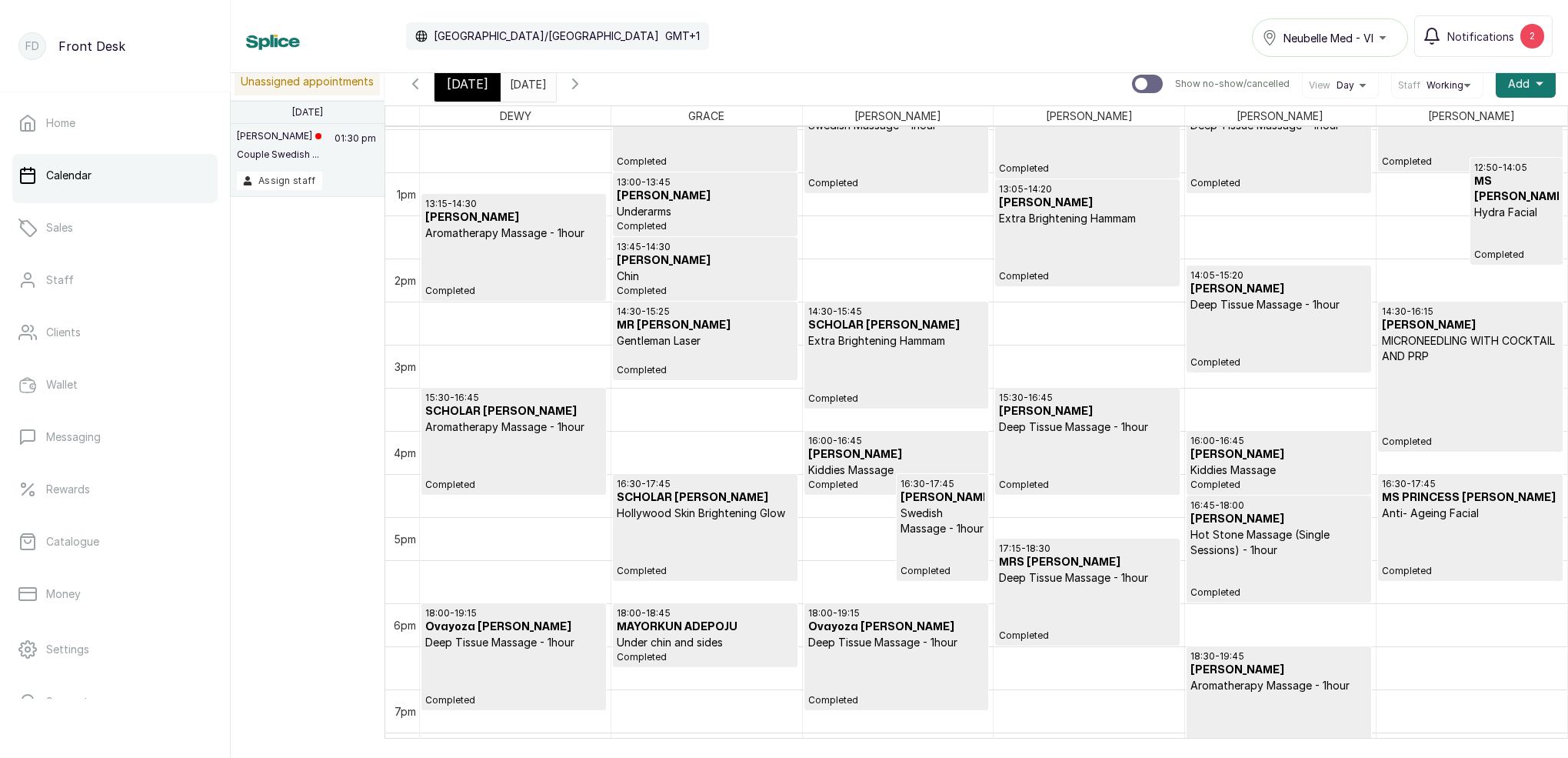
click at [585, 88] on icon "button" at bounding box center [575, 84] width 19 height 19
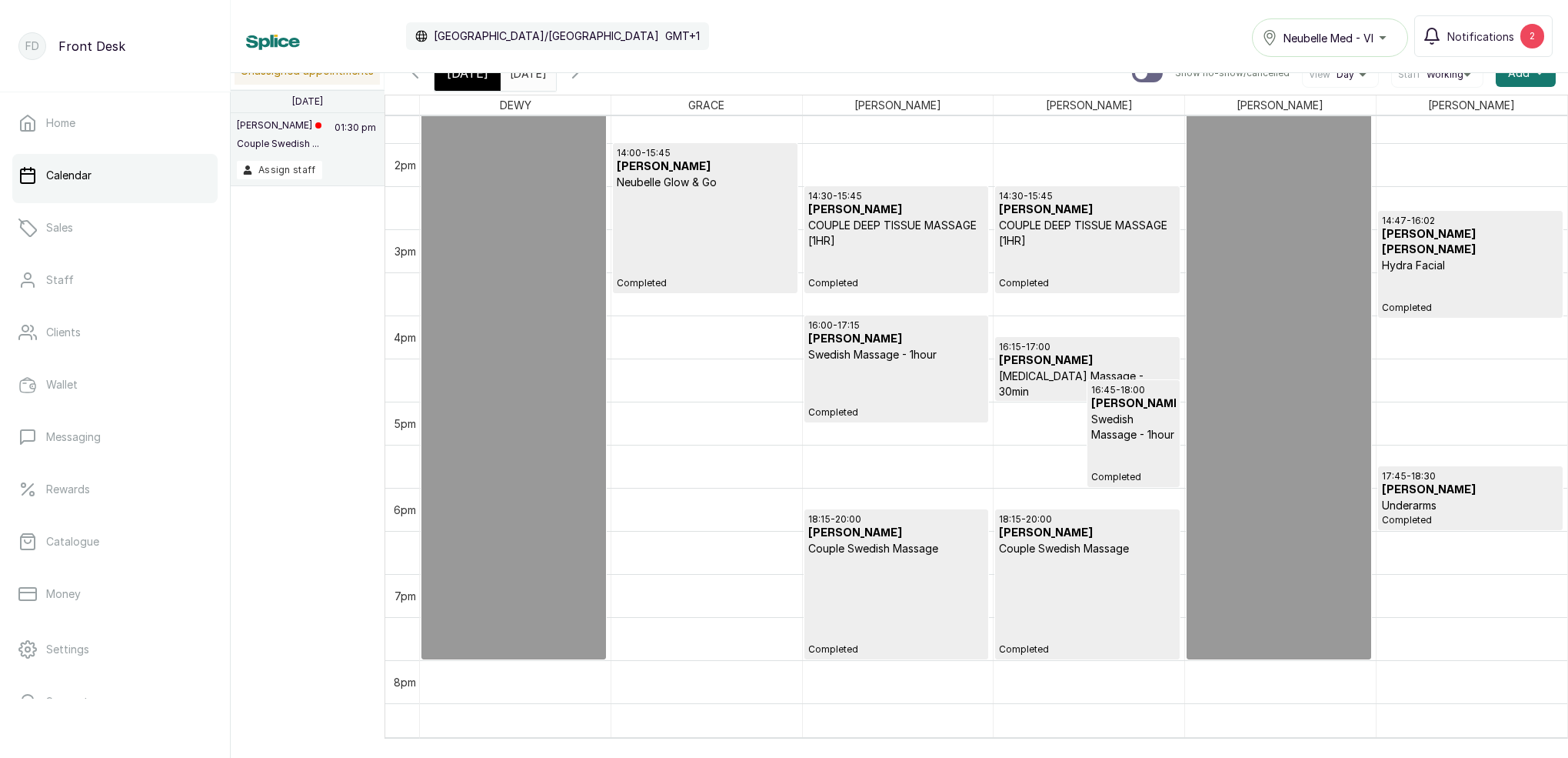
click at [585, 77] on icon "button" at bounding box center [575, 73] width 19 height 19
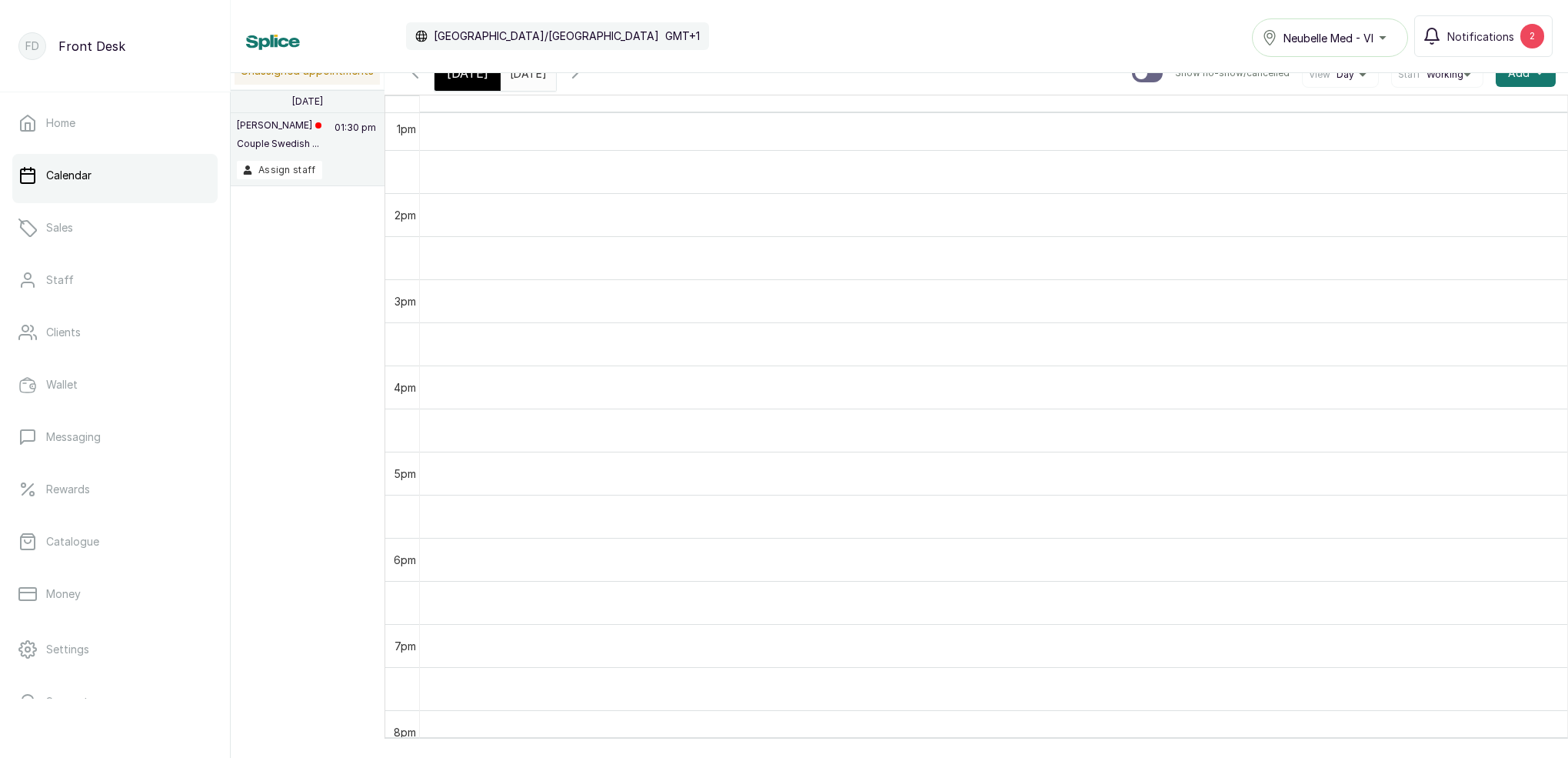
click at [585, 75] on icon "button" at bounding box center [575, 73] width 19 height 19
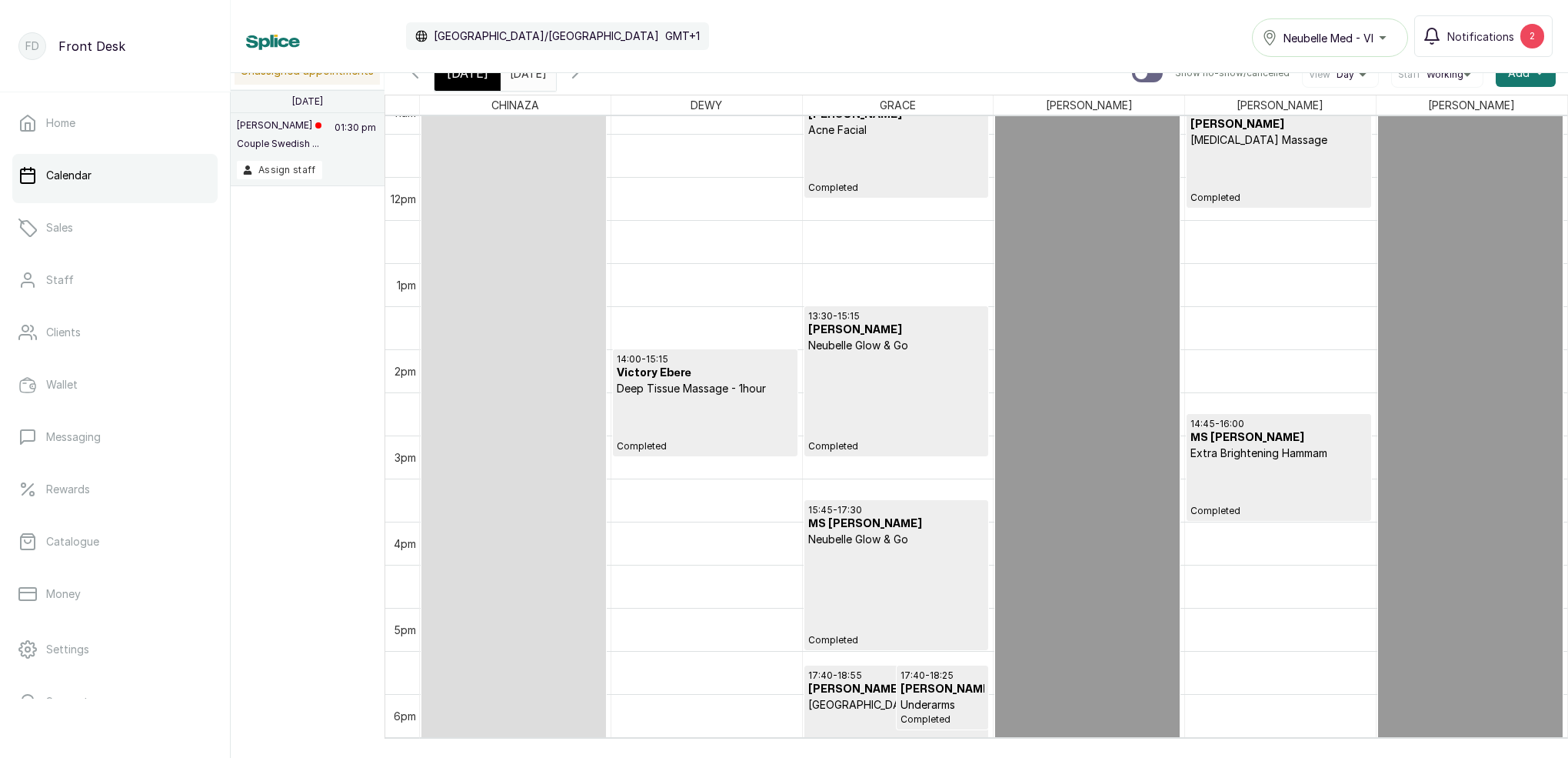
click at [585, 80] on icon "button" at bounding box center [575, 73] width 19 height 19
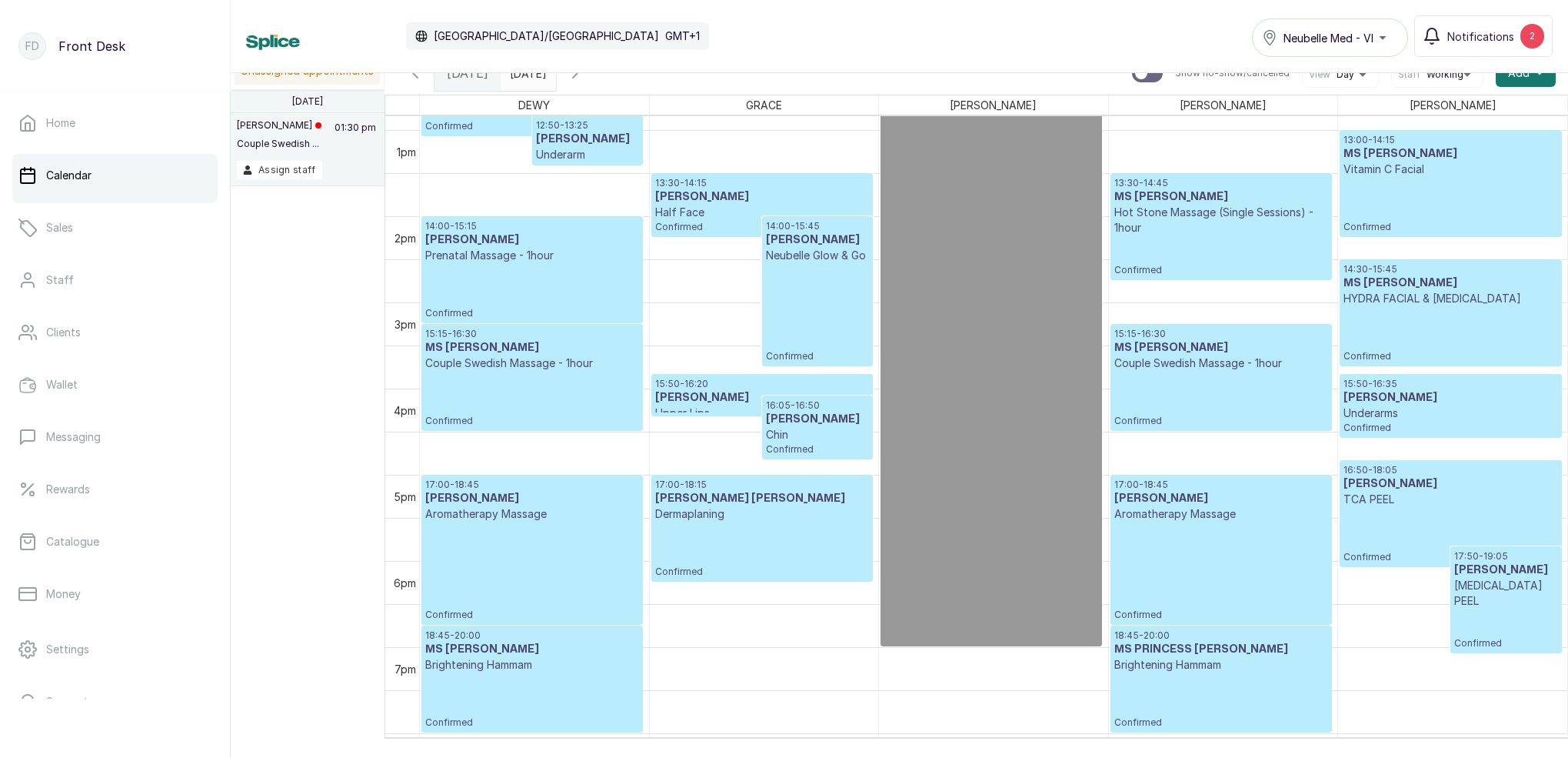
click at [612, 388] on div "15:15 - 16:30 MS MORAYO Couple Swedish Massage - 1hour Confirmed" at bounding box center [532, 377] width 213 height 99
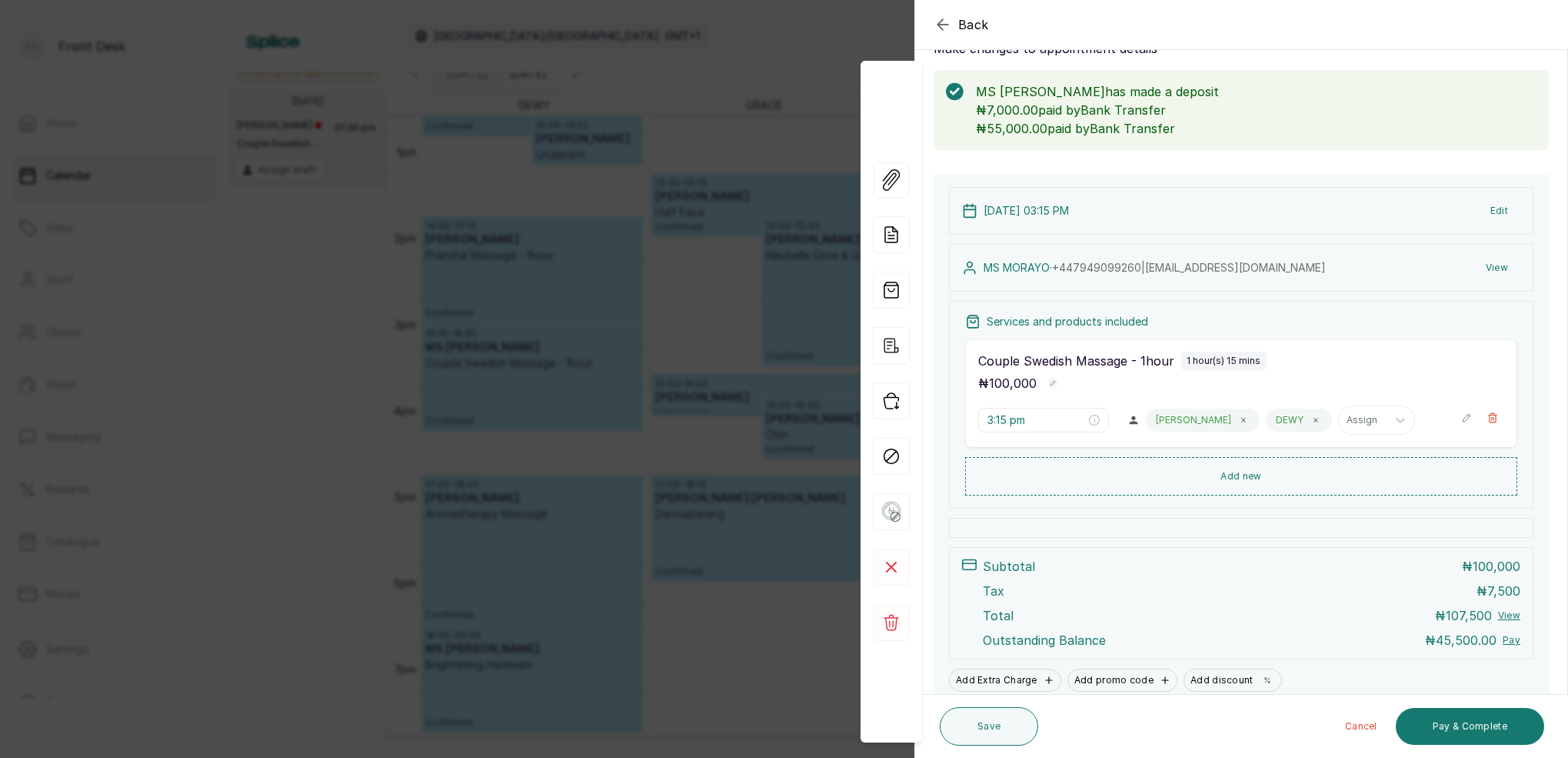
click at [676, 33] on div "Back Appointment Details Edit appointment 🚶 Walk-in (booked by Front Desk) Make…" at bounding box center [784, 379] width 1568 height 758
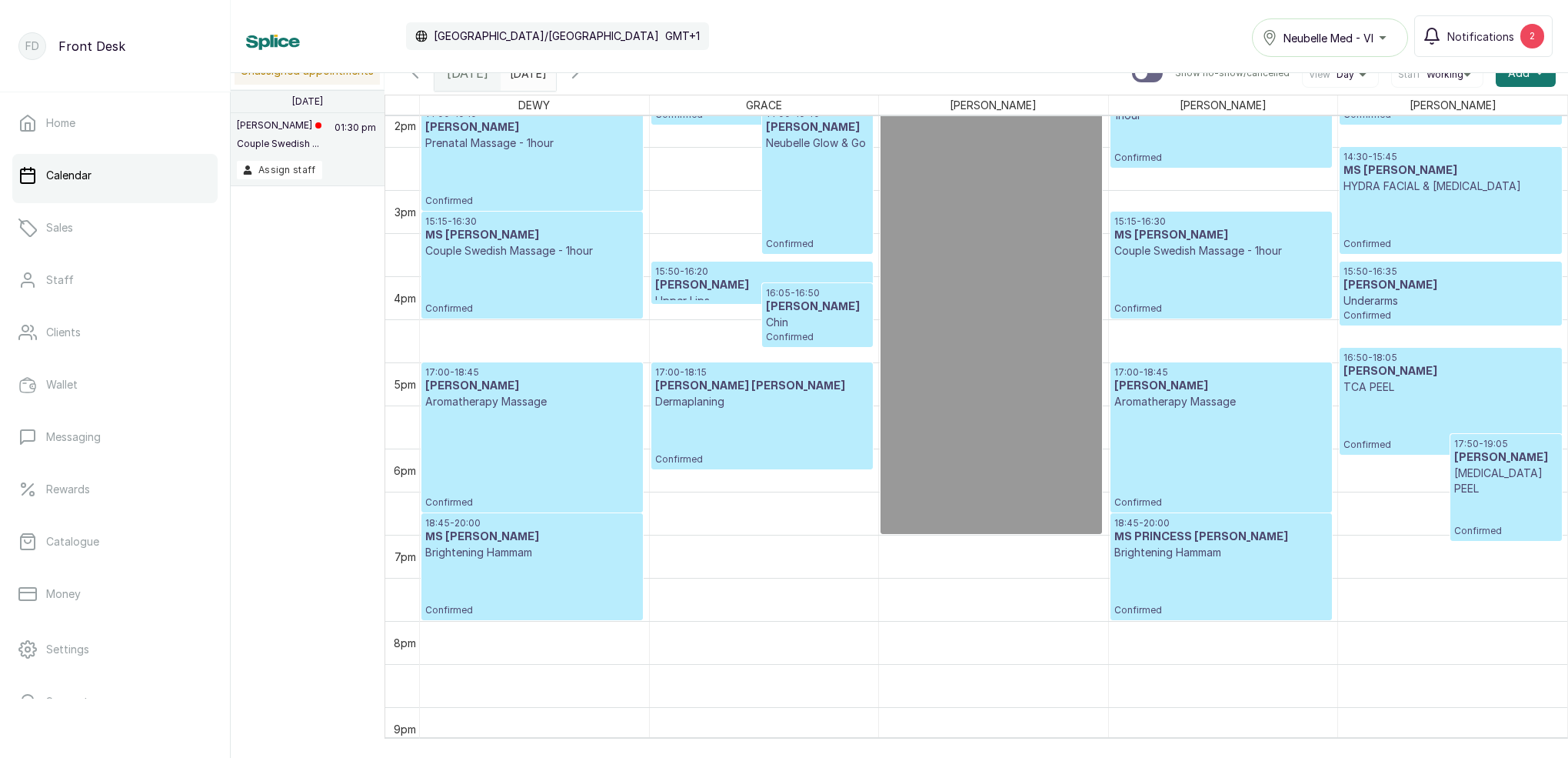
click at [585, 80] on icon "button" at bounding box center [575, 73] width 19 height 19
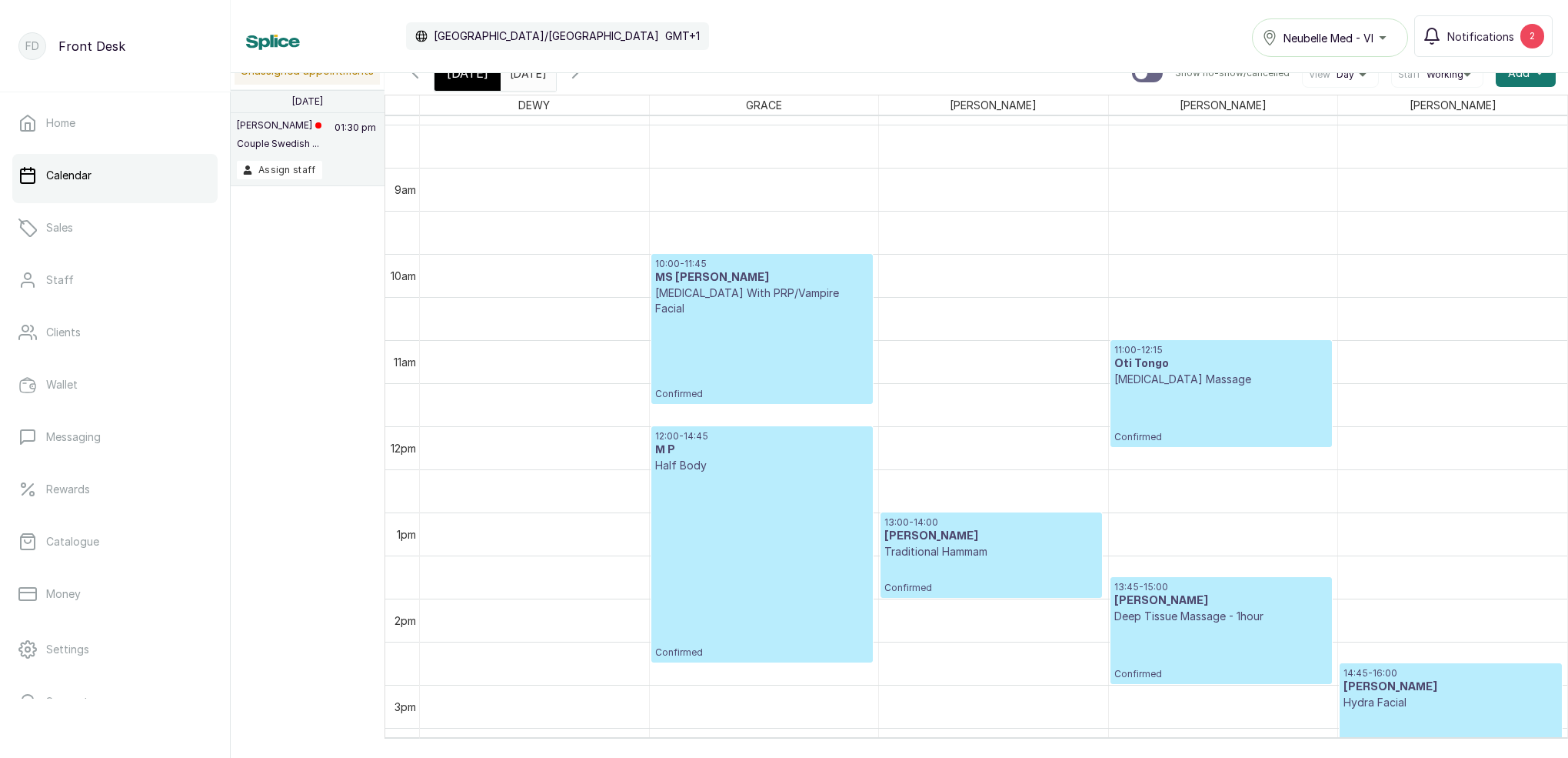
click at [416, 74] on icon "button" at bounding box center [415, 73] width 19 height 19
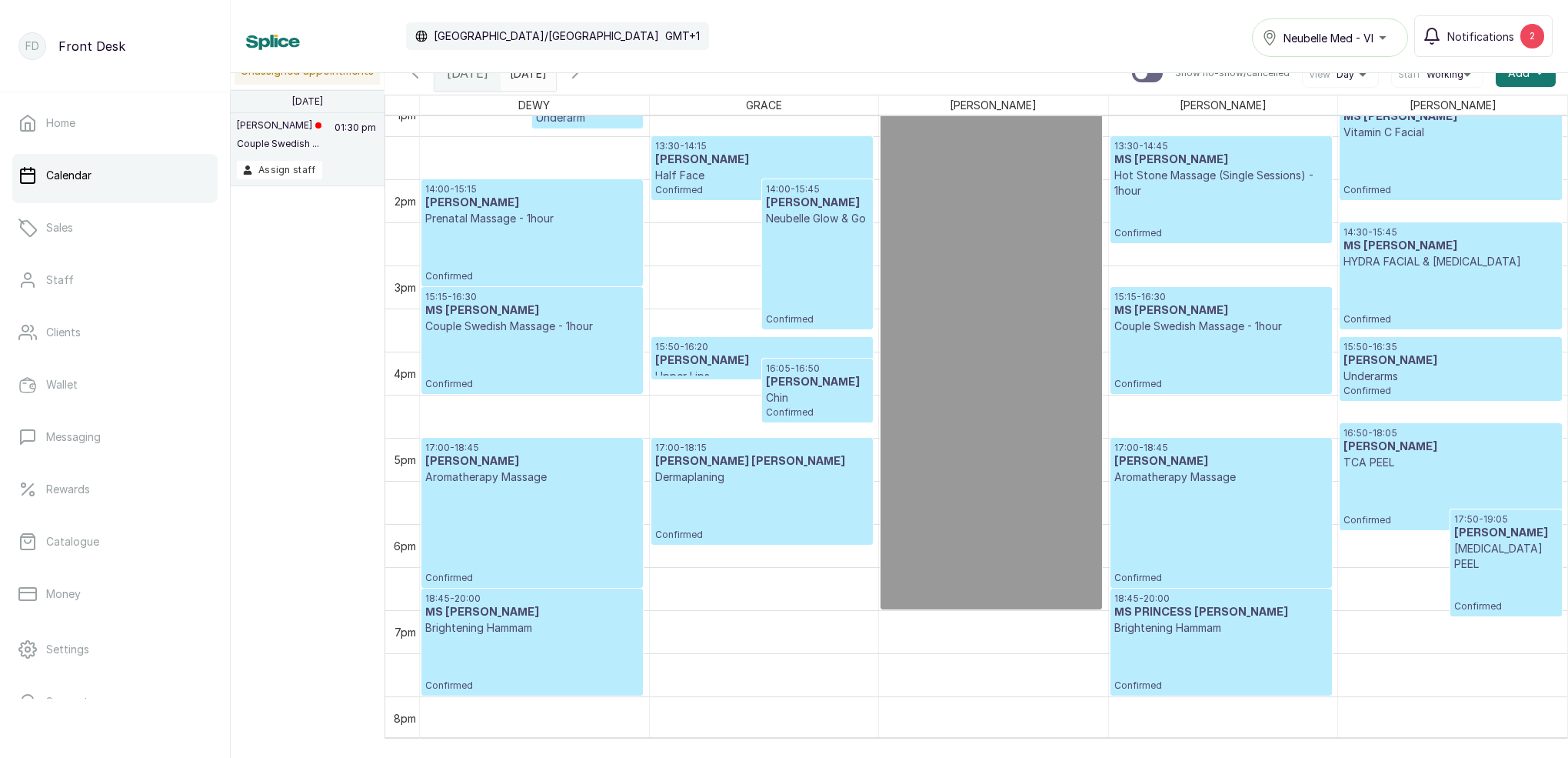
click at [526, 76] on input "23/08/2025" at bounding box center [514, 69] width 25 height 26
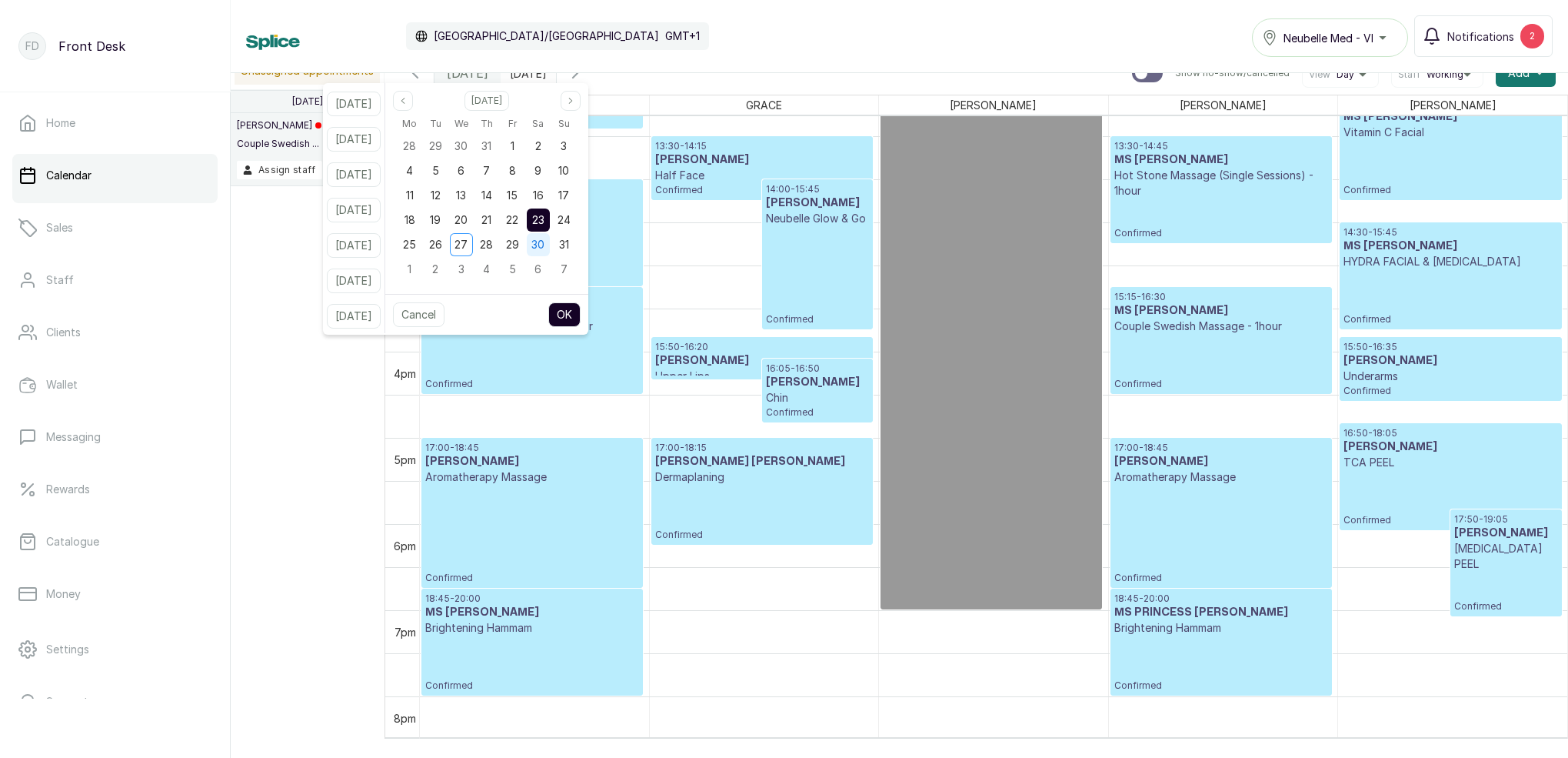
click at [544, 245] on span "30" at bounding box center [538, 244] width 13 height 13
click at [581, 312] on button "OK" at bounding box center [564, 315] width 33 height 25
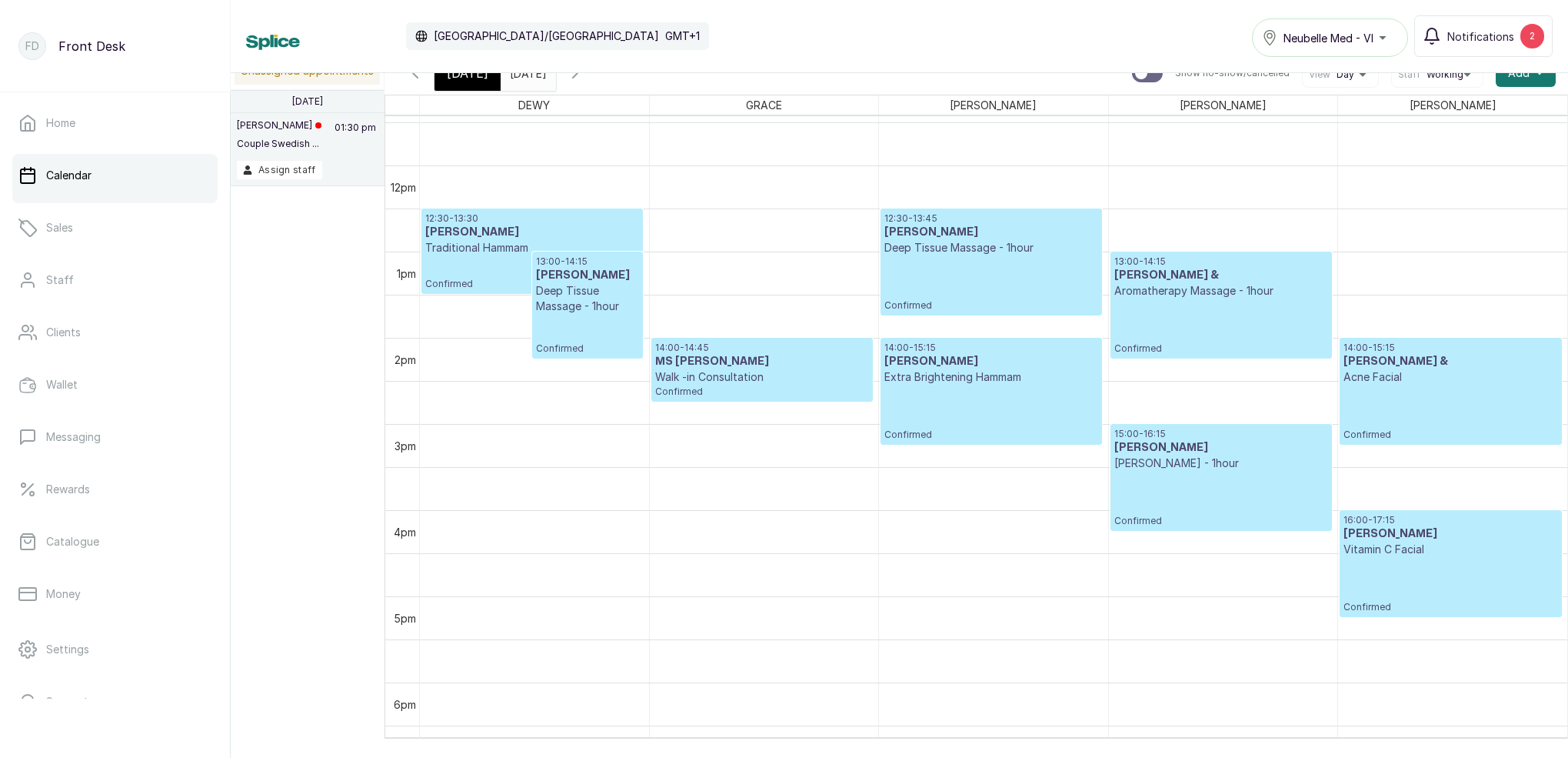
click at [526, 82] on input "30/08/2025" at bounding box center [514, 69] width 25 height 26
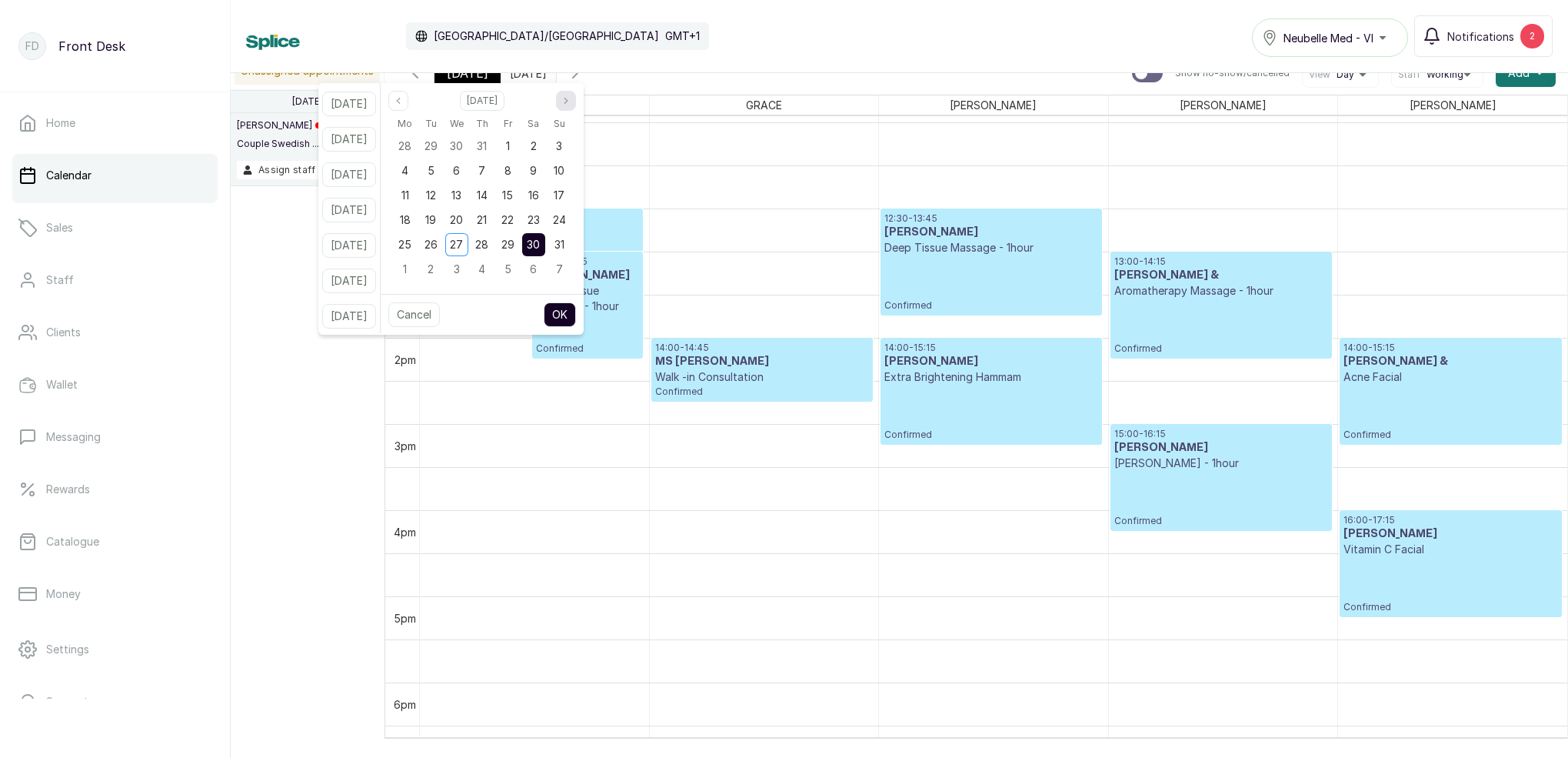
click at [571, 102] on icon "page next" at bounding box center [566, 101] width 9 height 9
click at [537, 148] on span "6" at bounding box center [533, 145] width 7 height 13
click at [576, 318] on button "OK" at bounding box center [560, 315] width 33 height 25
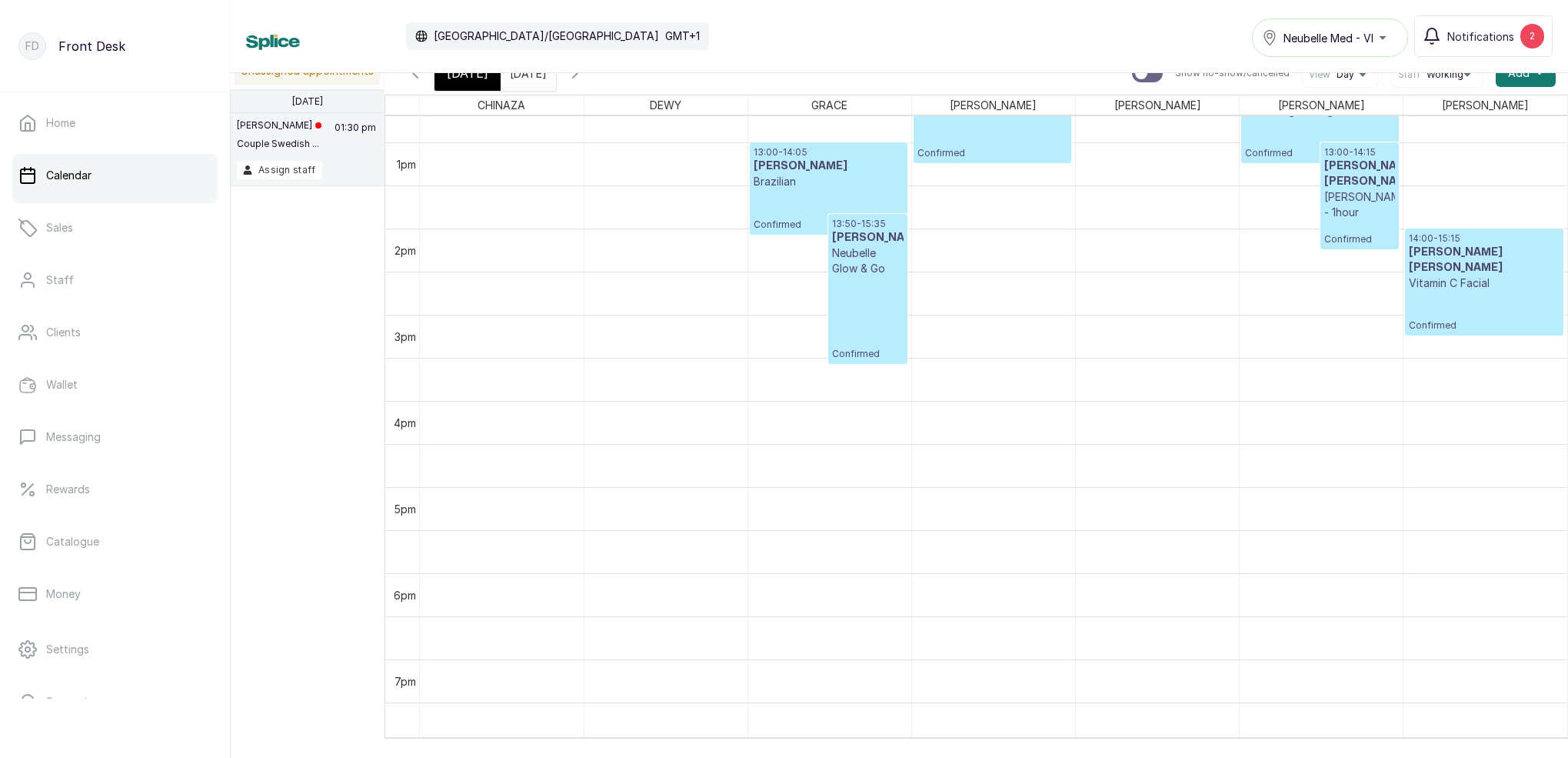
scroll to position [1110, 0]
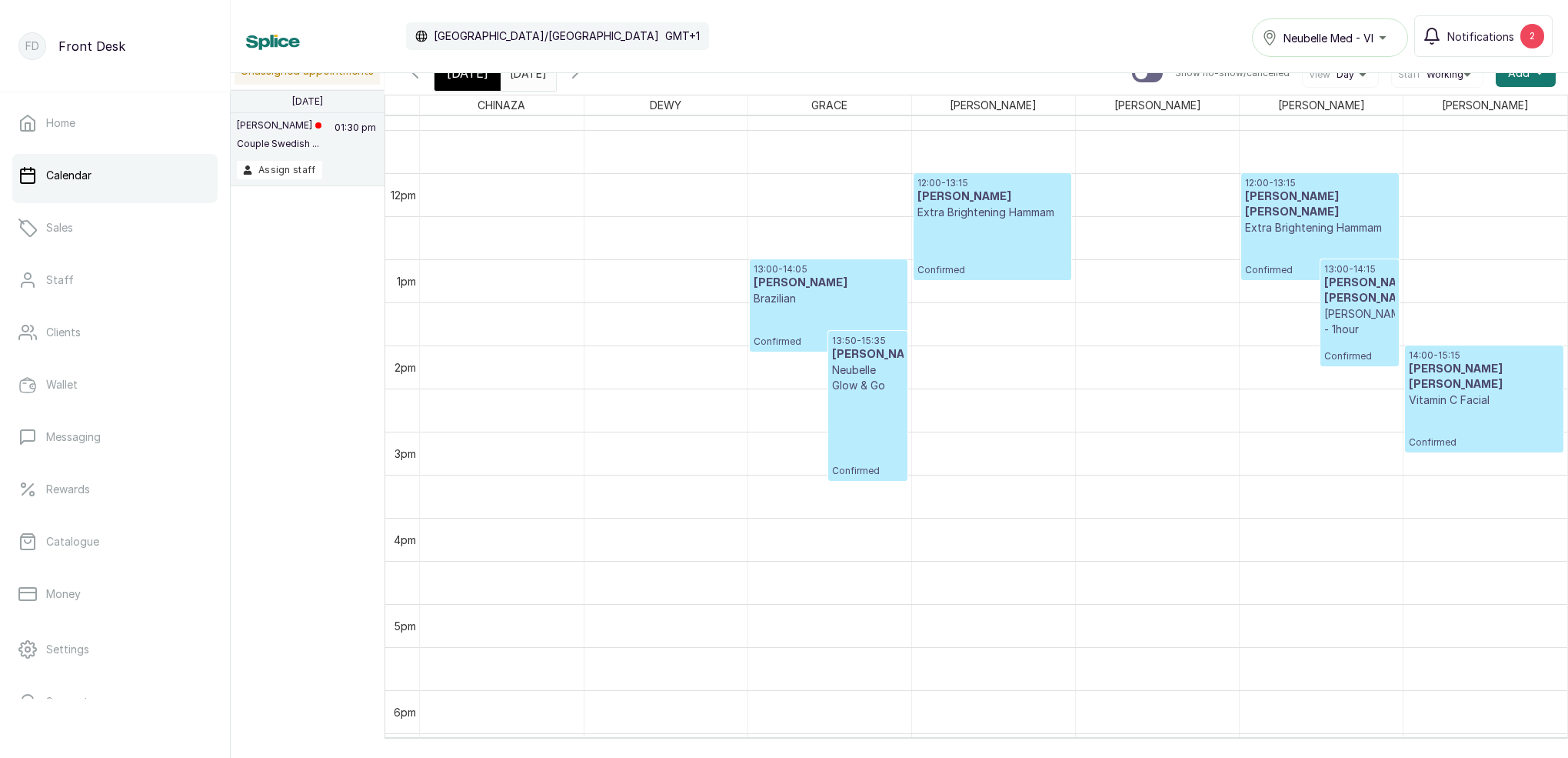
click at [475, 83] on div "Today" at bounding box center [467, 73] width 66 height 36
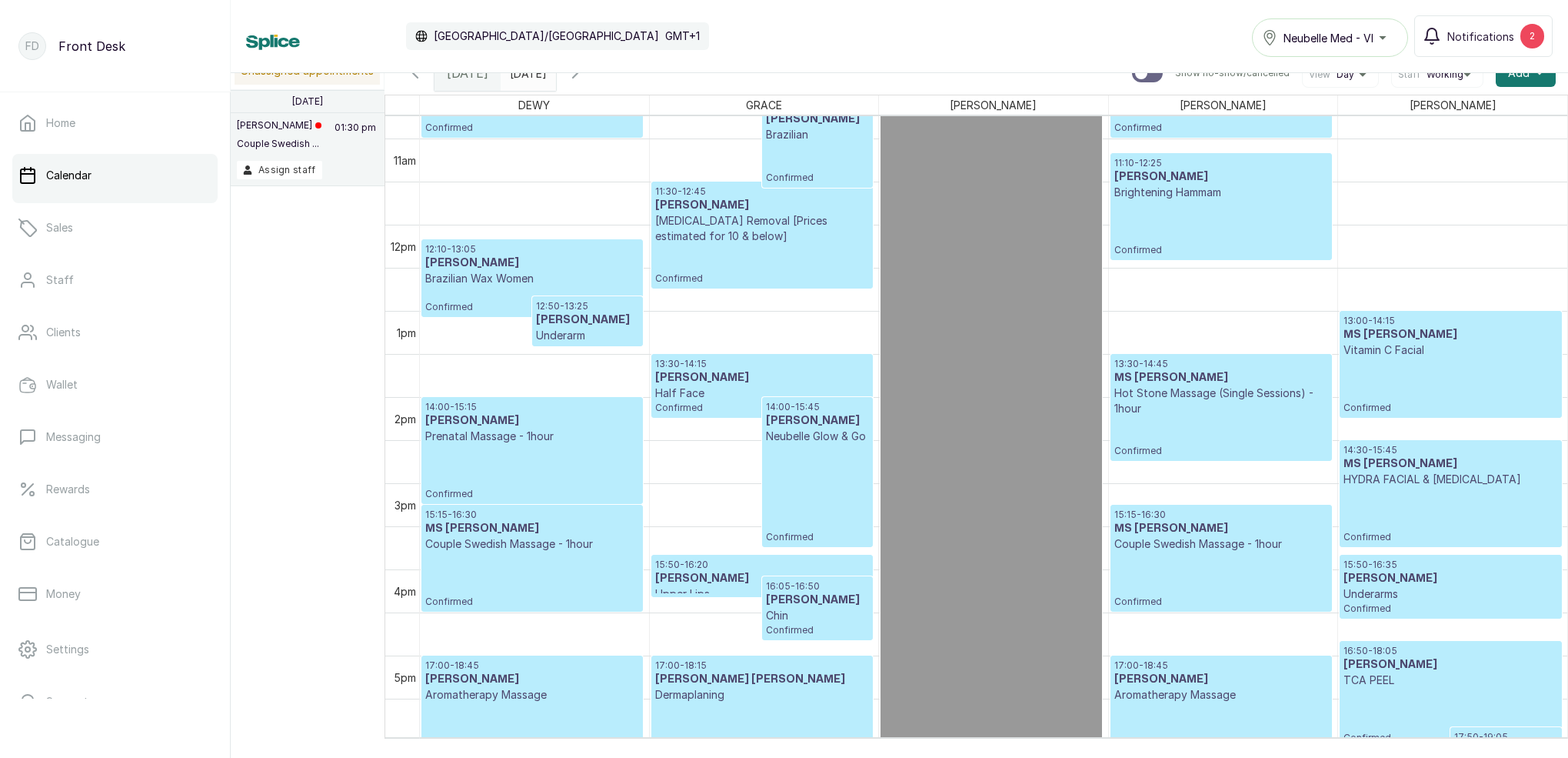
scroll to position [931, 0]
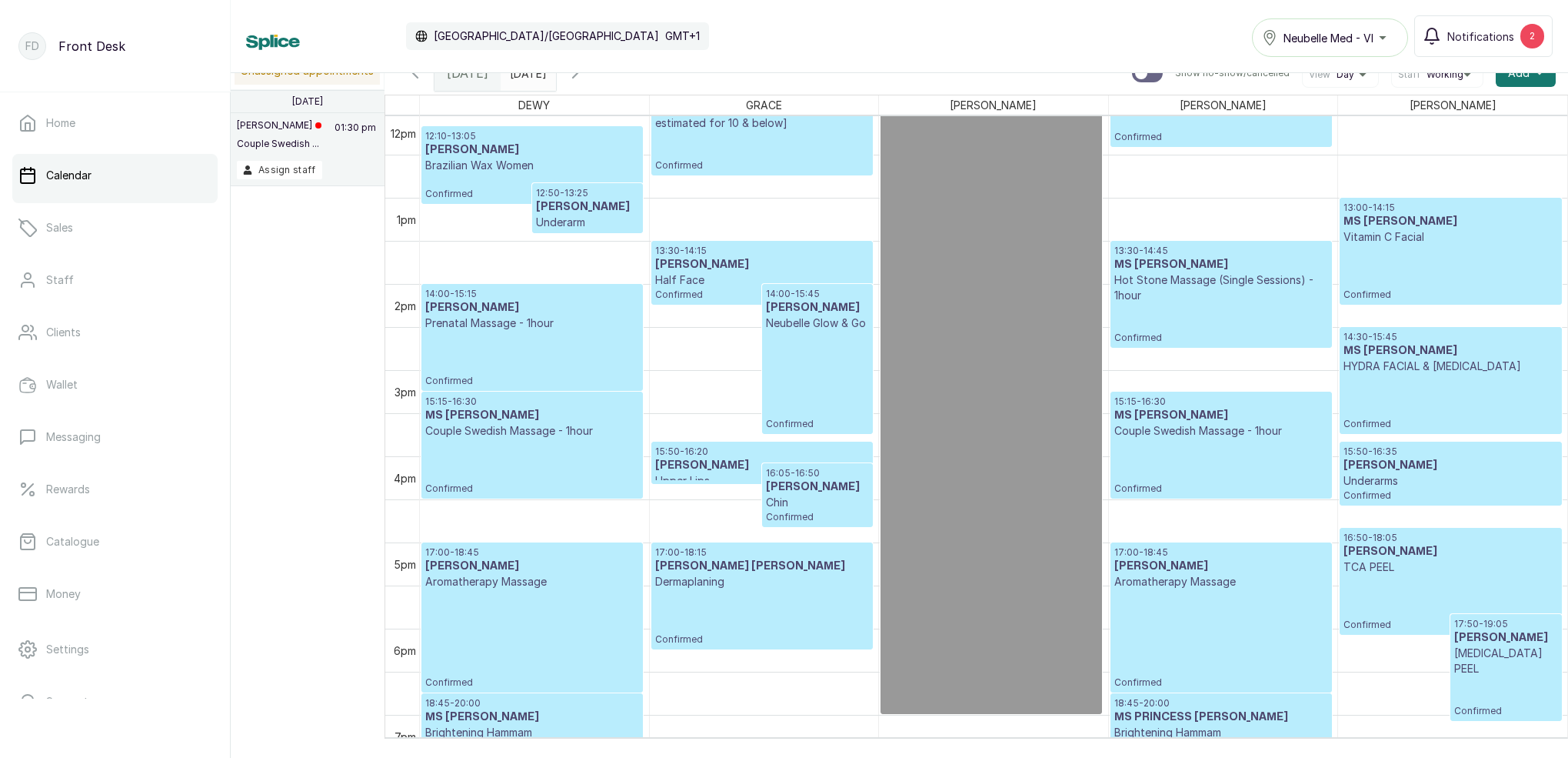
click at [578, 78] on icon "button" at bounding box center [575, 73] width 5 height 9
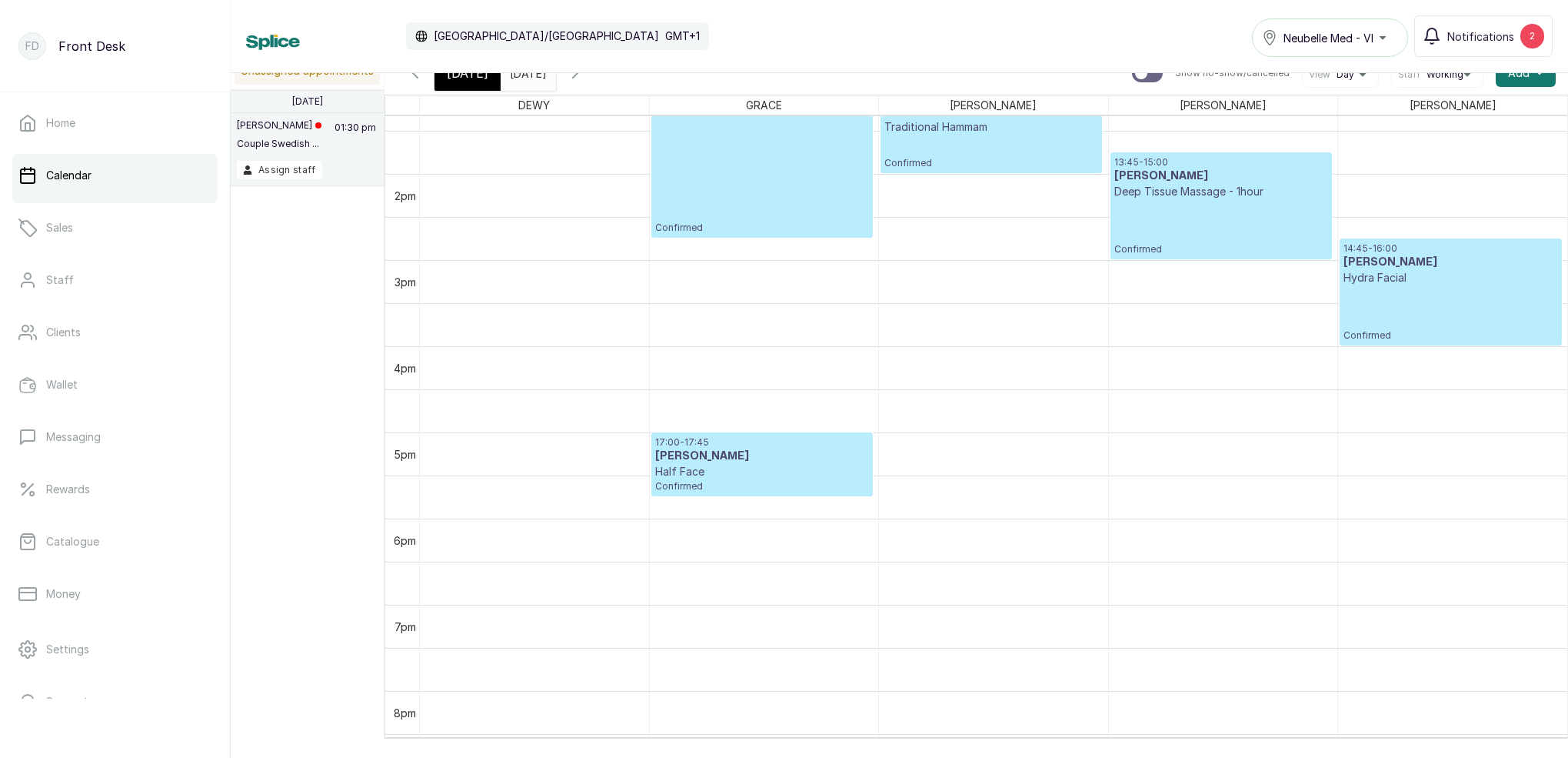
scroll to position [1149, 0]
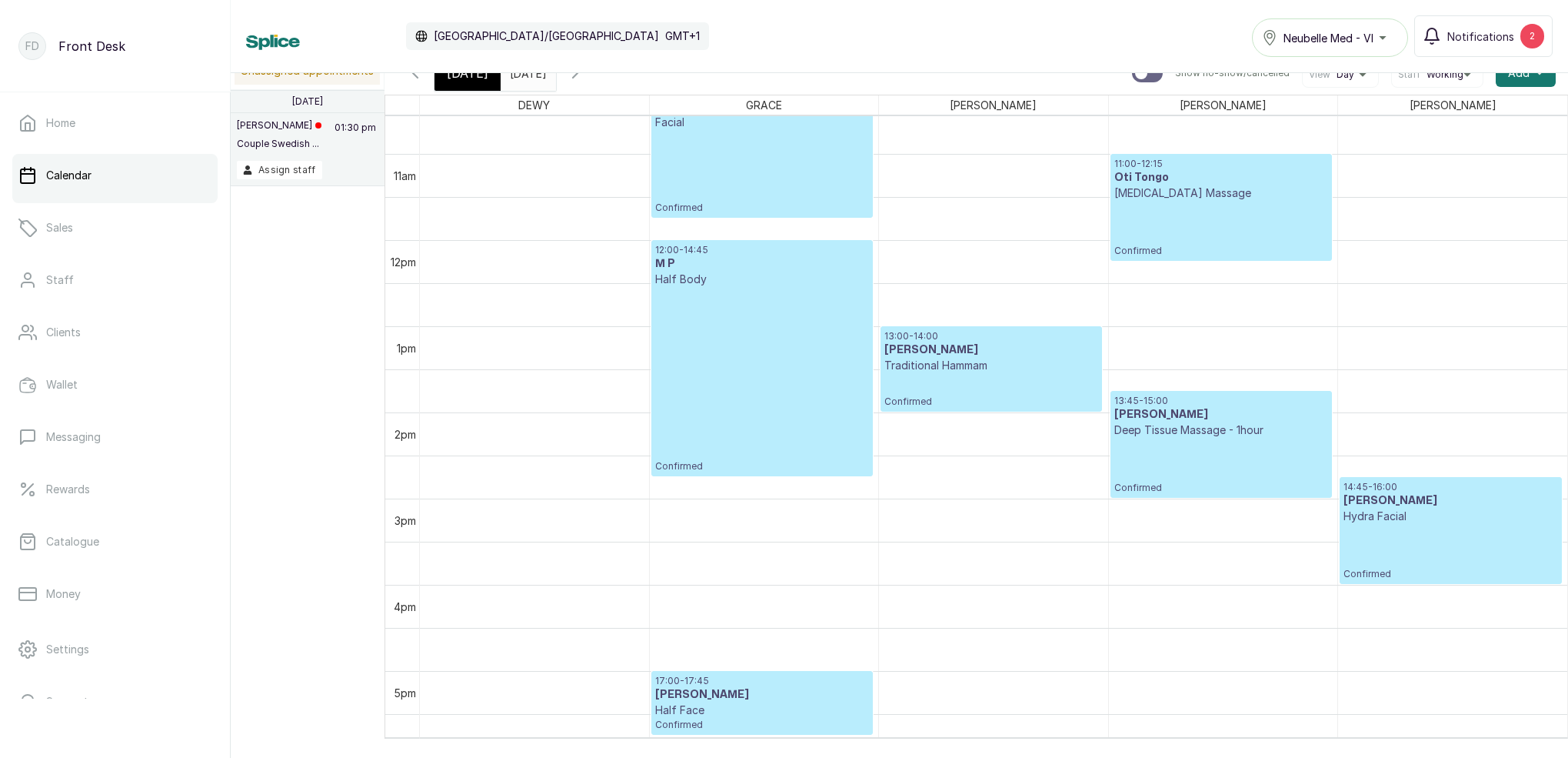
click at [585, 75] on icon "button" at bounding box center [575, 73] width 19 height 19
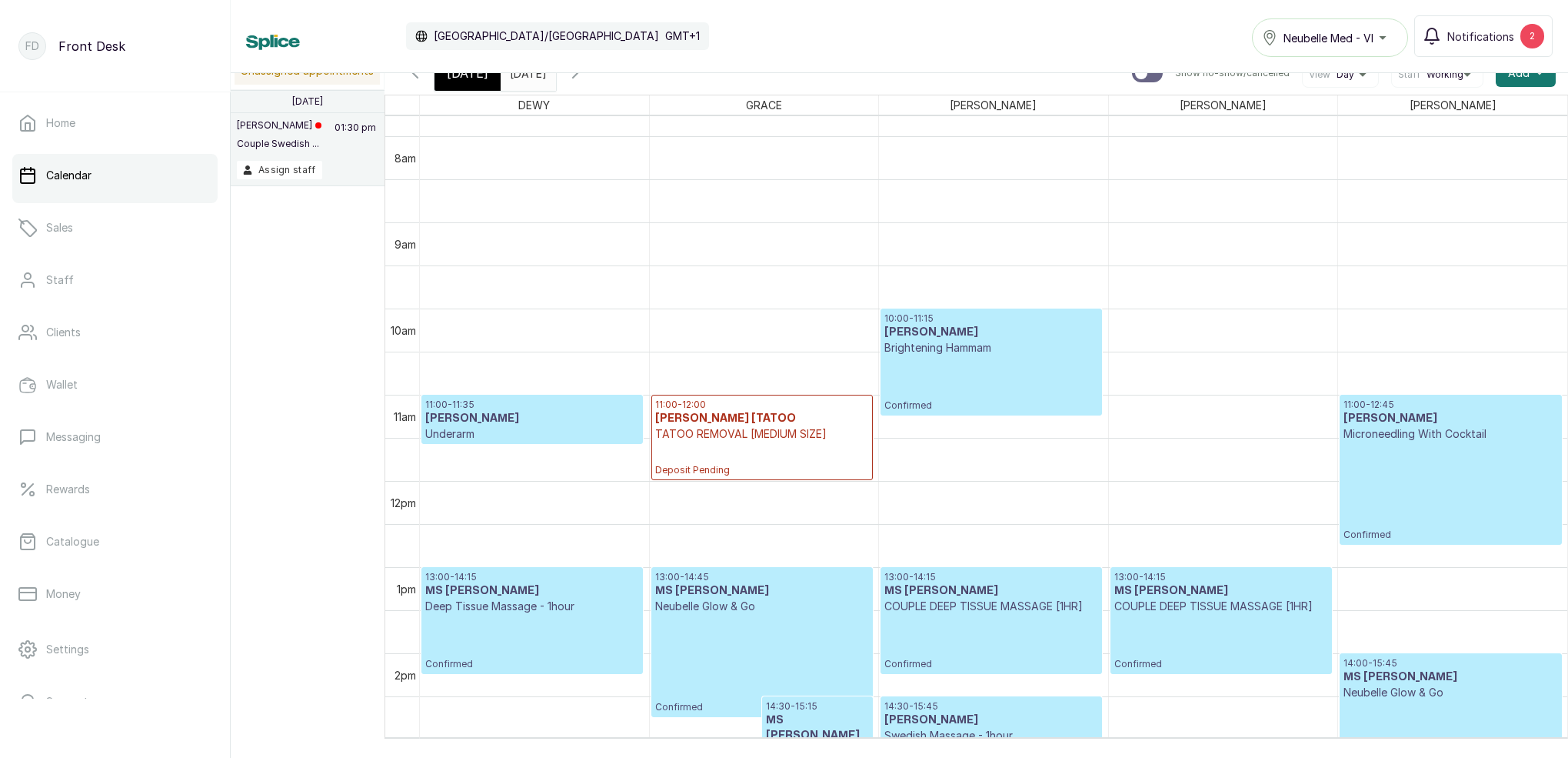
scroll to position [871, 0]
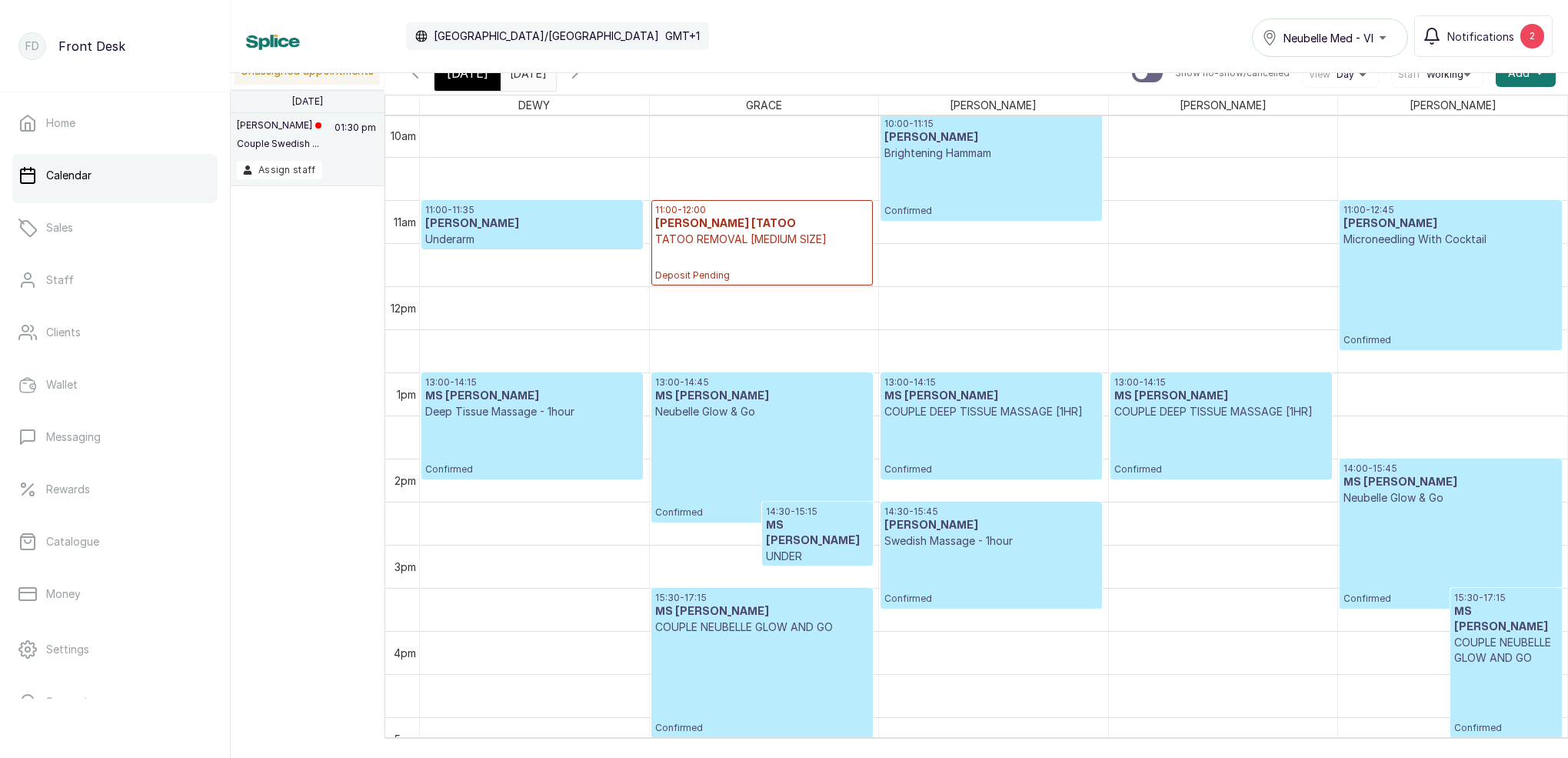
click at [461, 79] on span "Today" at bounding box center [468, 73] width 42 height 19
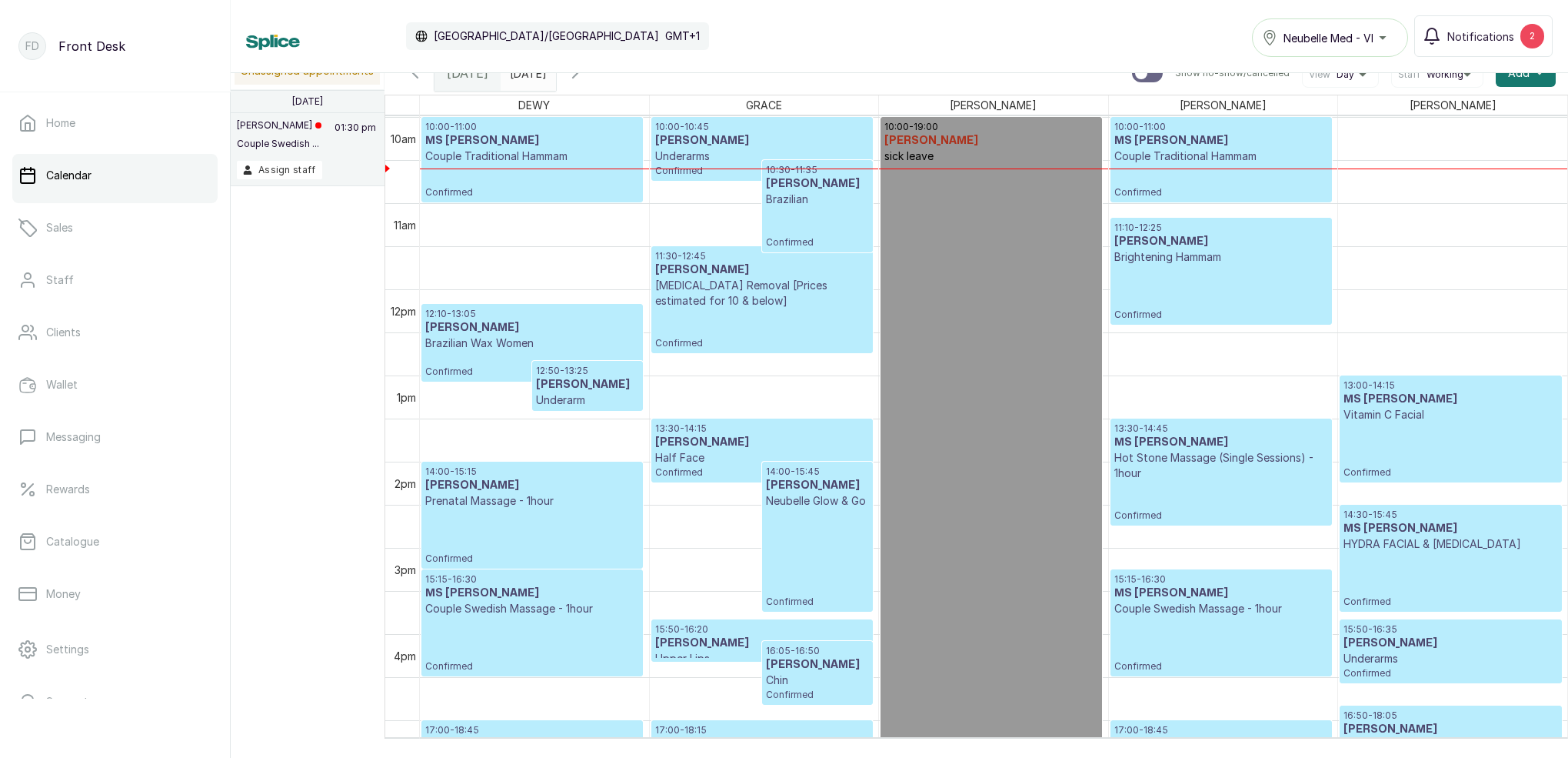
scroll to position [898, 0]
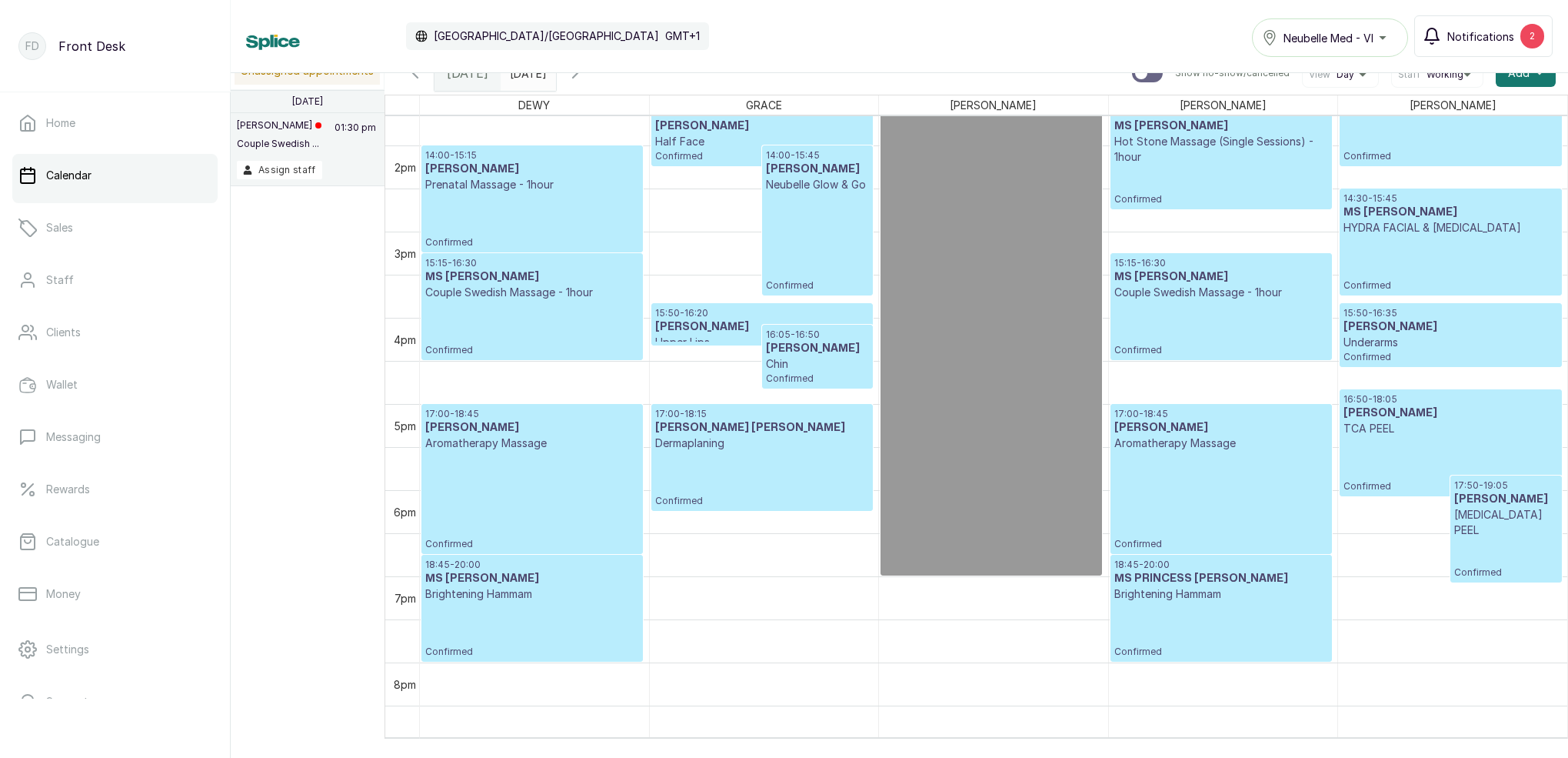
click at [1452, 33] on span "Notifications" at bounding box center [1481, 37] width 67 height 16
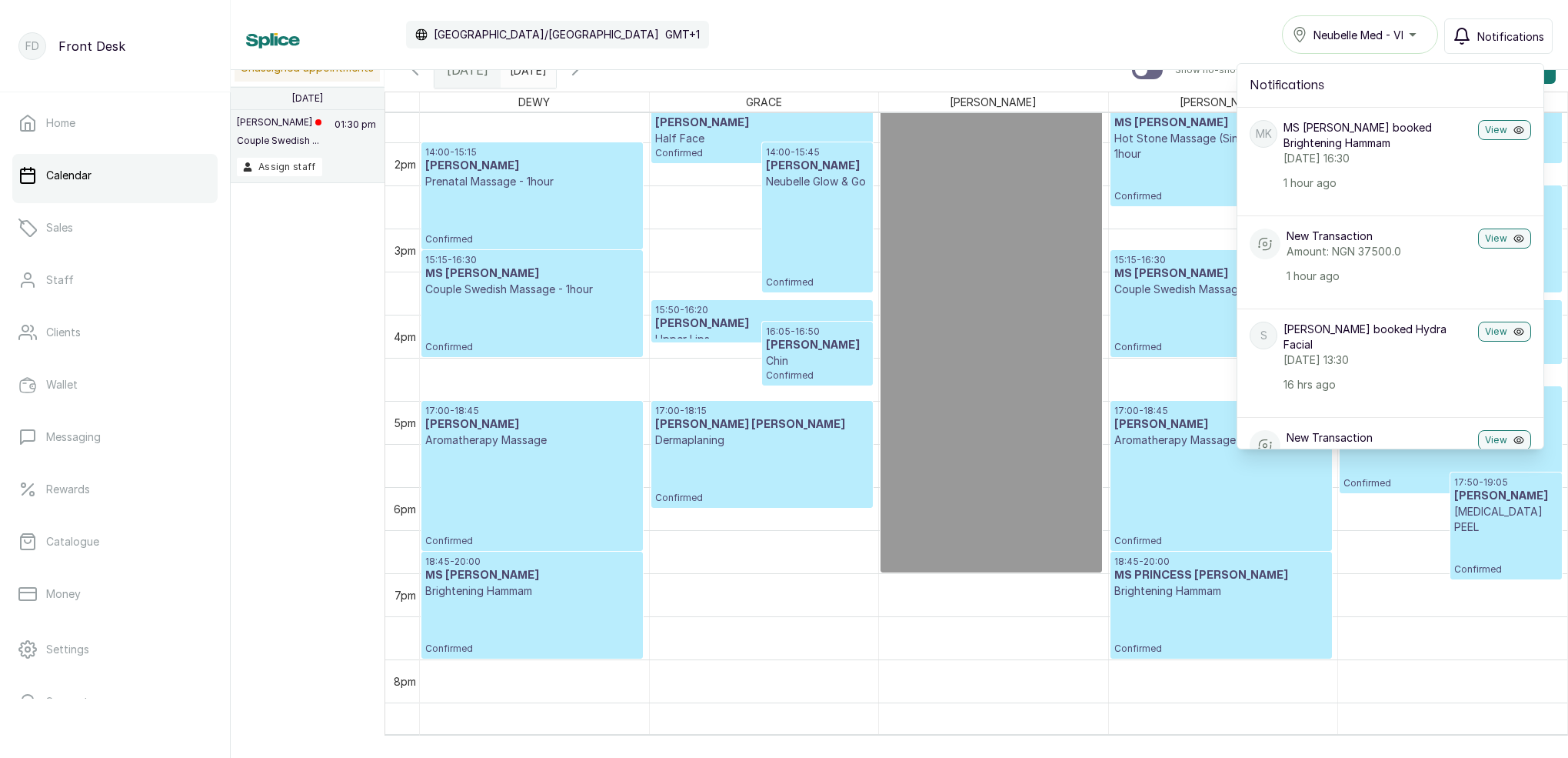
click at [1490, 35] on span "Notifications" at bounding box center [1511, 37] width 67 height 16
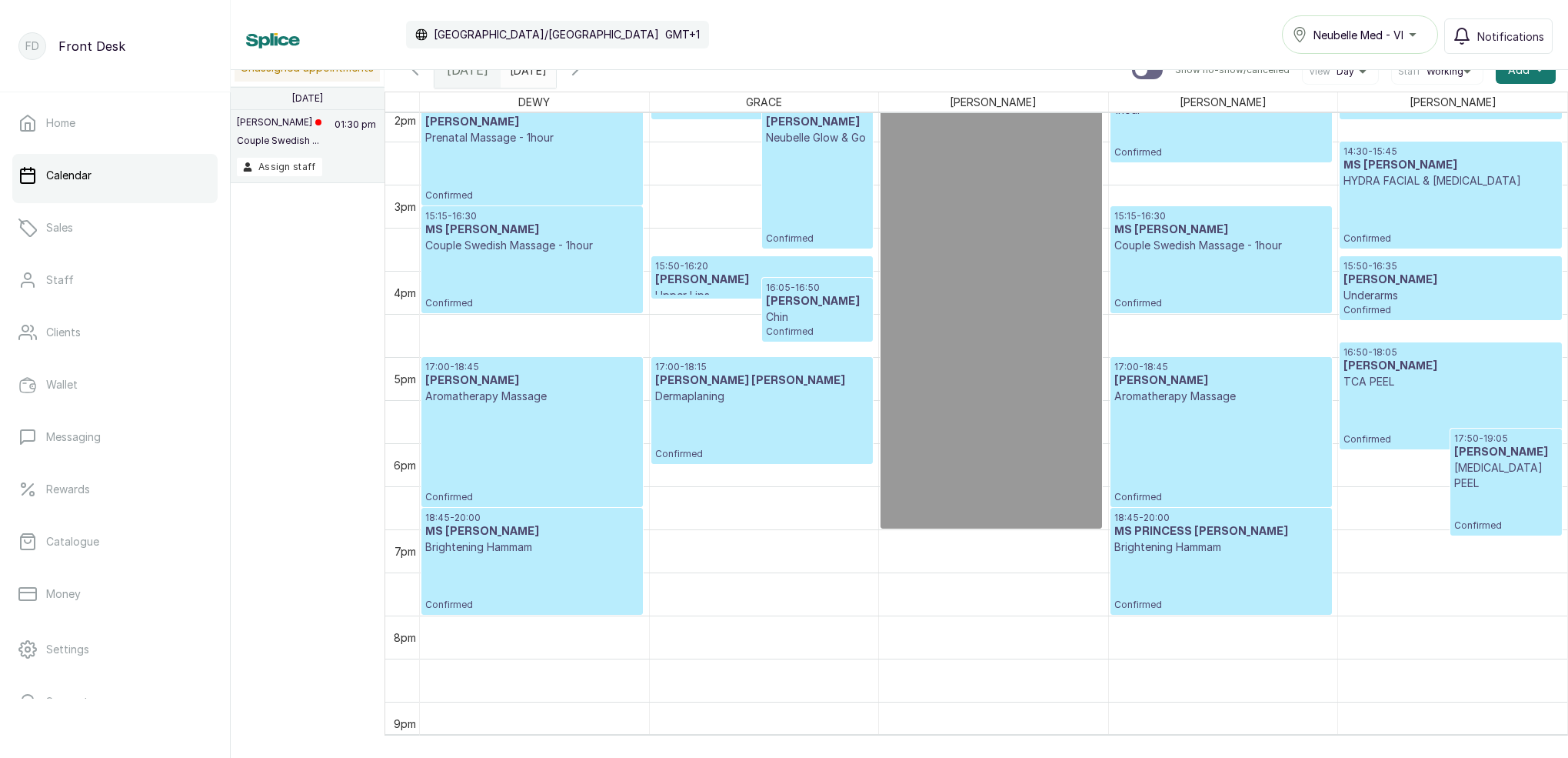
scroll to position [1227, 0]
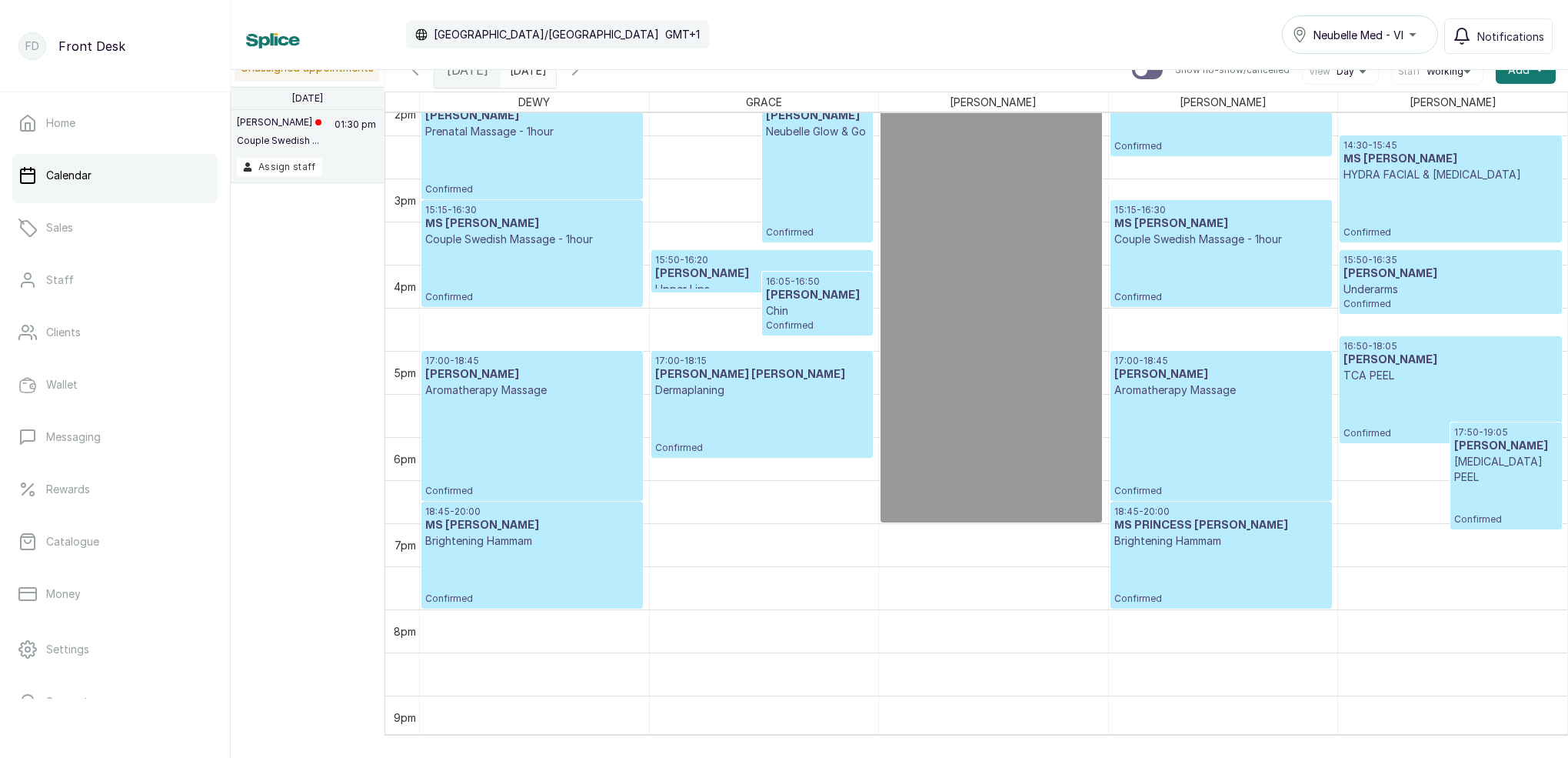
click at [526, 72] on input "06/09/2025" at bounding box center [514, 66] width 25 height 26
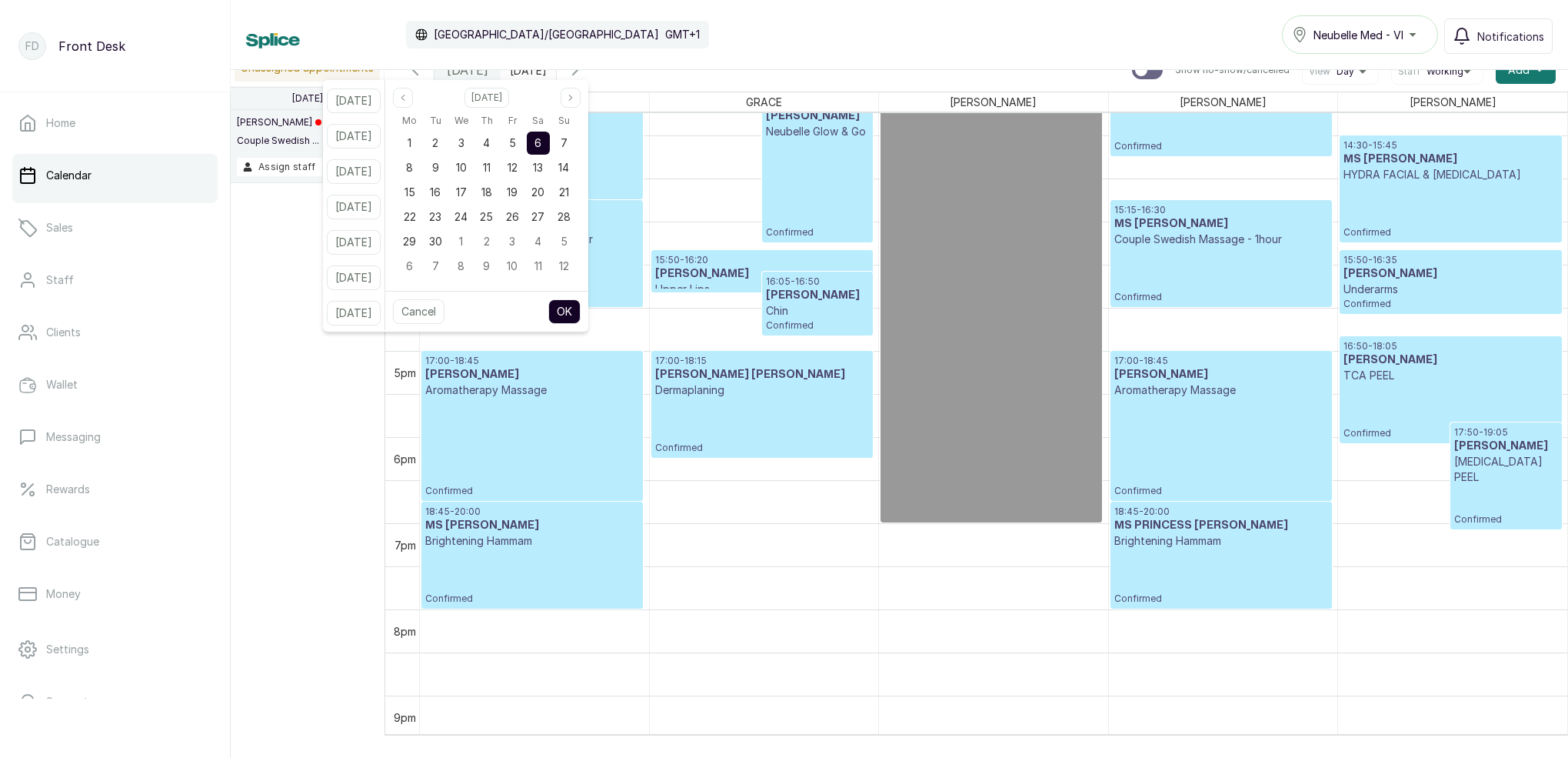
click at [407, 99] on div "Sep 2025" at bounding box center [487, 98] width 203 height 20
click at [408, 98] on icon "page previous" at bounding box center [403, 98] width 9 height 9
click at [524, 231] on div "29" at bounding box center [512, 242] width 23 height 23
click at [581, 308] on button "OK" at bounding box center [564, 311] width 33 height 25
type input "29/08/2025"
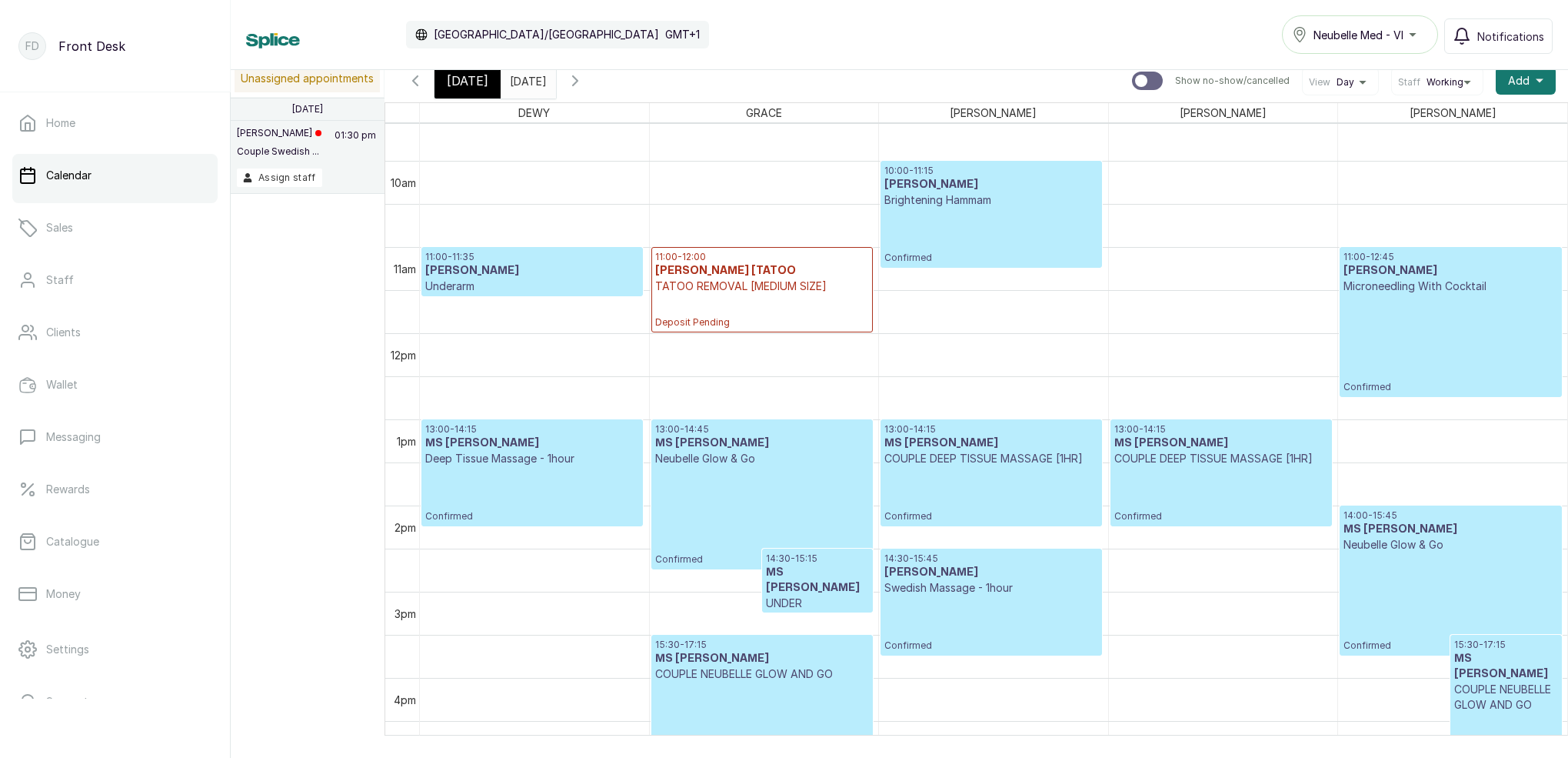
scroll to position [799, 0]
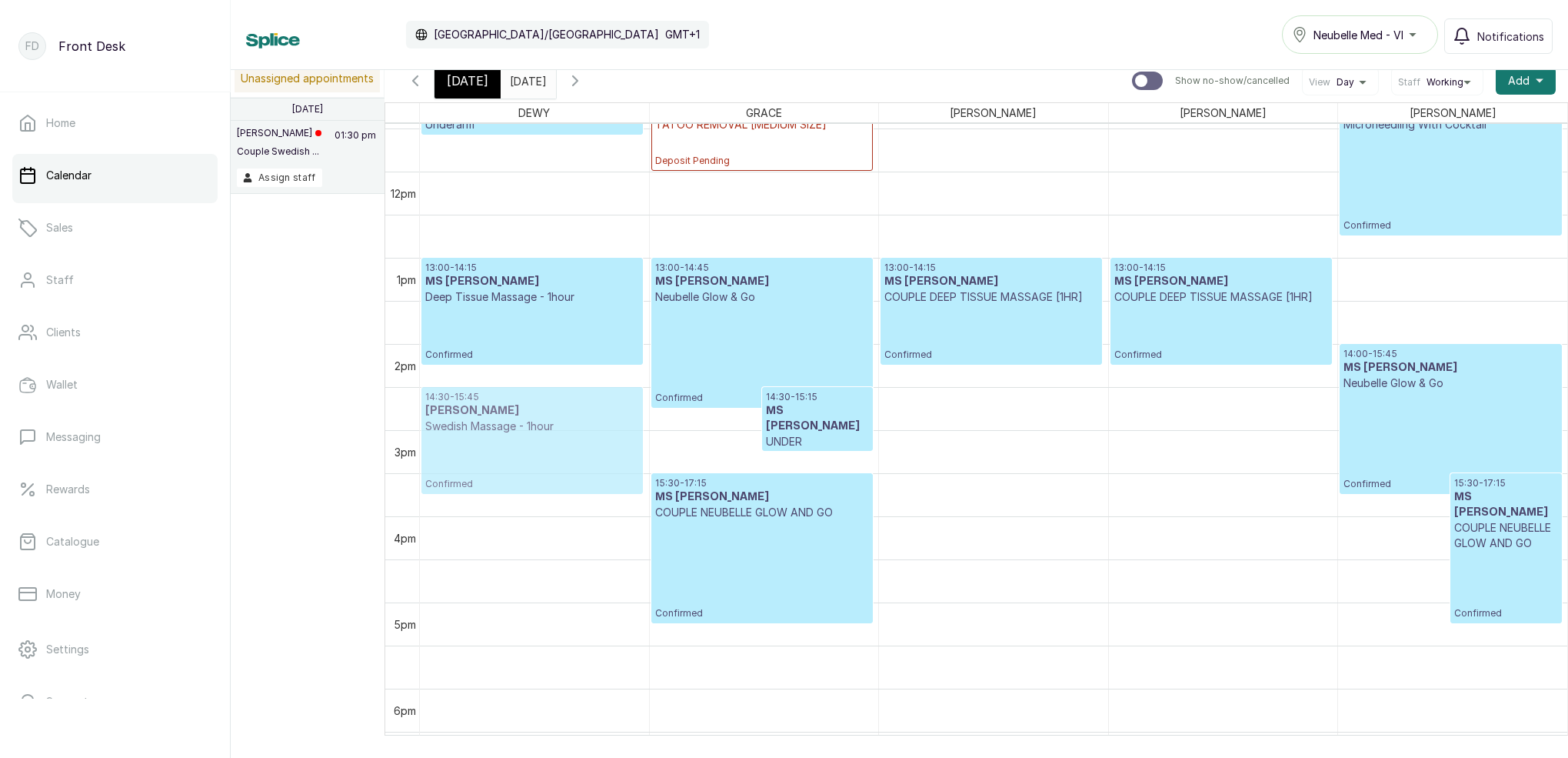
drag, startPoint x: 928, startPoint y: 422, endPoint x: 555, endPoint y: 423, distance: 373.0
click at [555, 423] on tr "11:00 - 11:35 MS RUTH Underarm Confirmed 13:00 - 14:15 MS CHIKA Deep Tissue Mas…" at bounding box center [994, 171] width 1147 height 2068
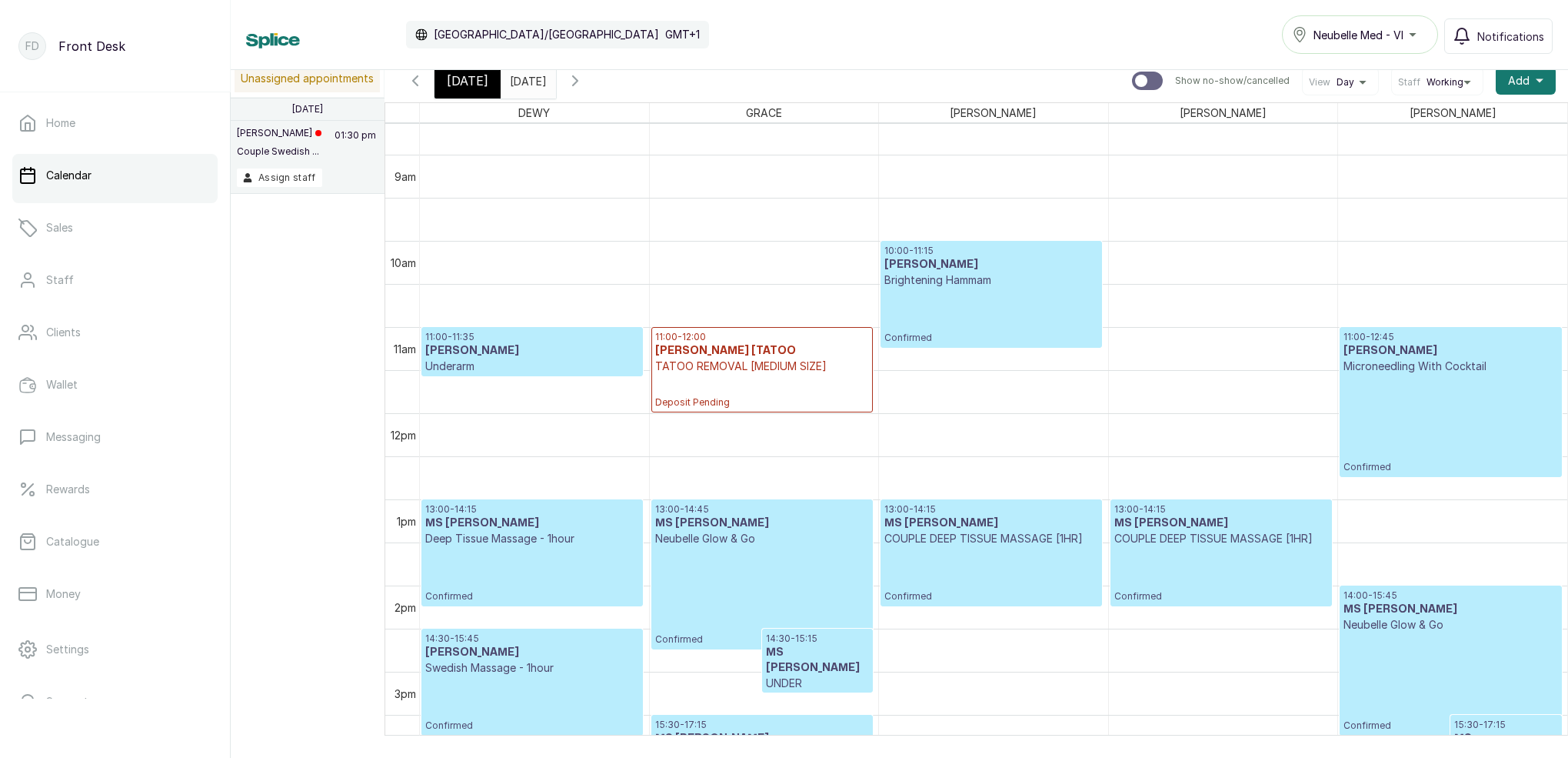
scroll to position [746, 0]
click at [585, 85] on icon "button" at bounding box center [575, 81] width 19 height 19
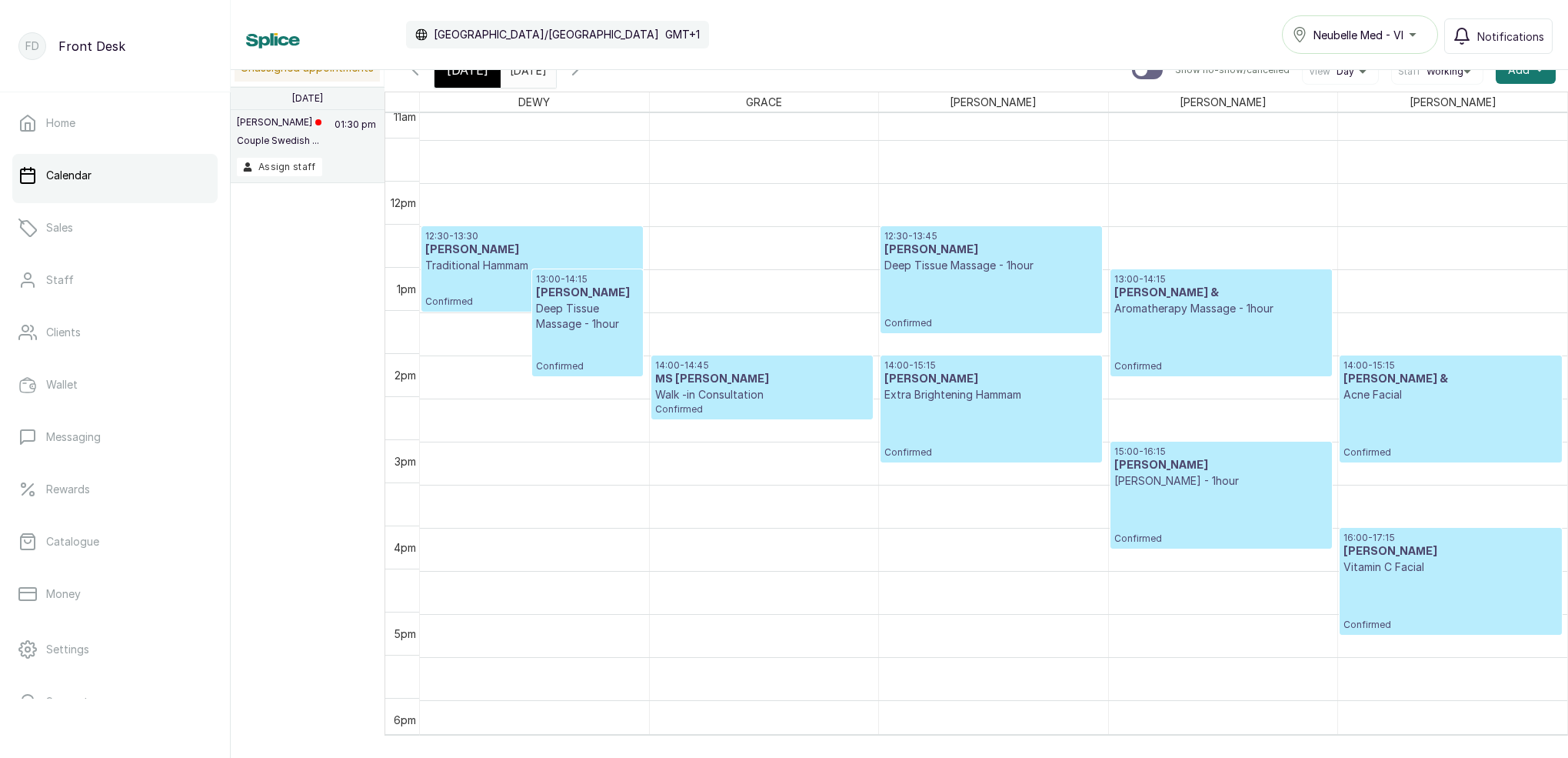
scroll to position [964, 0]
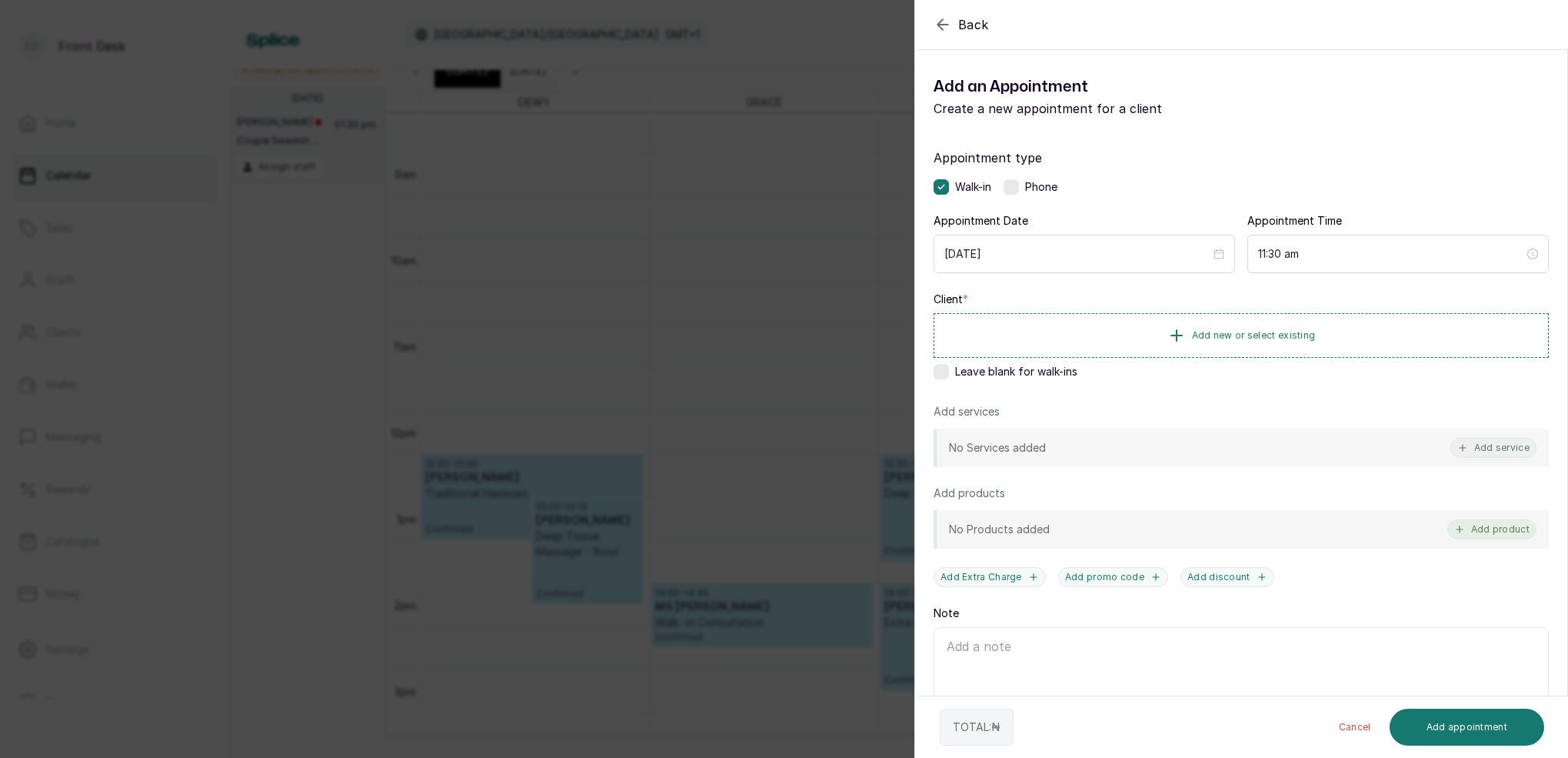
click at [1490, 527] on button "Add product" at bounding box center [1492, 530] width 89 height 20
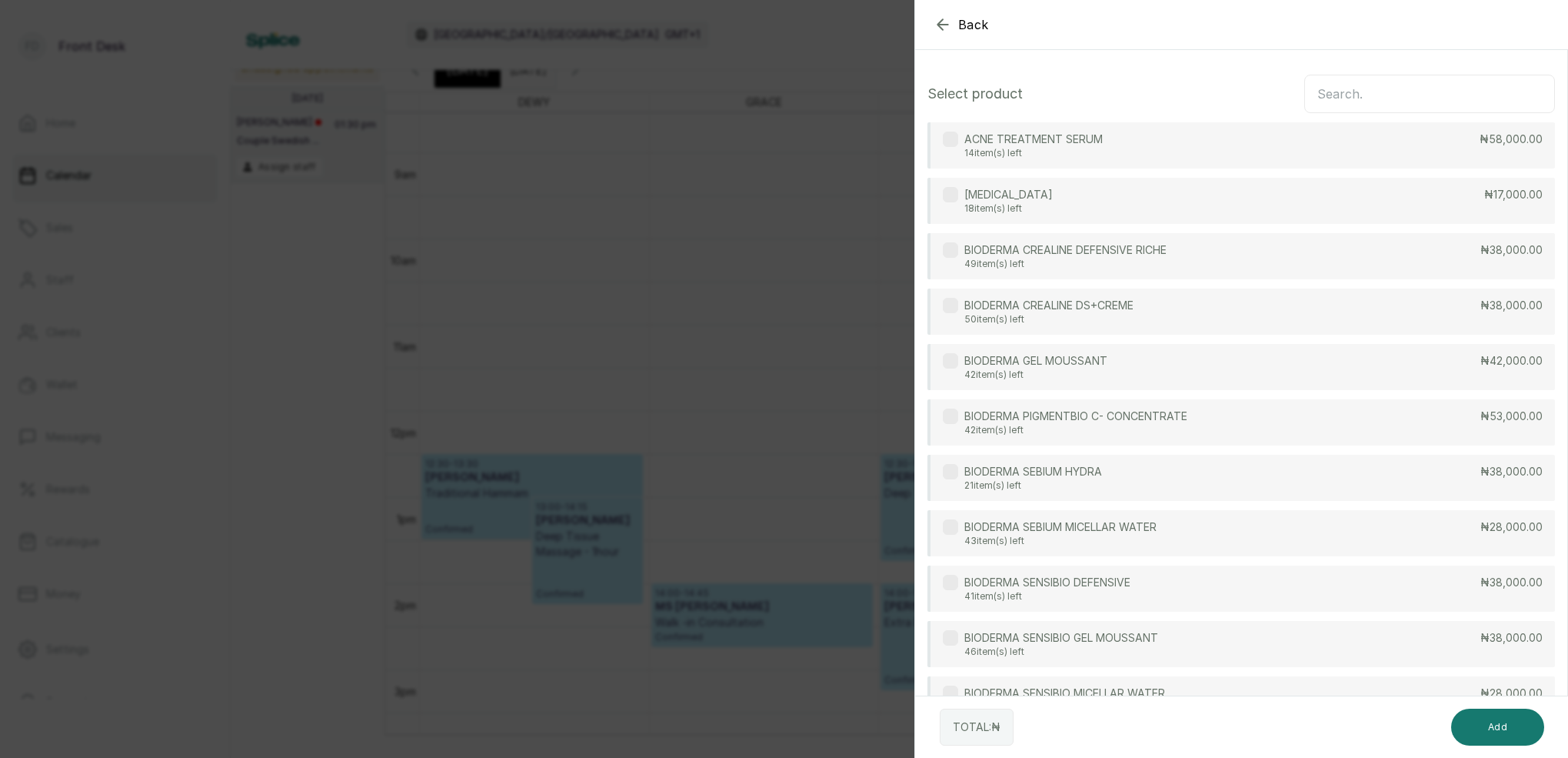
click at [1359, 95] on input "text" at bounding box center [1429, 94] width 251 height 39
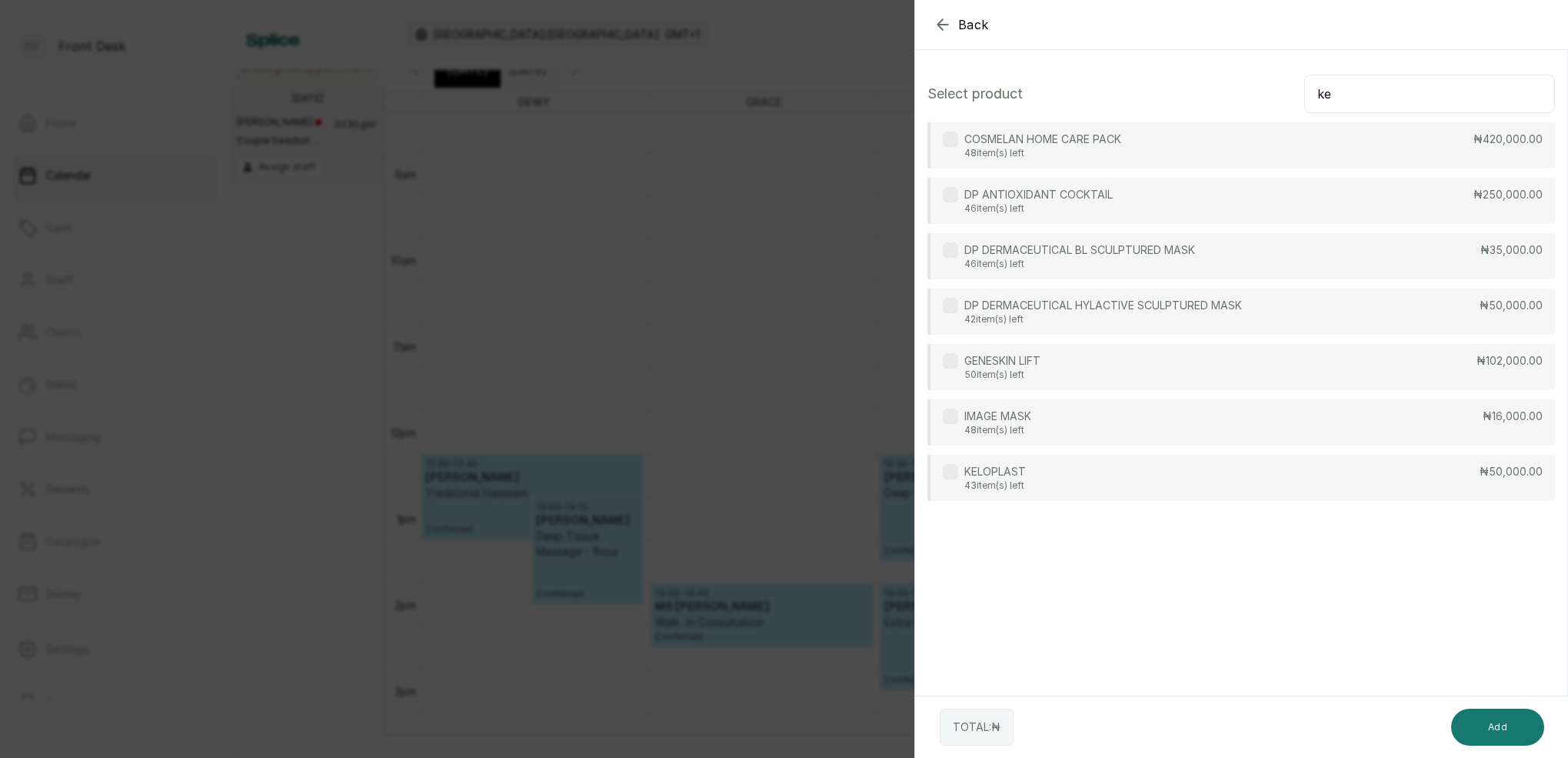
scroll to position [0, 0]
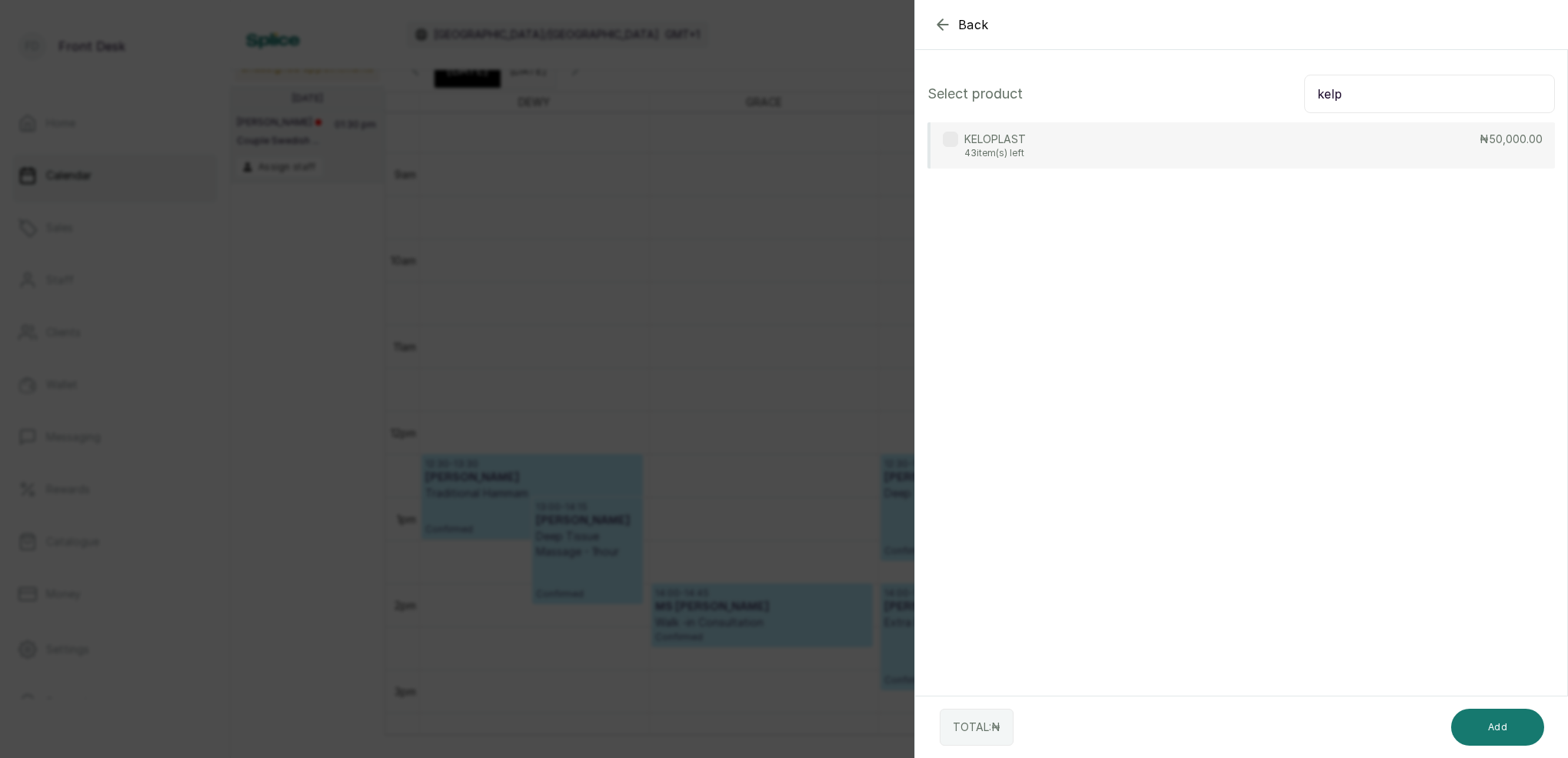
type input "kelp"
drag, startPoint x: 1278, startPoint y: 97, endPoint x: 673, endPoint y: 318, distance: 644.1
click at [673, 318] on div "Back Add Appointment Select product kelp KELOPLAST 43 item(s) left ₦50,000.00 T…" at bounding box center [784, 379] width 1568 height 758
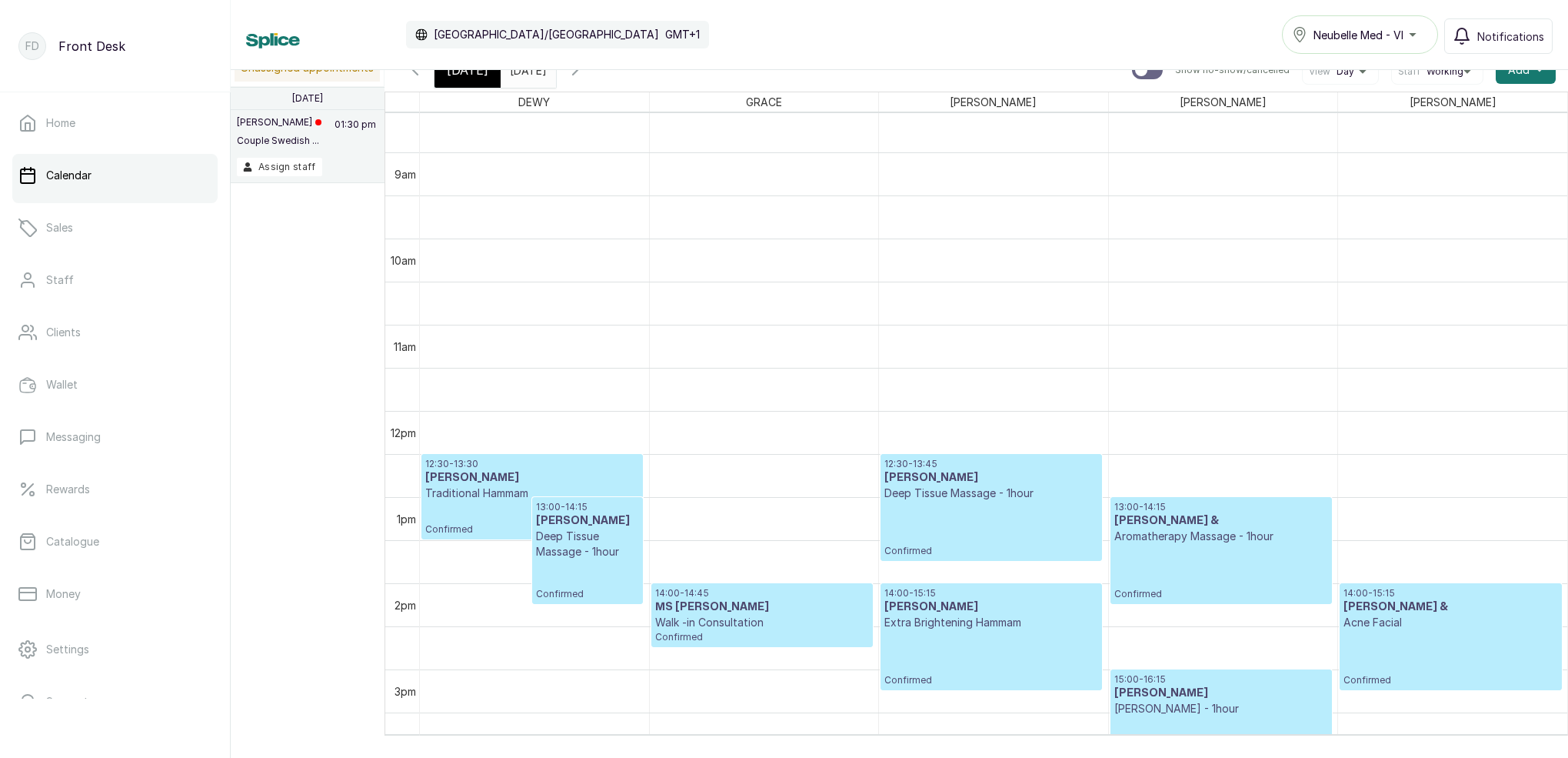
click at [526, 78] on input "29/08/2025" at bounding box center [514, 66] width 25 height 26
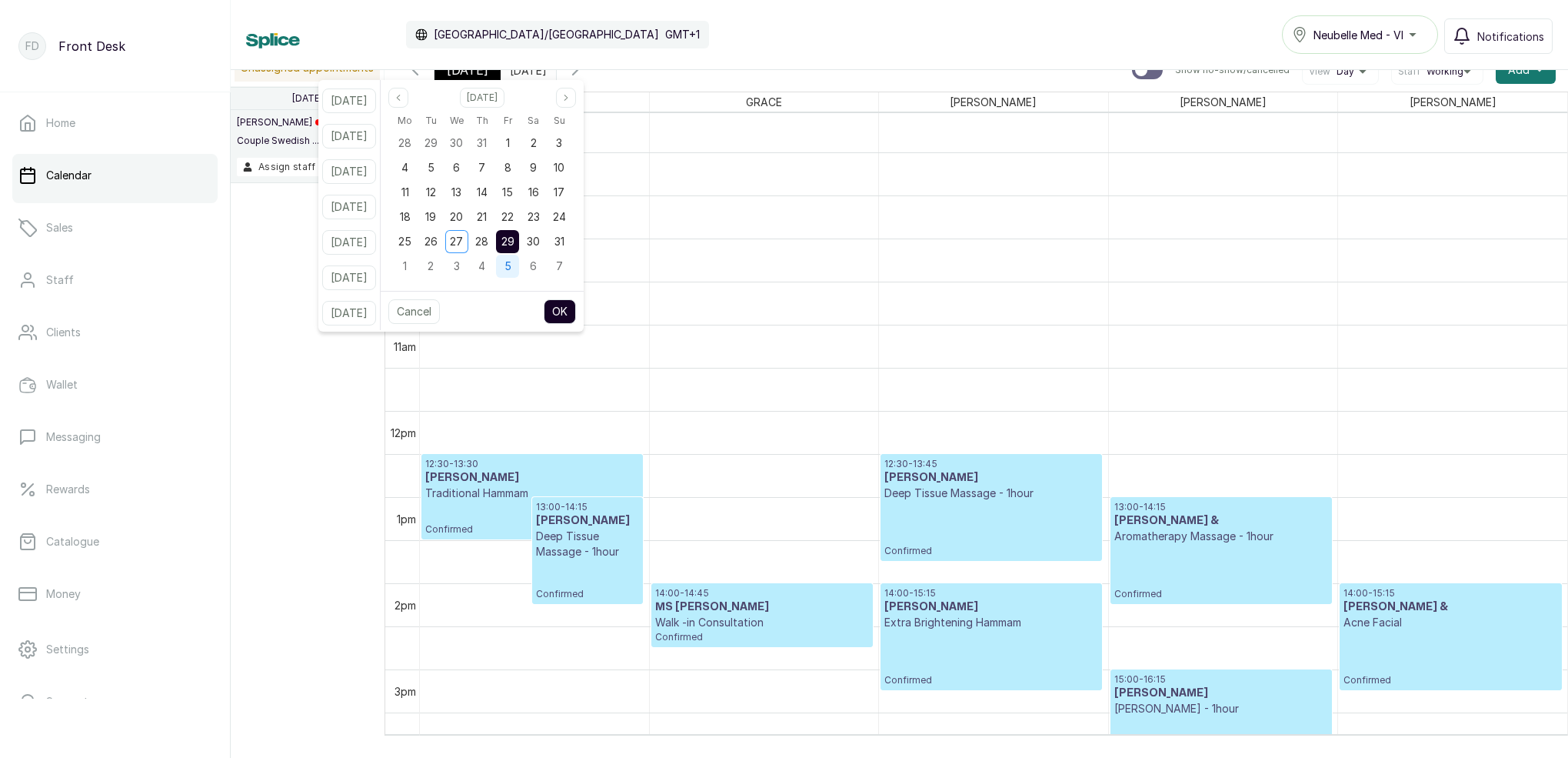
drag, startPoint x: 501, startPoint y: 245, endPoint x: 520, endPoint y: 268, distance: 29.8
click at [488, 245] on span "28" at bounding box center [481, 241] width 13 height 13
drag, startPoint x: 573, startPoint y: 314, endPoint x: 711, endPoint y: 336, distance: 139.7
click at [573, 314] on button "OK" at bounding box center [560, 311] width 33 height 25
type input "28/08/2025"
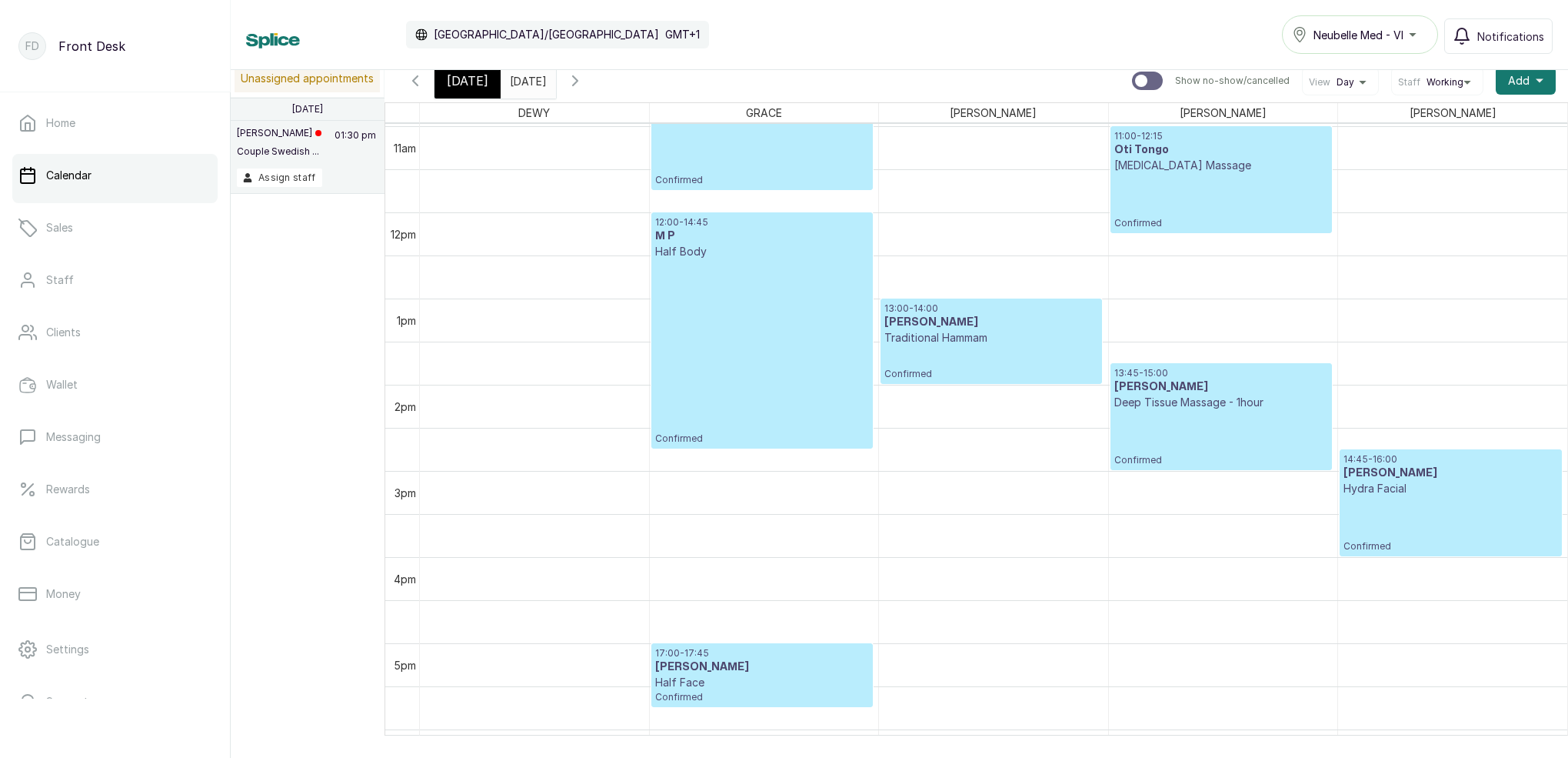
scroll to position [947, 0]
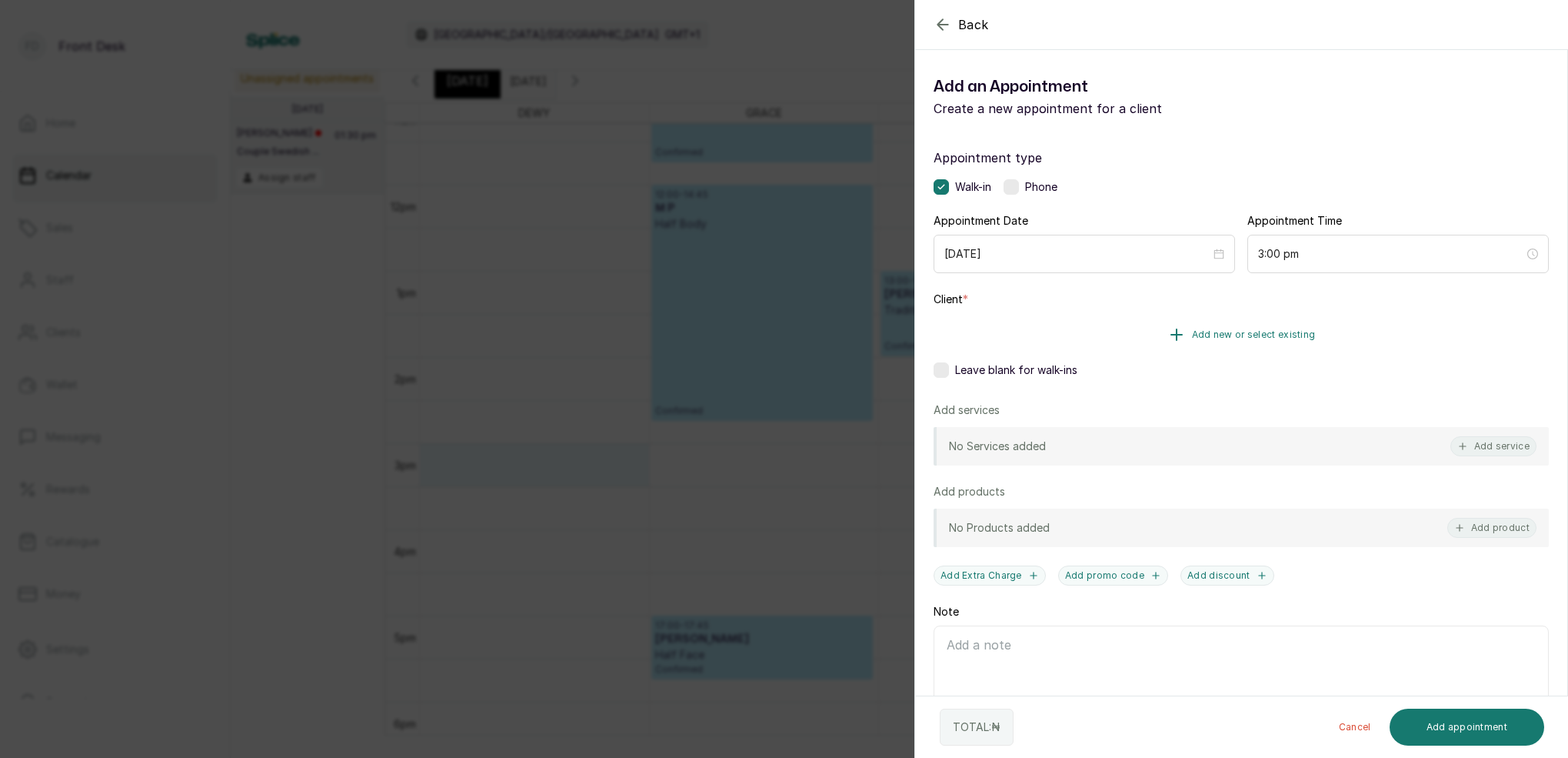
click at [1251, 339] on span "Add new or select existing" at bounding box center [1254, 335] width 124 height 12
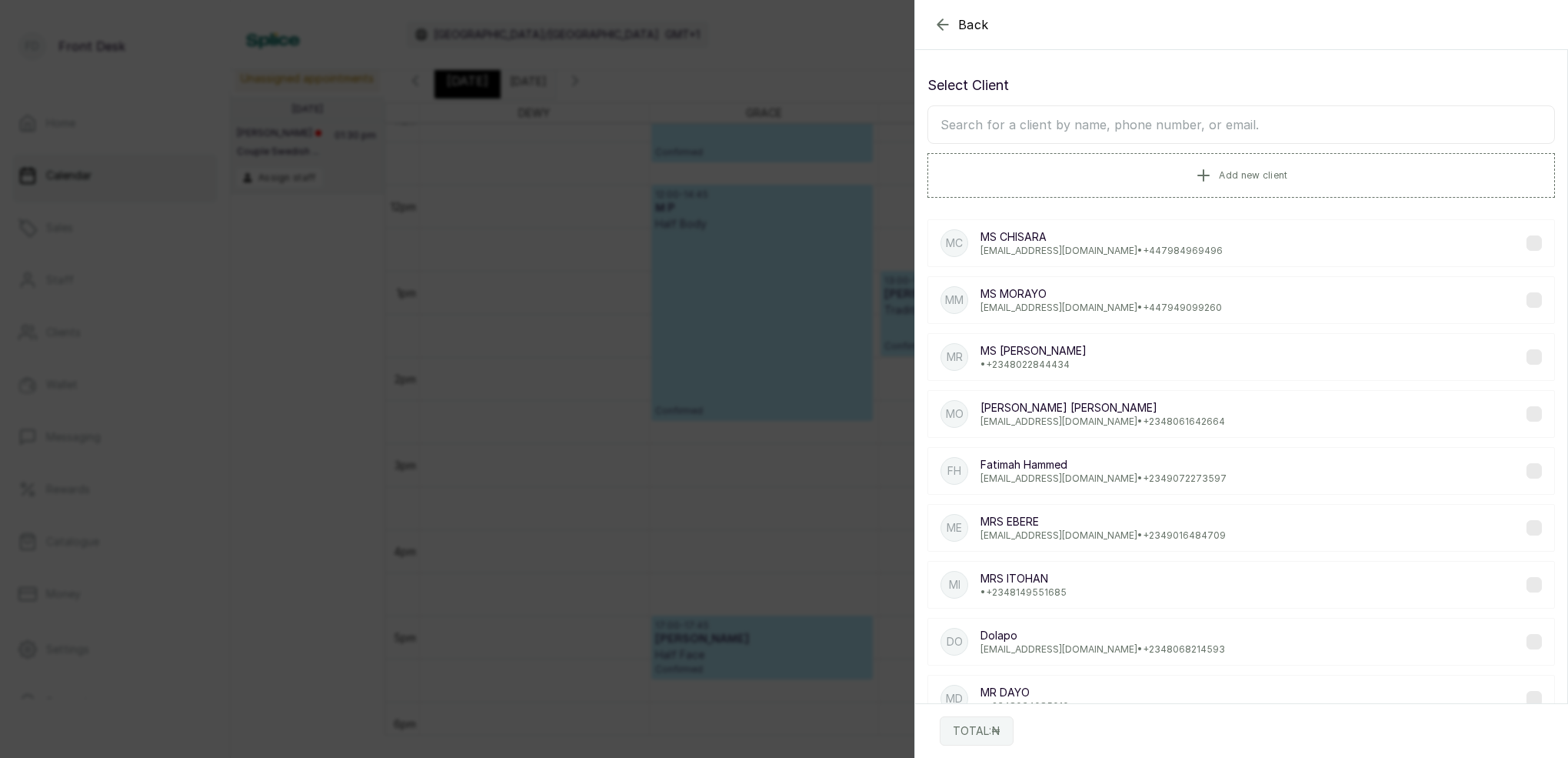
click at [1184, 124] on input "text" at bounding box center [1241, 125] width 628 height 39
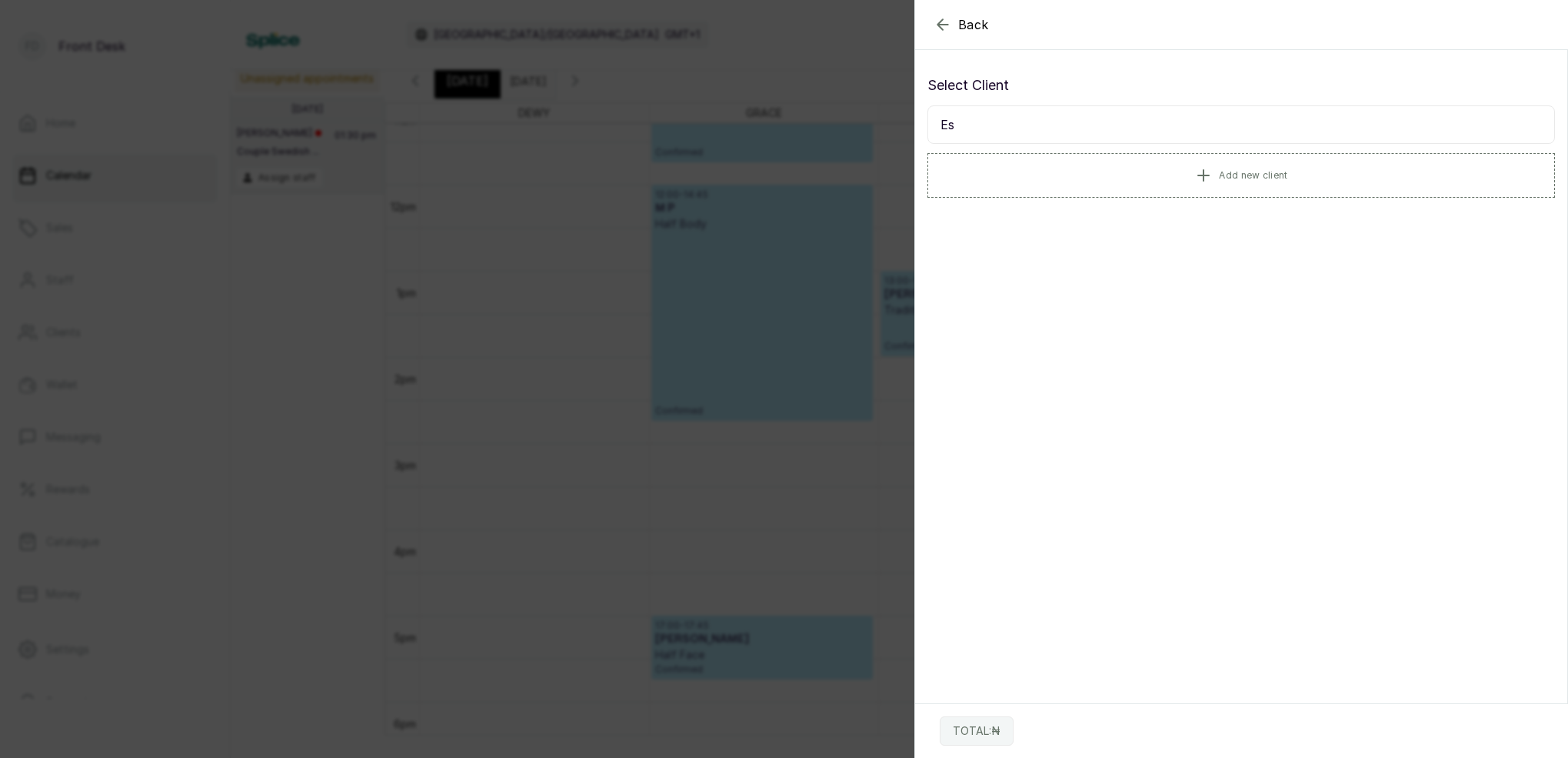
type input "E"
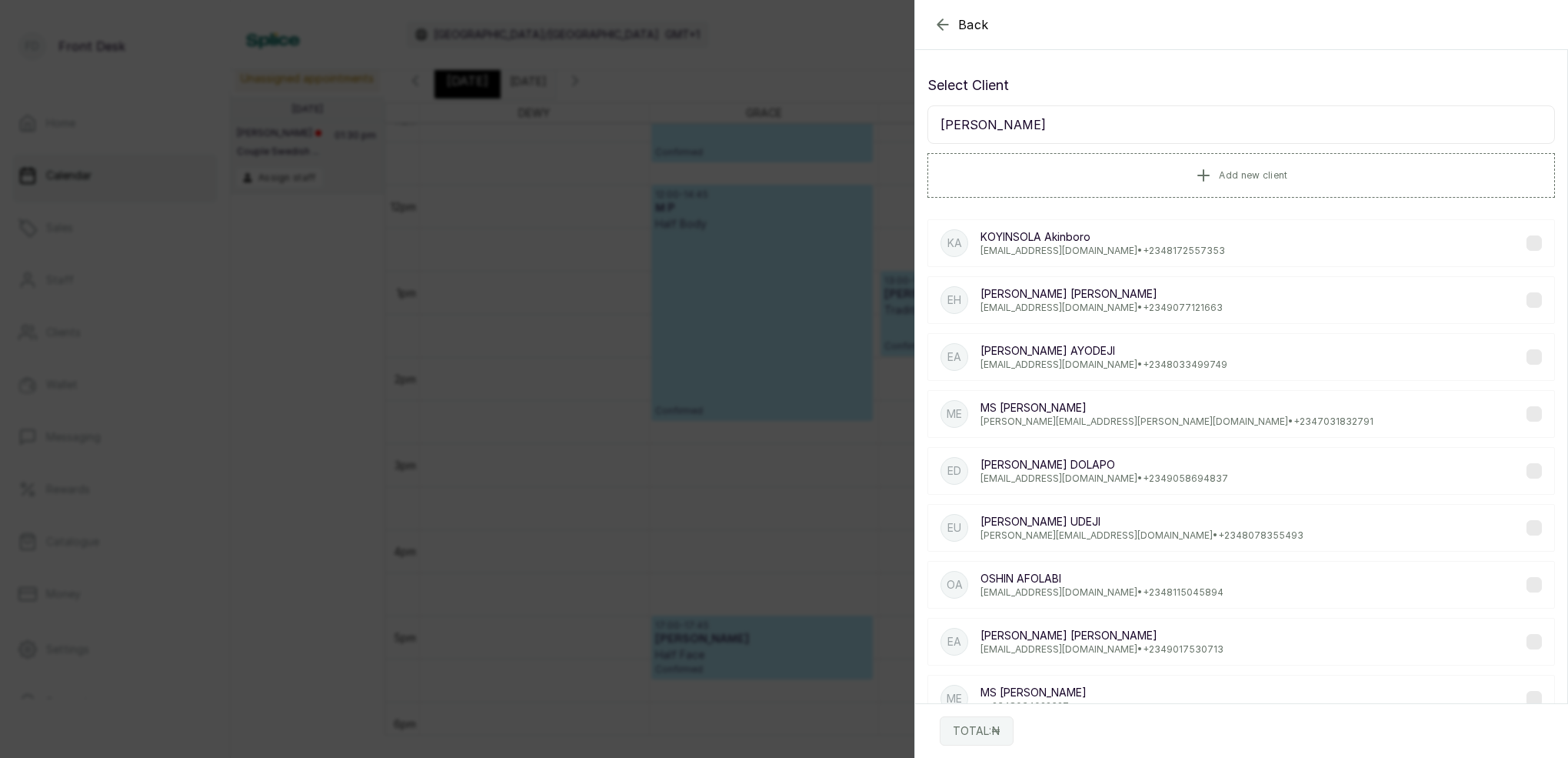
scroll to position [12, 0]
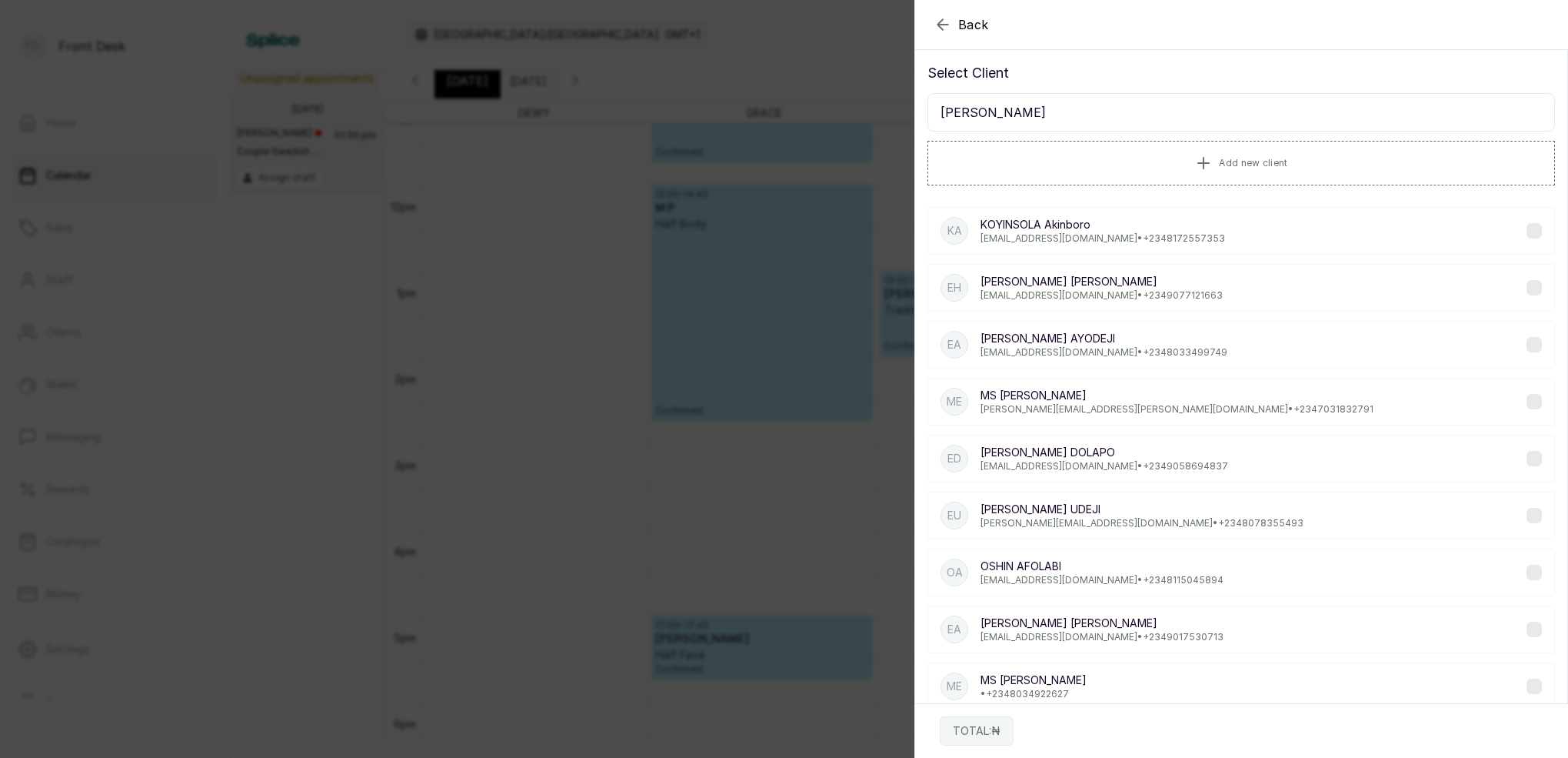
type input "Esther"
click at [1053, 410] on p "esther.ezinne@outlook.com • +234 7031832791" at bounding box center [1177, 409] width 393 height 12
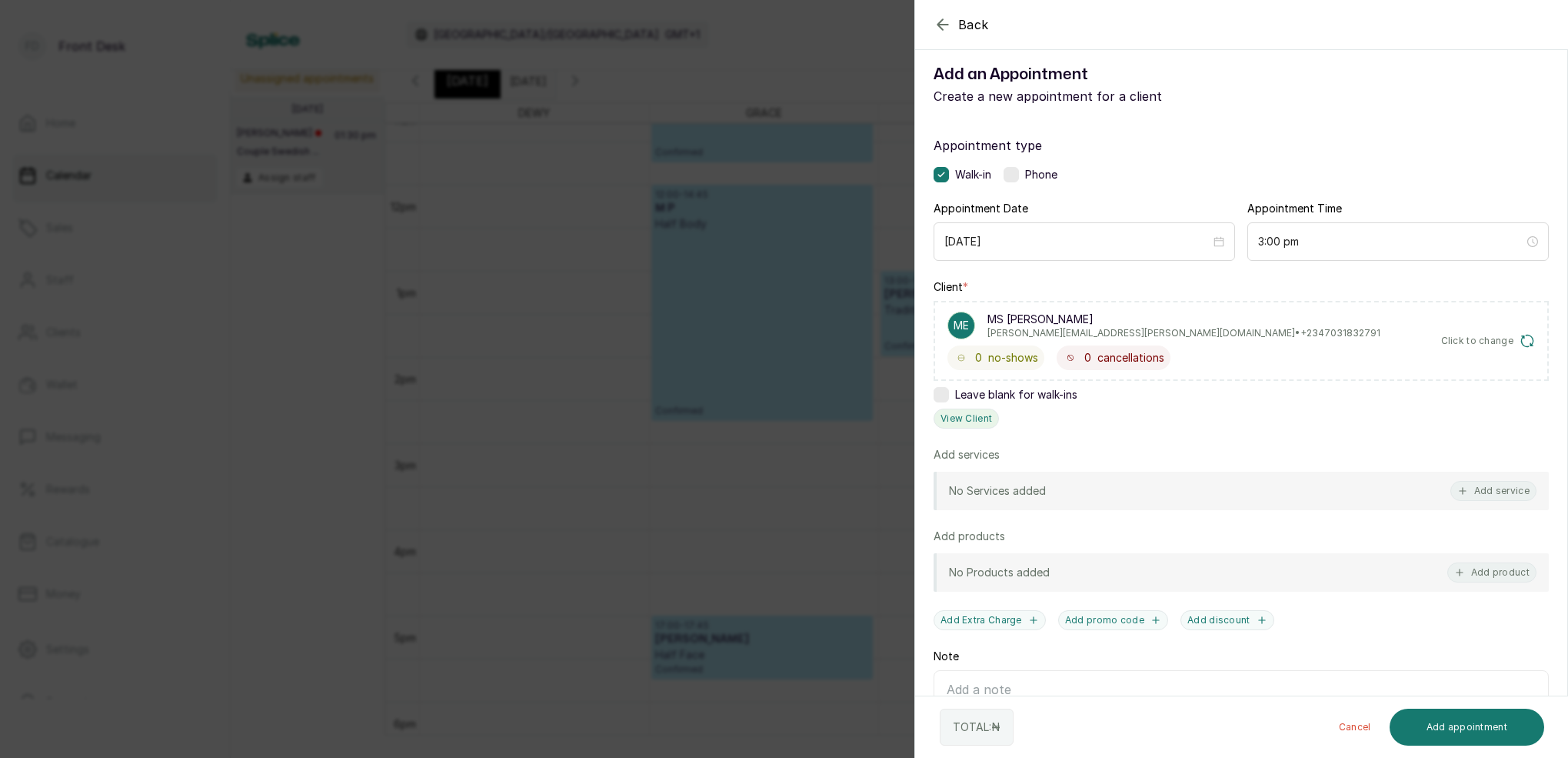
click at [980, 419] on button "View Client" at bounding box center [966, 419] width 65 height 20
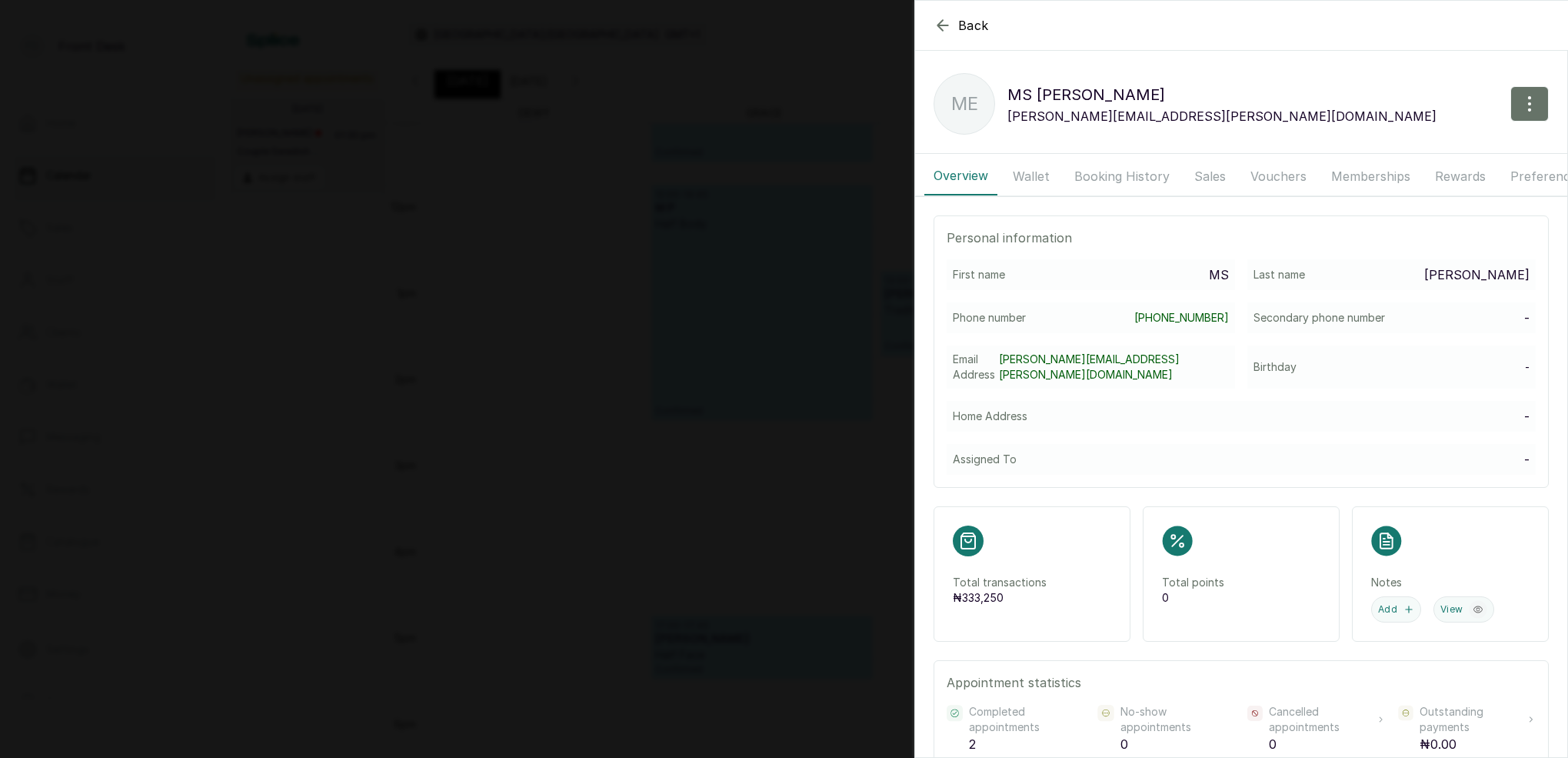
click at [1033, 175] on button "Wallet" at bounding box center [1031, 176] width 55 height 39
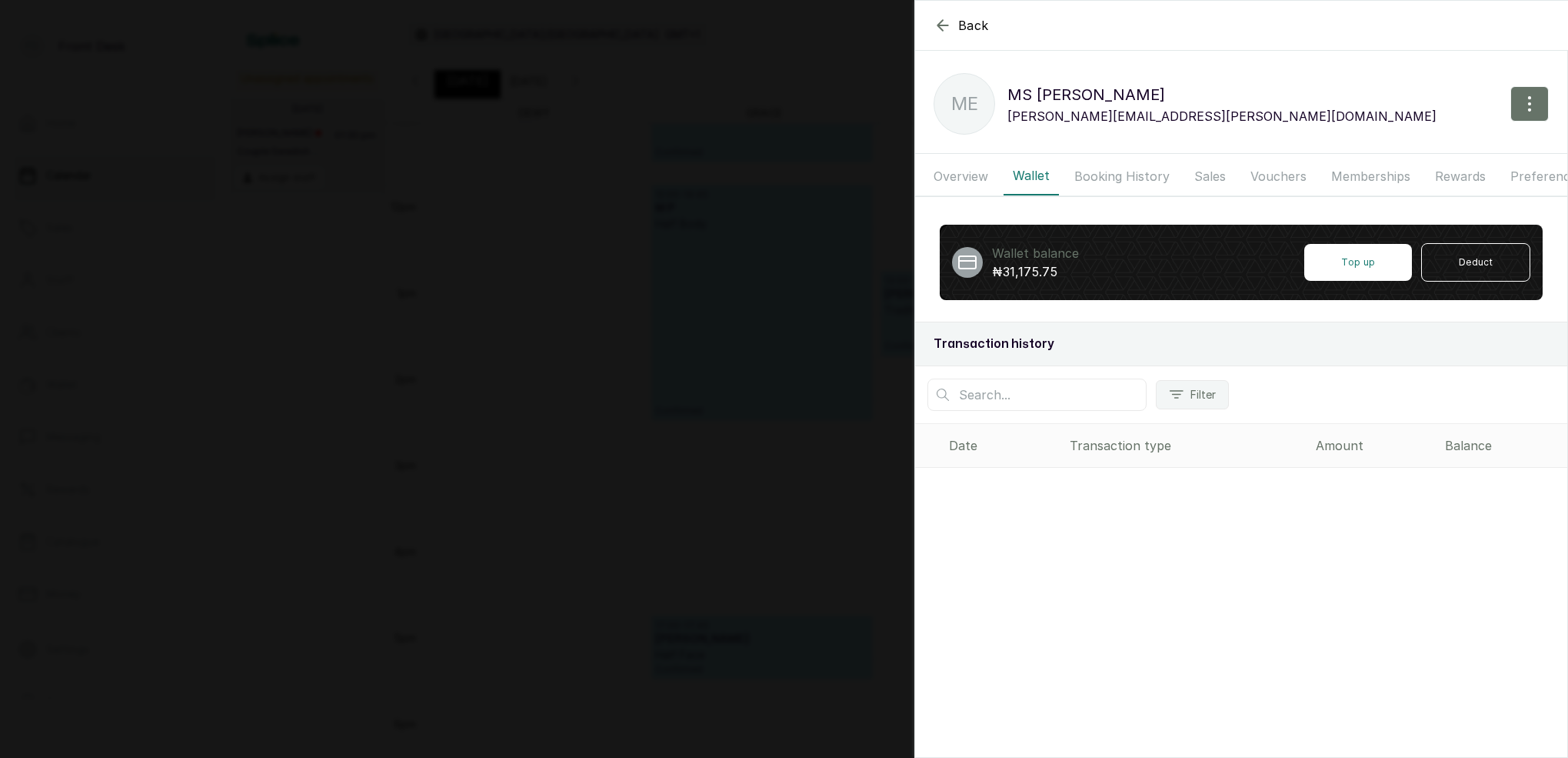
click at [639, 243] on div "Back MS ESTHER ME MS ESTHER esther.ezinne@outlook.com Overview Wallet Booking H…" at bounding box center [784, 379] width 1568 height 758
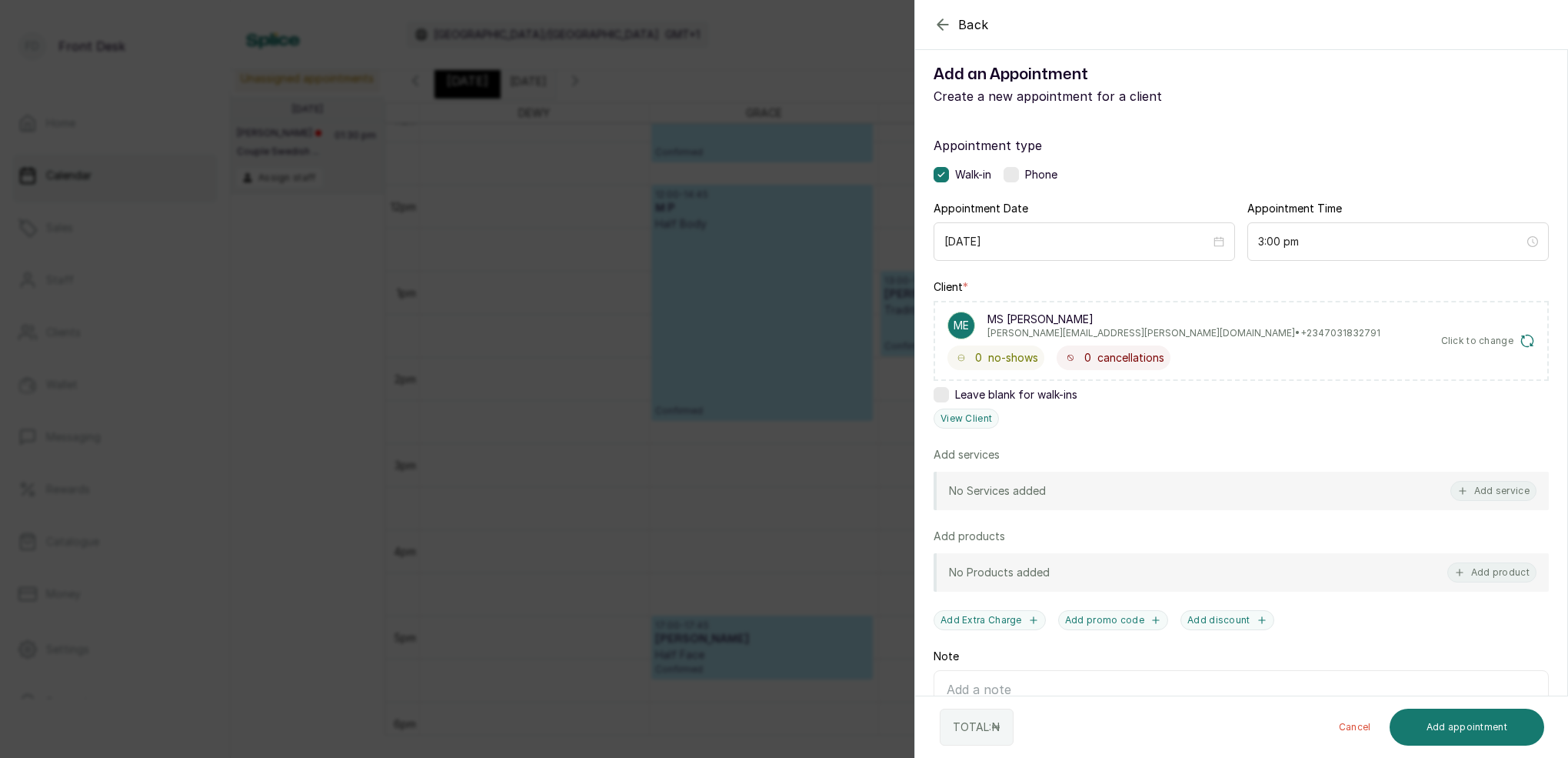
click at [681, 84] on div "Back Add Appointment Add an Appointment Create a new appointment for a client A…" at bounding box center [784, 379] width 1568 height 758
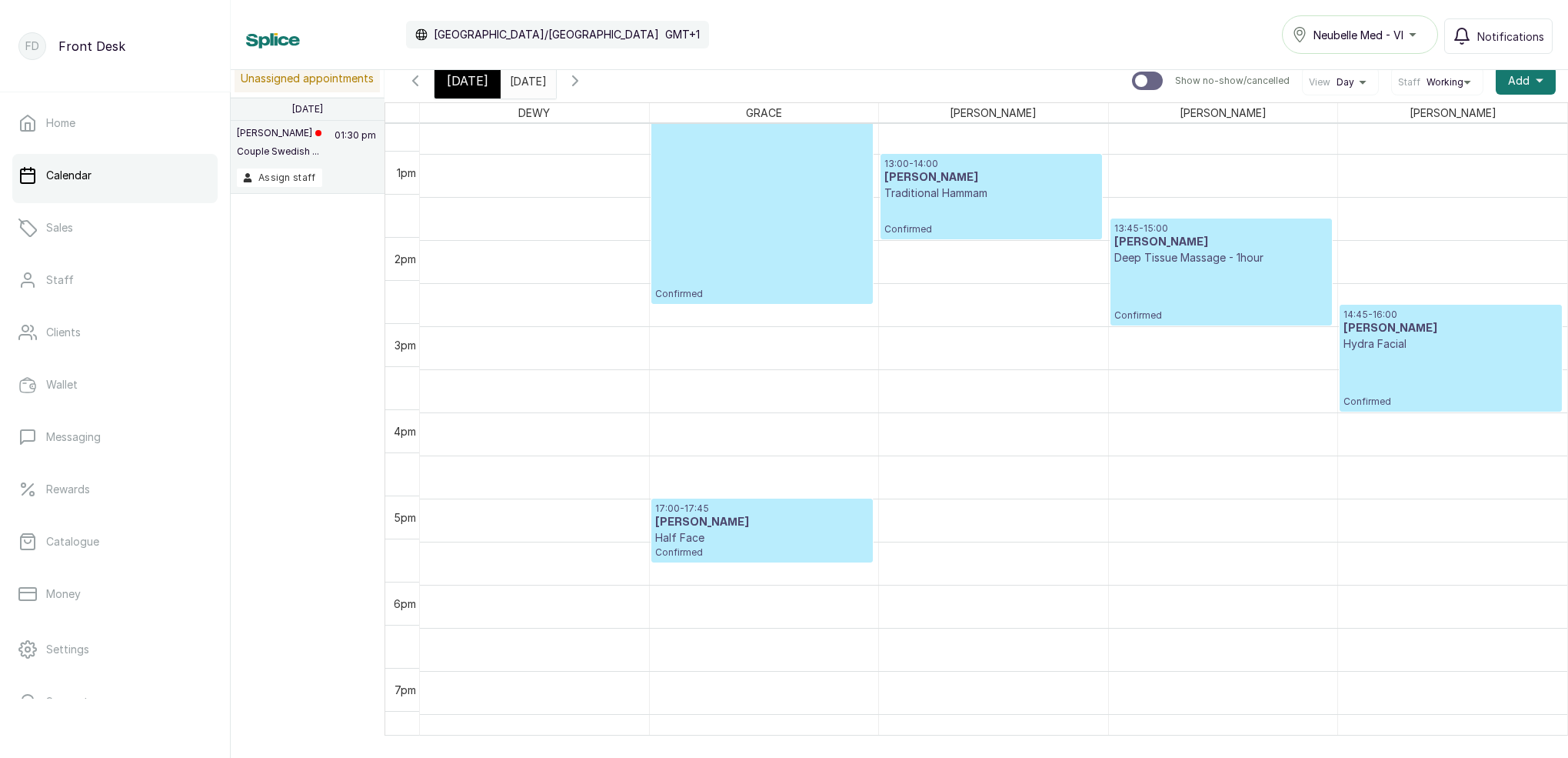
scroll to position [1094, 0]
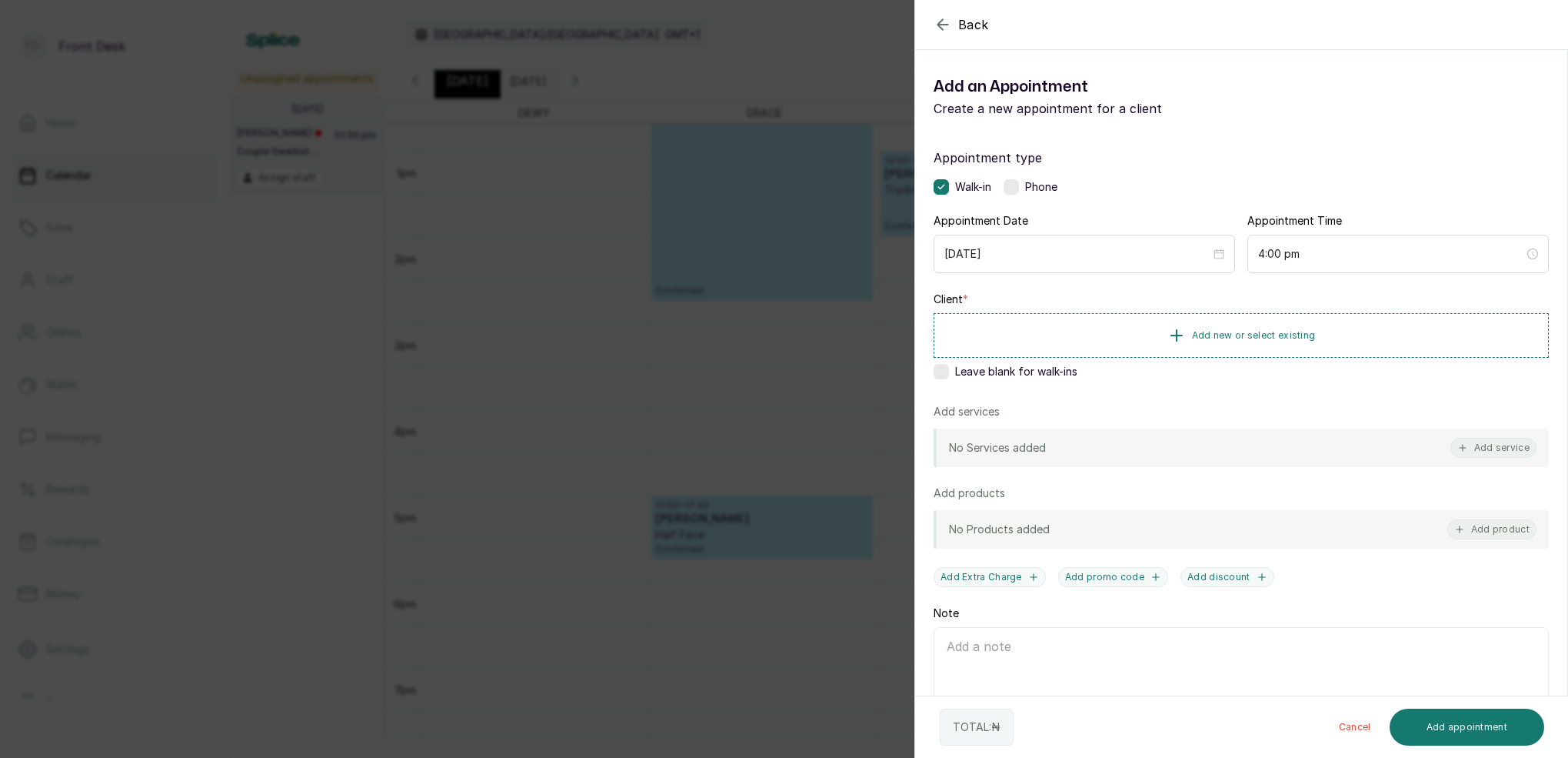
click at [948, 373] on label at bounding box center [942, 372] width 16 height 16
click at [1493, 447] on button "Add service" at bounding box center [1493, 448] width 86 height 20
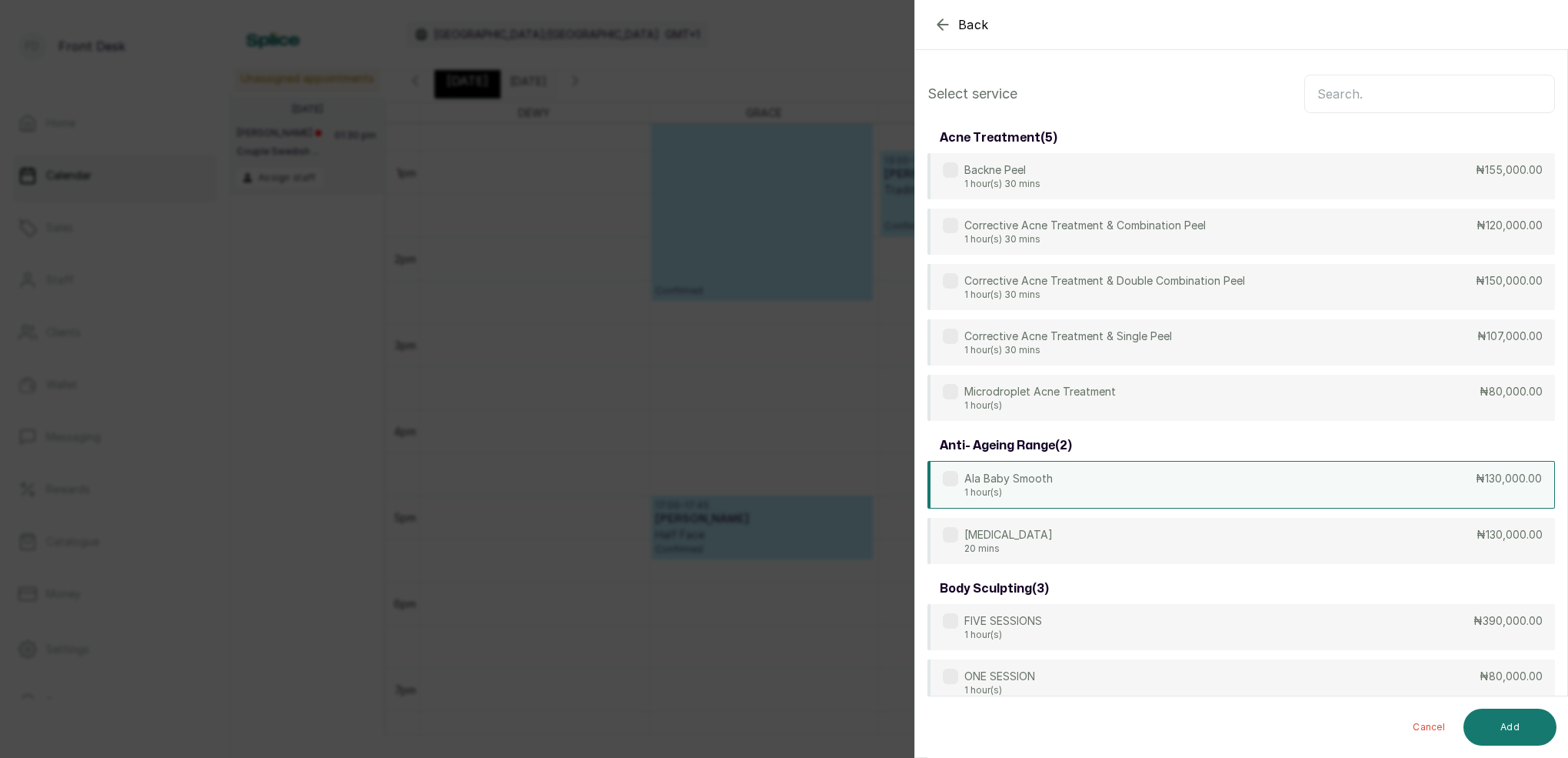
scroll to position [0, 0]
drag, startPoint x: 1381, startPoint y: 82, endPoint x: 1374, endPoint y: 107, distance: 26.0
click at [1380, 85] on input "text" at bounding box center [1429, 94] width 251 height 39
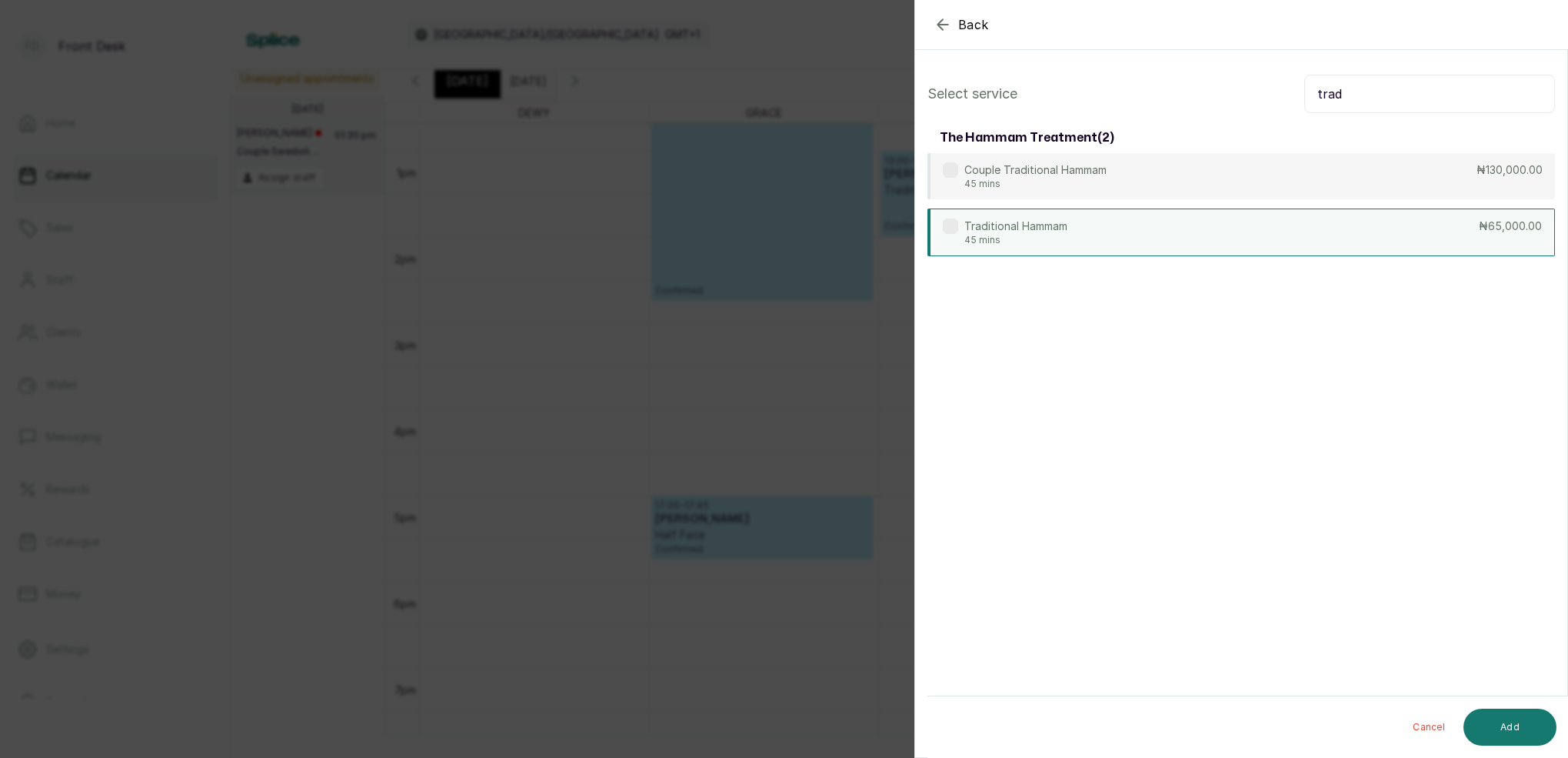
type input "trad"
click at [1067, 235] on p "45 mins" at bounding box center [1015, 240] width 103 height 12
click at [1504, 736] on button "Add" at bounding box center [1511, 728] width 93 height 37
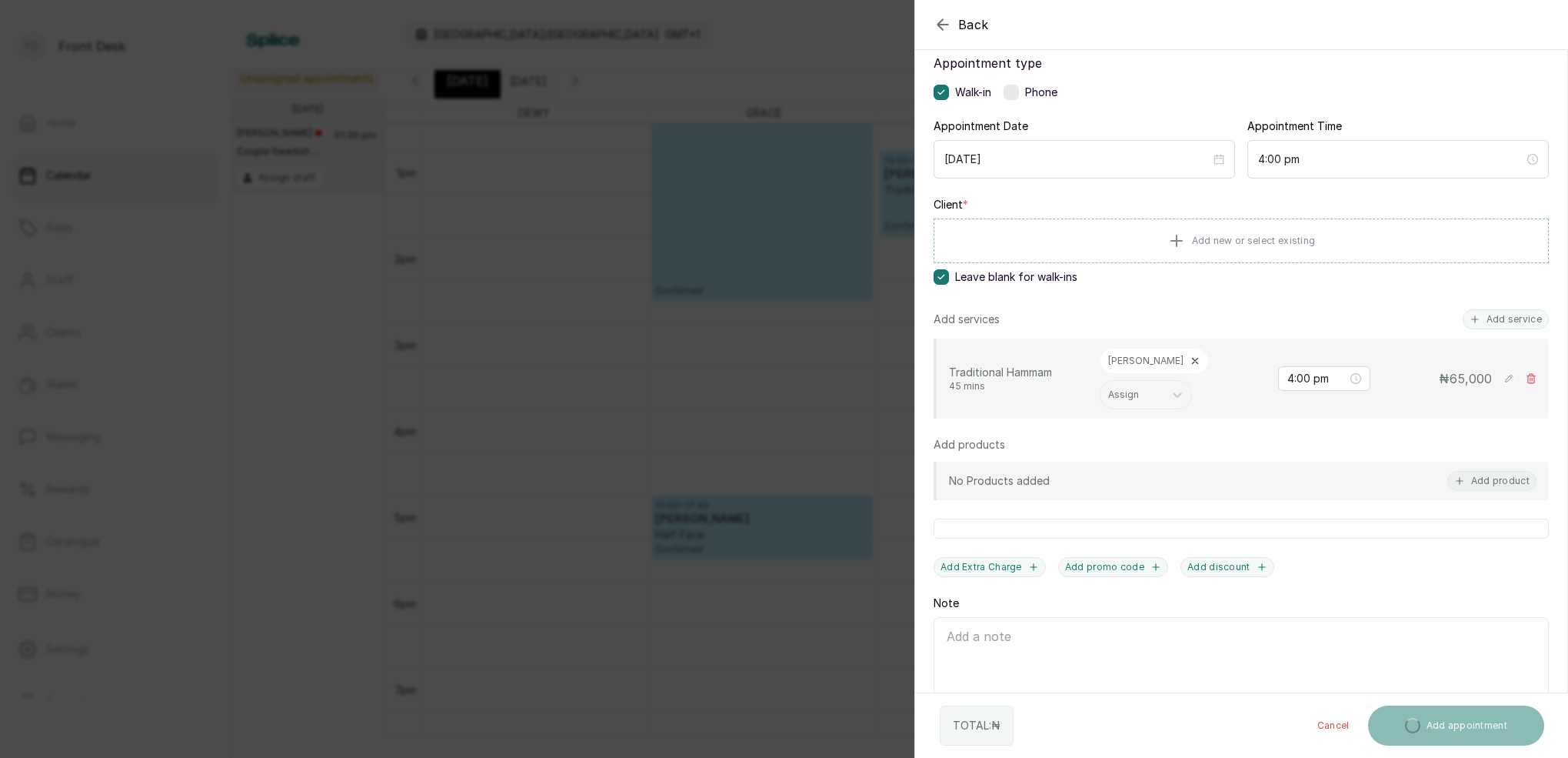
scroll to position [98, 0]
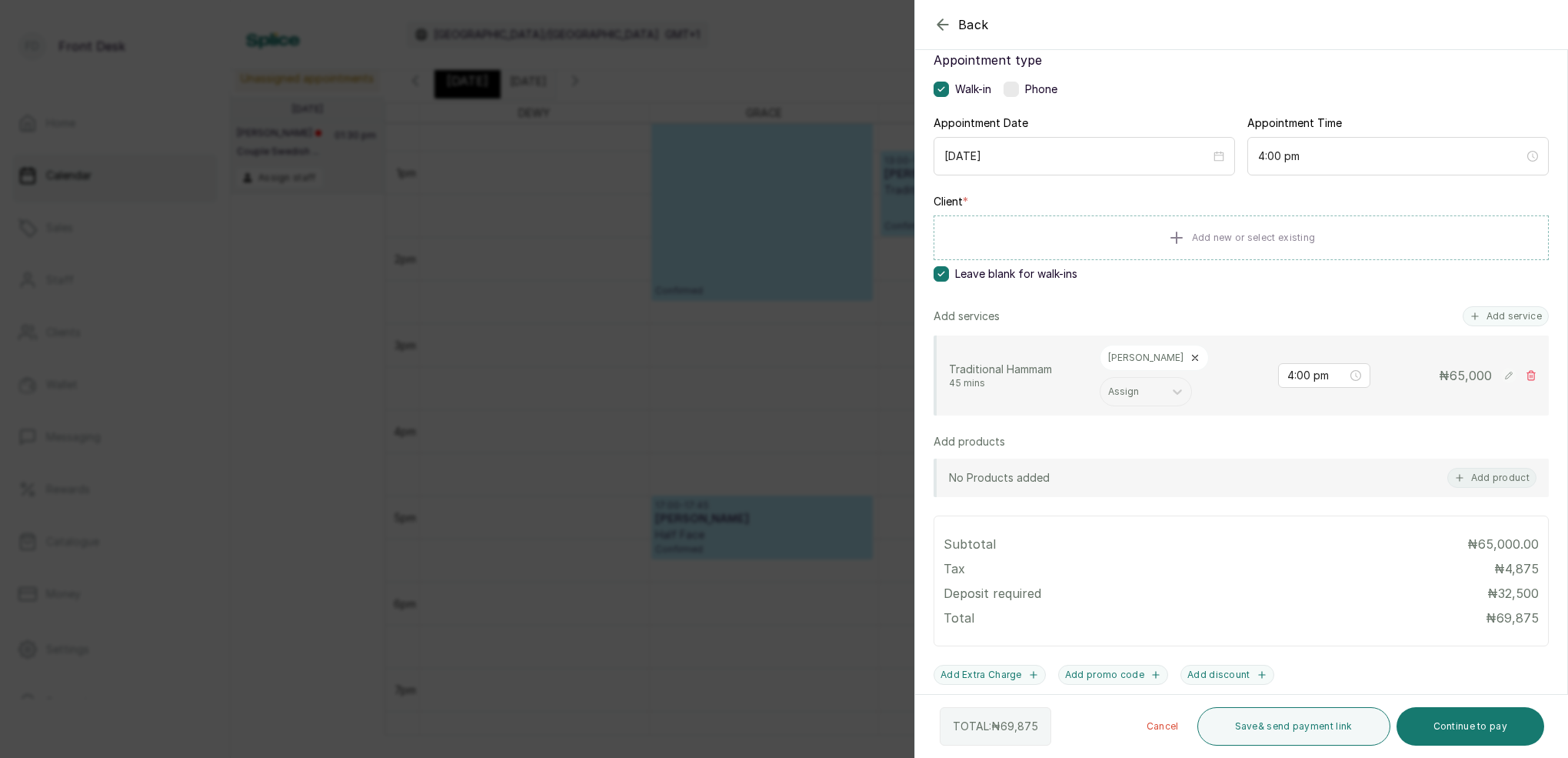
click at [1508, 312] on button "Add service" at bounding box center [1506, 316] width 86 height 20
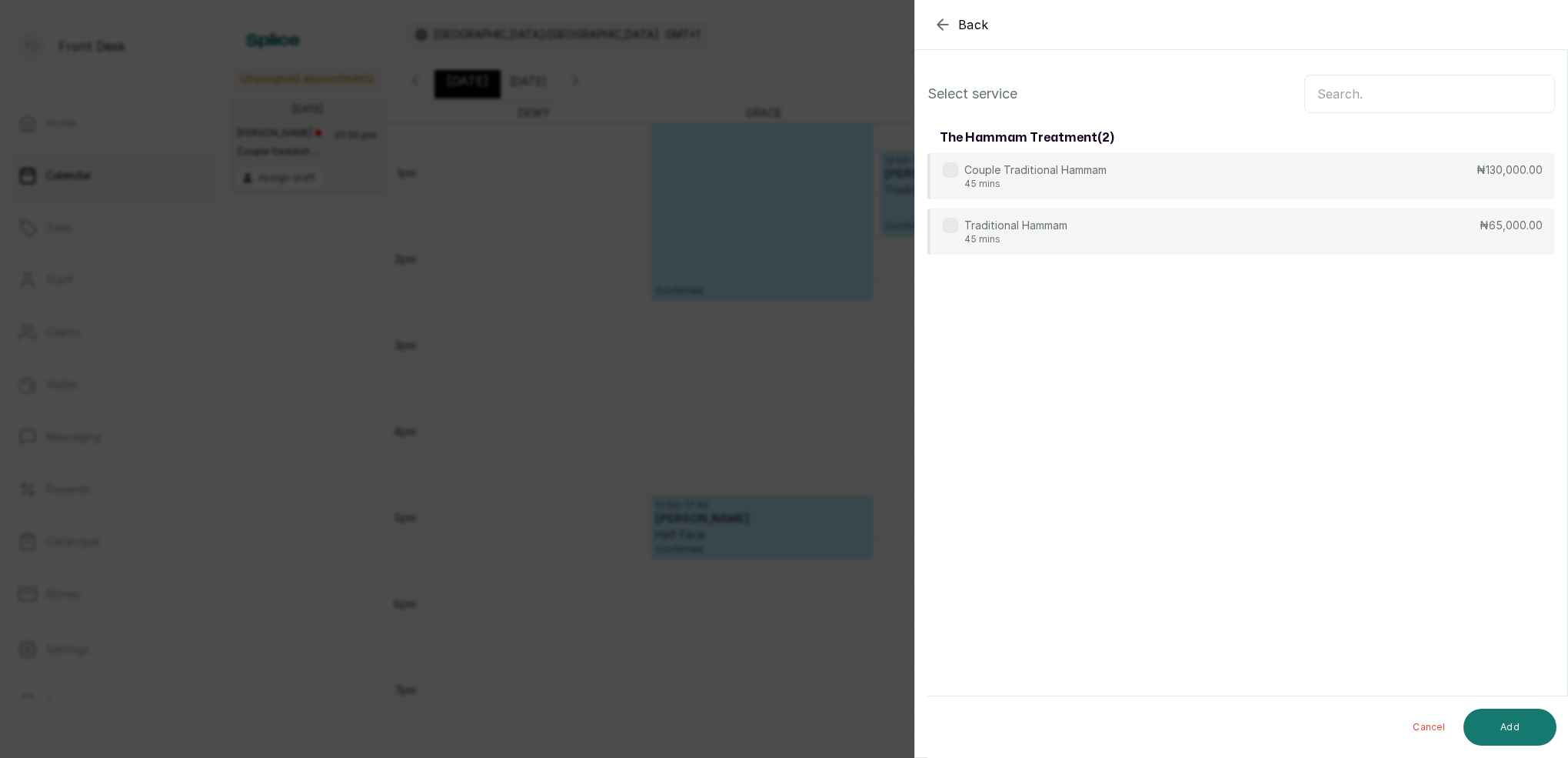
scroll to position [0, 0]
click at [1371, 102] on input "text" at bounding box center [1429, 94] width 251 height 39
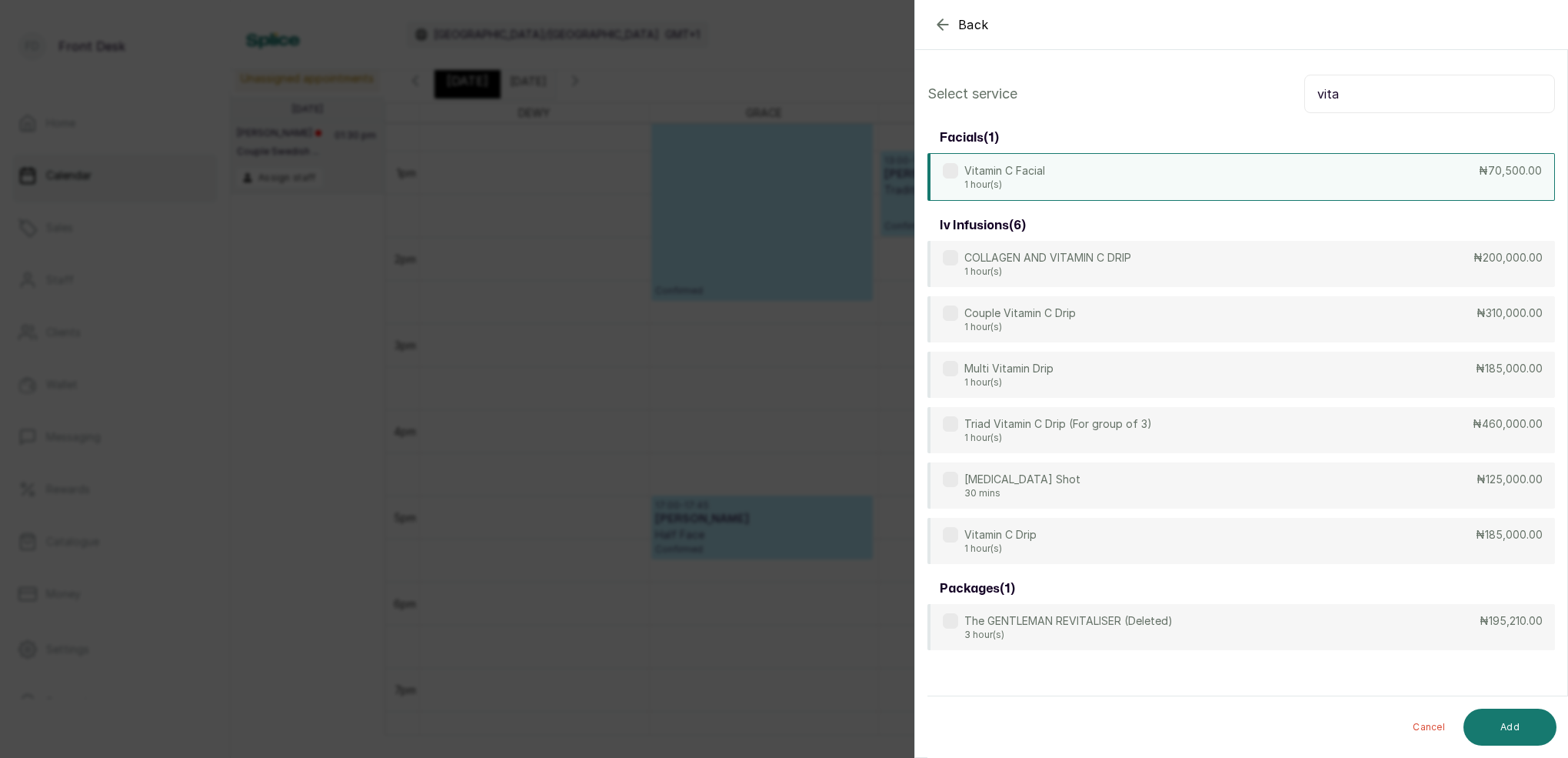
type input "vita"
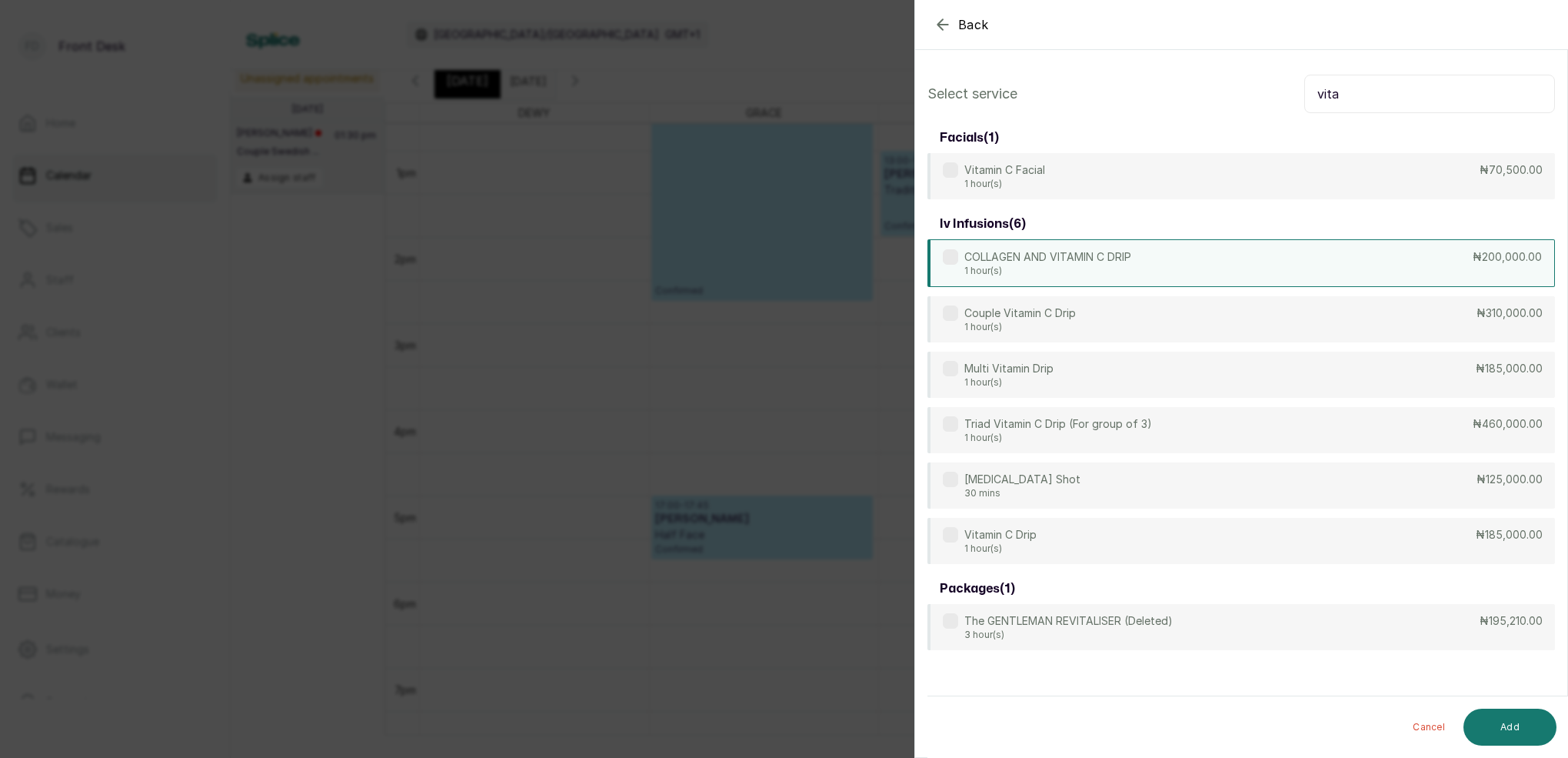
drag, startPoint x: 1067, startPoint y: 173, endPoint x: 1111, endPoint y: 283, distance: 118.5
click at [1067, 173] on div "Vitamin C Facial 1 hour(s) ₦70,500.00" at bounding box center [1241, 176] width 628 height 46
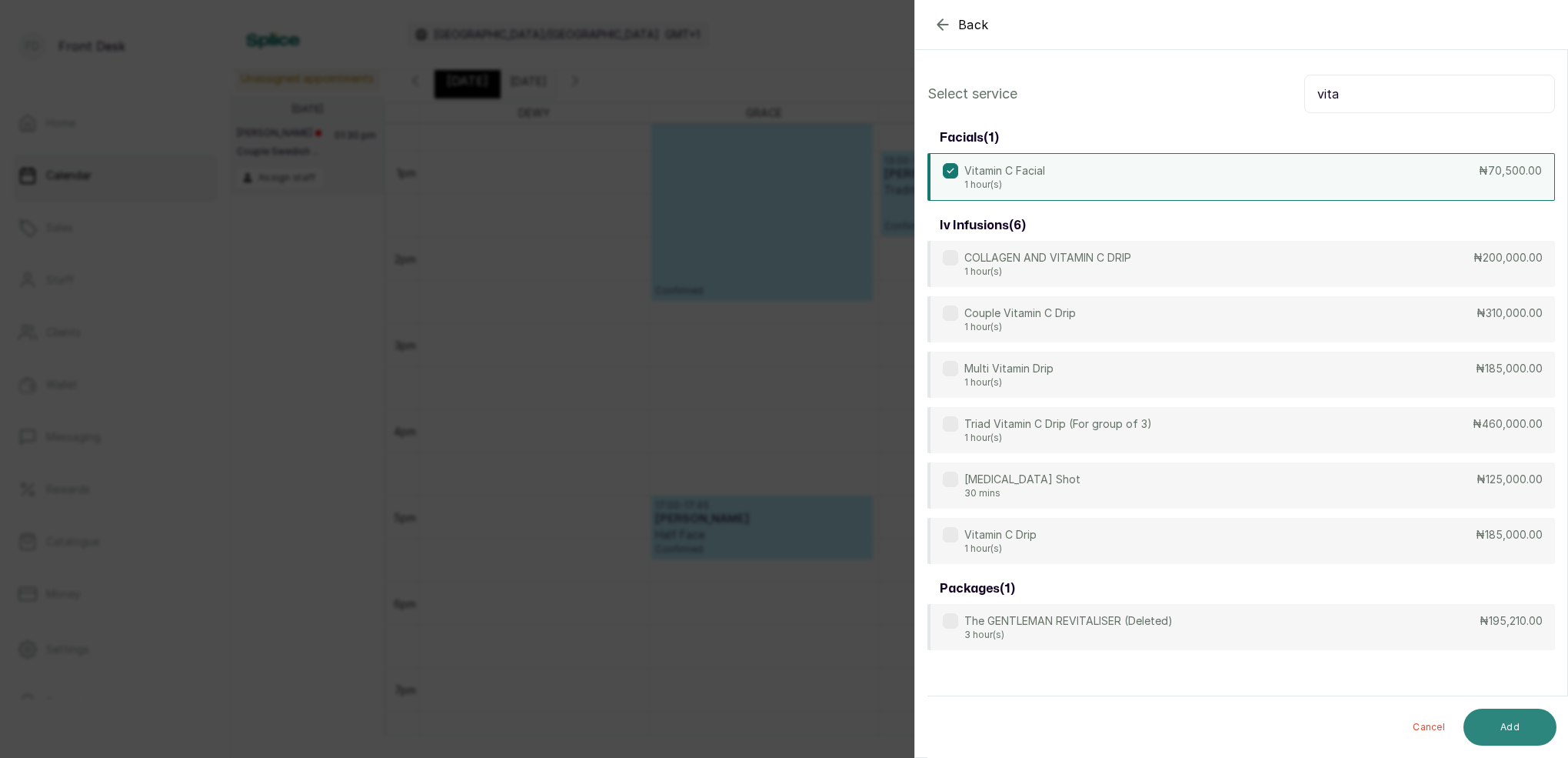
click at [1505, 718] on button "Add" at bounding box center [1511, 728] width 93 height 37
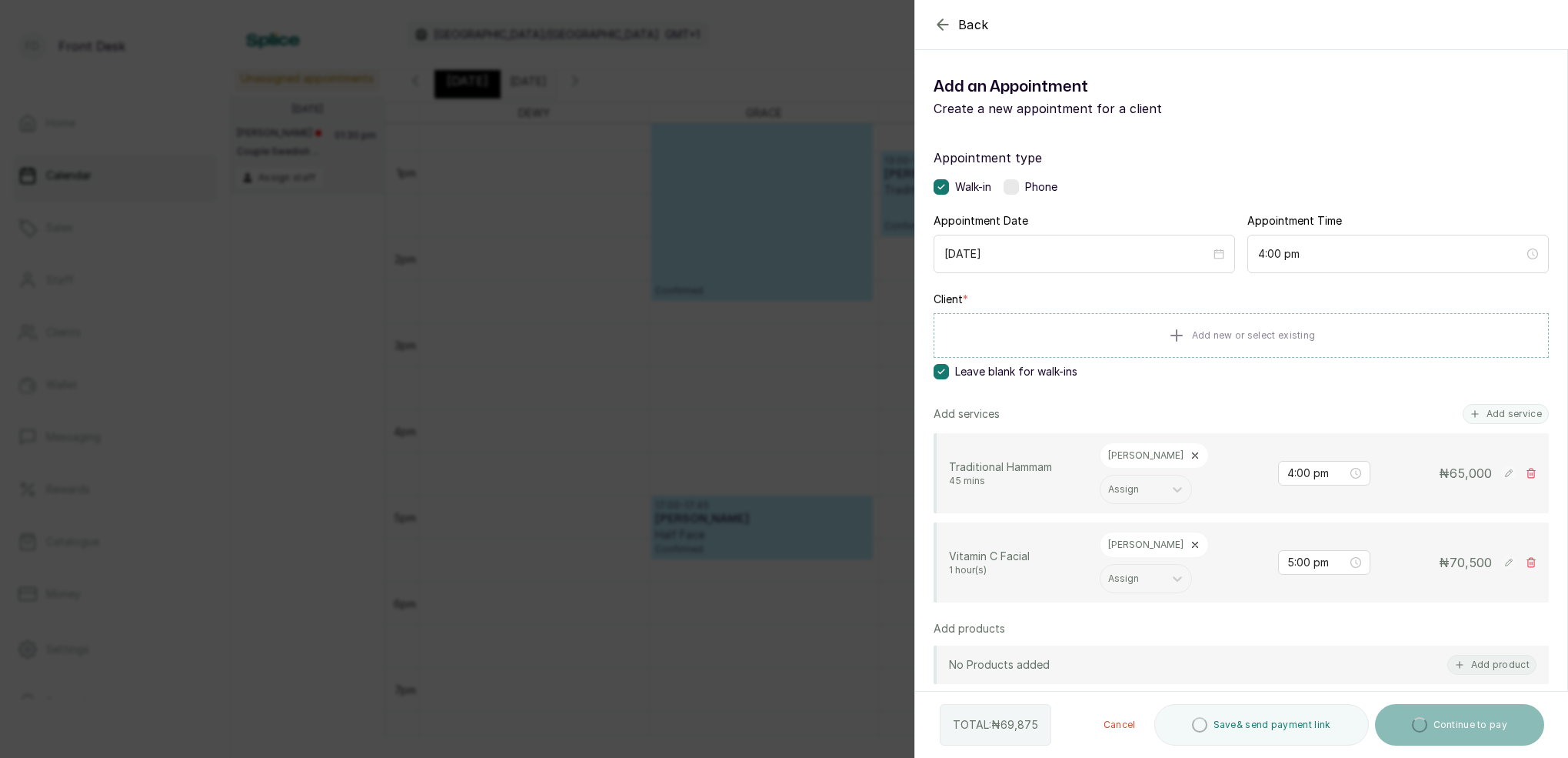
scroll to position [60, 0]
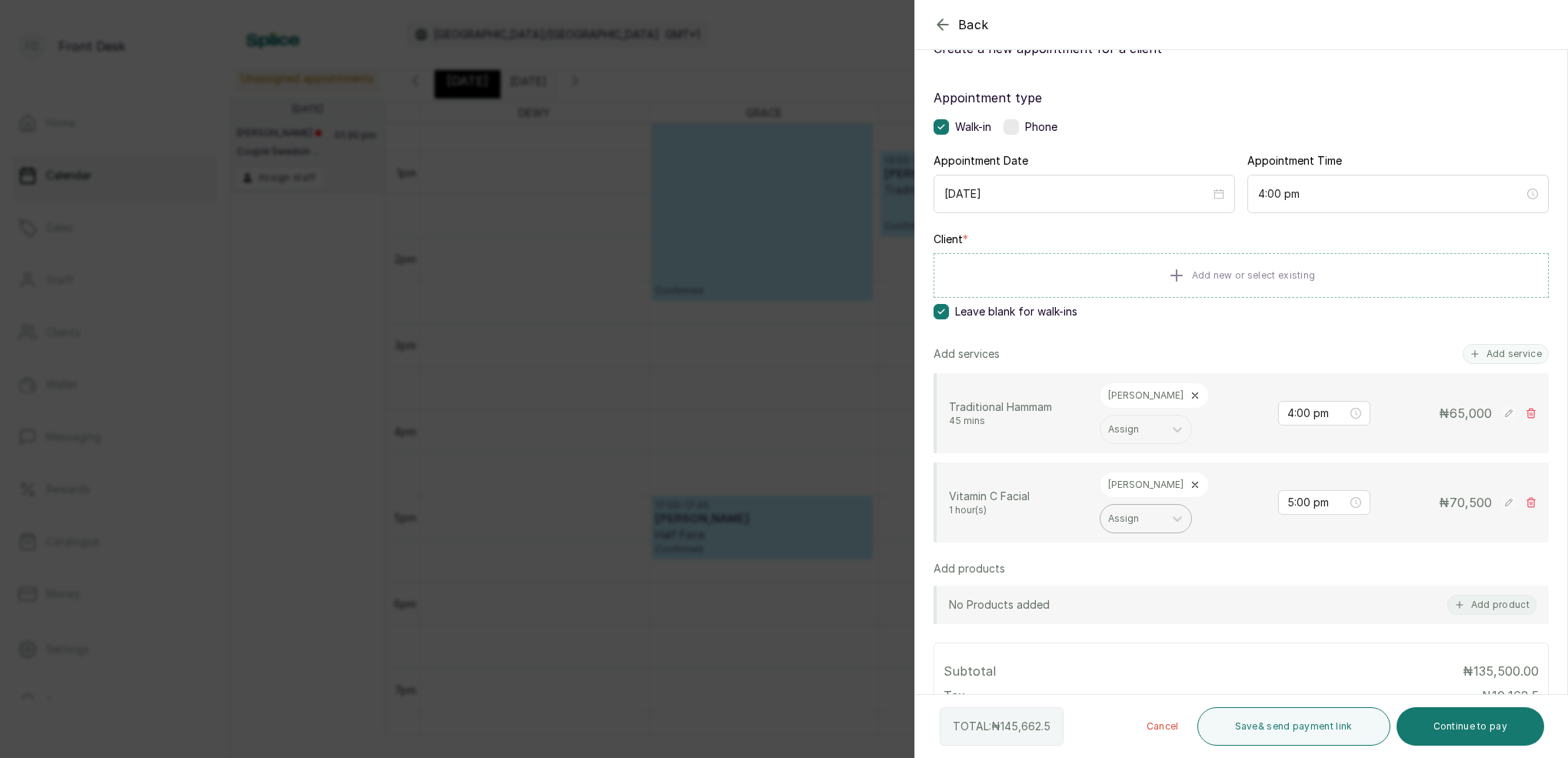
click at [1190, 479] on icon at bounding box center [1195, 485] width 11 height 11
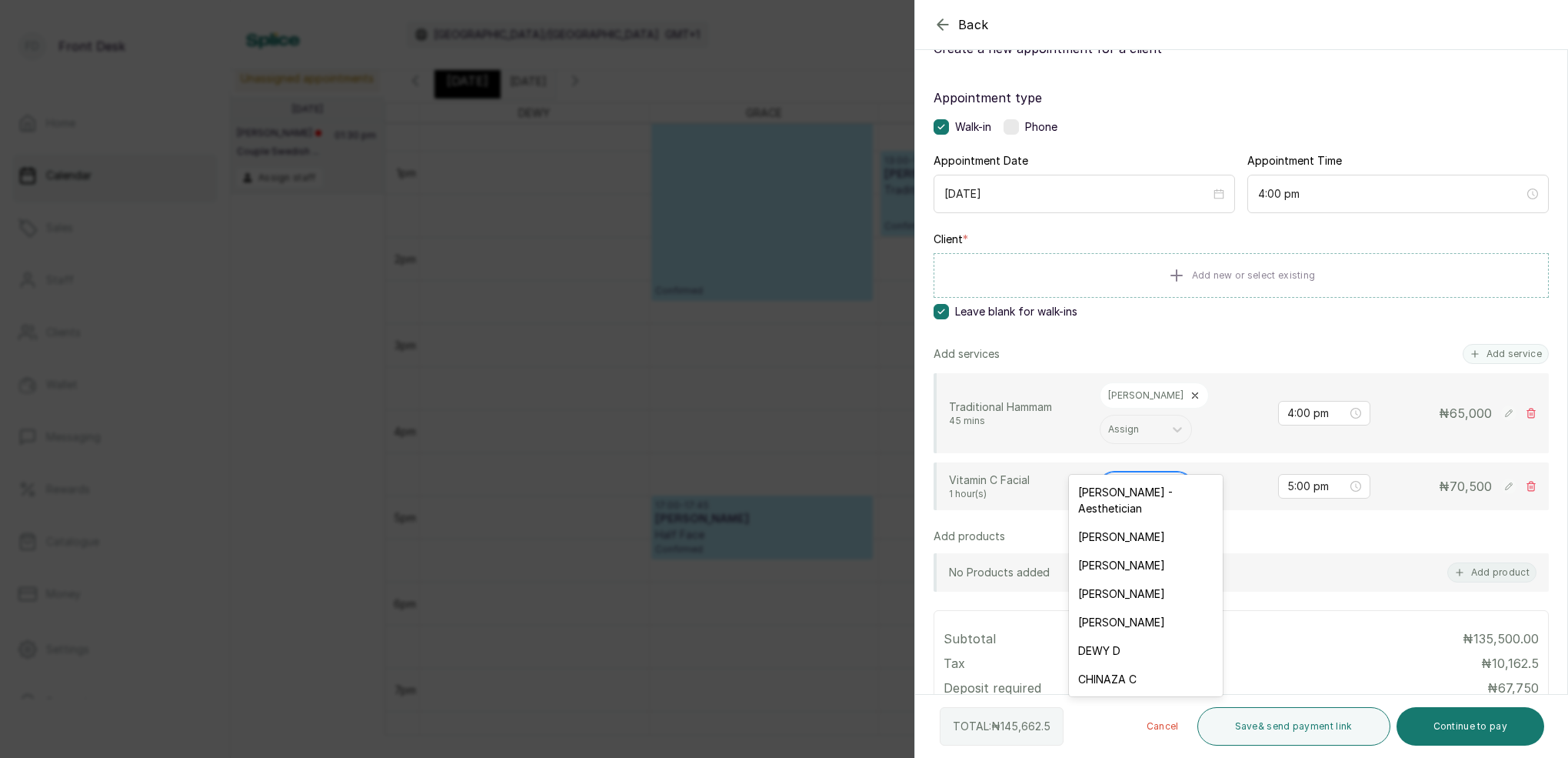
click at [1146, 479] on div at bounding box center [1132, 486] width 47 height 14
click at [1137, 491] on div "MARY I - Aesthetician" at bounding box center [1146, 499] width 154 height 44
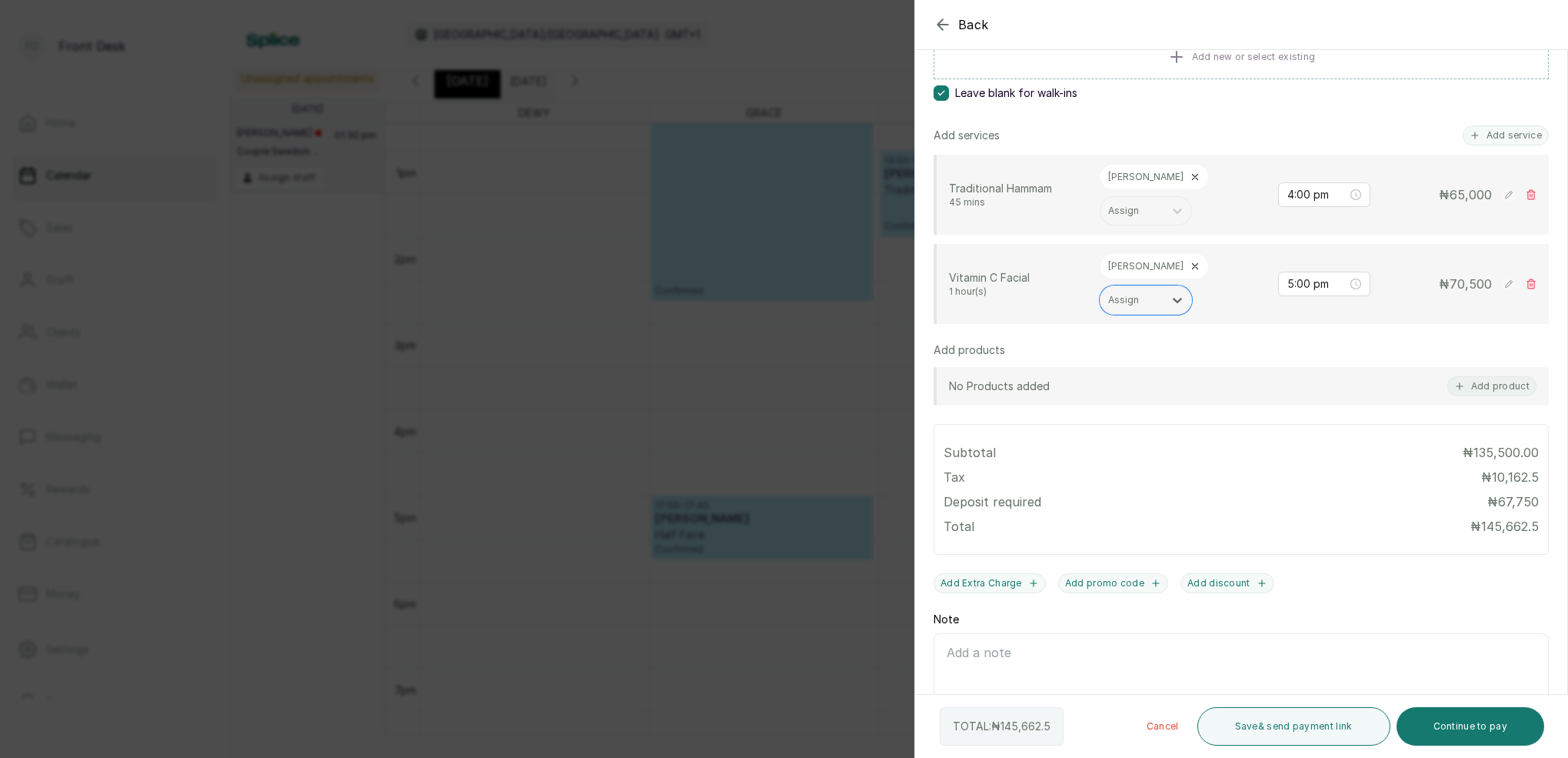
scroll to position [278, 0]
click at [1293, 732] on button "Save & send payment link" at bounding box center [1294, 727] width 193 height 39
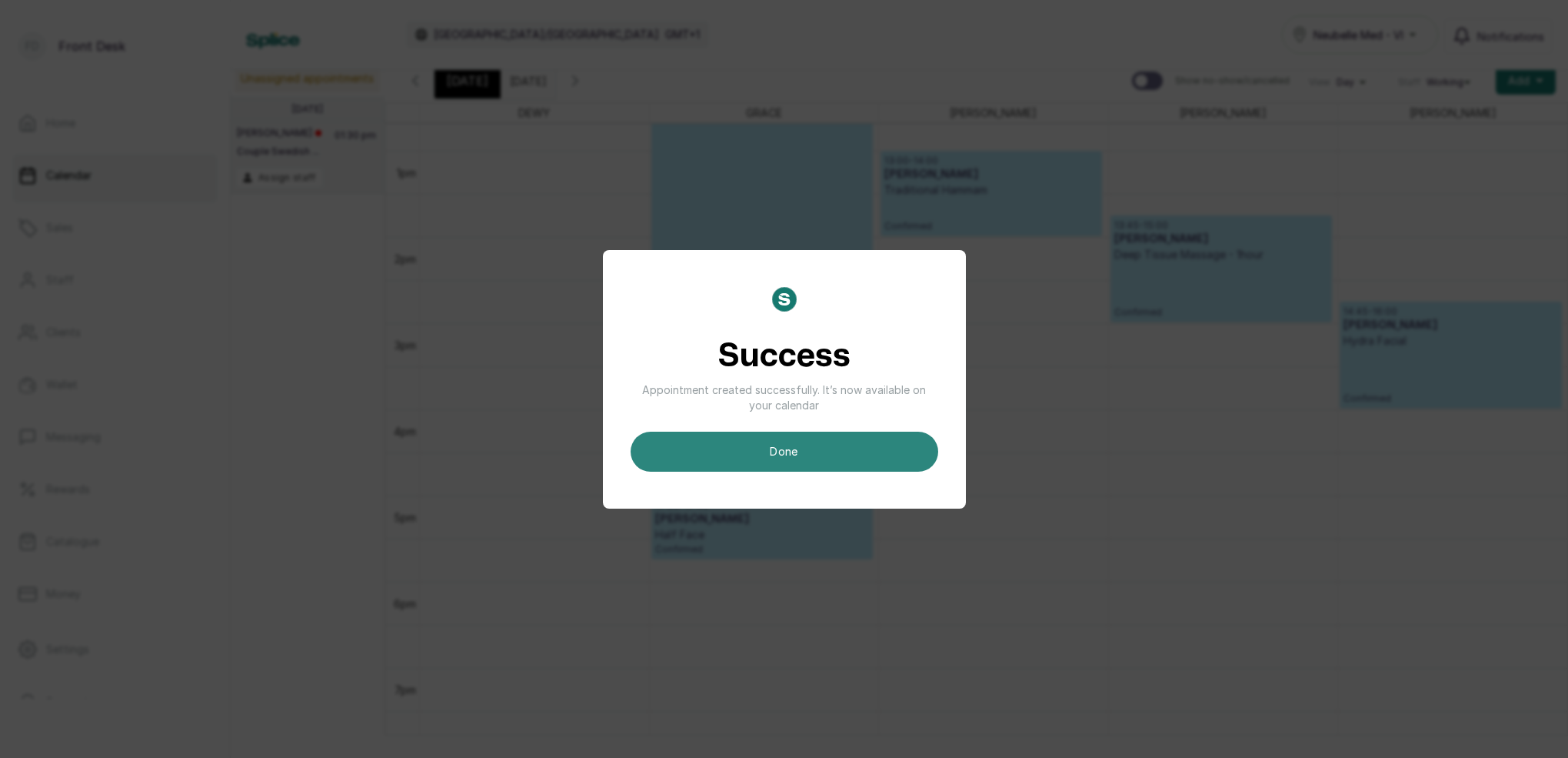
click at [822, 435] on button "done" at bounding box center [784, 452] width 307 height 40
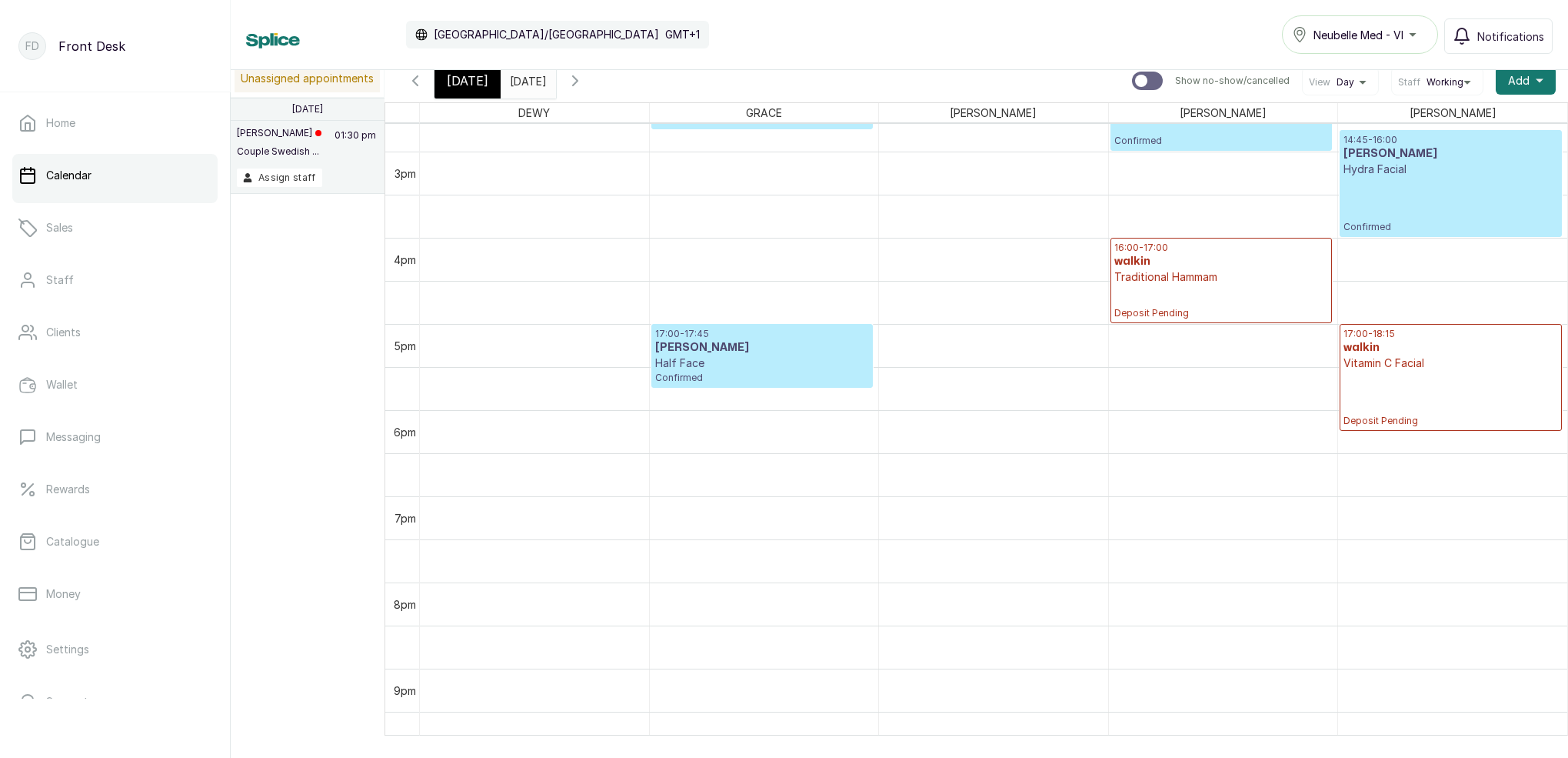
scroll to position [1269, 0]
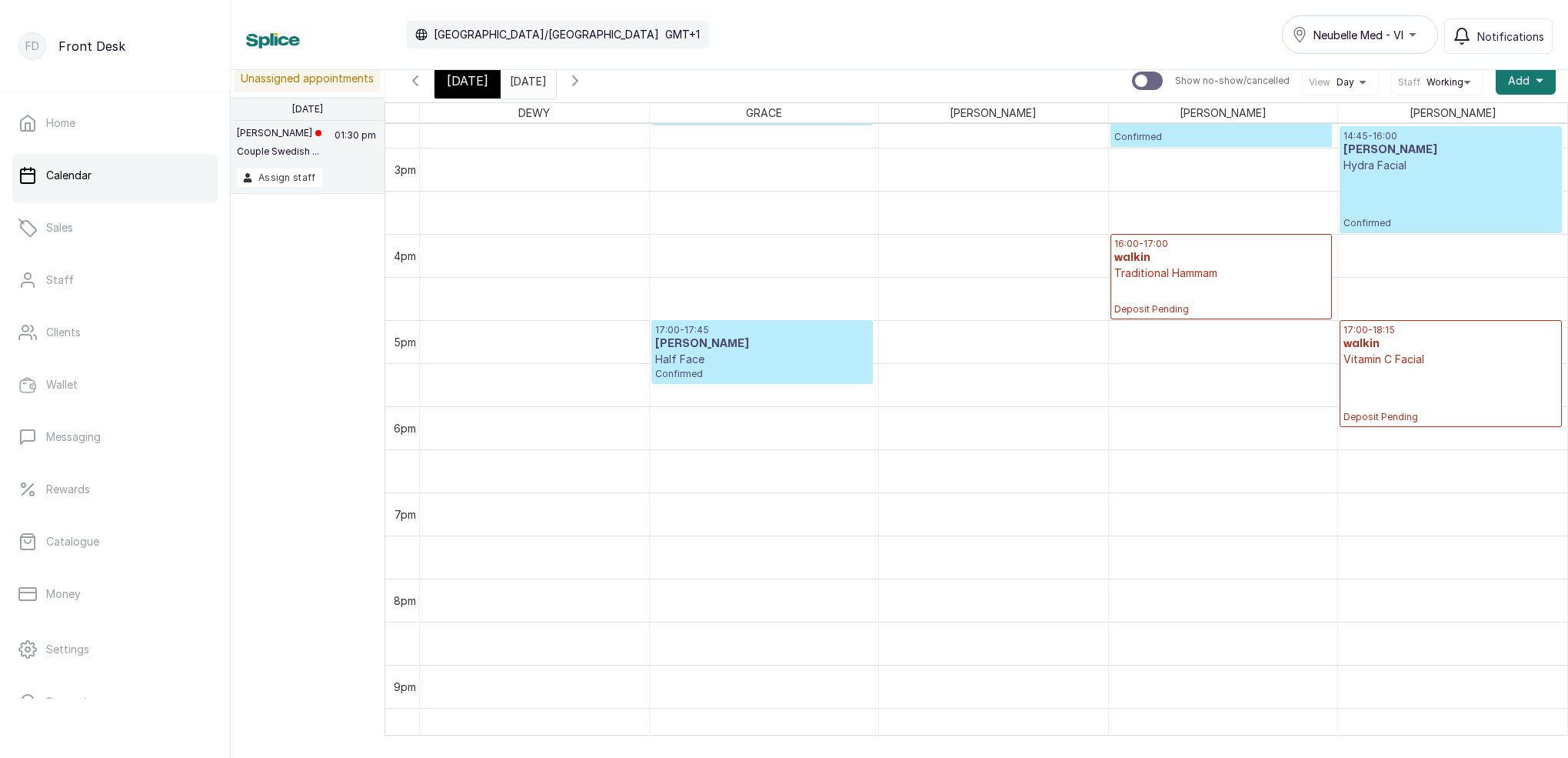
click at [468, 92] on div "Today" at bounding box center [467, 81] width 66 height 36
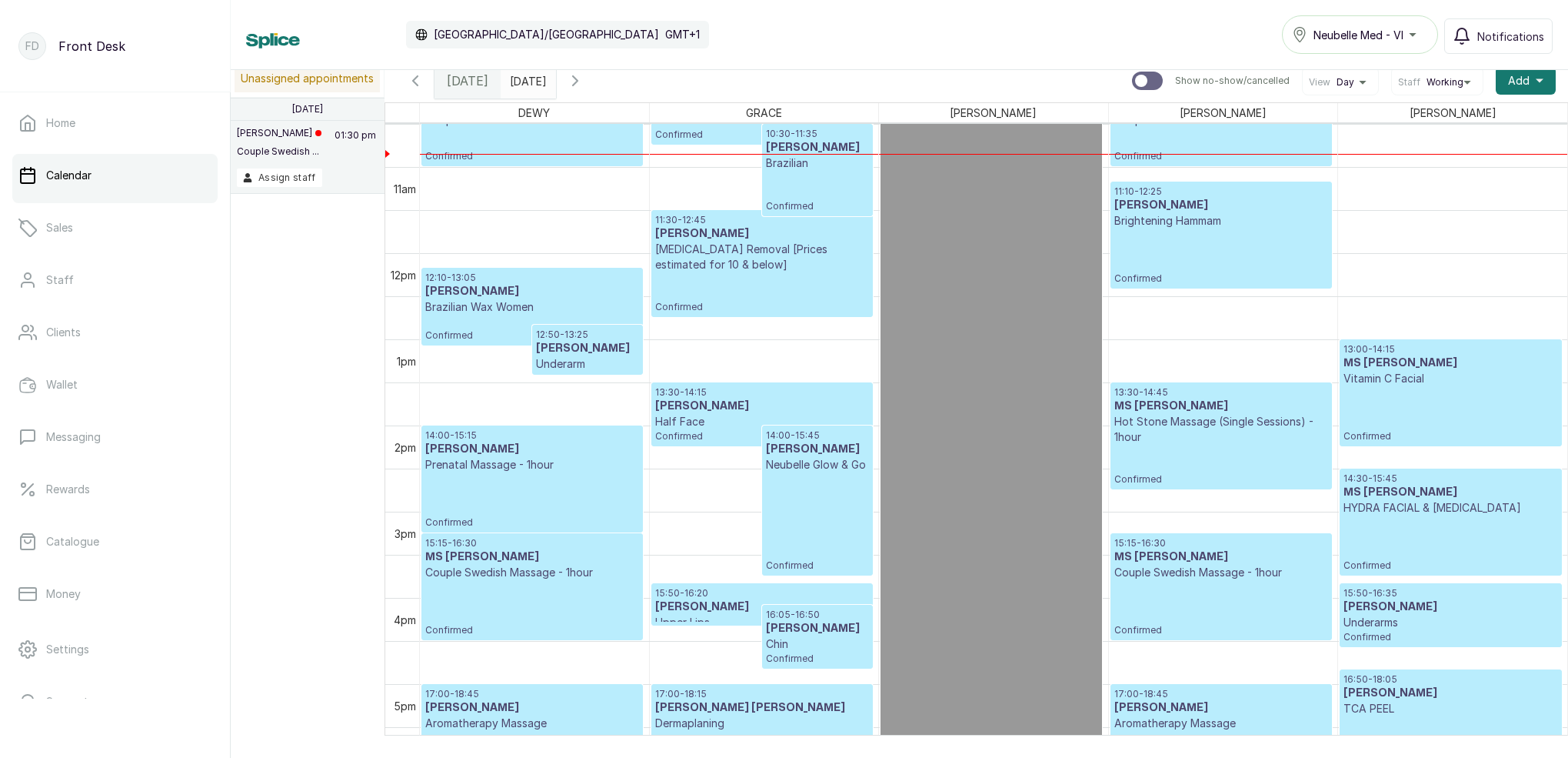
scroll to position [921, 0]
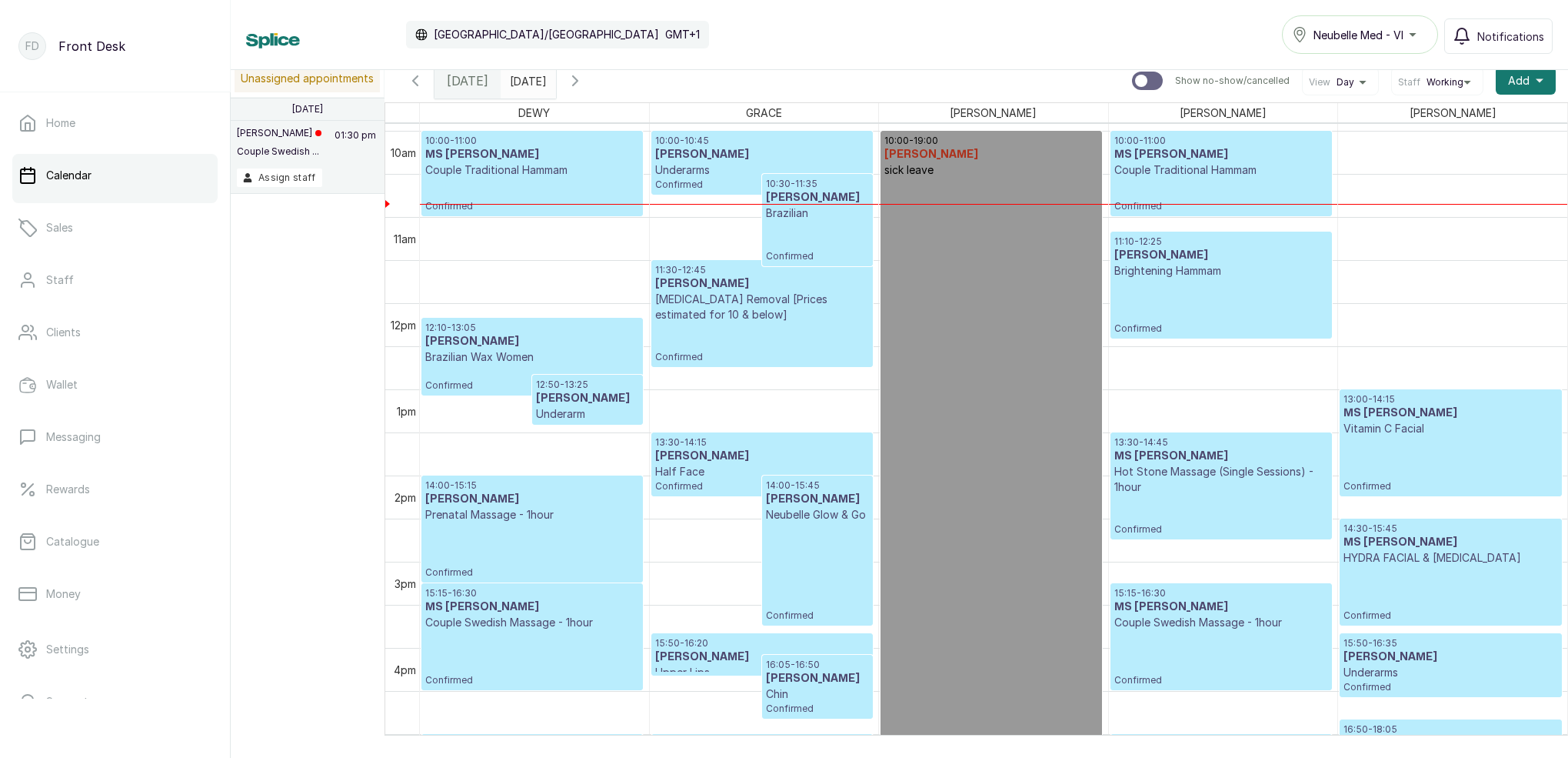
click at [546, 183] on div "10:00 - 11:00 MS MICHELLE Couple Traditional Hammam Confirmed" at bounding box center [532, 173] width 213 height 78
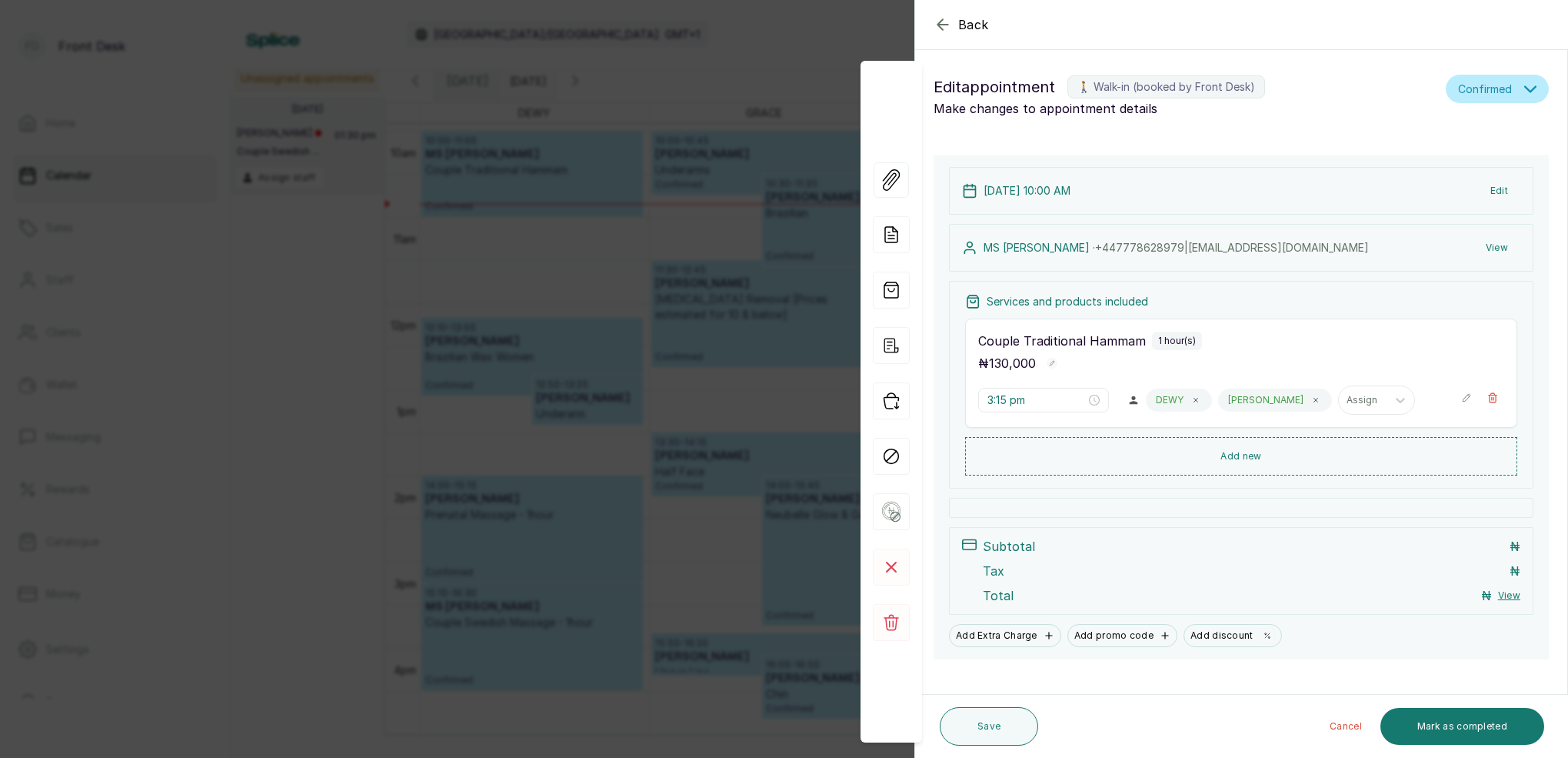
type input "10:00 am"
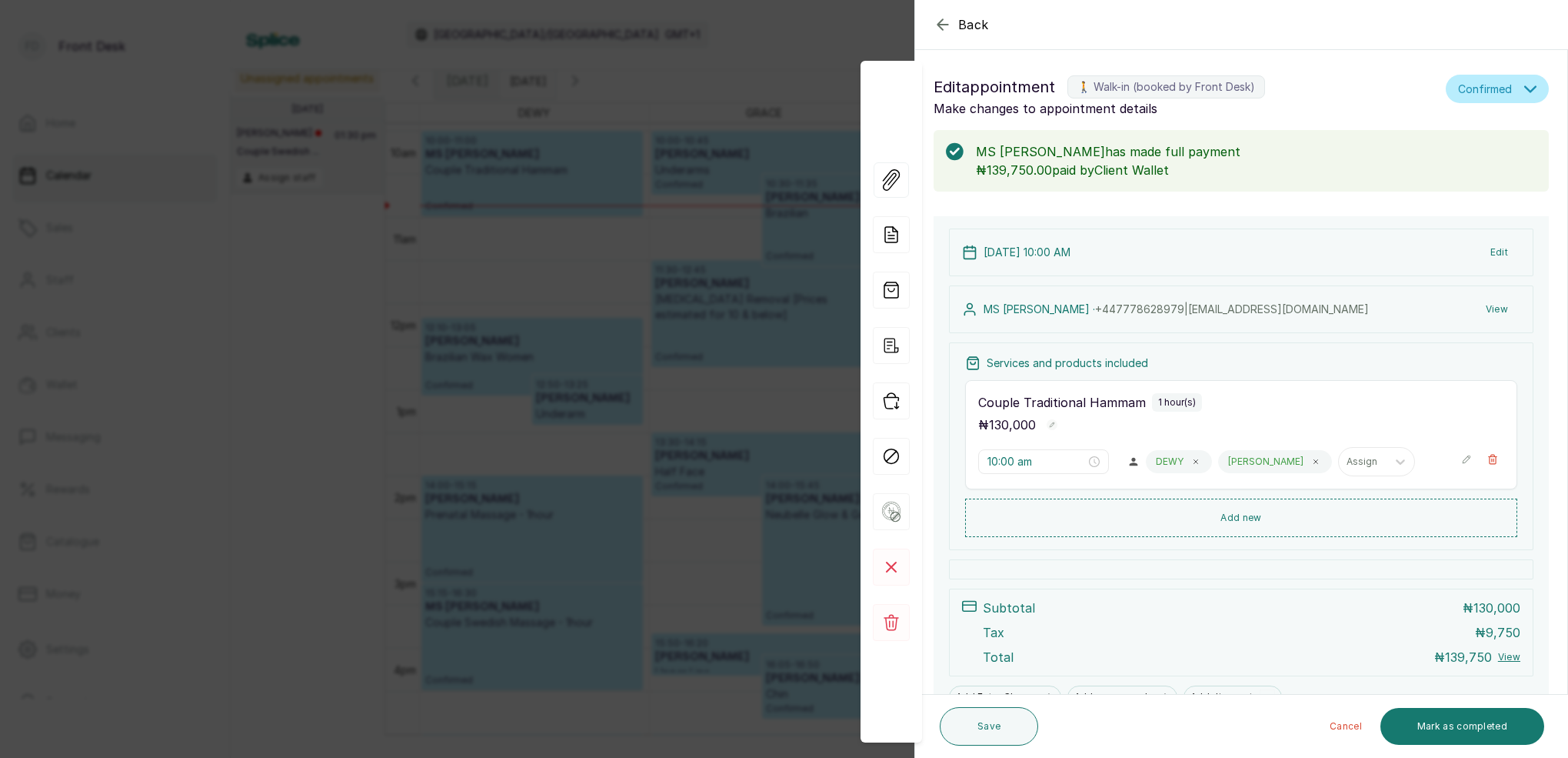
click at [950, 27] on icon "button" at bounding box center [943, 25] width 19 height 19
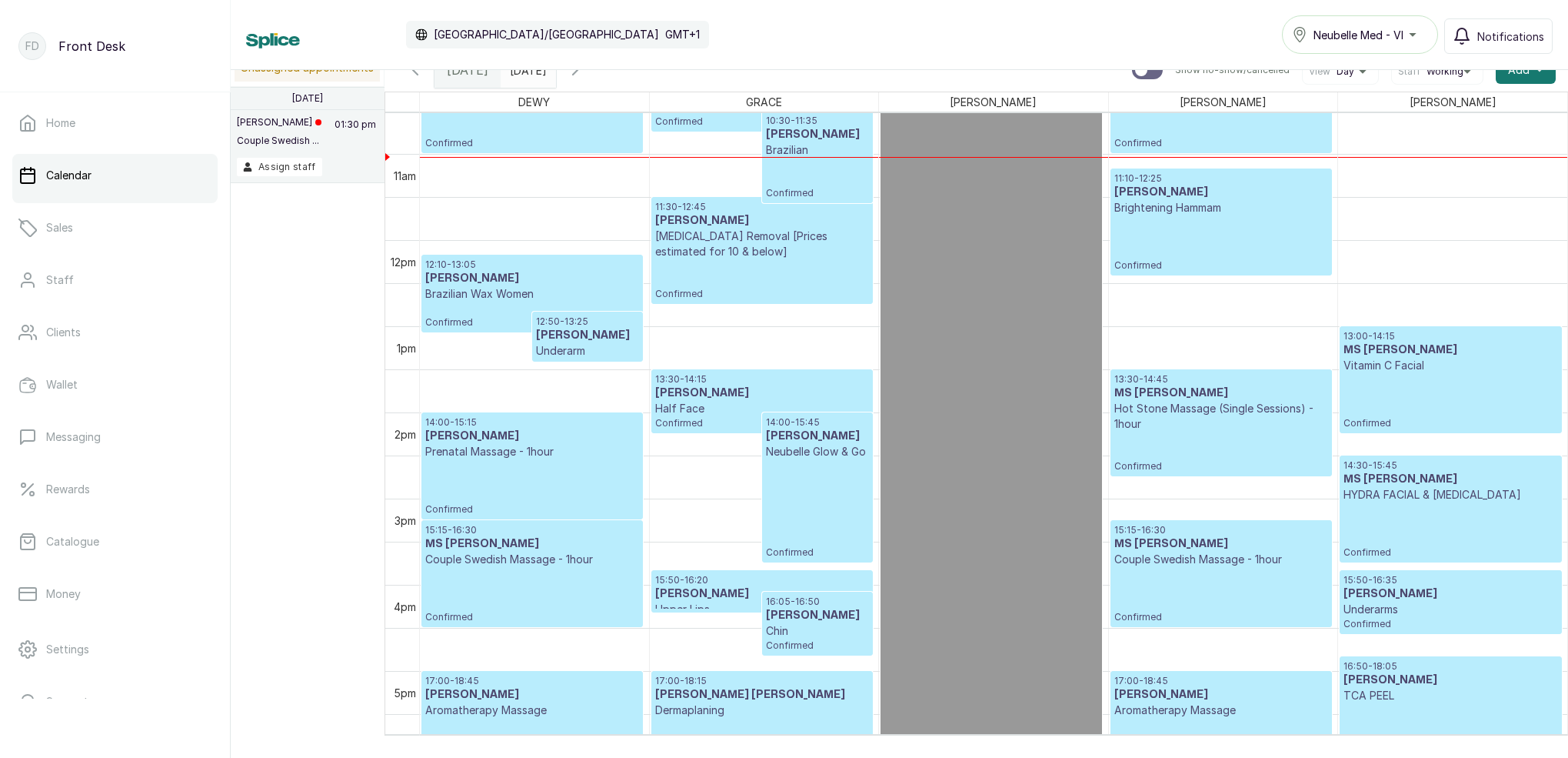
scroll to position [0, 0]
click at [96, 547] on p "Catalogue" at bounding box center [72, 542] width 53 height 16
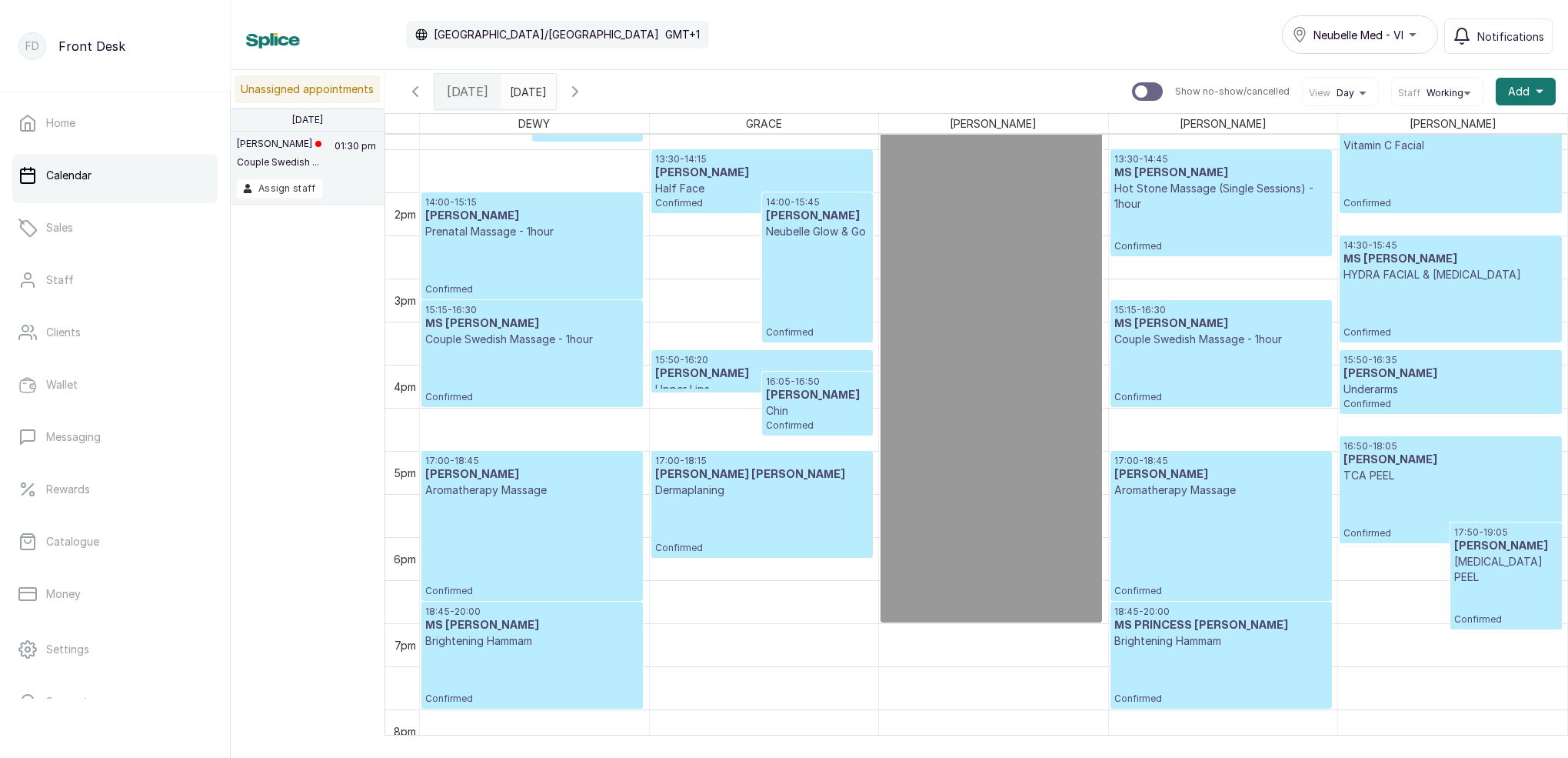
scroll to position [1147, 0]
click at [91, 541] on p "Catalogue" at bounding box center [72, 542] width 53 height 16
